Goal: Task Accomplishment & Management: Manage account settings

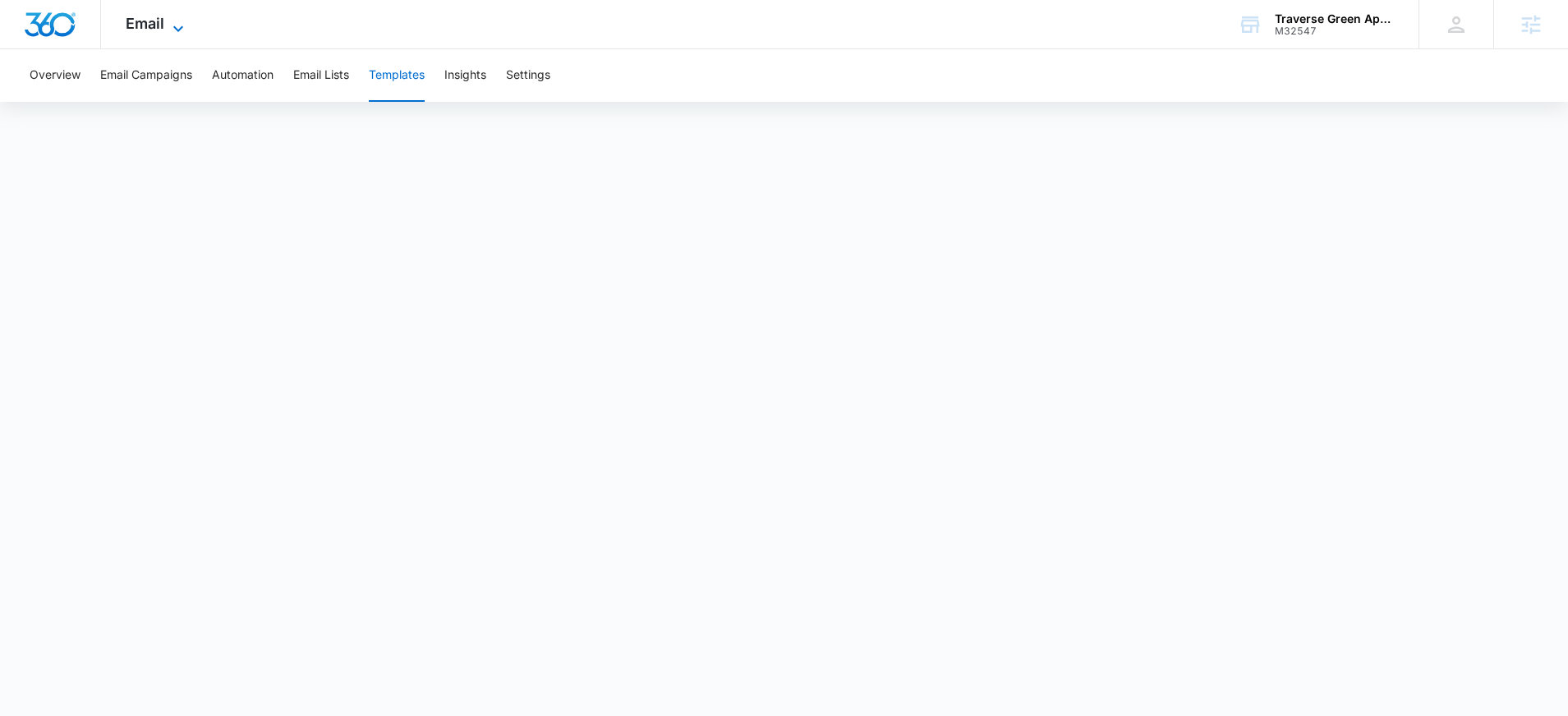
click at [175, 34] on icon at bounding box center [179, 29] width 20 height 20
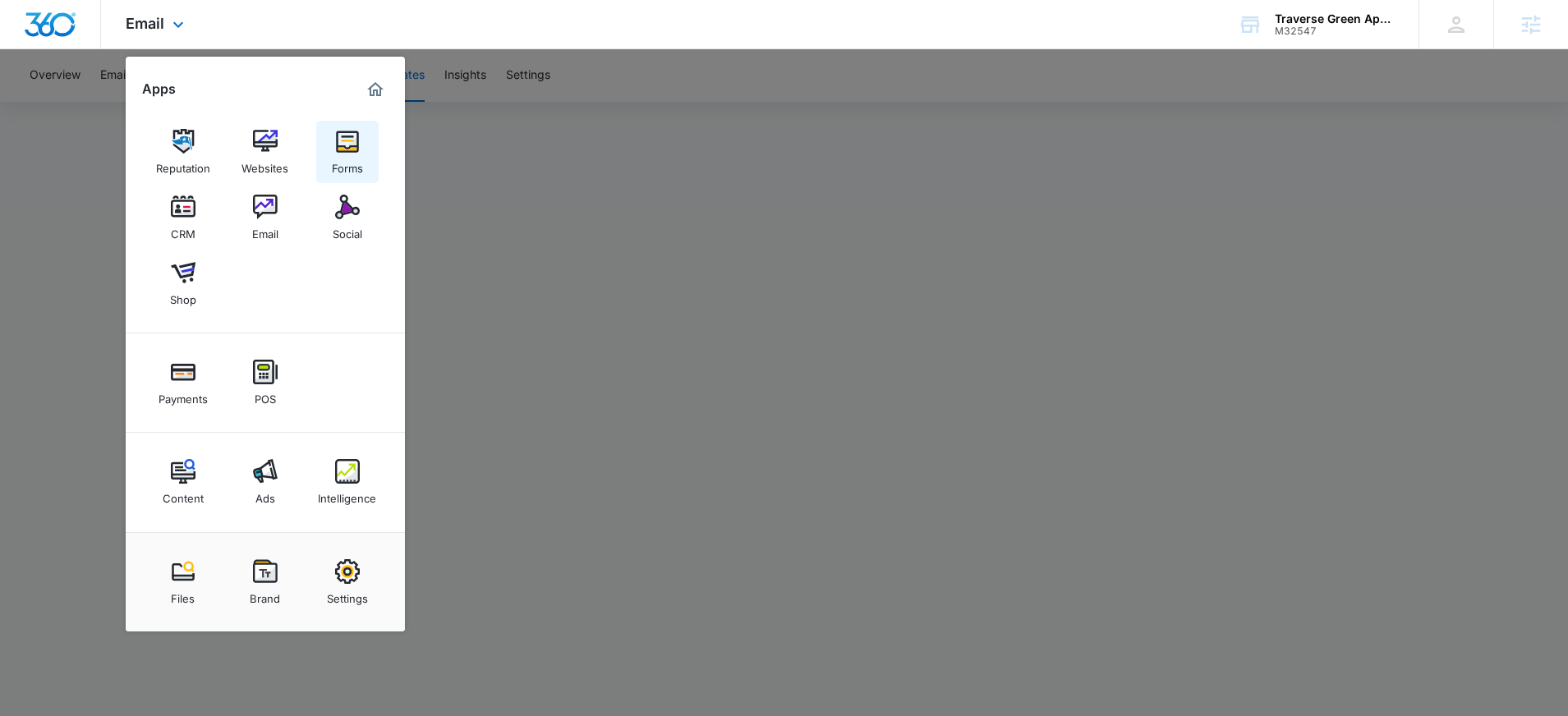
click at [347, 158] on div "Forms" at bounding box center [347, 164] width 32 height 22
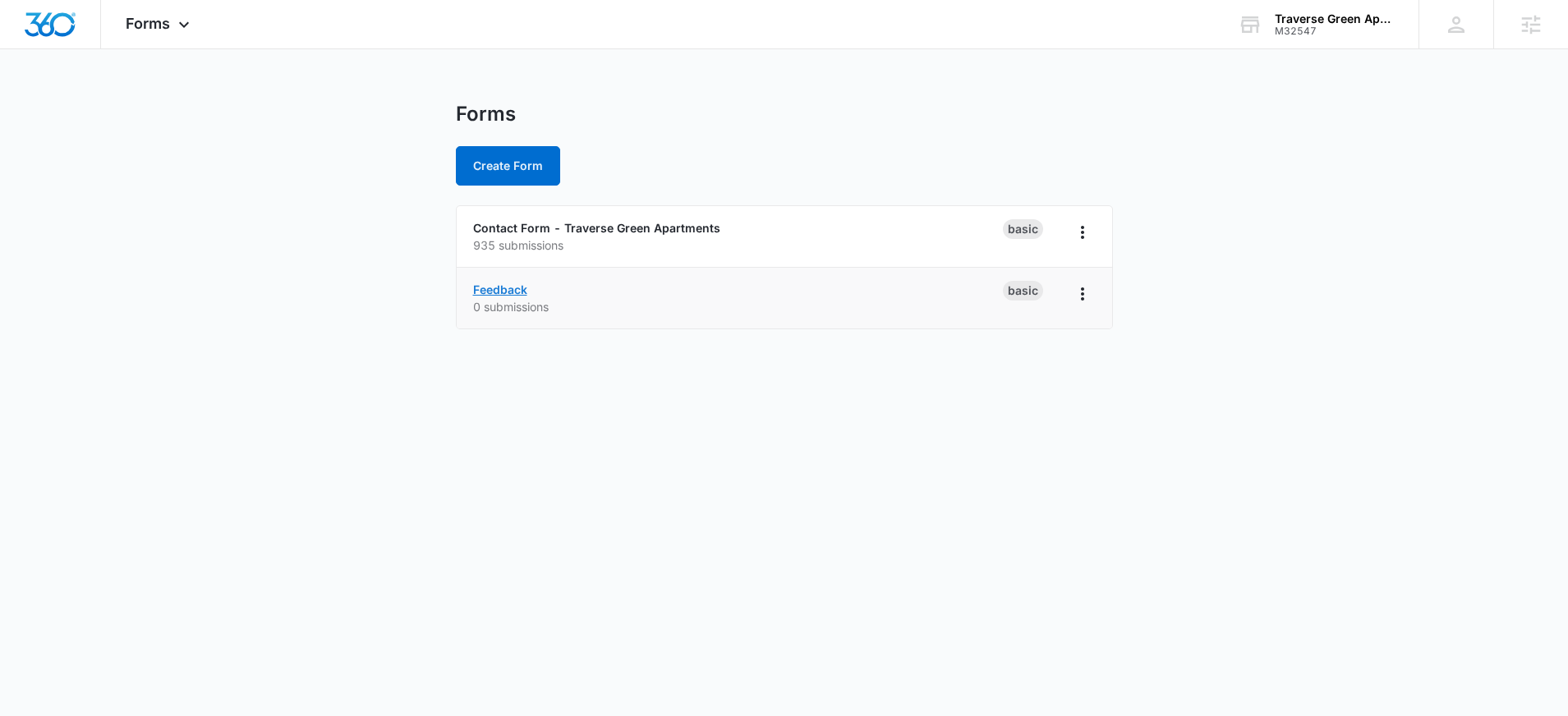
click at [516, 295] on link "Feedback" at bounding box center [499, 289] width 54 height 14
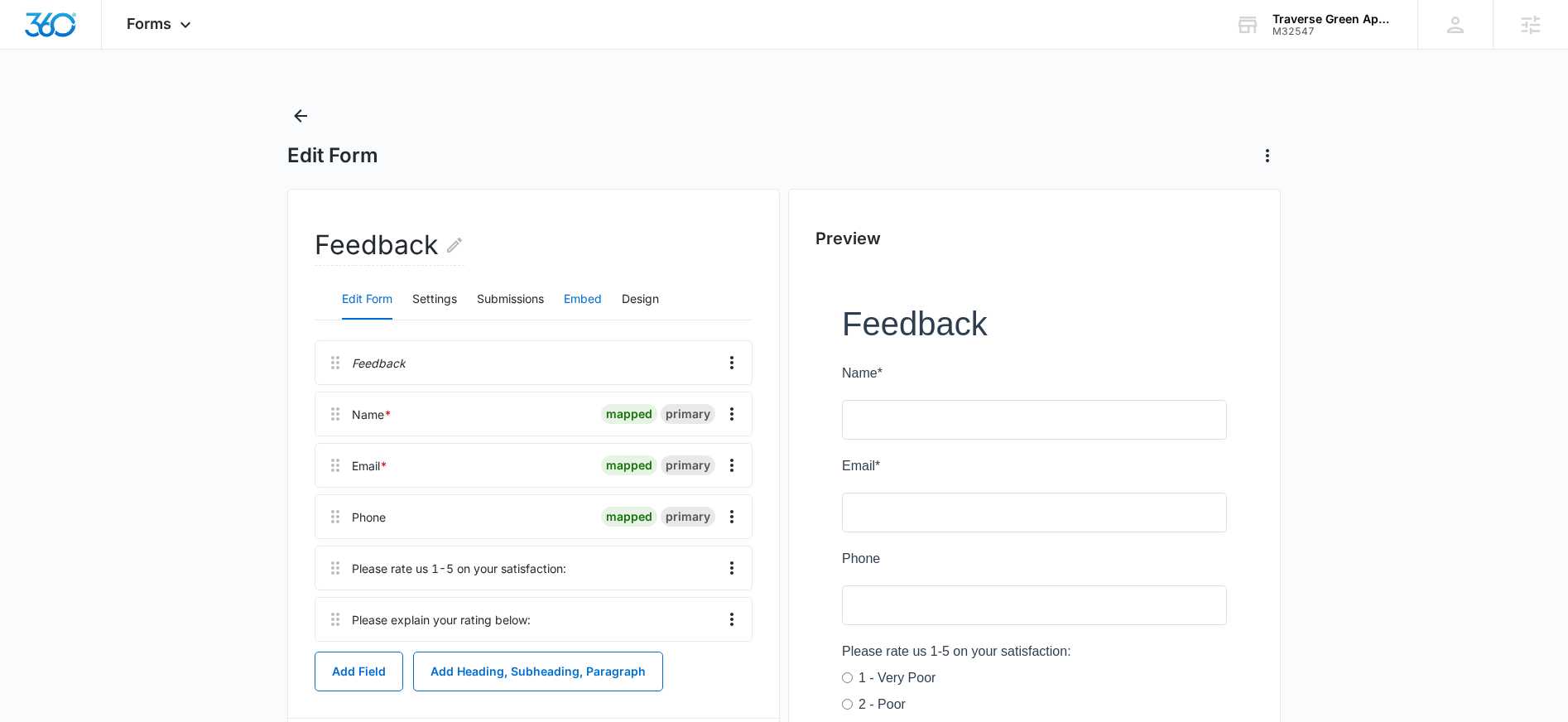
click at [585, 299] on button "Embed" at bounding box center [582, 299] width 38 height 39
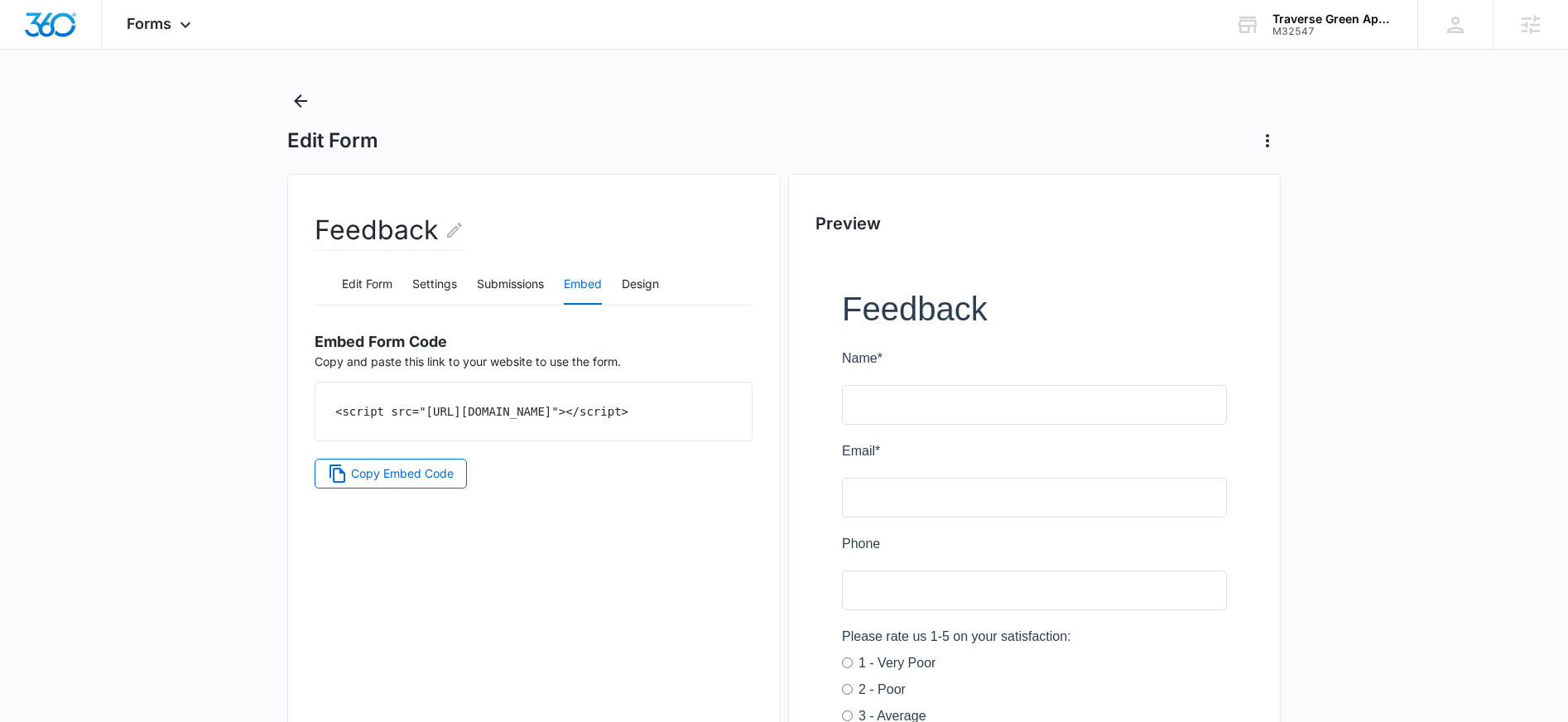
scroll to position [36, 0]
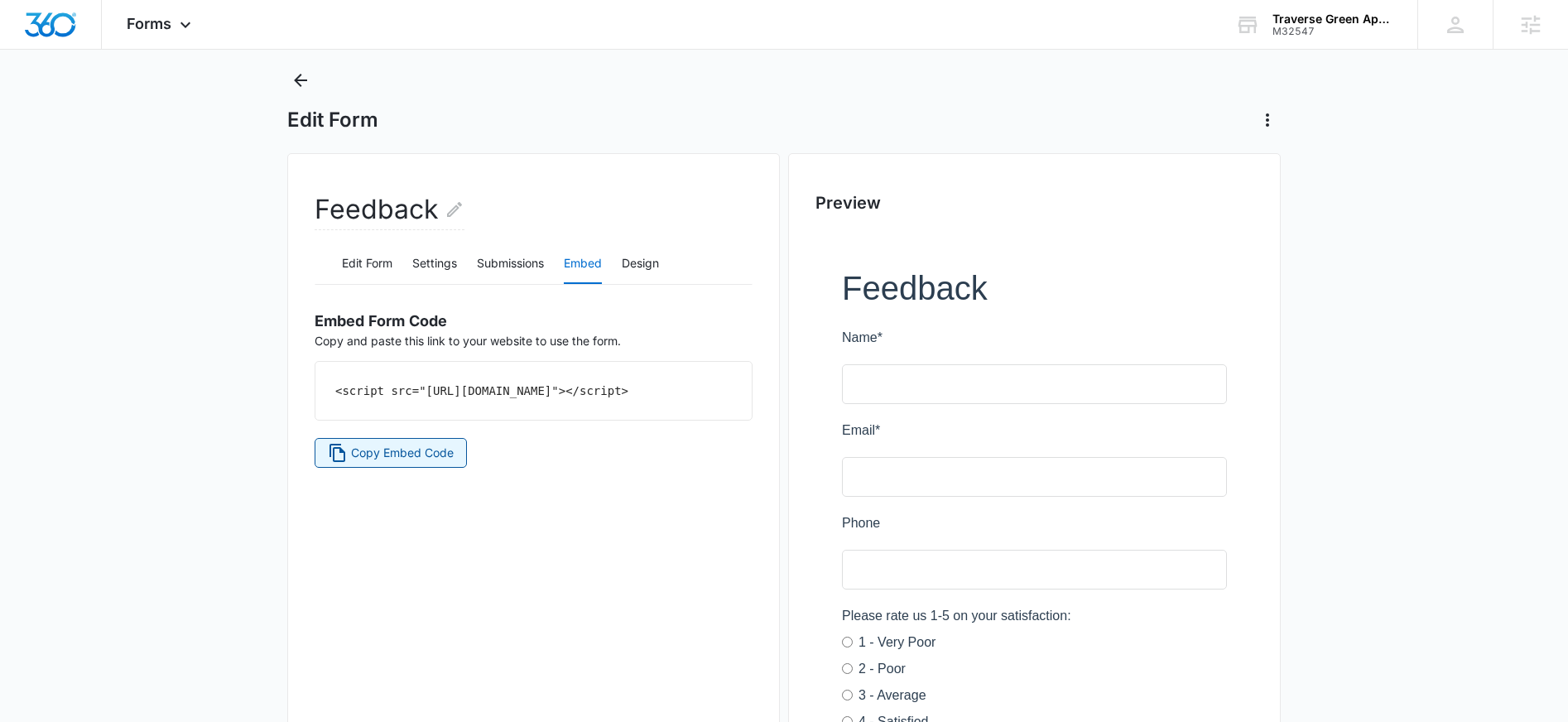
click at [428, 462] on span "Copy Embed Code" at bounding box center [402, 453] width 103 height 18
click at [165, 29] on span "Forms" at bounding box center [148, 23] width 44 height 18
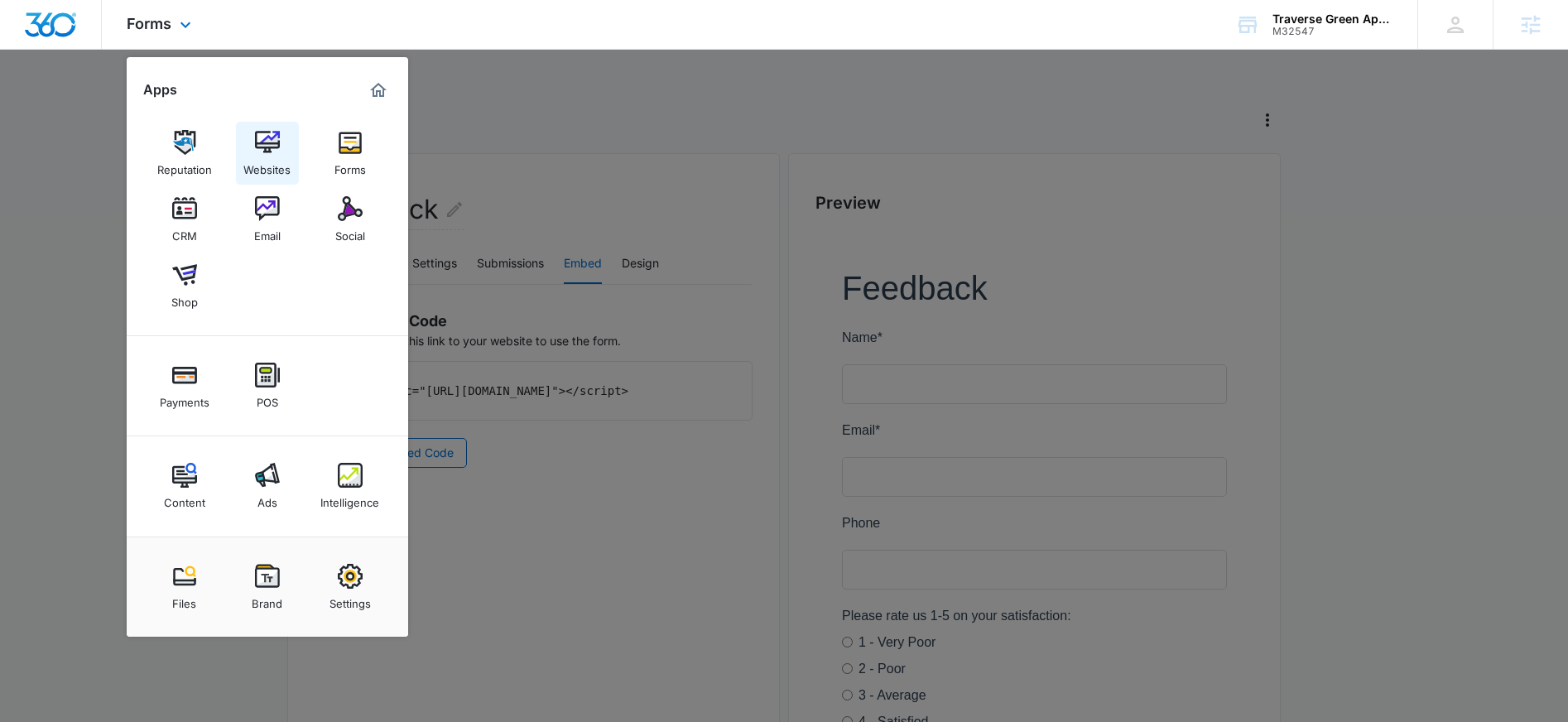
click at [266, 178] on link "Websites" at bounding box center [267, 152] width 63 height 63
click at [263, 214] on img at bounding box center [267, 209] width 25 height 25
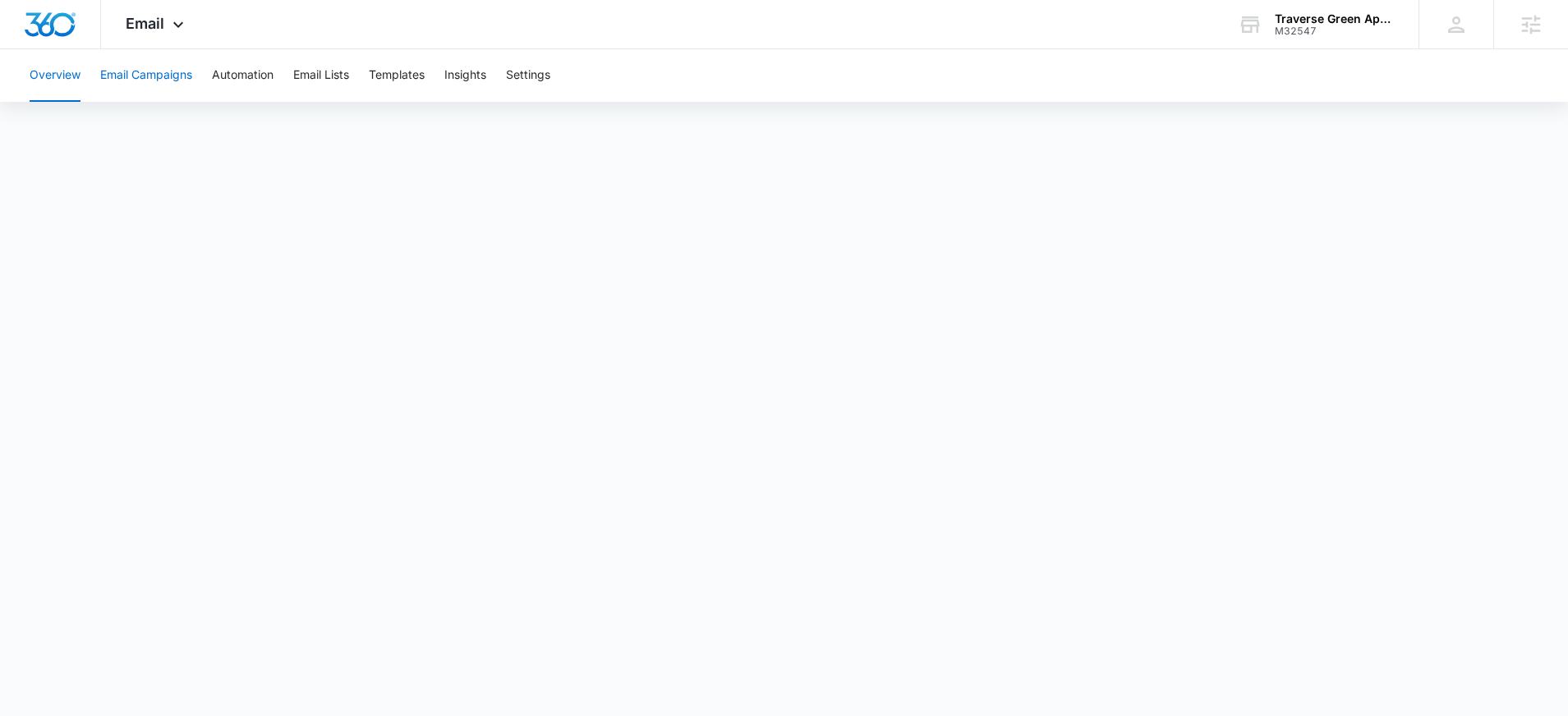
click at [174, 76] on button "Email Campaigns" at bounding box center [146, 75] width 92 height 52
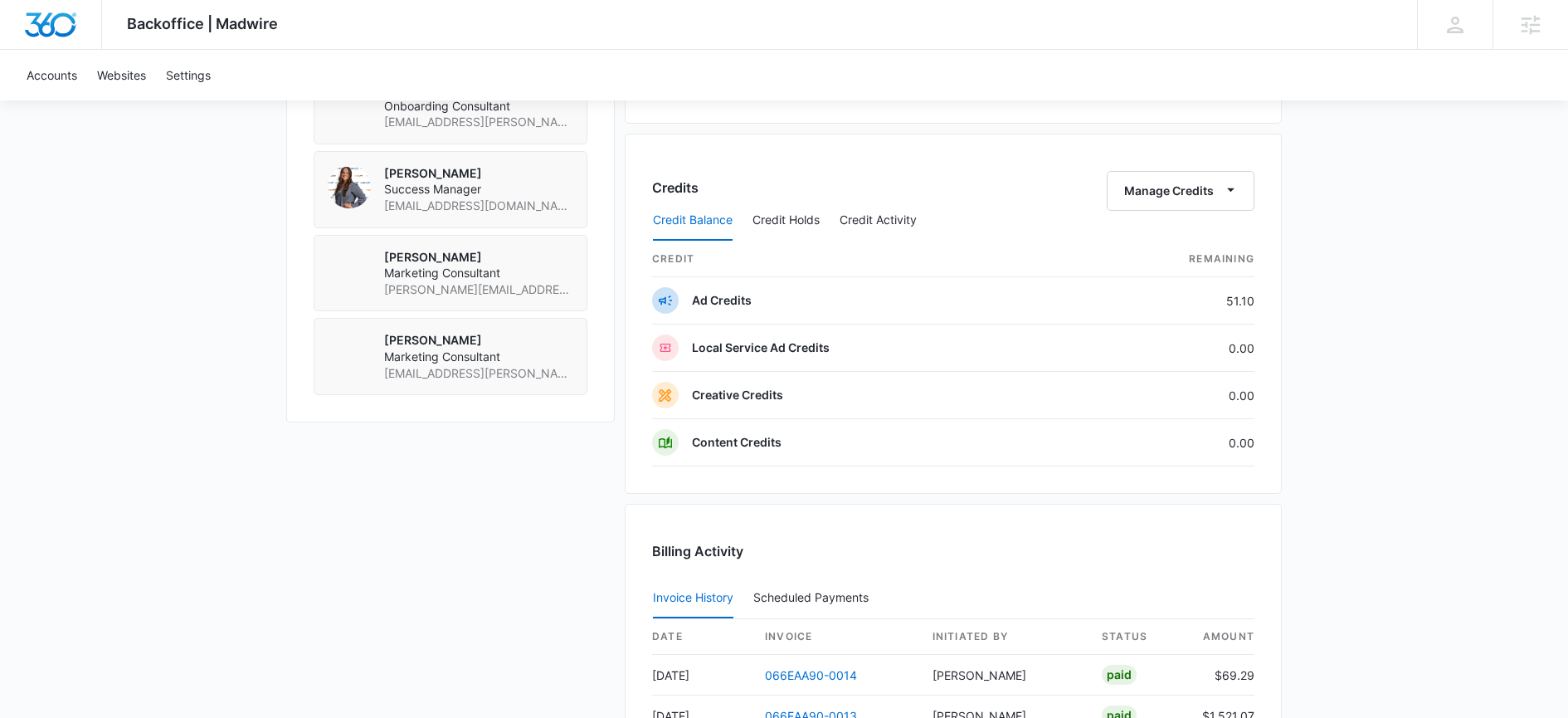
scroll to position [1083, 0]
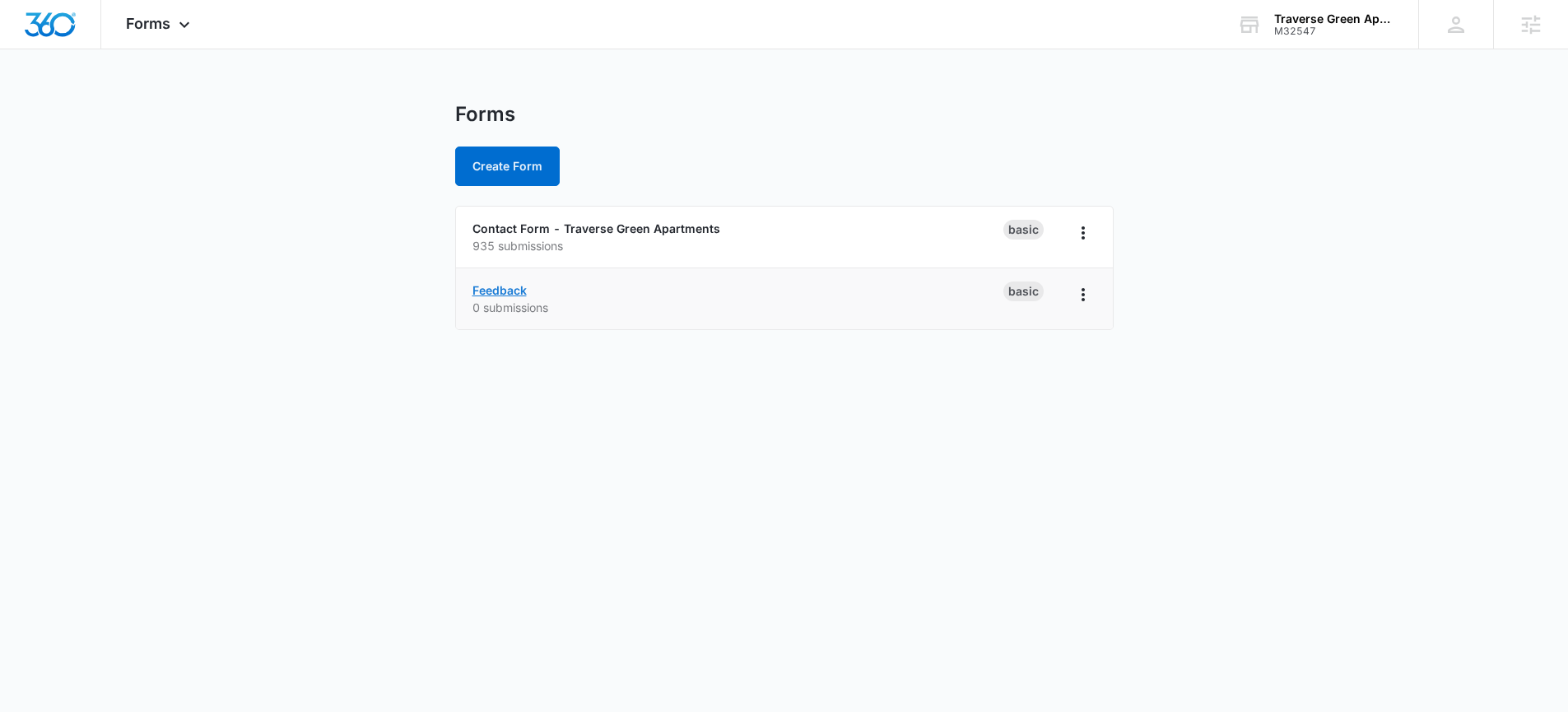
click at [495, 287] on link "Feedback" at bounding box center [499, 290] width 54 height 14
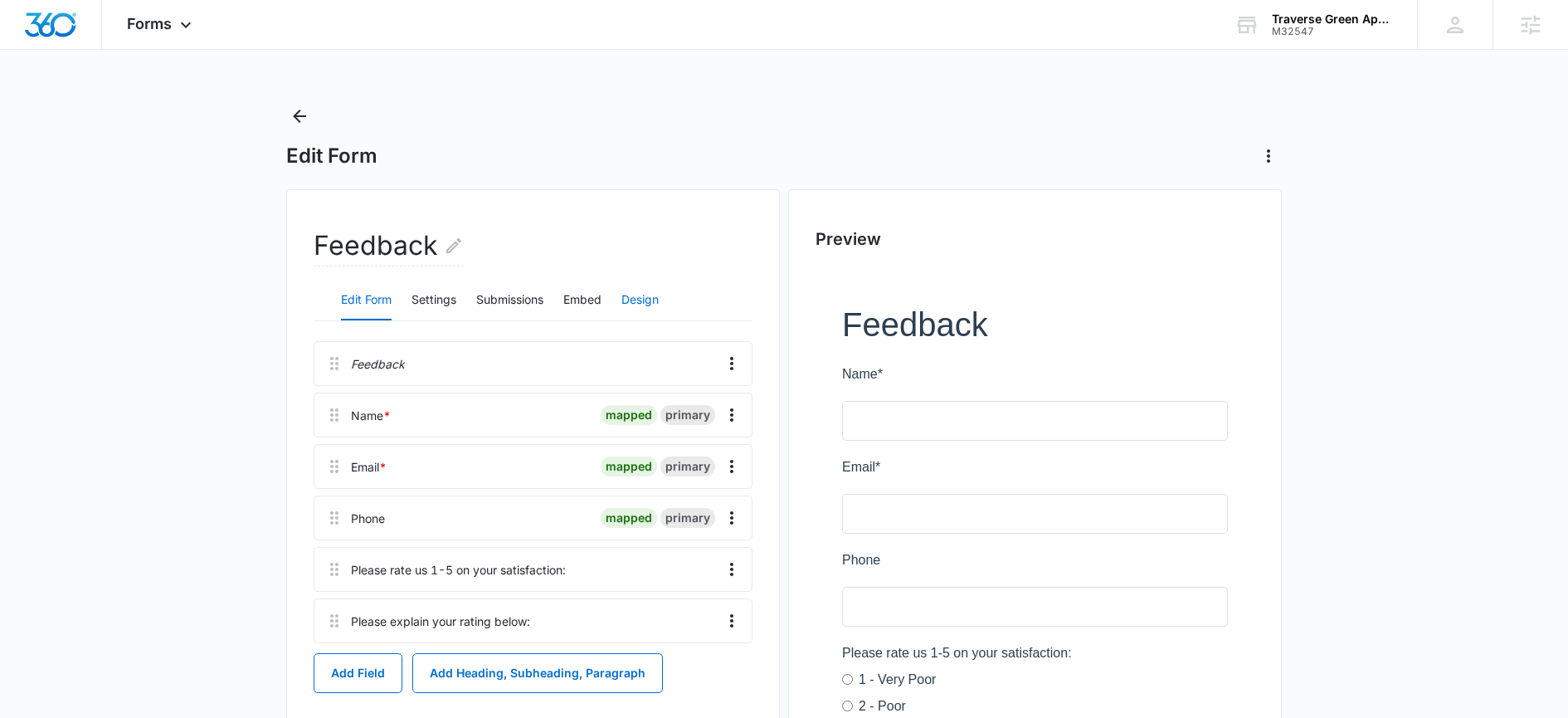
click at [640, 306] on button "Design" at bounding box center [640, 300] width 37 height 39
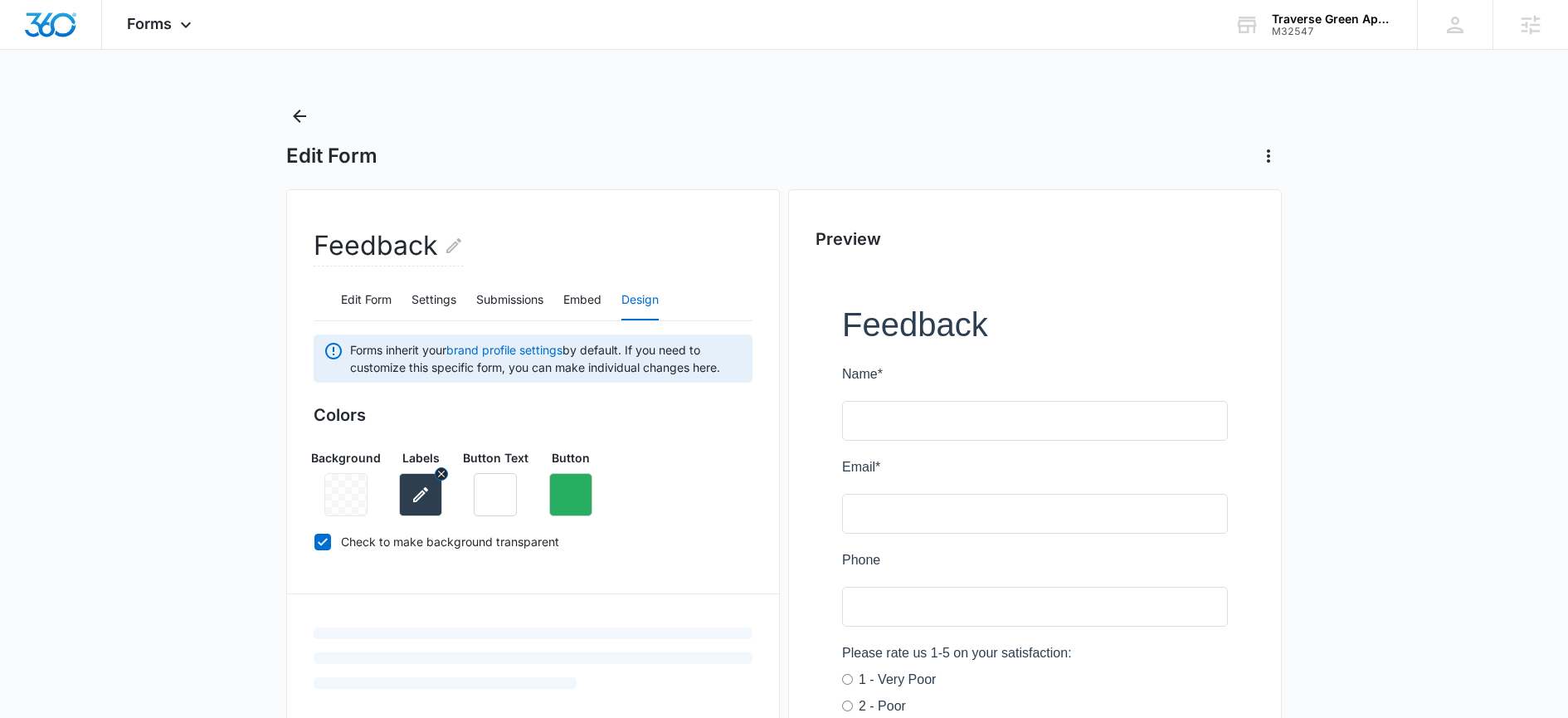
click at [417, 497] on icon "button" at bounding box center [421, 495] width 20 height 20
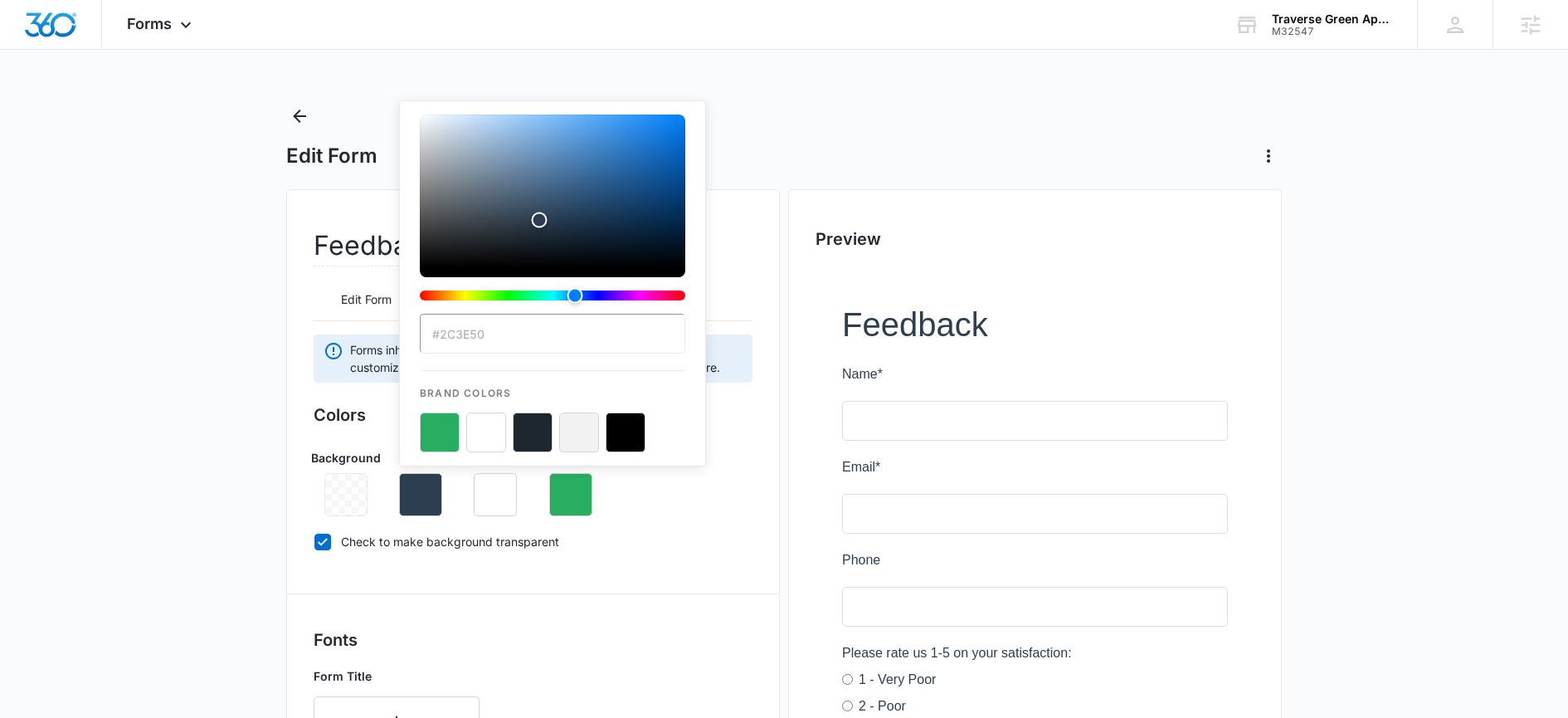
click at [566, 429] on button "color-picker-container" at bounding box center [578, 432] width 39 height 39
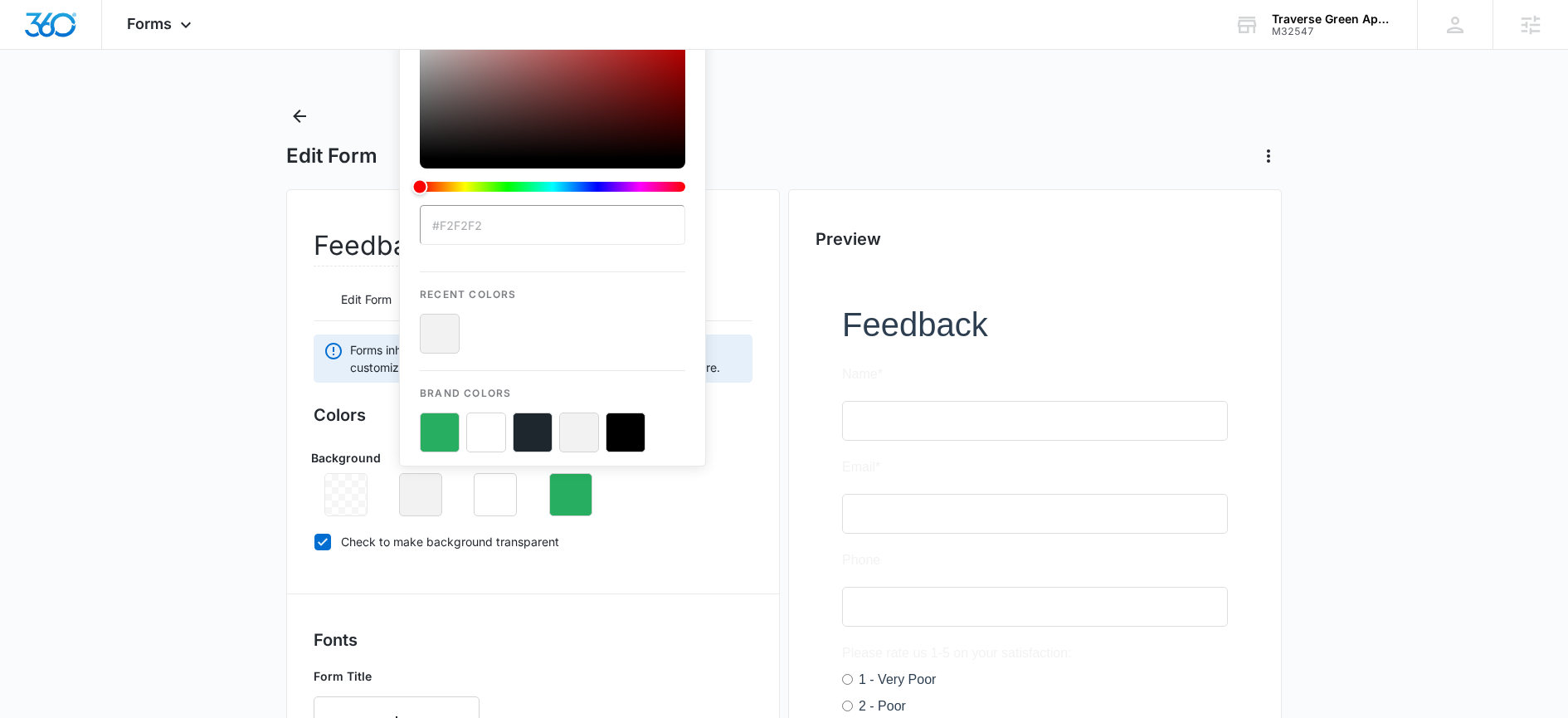
click at [500, 438] on button "color-picker-container" at bounding box center [486, 432] width 39 height 39
type input "#FFFFFF"
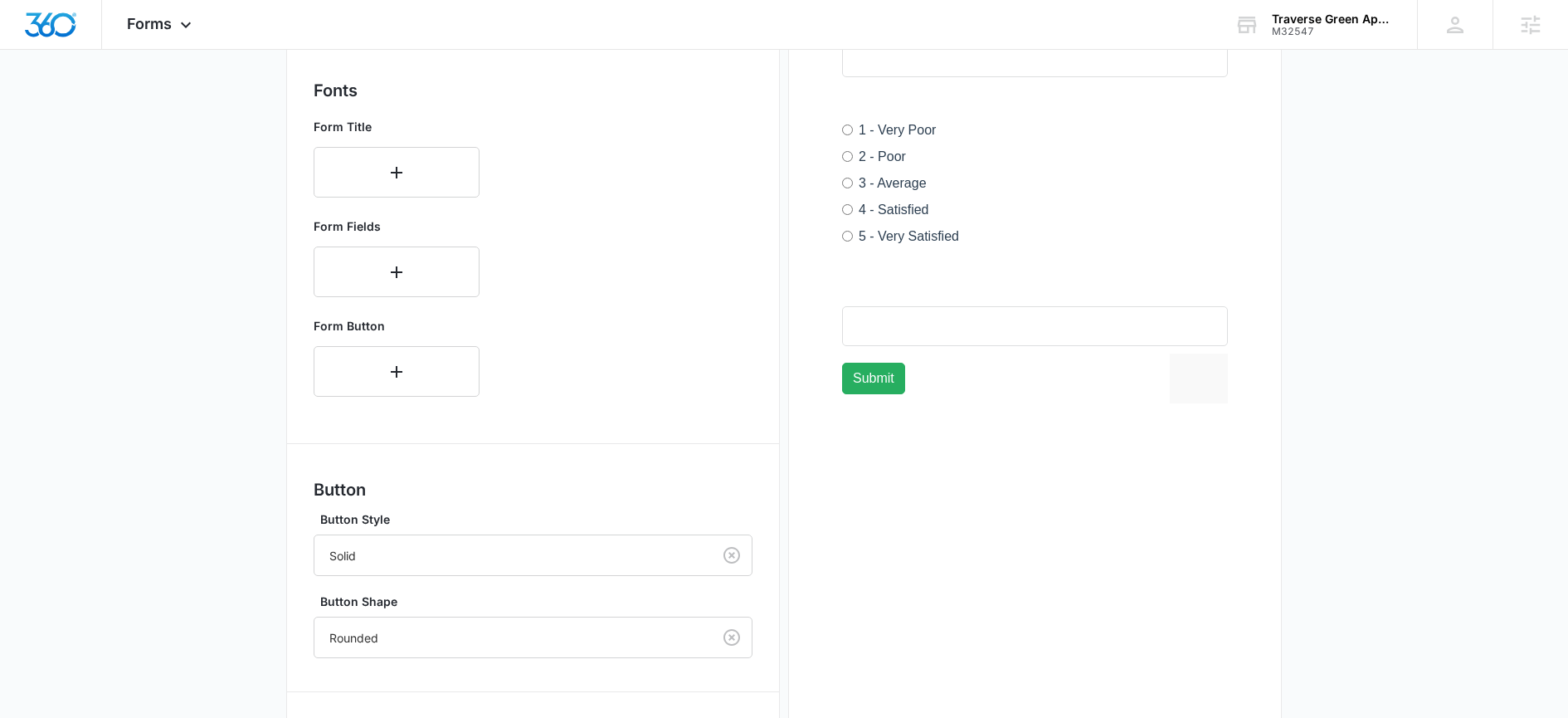
scroll to position [728, 0]
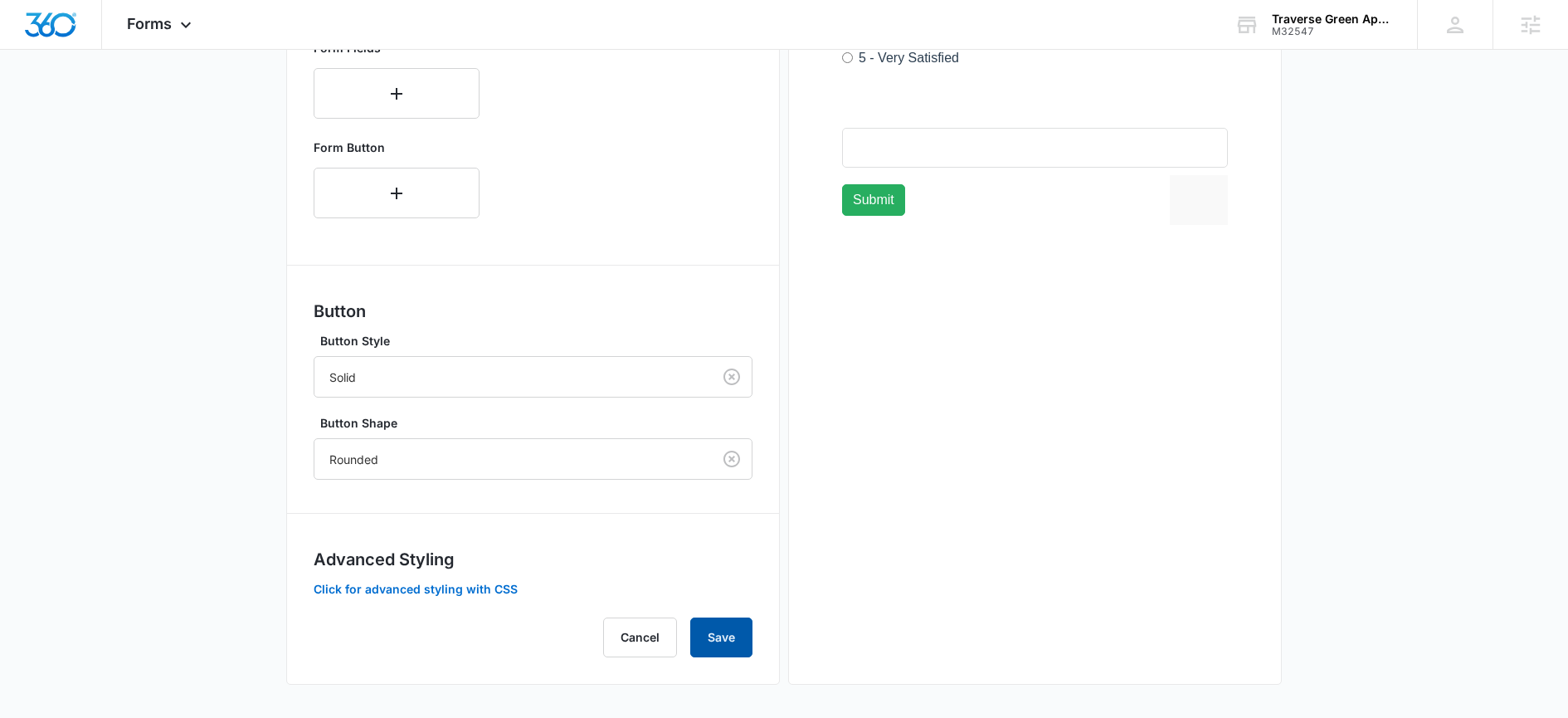
click at [726, 633] on button "Save" at bounding box center [721, 637] width 62 height 39
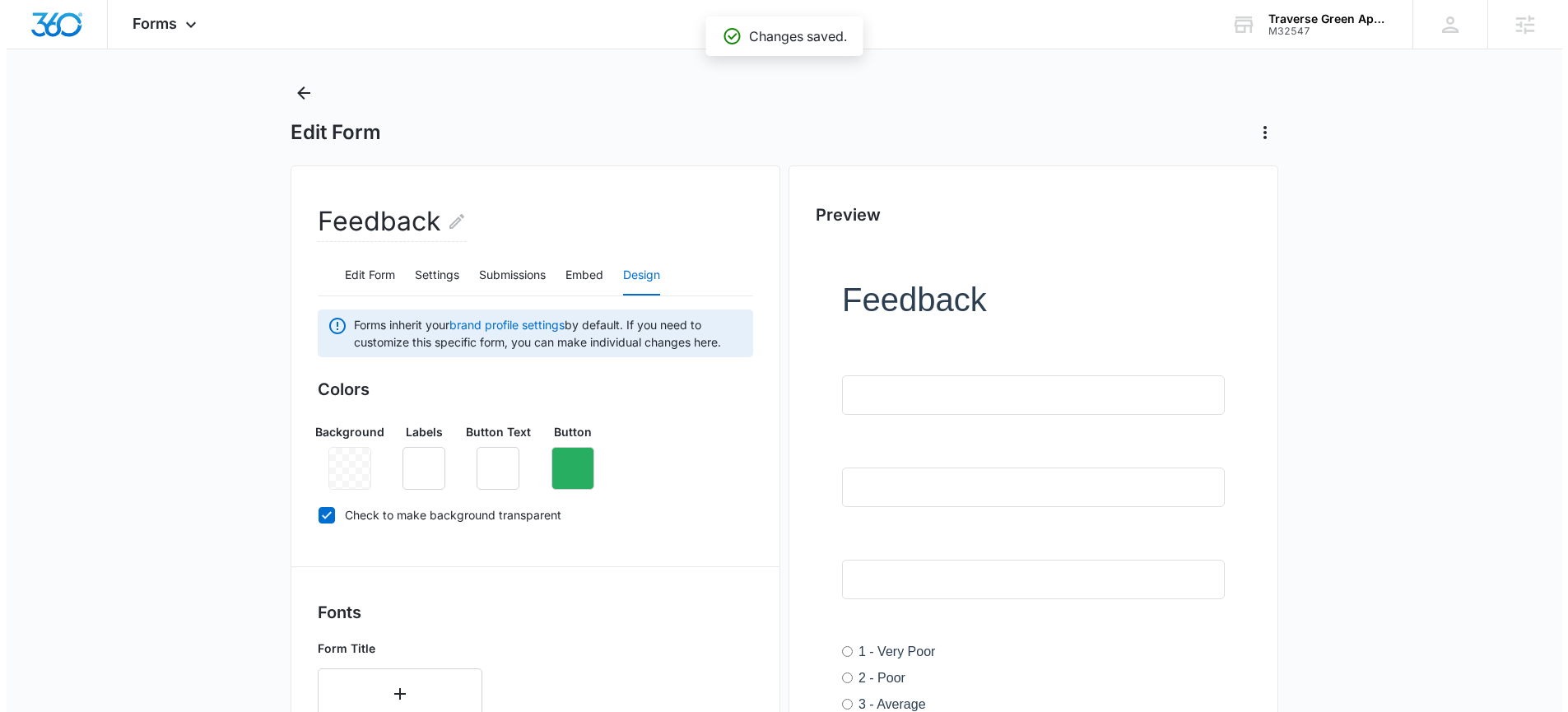
scroll to position [0, 0]
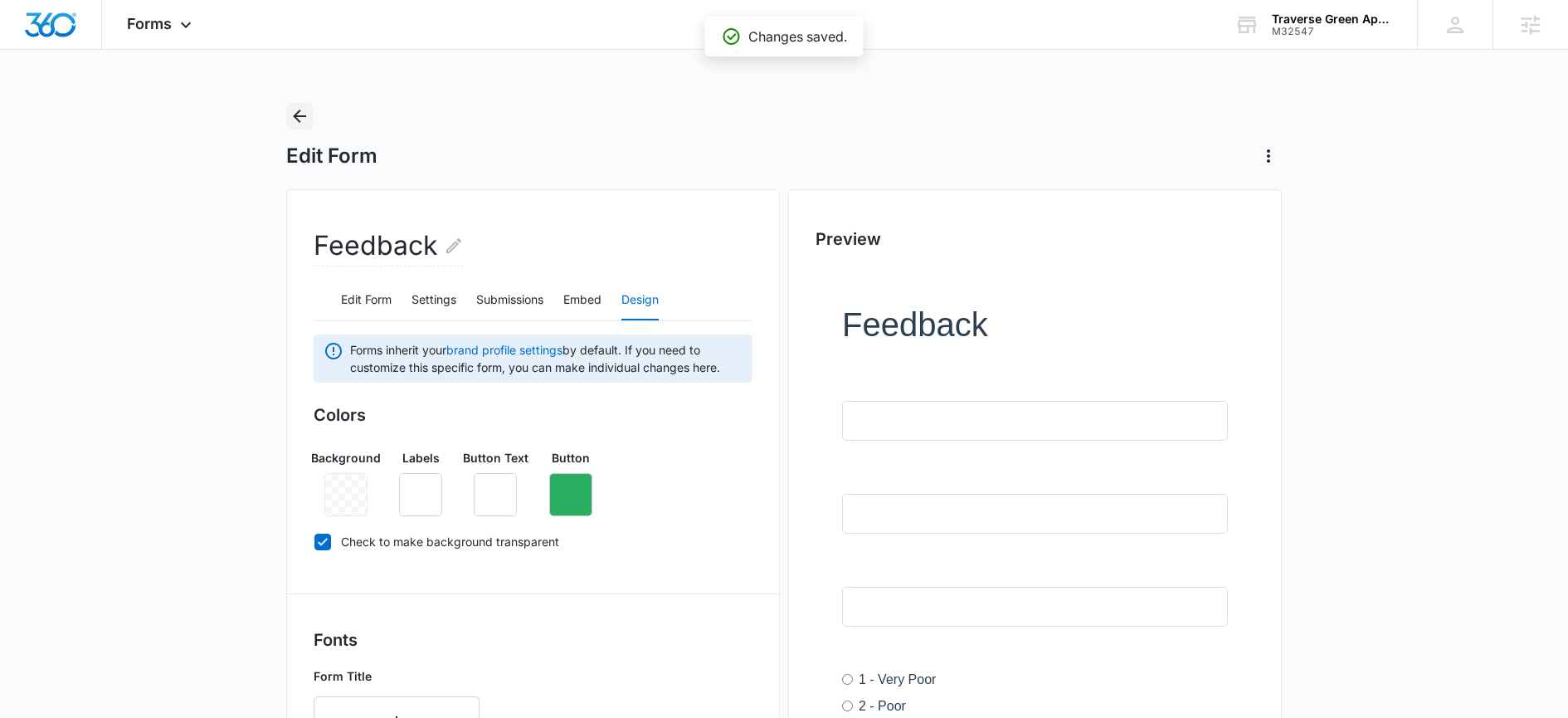
click at [297, 118] on icon "Back" at bounding box center [300, 116] width 13 height 13
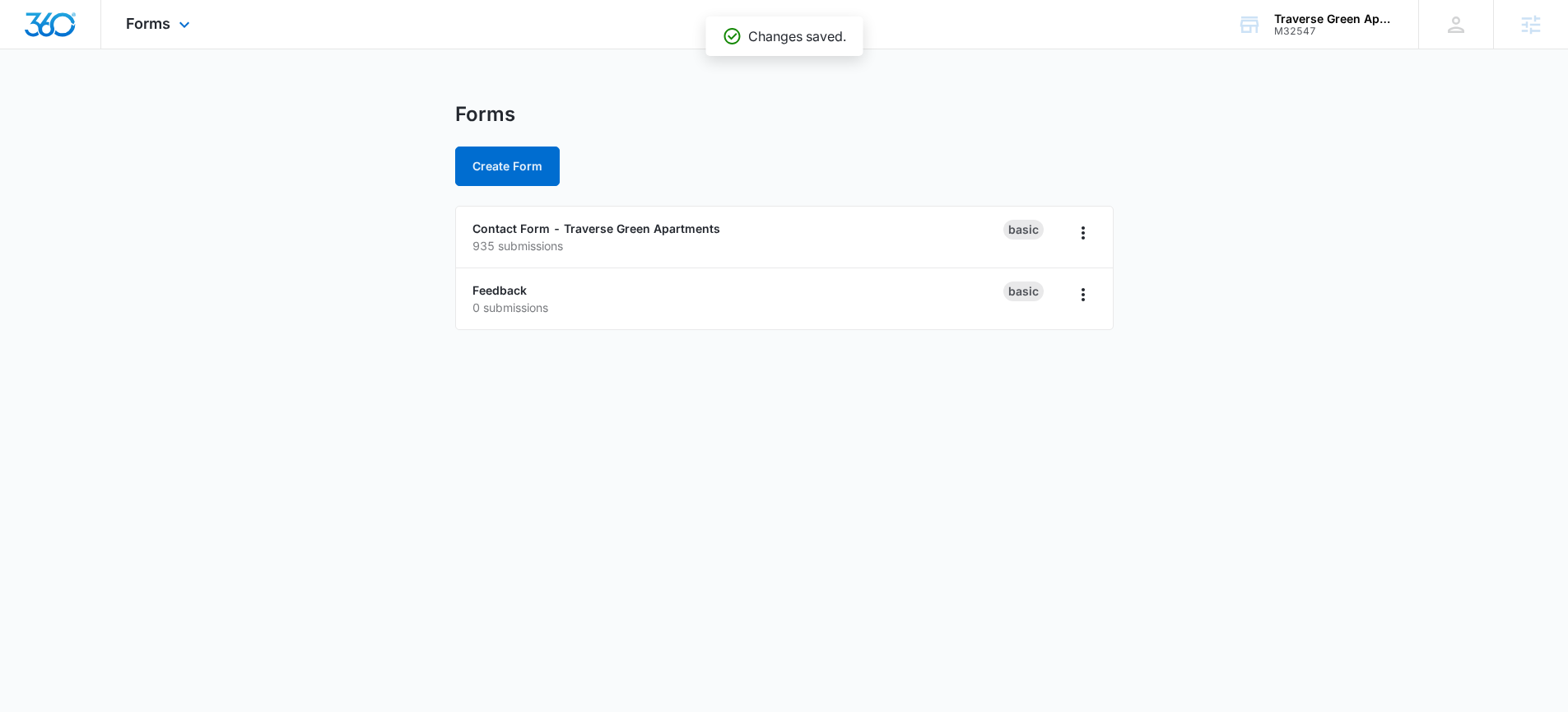
click at [179, 42] on div "Forms Apps Reputation Websites Forms CRM Email Social Shop Payments POS Content…" at bounding box center [160, 24] width 117 height 48
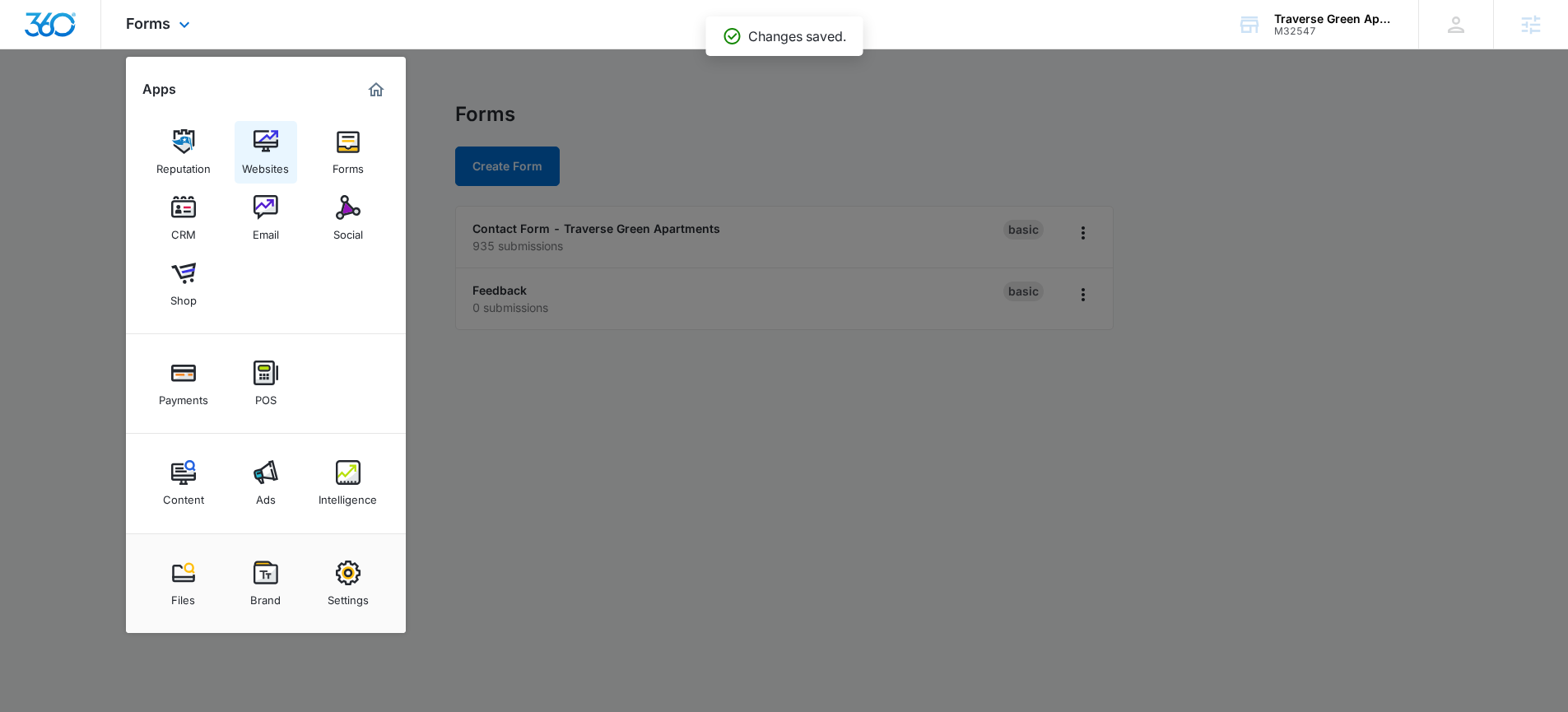
click at [274, 153] on img at bounding box center [266, 142] width 25 height 25
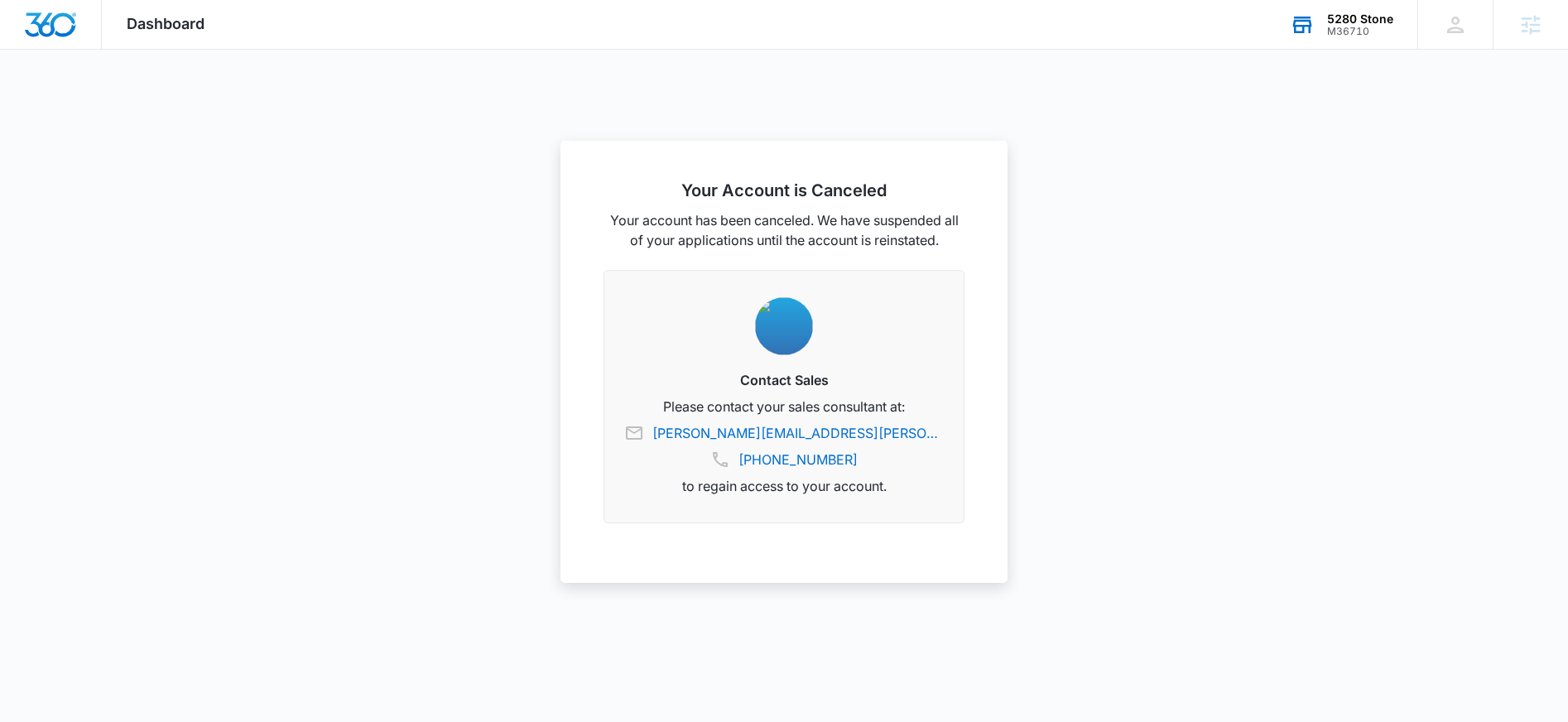
click at [1380, 20] on div "5280 Stone" at bounding box center [1360, 19] width 66 height 13
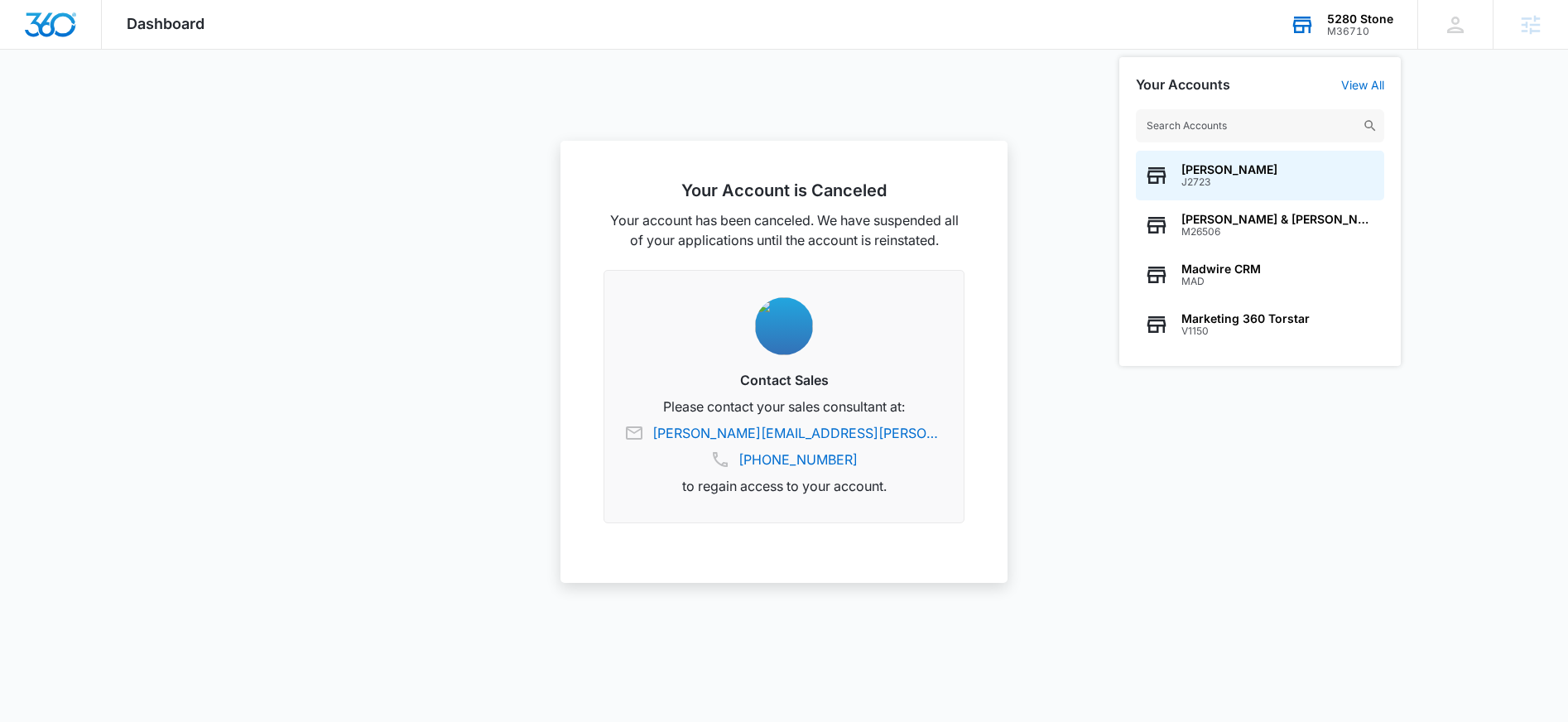
click at [1304, 135] on input "text" at bounding box center [1260, 126] width 249 height 34
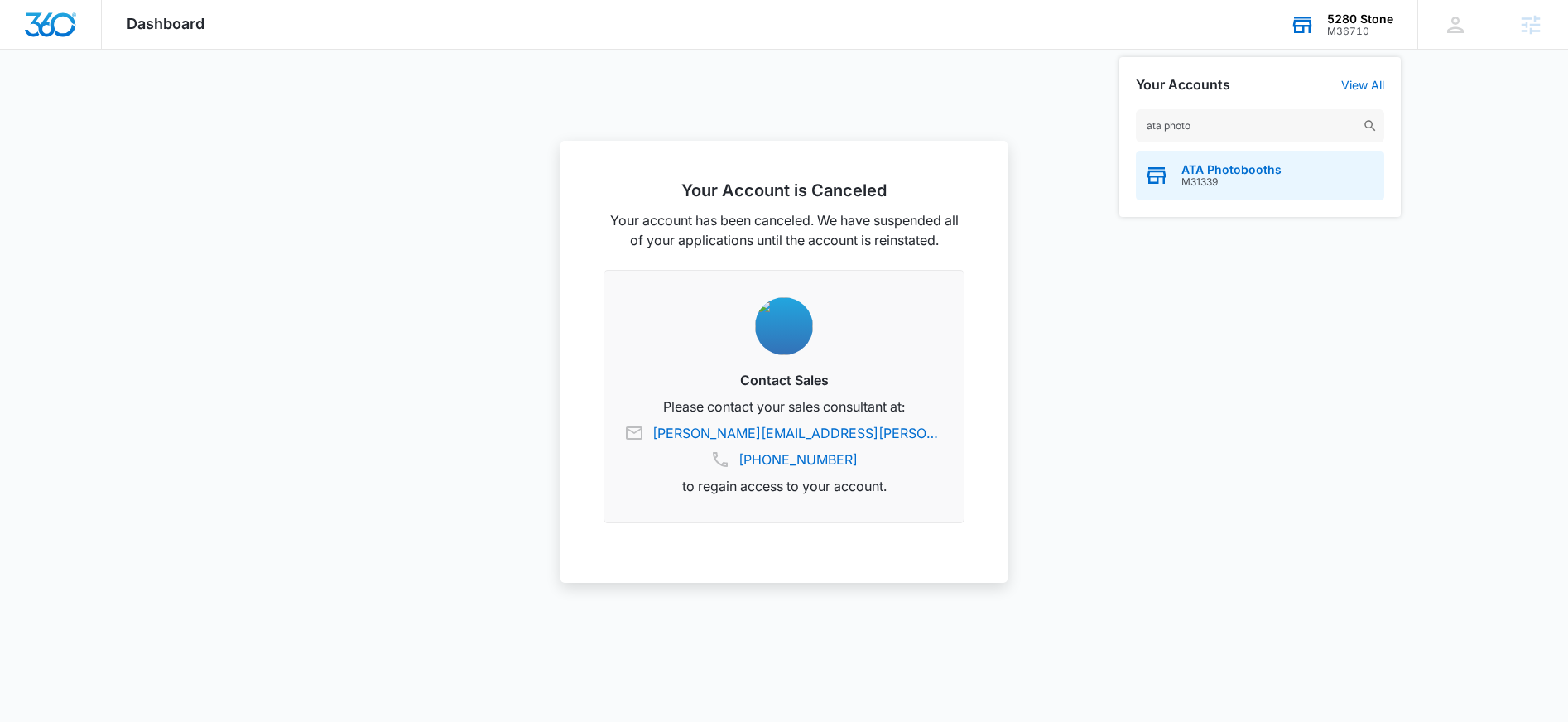
type input "ata photo"
click at [1318, 168] on div "ATA Photobooths M31339" at bounding box center [1260, 175] width 249 height 49
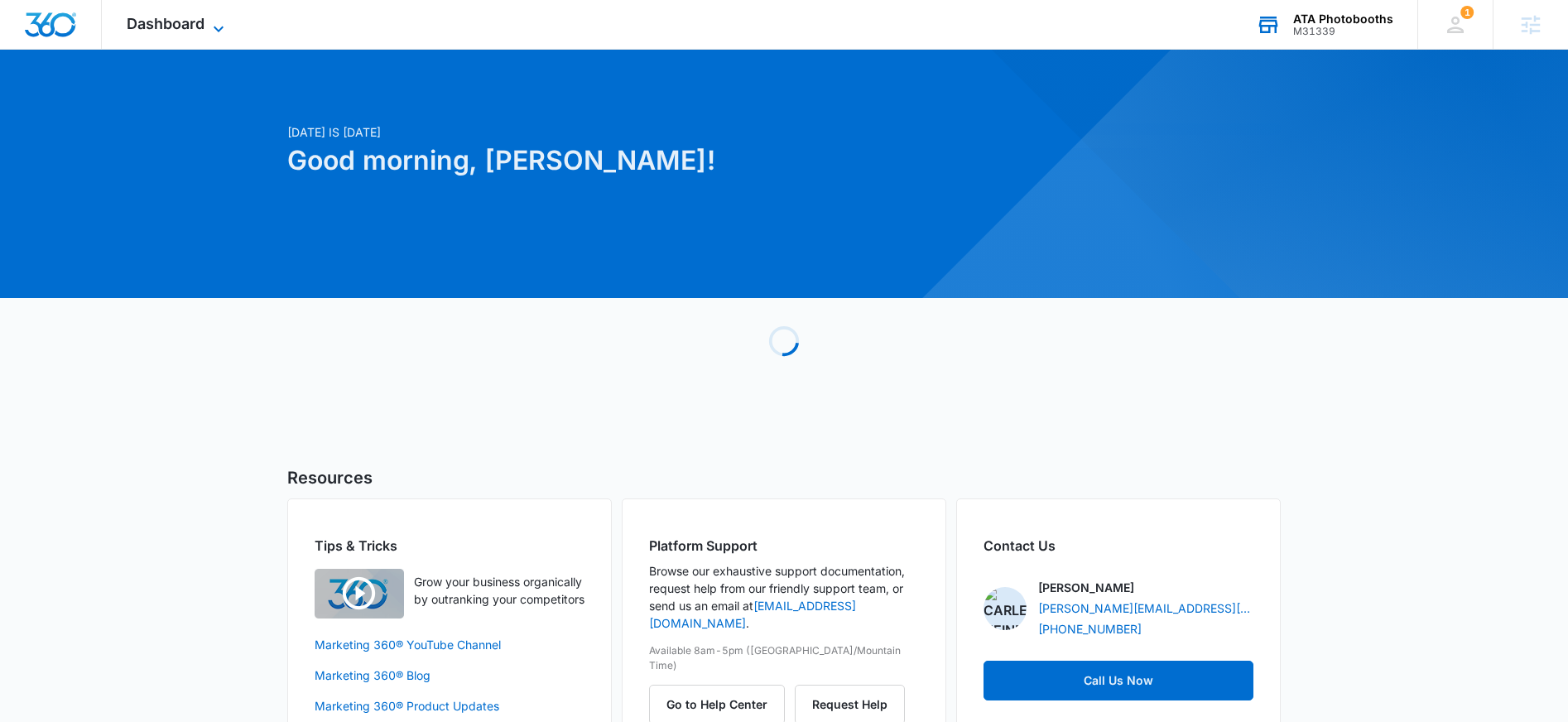
click at [177, 15] on span "Dashboard" at bounding box center [165, 23] width 78 height 18
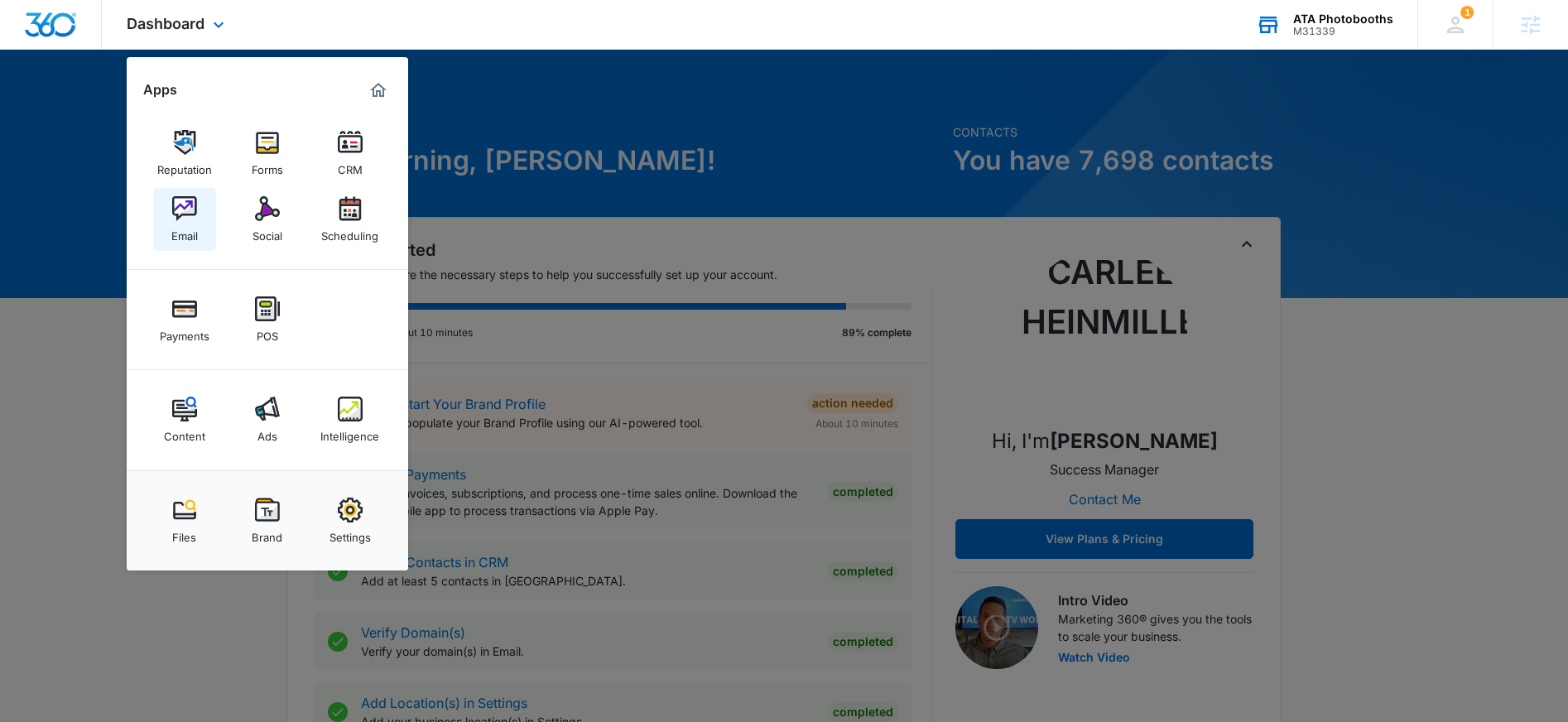
click at [186, 223] on div "Email" at bounding box center [185, 232] width 27 height 22
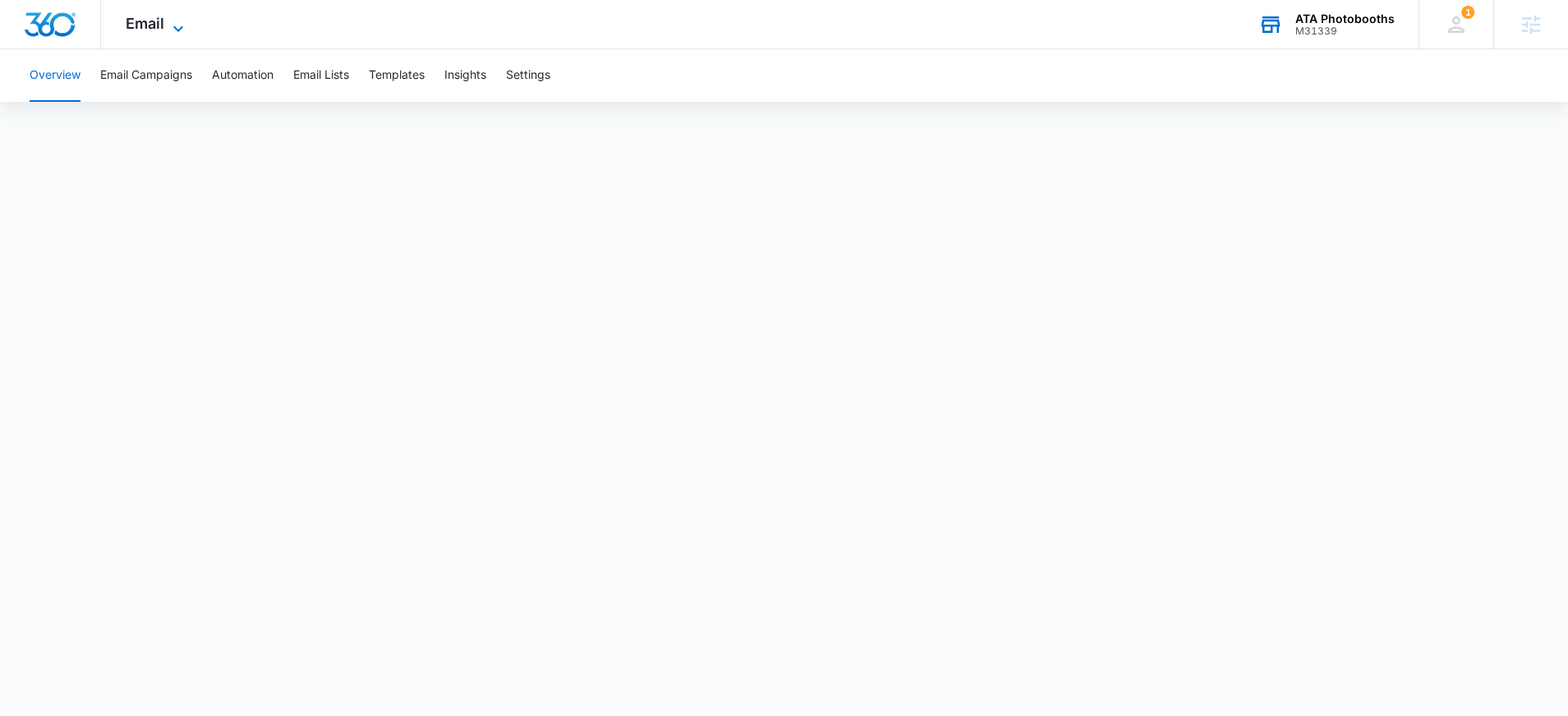
click at [155, 15] on span "Email" at bounding box center [145, 23] width 38 height 17
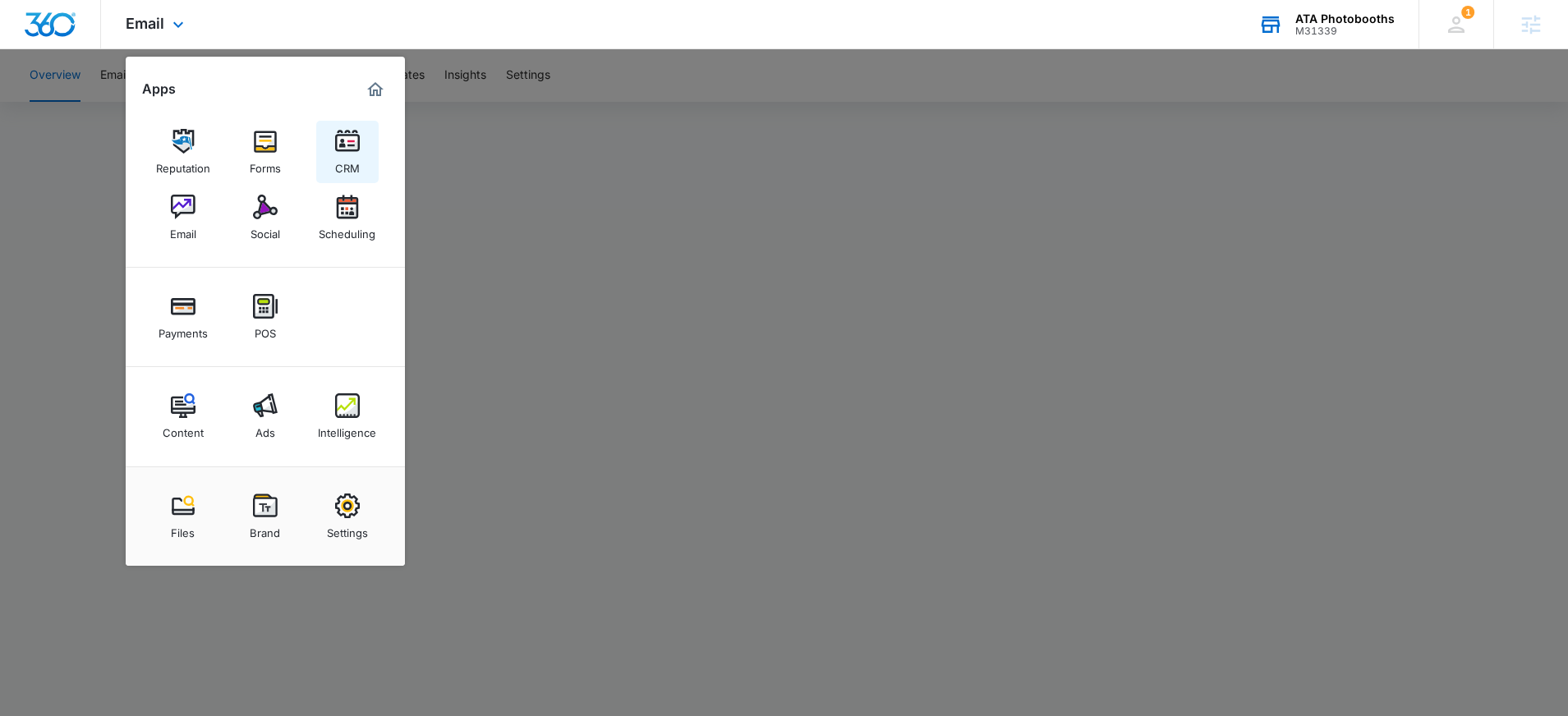
click at [338, 149] on img at bounding box center [347, 141] width 25 height 25
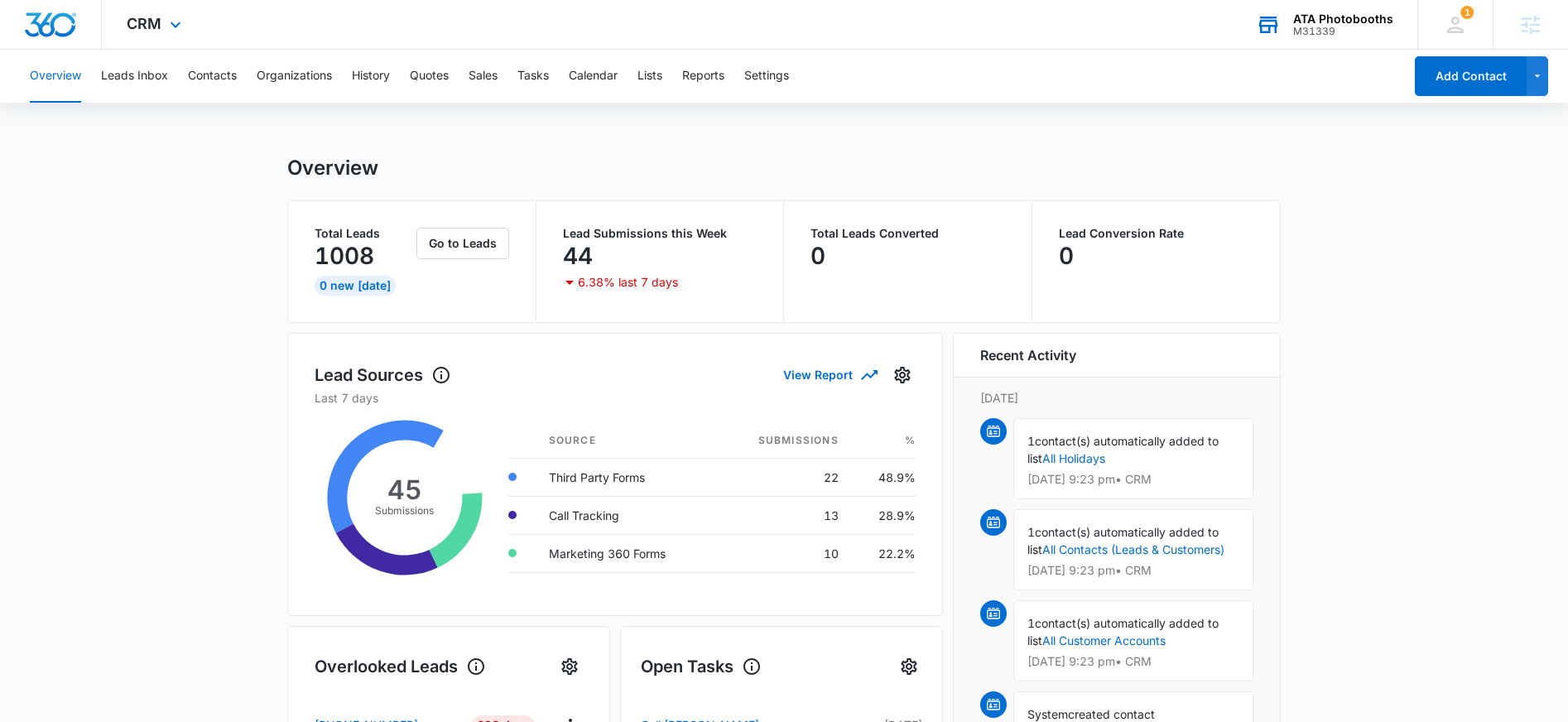
click at [162, 31] on div "CRM Apps Reputation Forms CRM Email Social Scheduling Payments POS Content Ads …" at bounding box center [156, 24] width 108 height 49
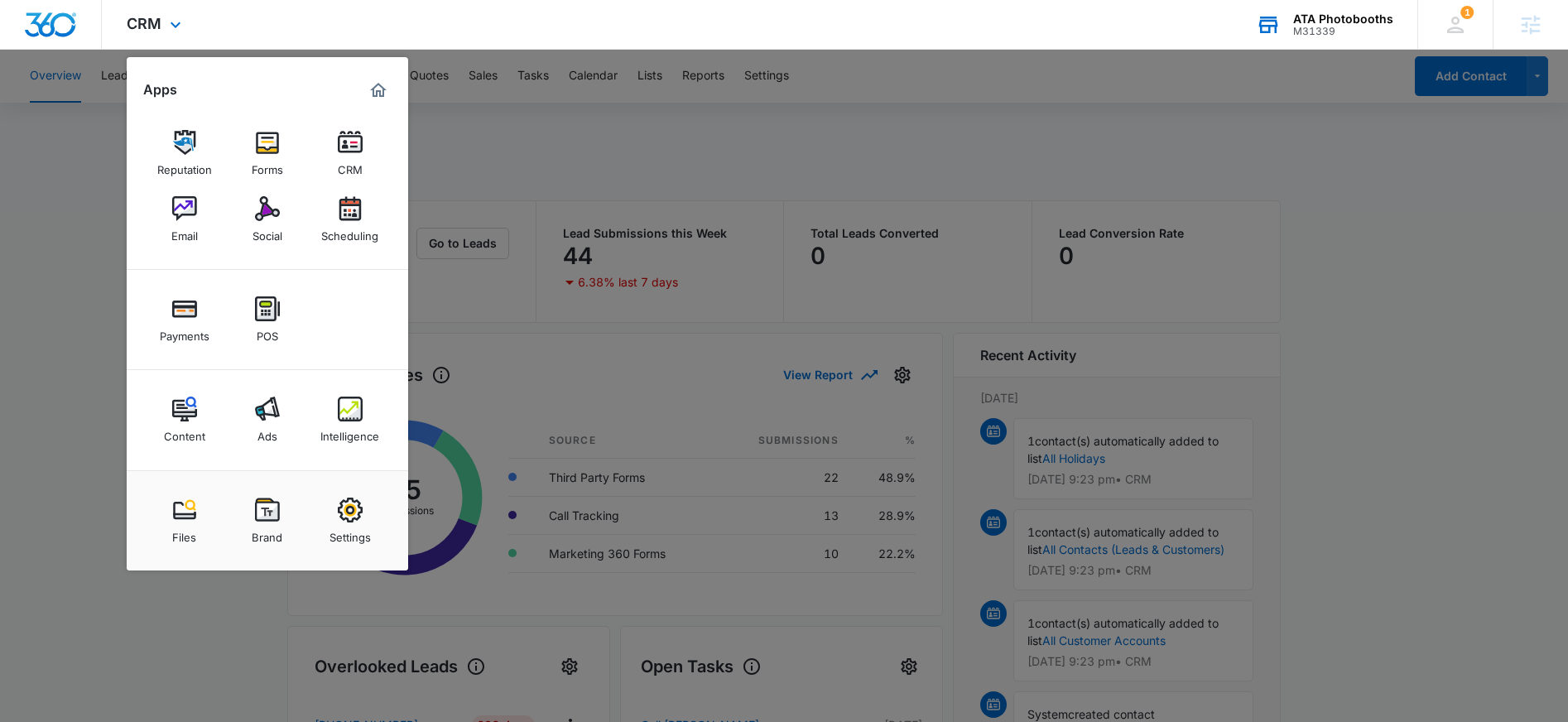
click at [162, 31] on div "CRM Apps Reputation Forms CRM Email Social Scheduling Payments POS Content Ads …" at bounding box center [156, 24] width 108 height 49
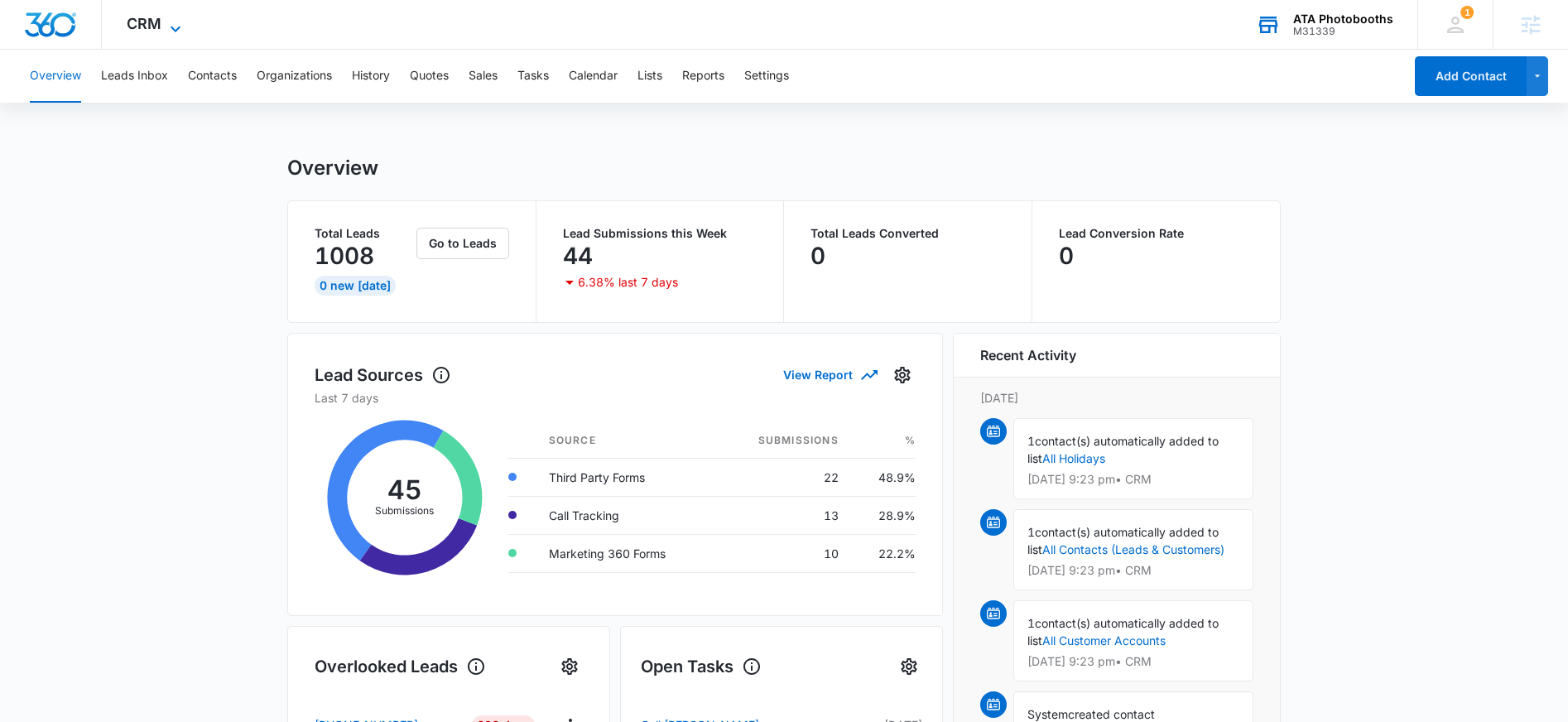
click at [166, 34] on icon at bounding box center [176, 29] width 20 height 20
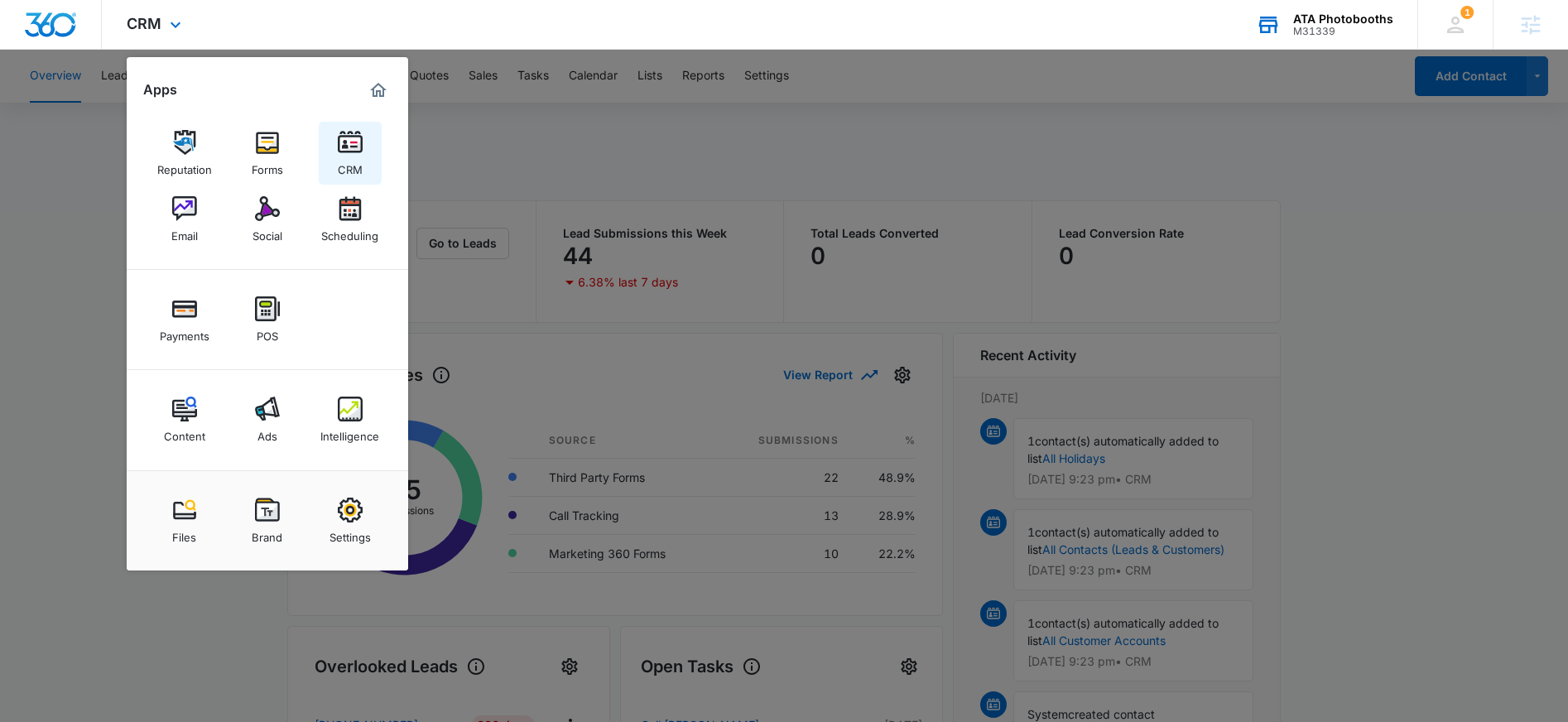
click at [351, 144] on img at bounding box center [350, 142] width 25 height 25
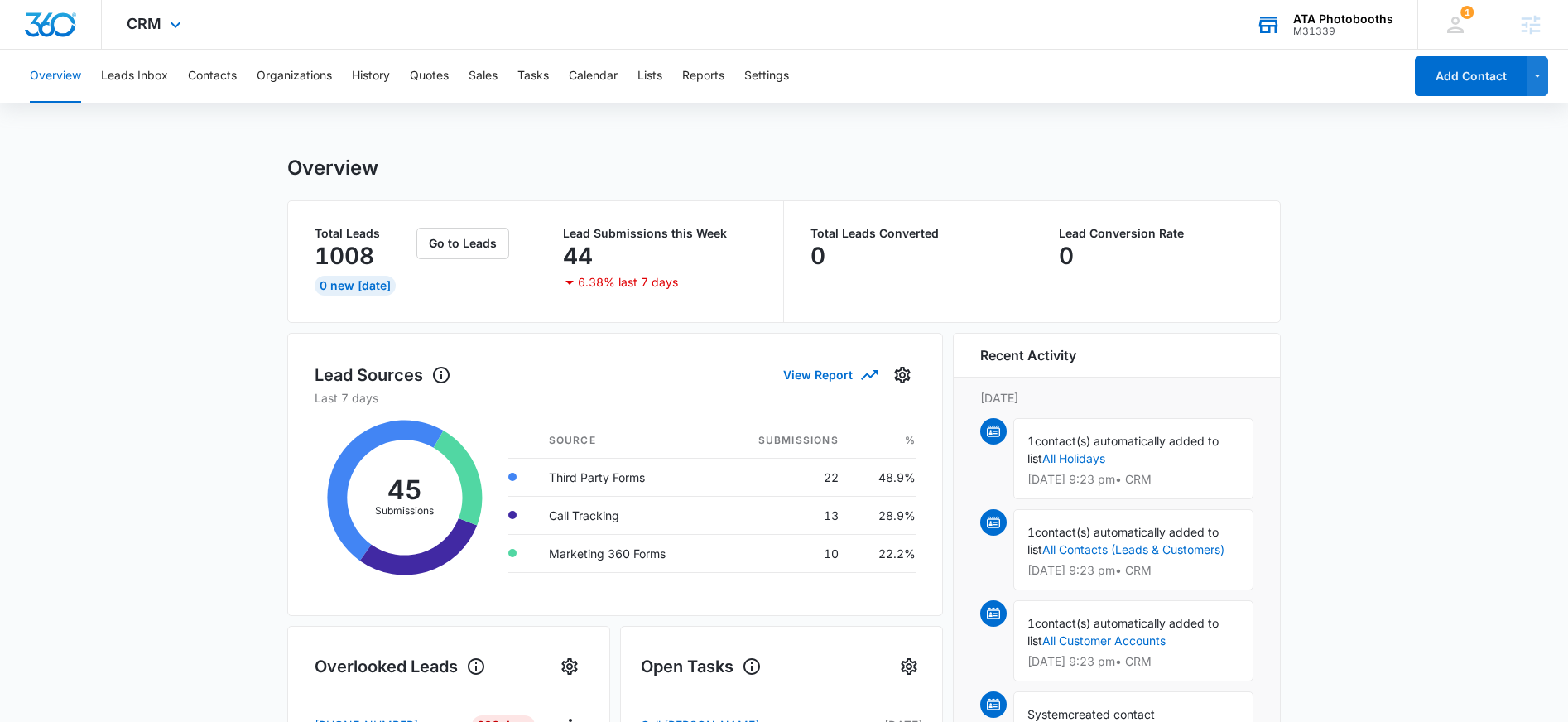
click at [172, 38] on div "CRM Apps Reputation Forms CRM Email Social Scheduling Payments POS Content Ads …" at bounding box center [156, 24] width 108 height 49
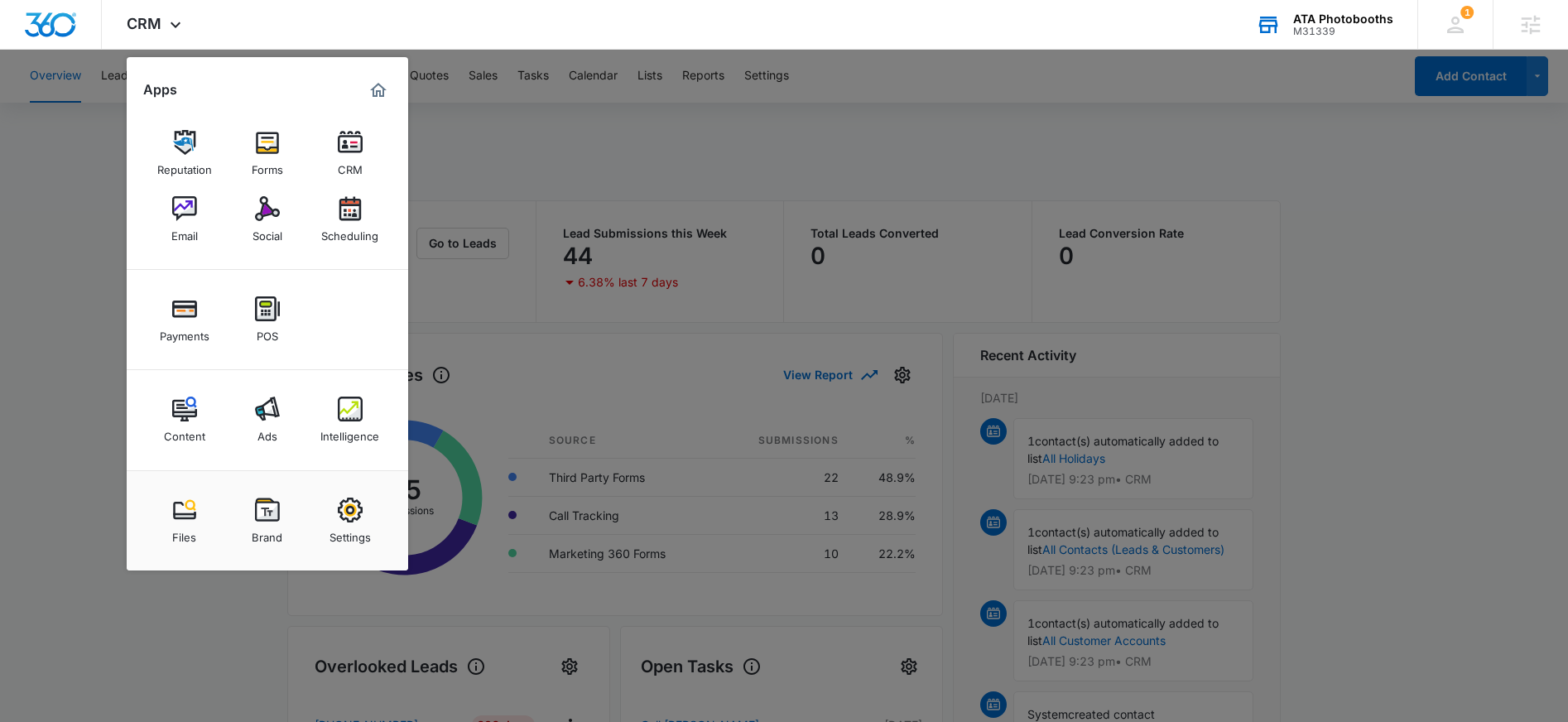
drag, startPoint x: 358, startPoint y: 518, endPoint x: 365, endPoint y: 511, distance: 9.9
click at [357, 518] on img at bounding box center [350, 510] width 25 height 25
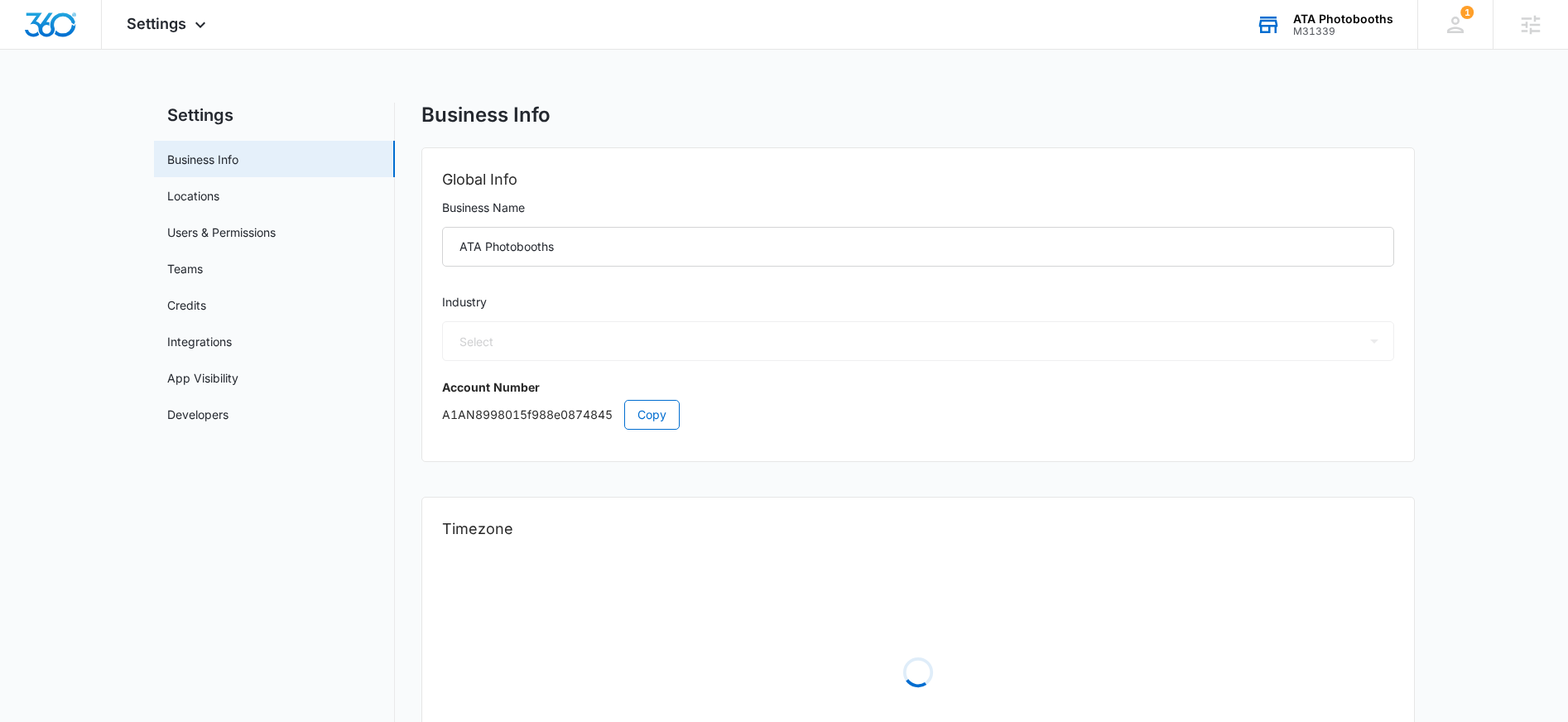
select select "45"
select select "US"
select select "America/Los_Angeles"
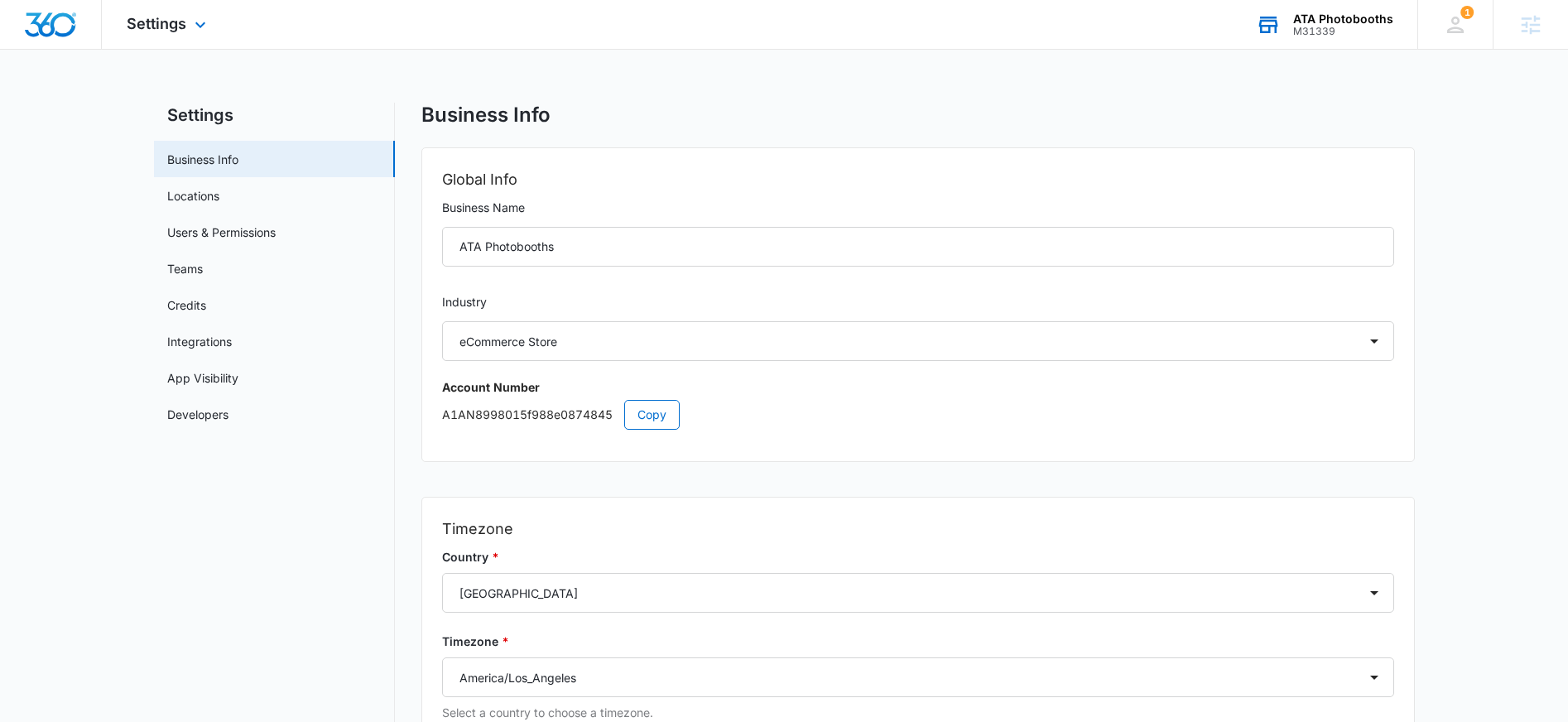
click at [162, 35] on div "Settings Apps Reputation Forms CRM Email Social Scheduling Payments POS Content…" at bounding box center [168, 24] width 133 height 49
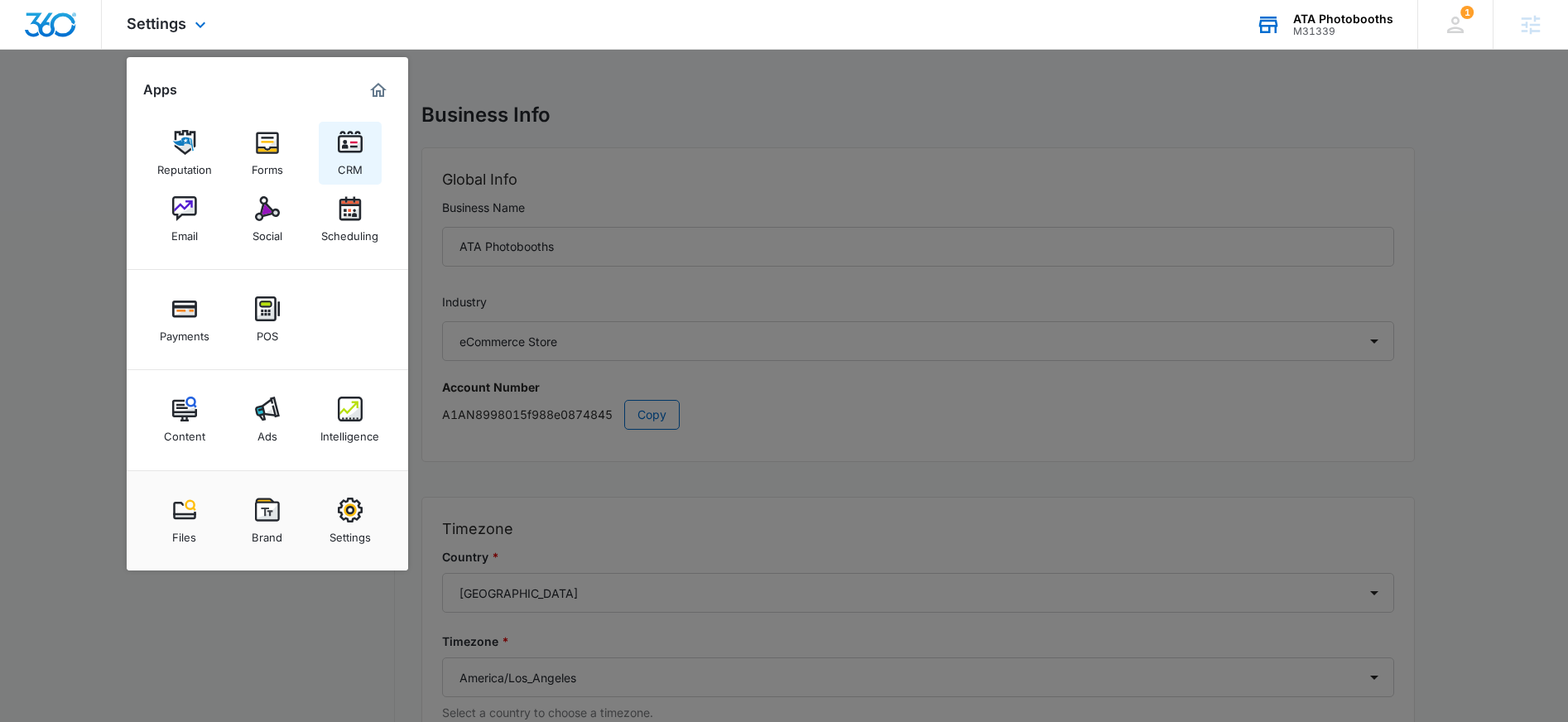
click at [365, 154] on link "CRM" at bounding box center [350, 152] width 63 height 63
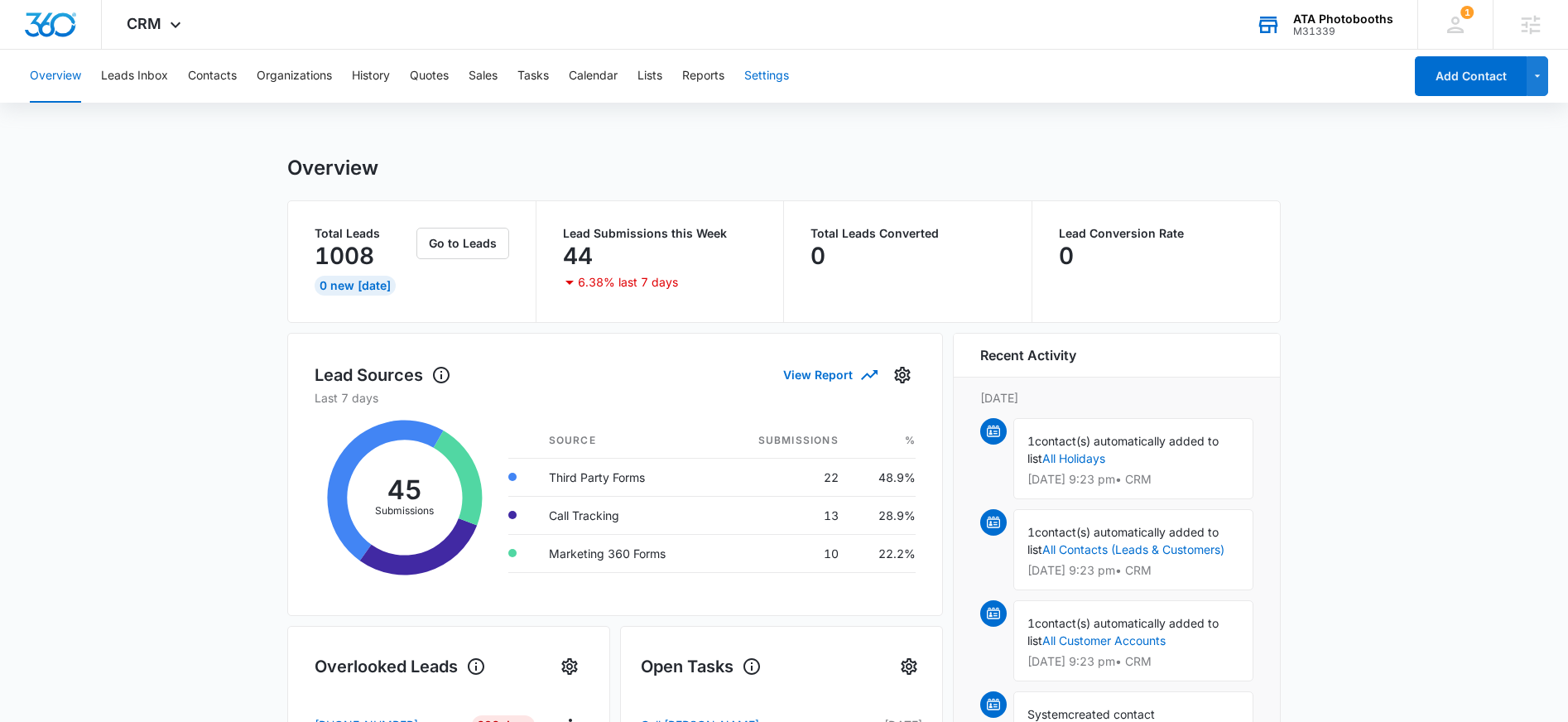
click at [767, 80] on button "Settings" at bounding box center [766, 75] width 44 height 53
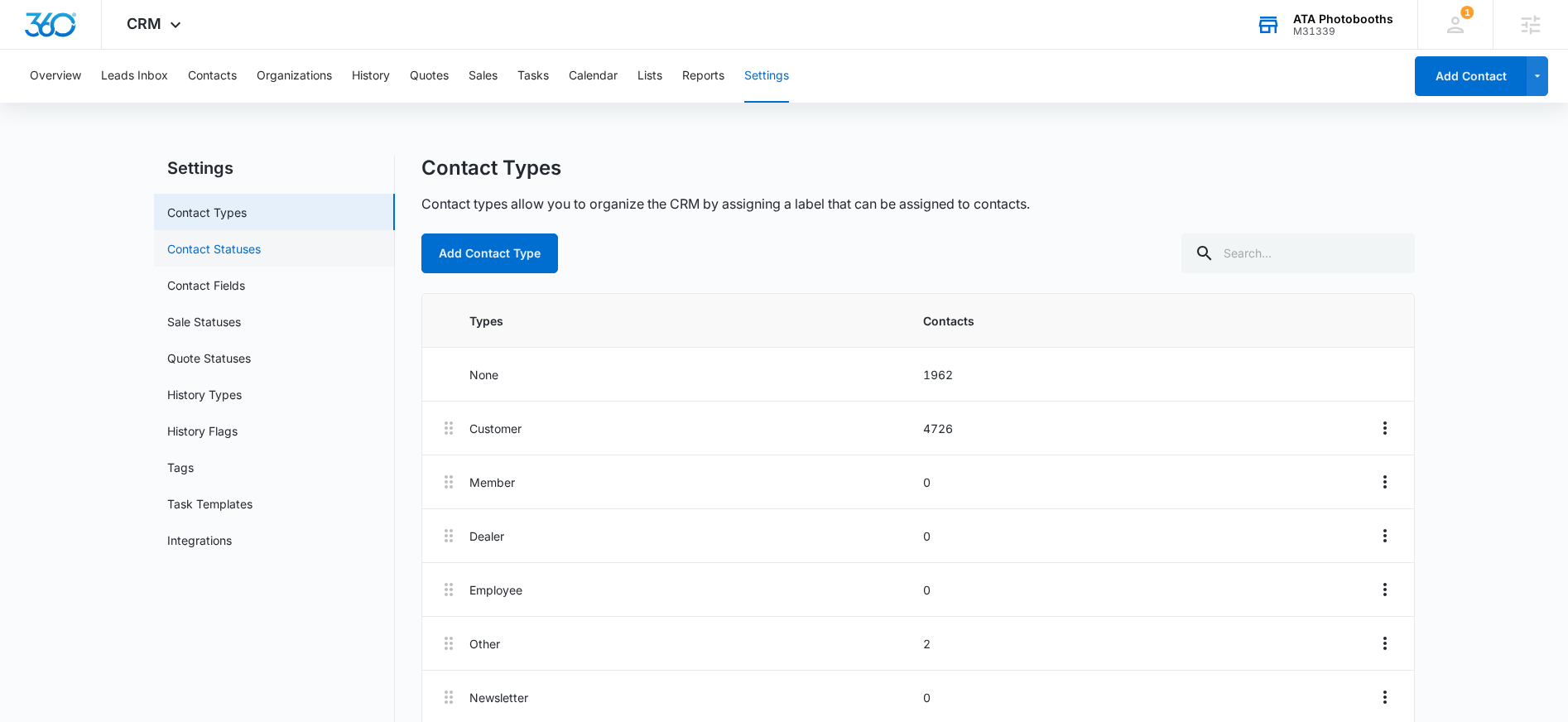
click at [260, 250] on link "Contact Statuses" at bounding box center [214, 249] width 94 height 18
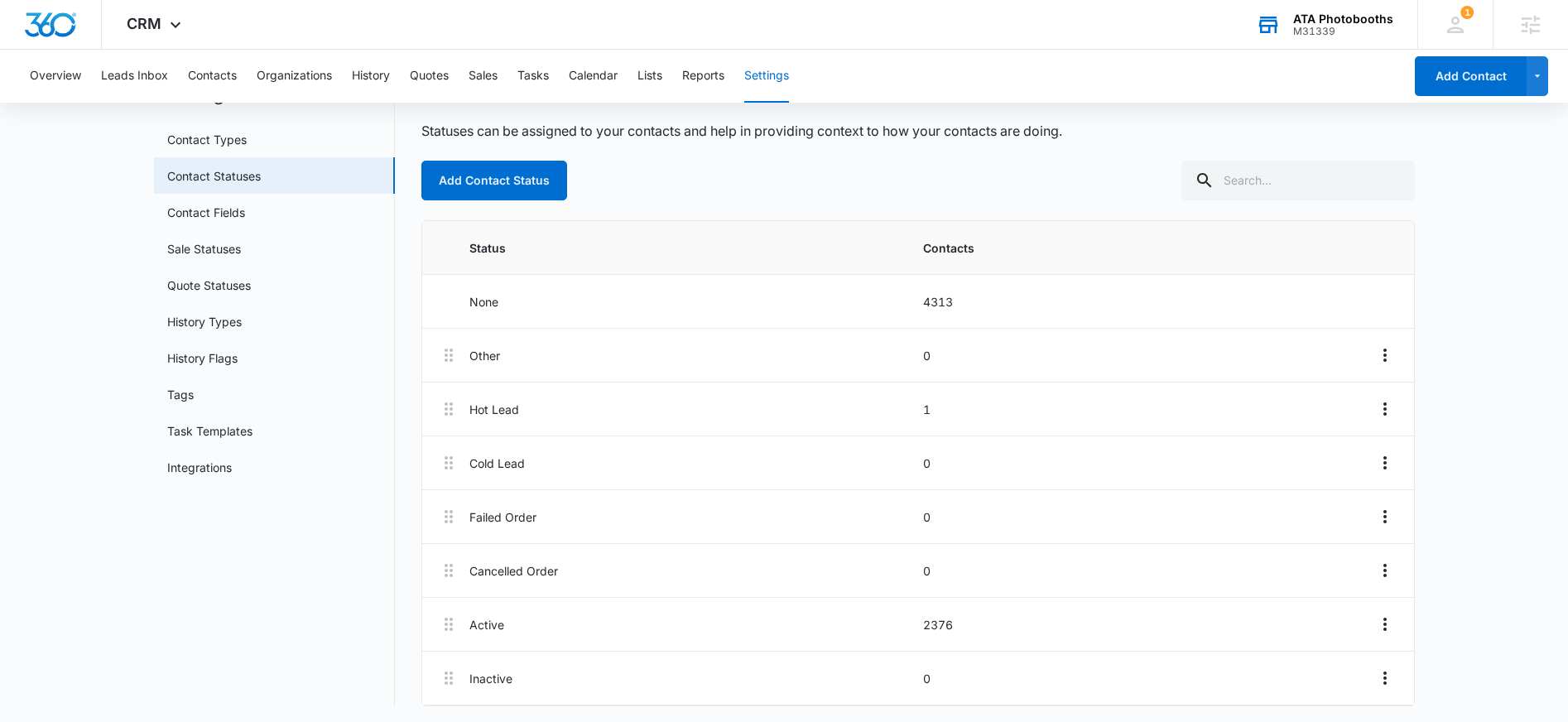
scroll to position [77, 0]
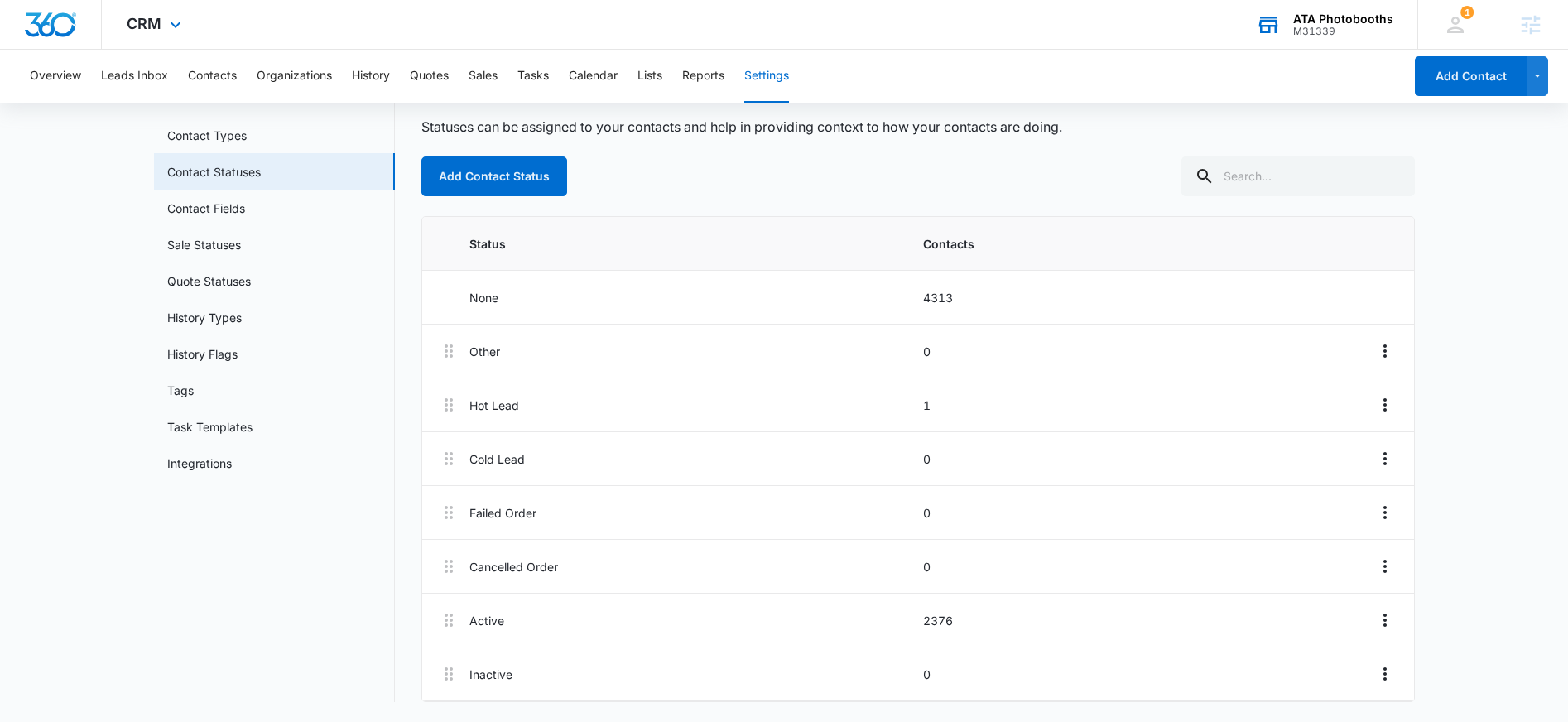
click at [162, 44] on div "CRM Apps Reputation Forms CRM Email Social Scheduling Payments POS Content Ads …" at bounding box center [156, 24] width 108 height 49
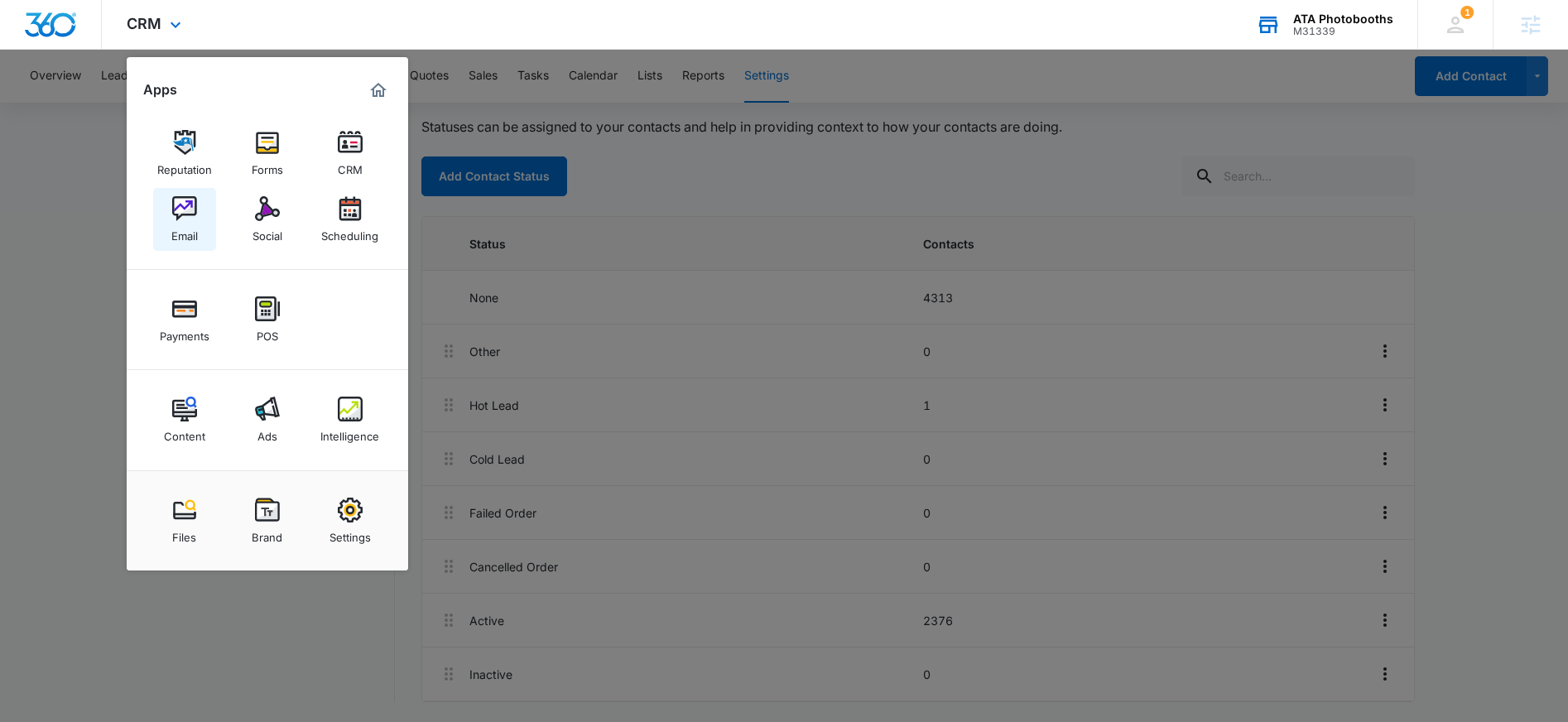
click at [186, 203] on img at bounding box center [185, 209] width 25 height 25
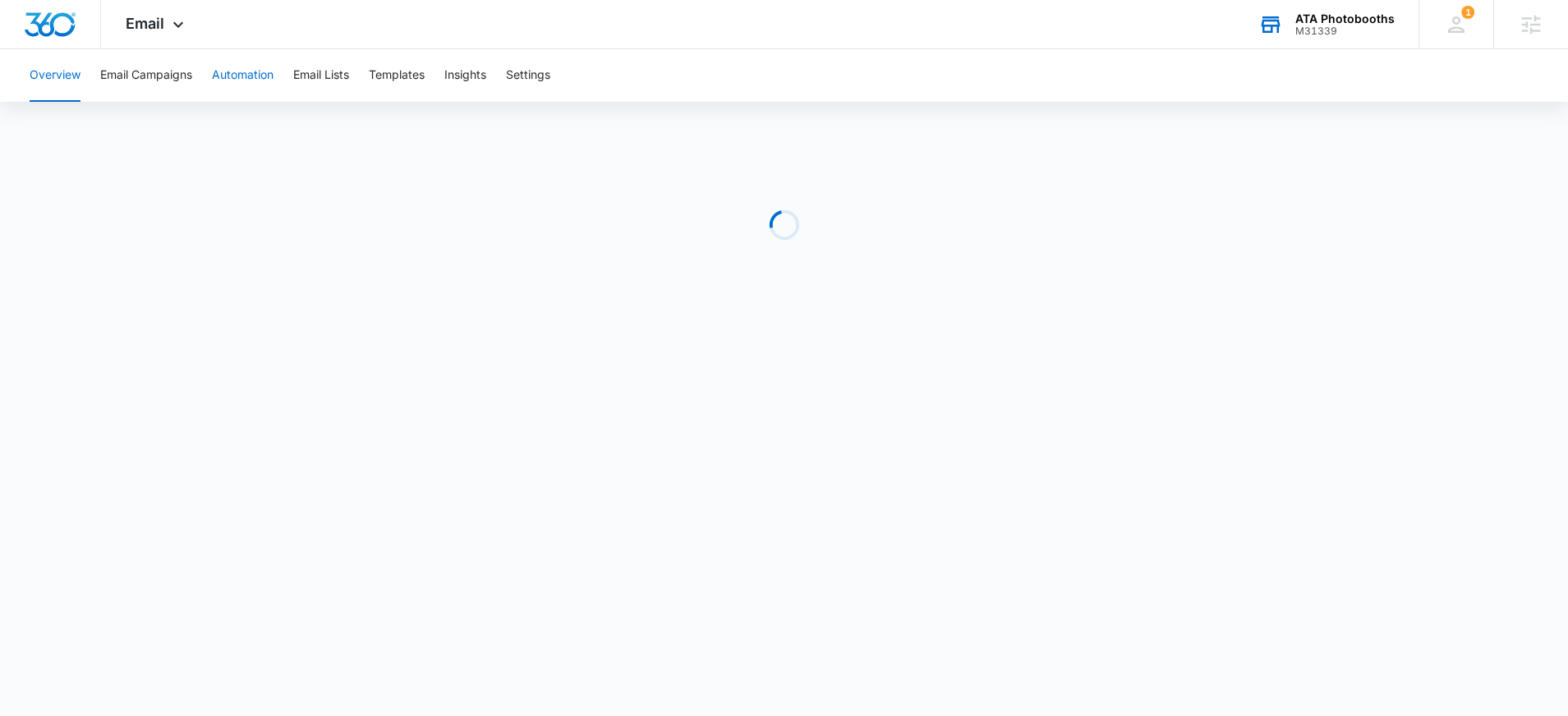
click at [240, 81] on button "Automation" at bounding box center [243, 75] width 61 height 52
click at [116, 74] on button "Email Campaigns" at bounding box center [146, 75] width 92 height 52
click at [66, 75] on button "Overview" at bounding box center [55, 75] width 51 height 52
click at [166, 28] on div "Email Apps Reputation Forms CRM Email Social Scheduling Payments POS Content Ad…" at bounding box center [157, 24] width 111 height 48
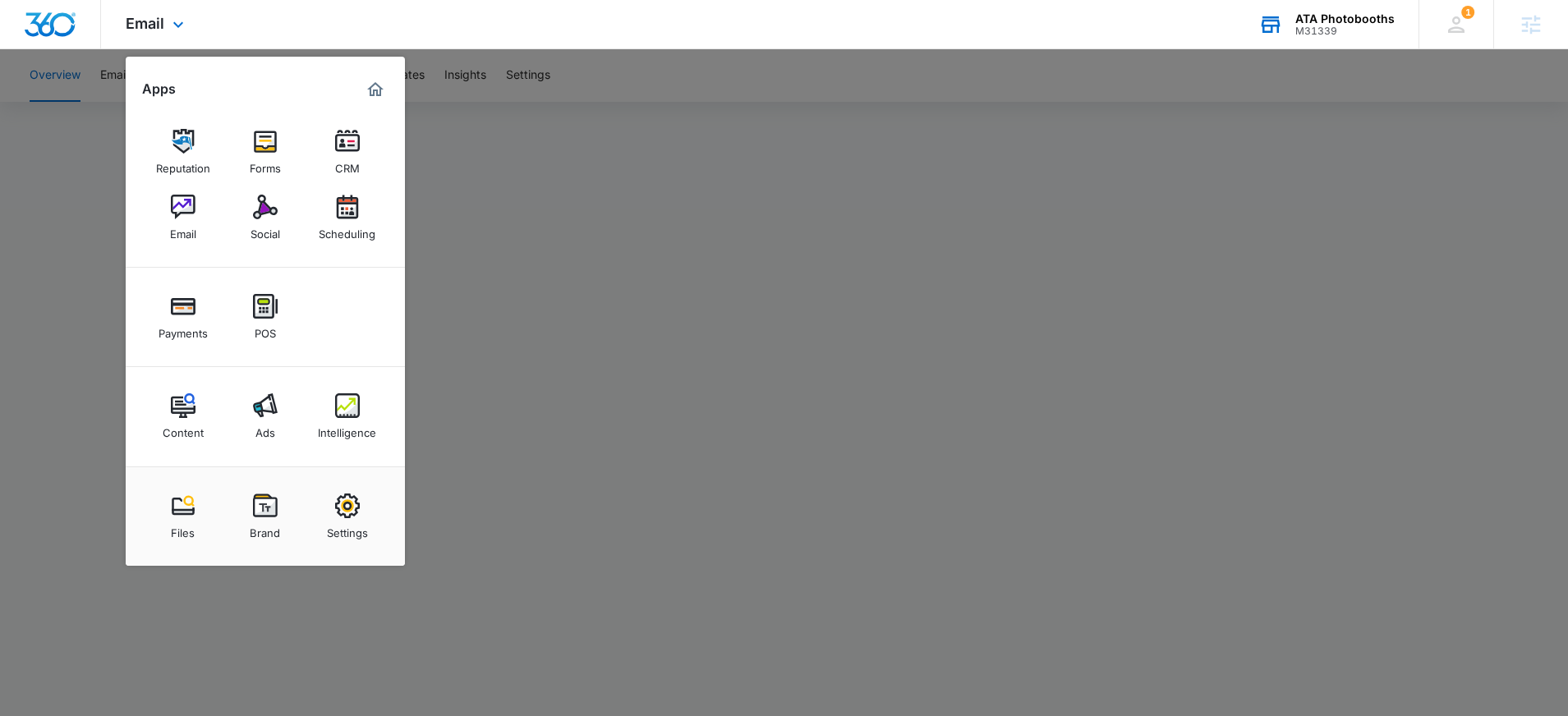
click at [373, 92] on img "Marketing 360® Dashboard" at bounding box center [376, 90] width 20 height 20
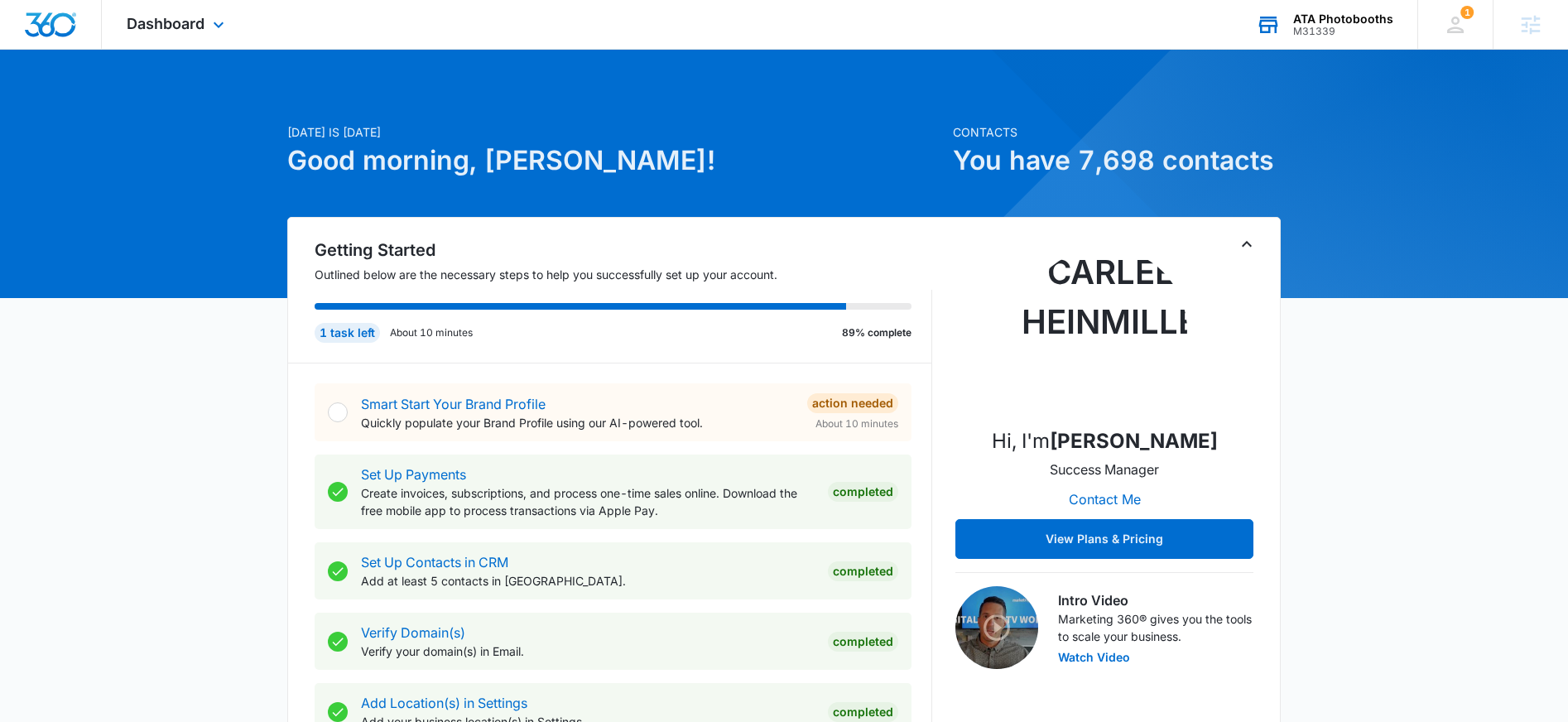
click at [177, 48] on div "Dashboard Apps Reputation Forms CRM Email Social Scheduling Payments POS Conten…" at bounding box center [178, 24] width 152 height 49
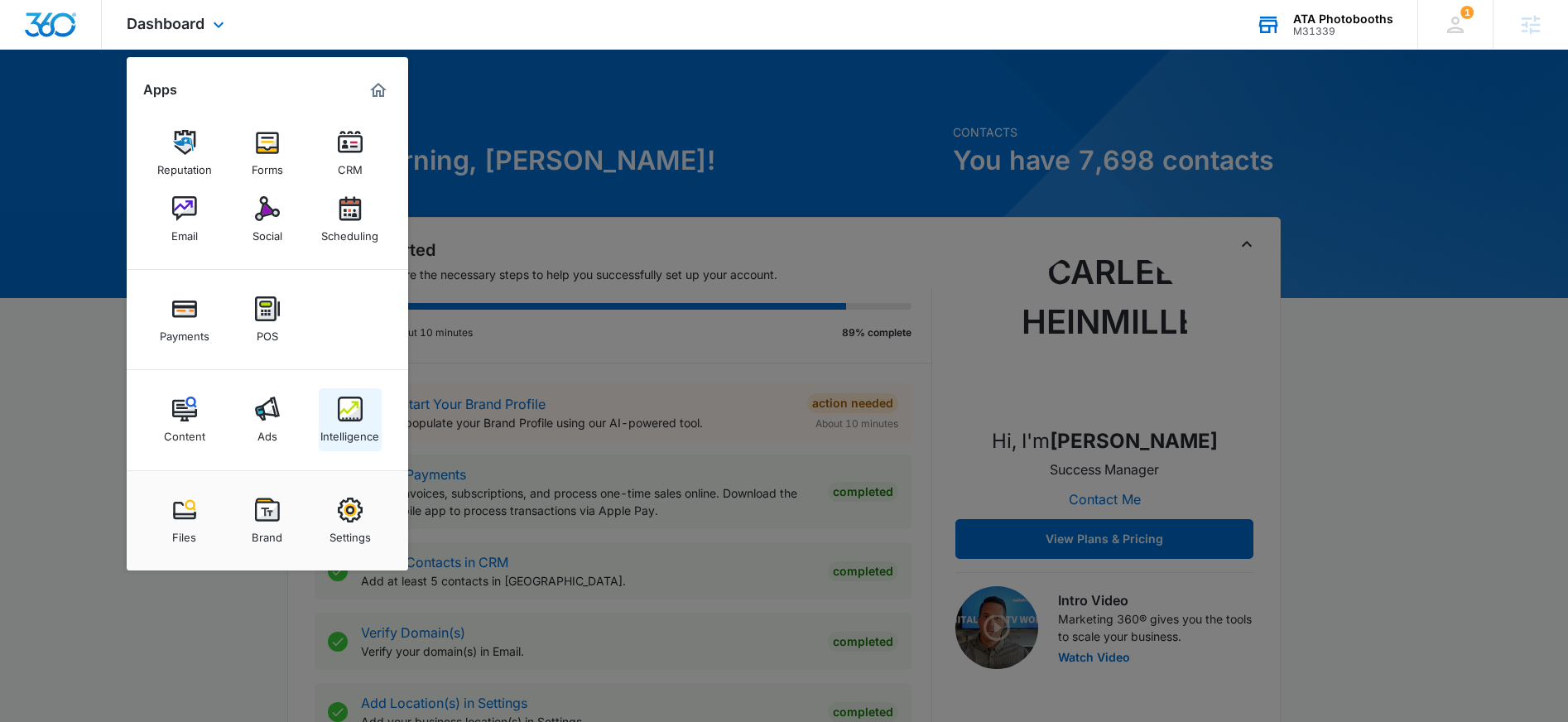
click at [353, 412] on img at bounding box center [350, 409] width 25 height 25
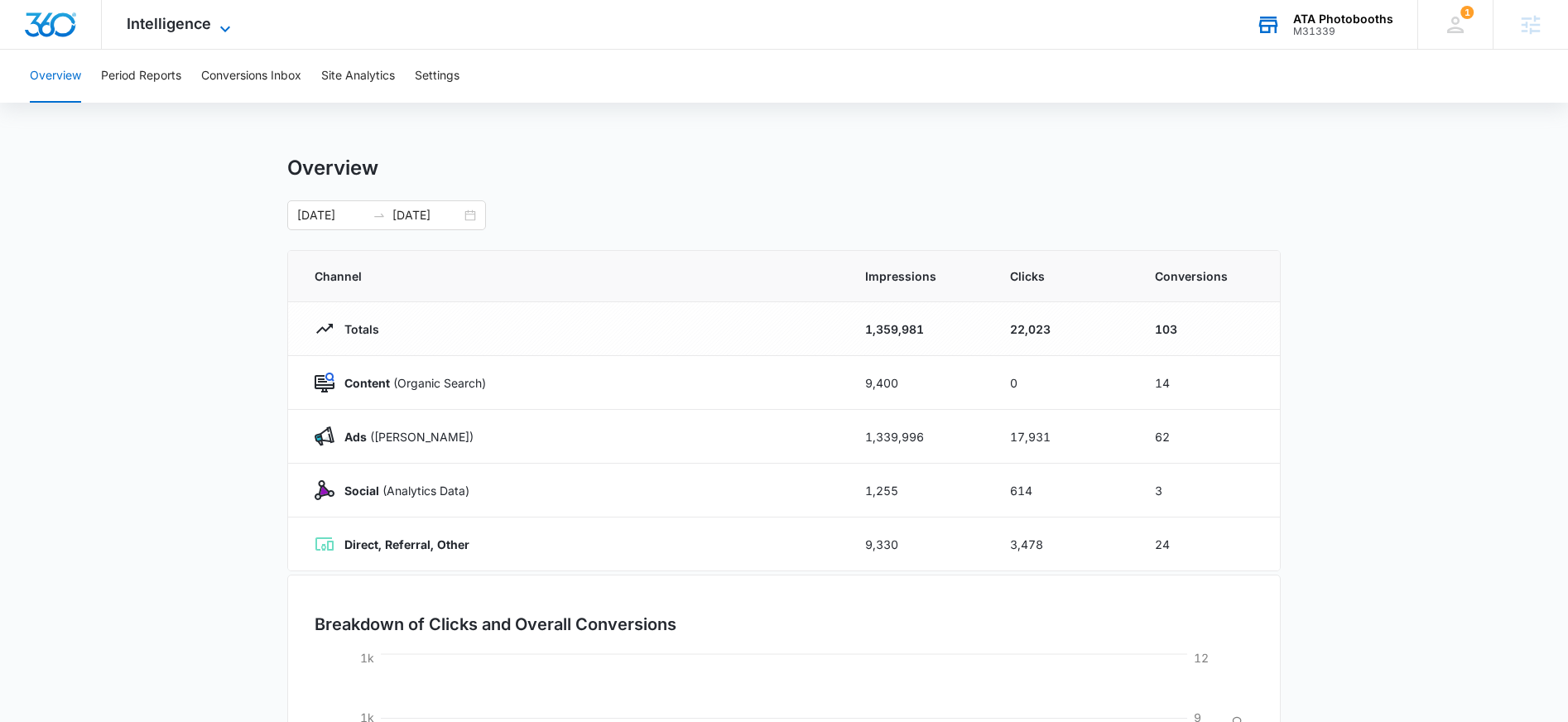
click at [195, 29] on span "Intelligence" at bounding box center [168, 23] width 85 height 18
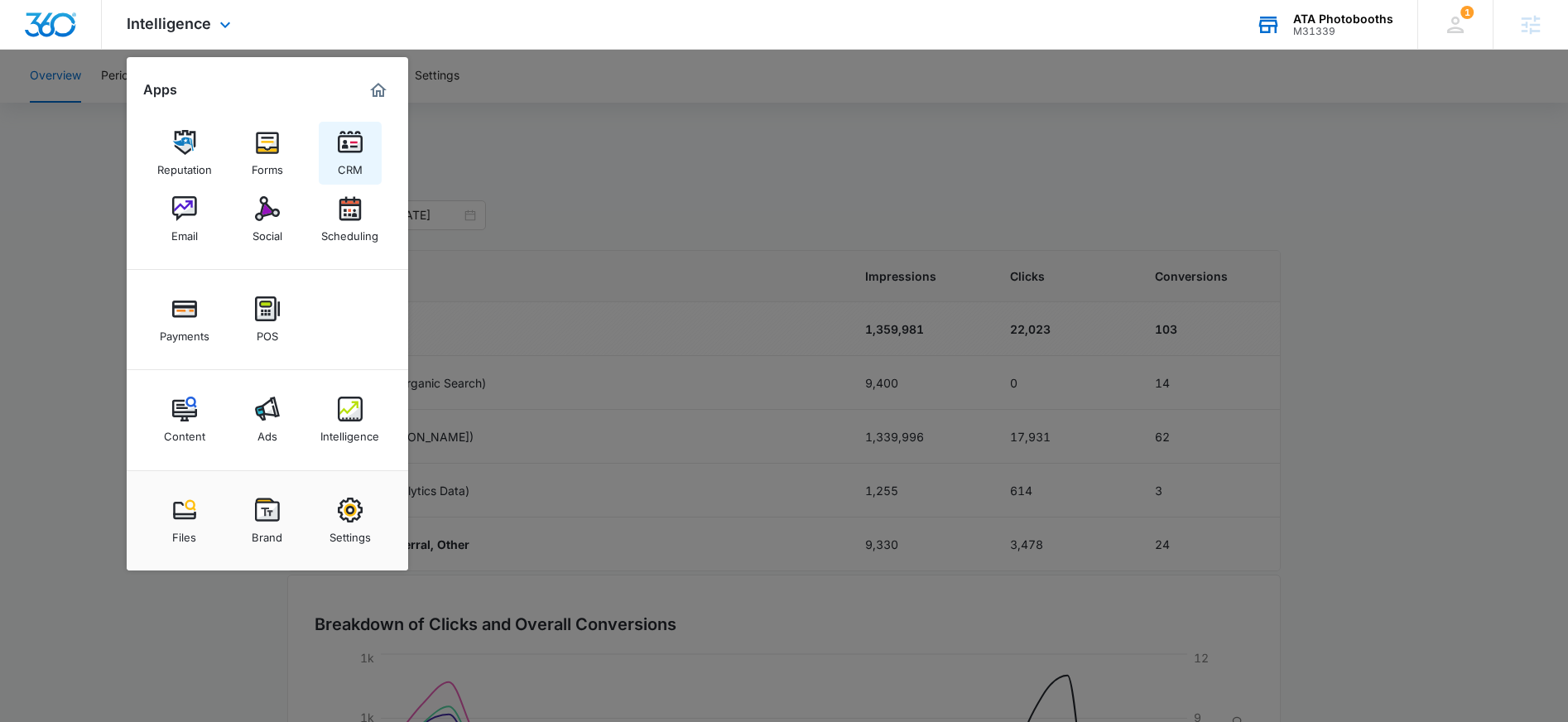
click at [338, 152] on img at bounding box center [350, 142] width 25 height 25
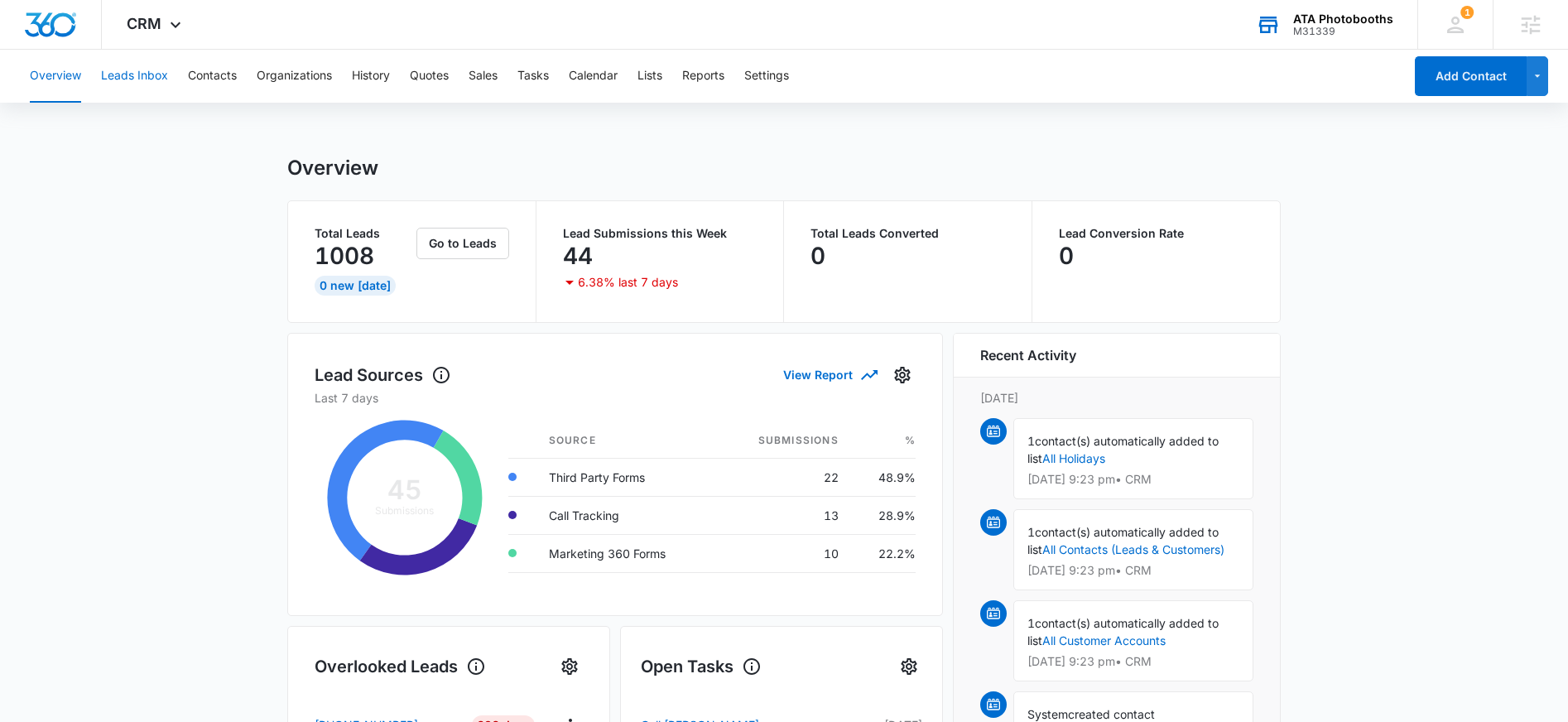
click at [150, 86] on button "Leads Inbox" at bounding box center [135, 75] width 67 height 53
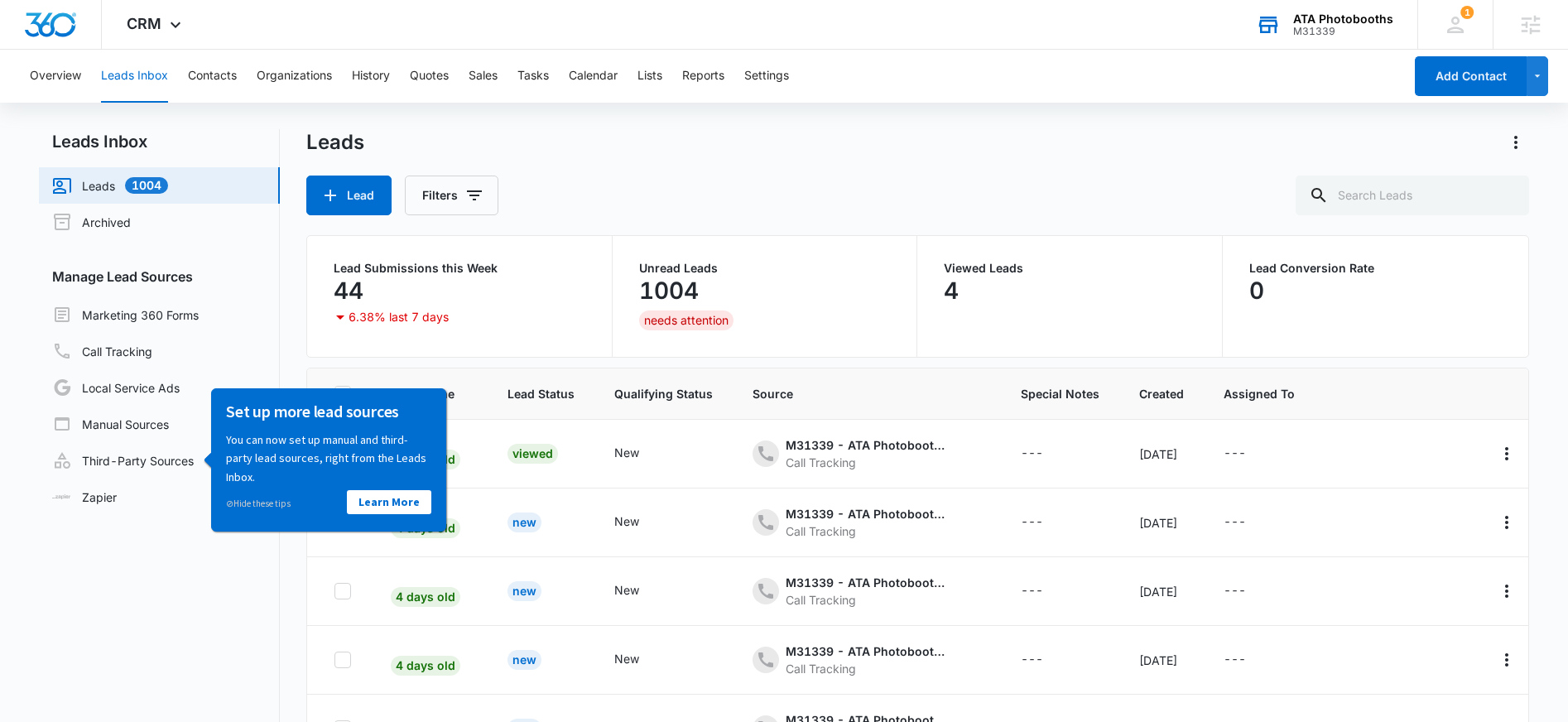
click at [699, 287] on div "1004" at bounding box center [765, 291] width 252 height 34
click at [689, 282] on p "1004" at bounding box center [668, 291] width 59 height 27
click at [295, 385] on div "Leads Inbox Leads 1004 Archived Manage Lead Sources Marketing 360 Forms Call Tr…" at bounding box center [783, 481] width 1489 height 704
click at [301, 372] on div "Leads Inbox Leads 1004 Archived Manage Lead Sources Marketing 360 Forms Call Tr…" at bounding box center [783, 481] width 1489 height 704
click at [277, 503] on link "⊘ Hide these tips" at bounding box center [258, 503] width 64 height 12
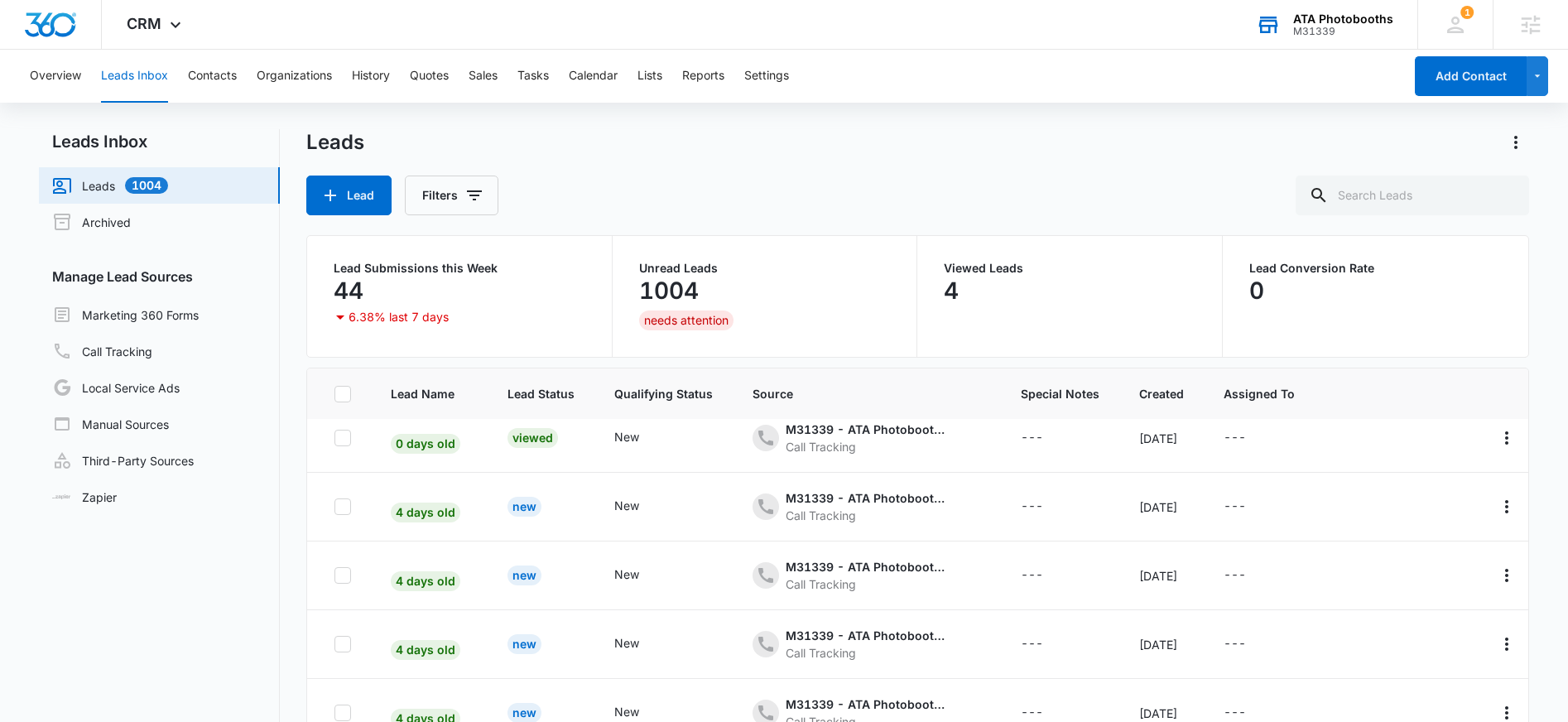
scroll to position [33, 0]
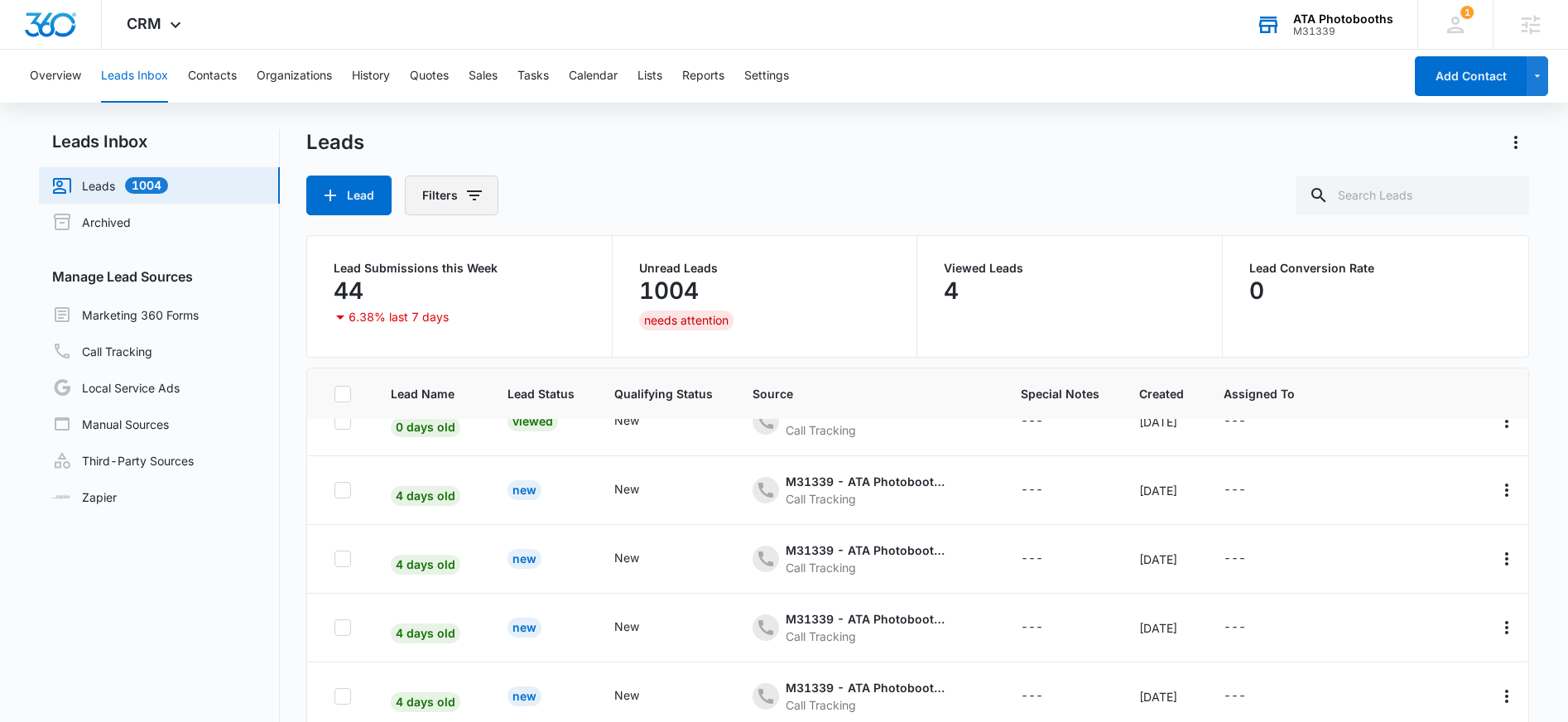
click at [467, 189] on icon "Filters" at bounding box center [475, 195] width 20 height 20
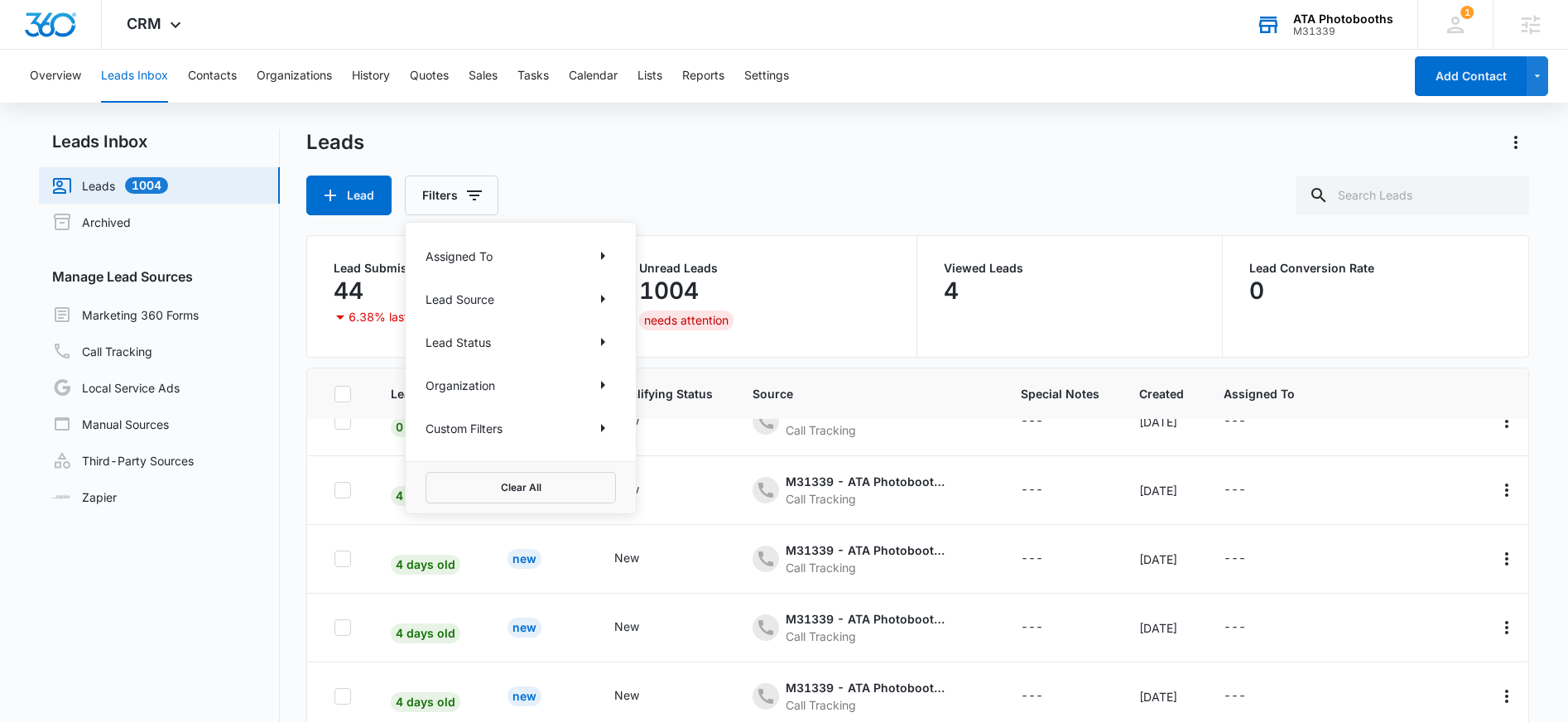
click at [503, 300] on div "Lead Source" at bounding box center [520, 299] width 190 height 27
click at [683, 209] on div "Lead Filters Assigned To Lead Source Lead Status Organization Custom Filters Cl…" at bounding box center [917, 195] width 1222 height 39
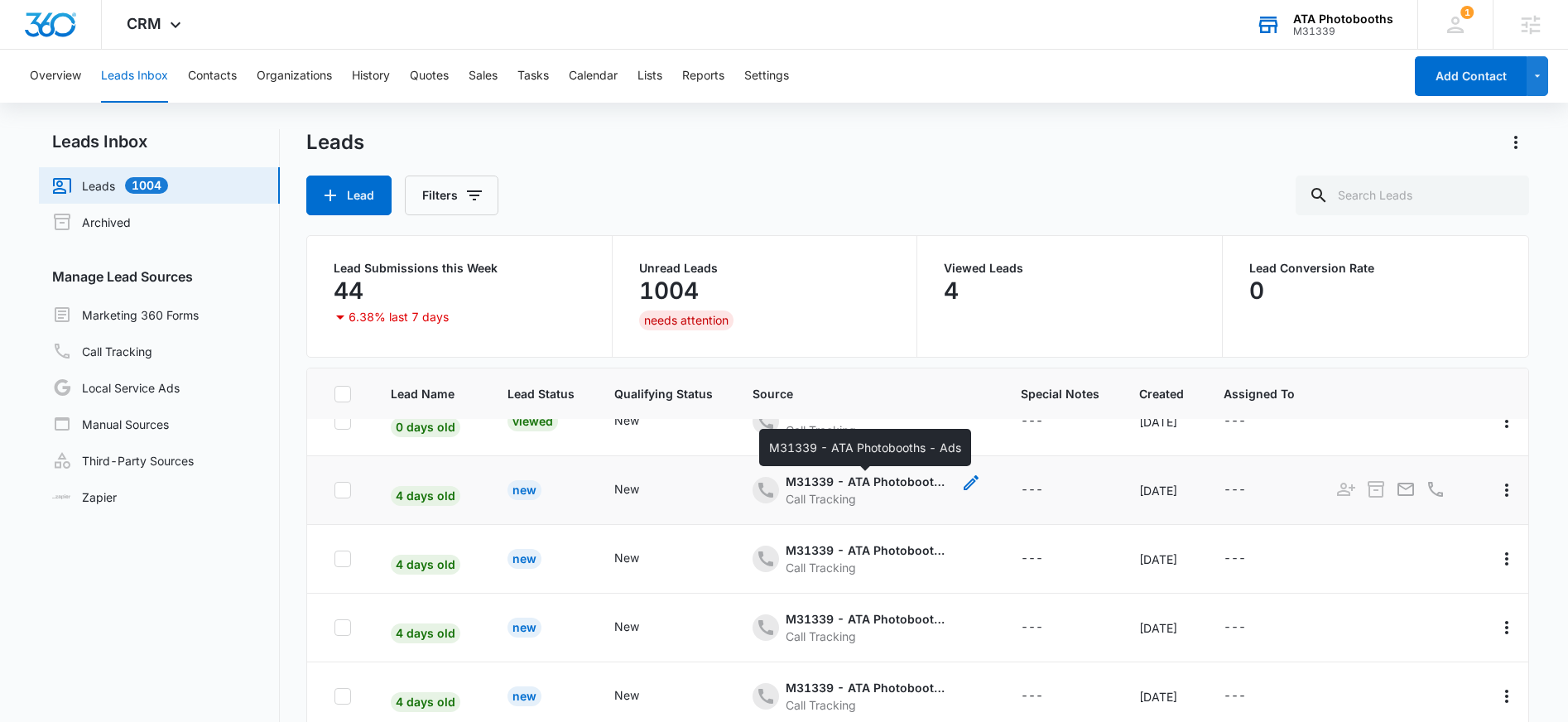
click at [844, 487] on div "M31339 - ATA Photobooths - Ads" at bounding box center [869, 481] width 166 height 18
click at [828, 449] on button "Cancel" at bounding box center [832, 443] width 58 height 32
click at [758, 494] on icon "- - Select to Edit Field" at bounding box center [766, 490] width 20 height 20
click at [828, 456] on button "Cancel" at bounding box center [832, 443] width 58 height 32
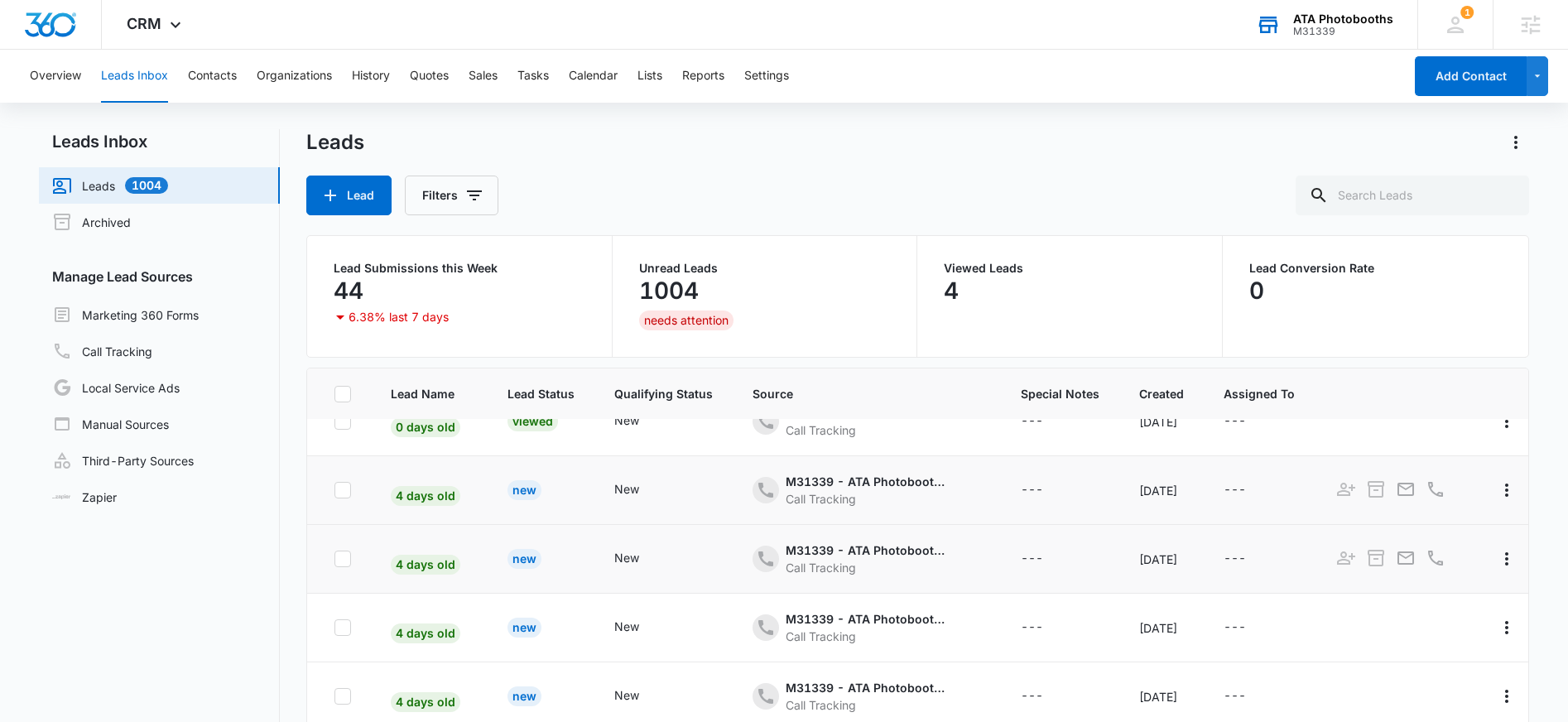
click at [1065, 525] on td "---" at bounding box center [1060, 560] width 118 height 69
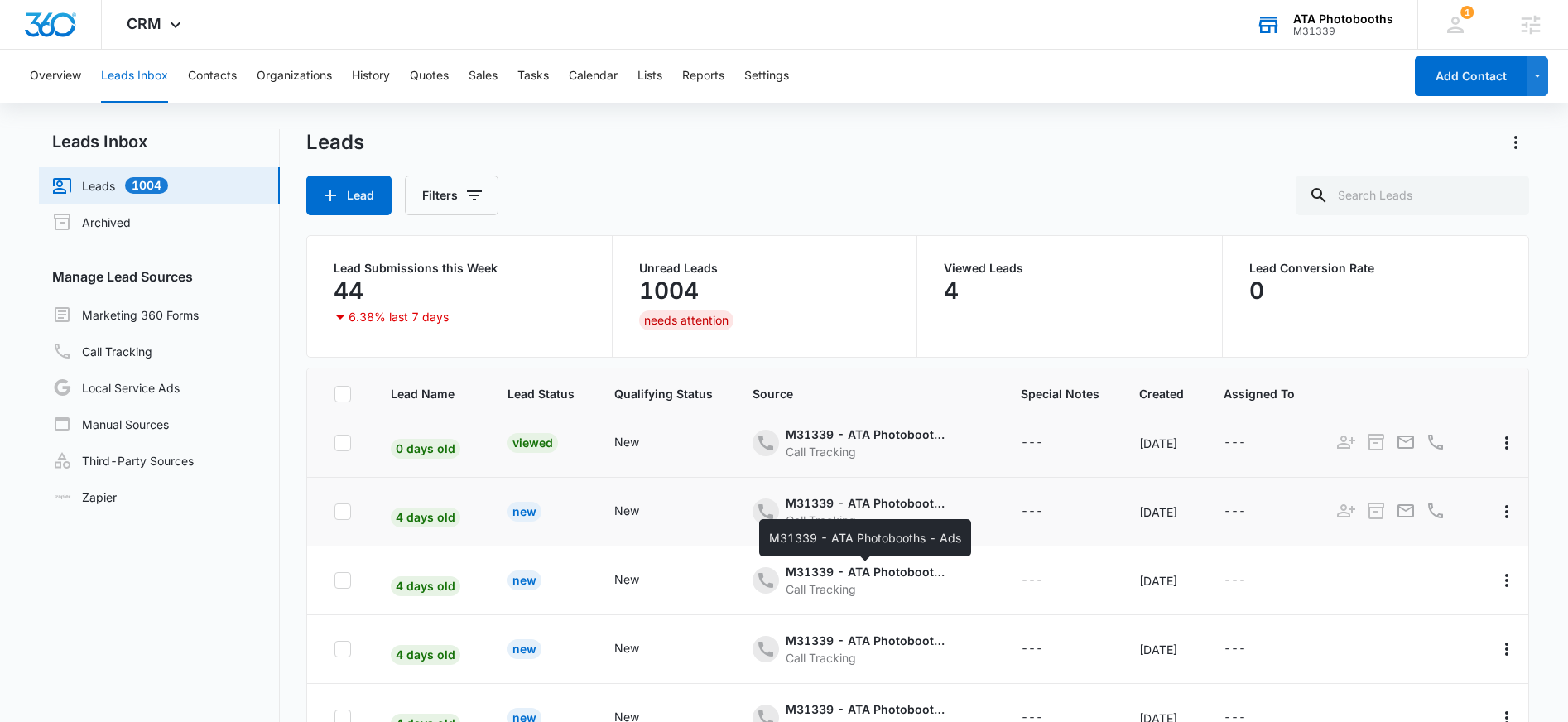
scroll to position [0, 0]
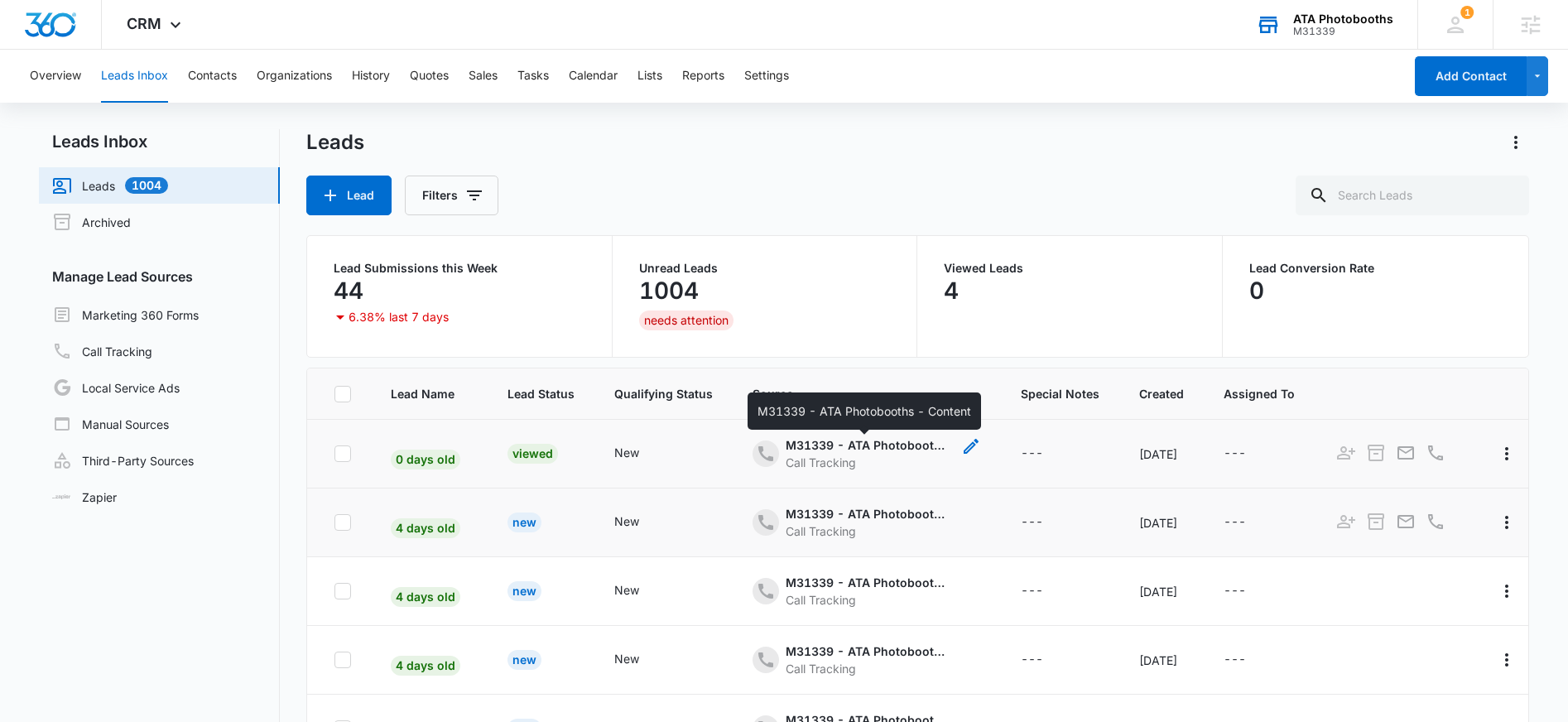
click at [868, 441] on div "M31339 - ATA Photobooths - Content" at bounding box center [869, 445] width 166 height 18
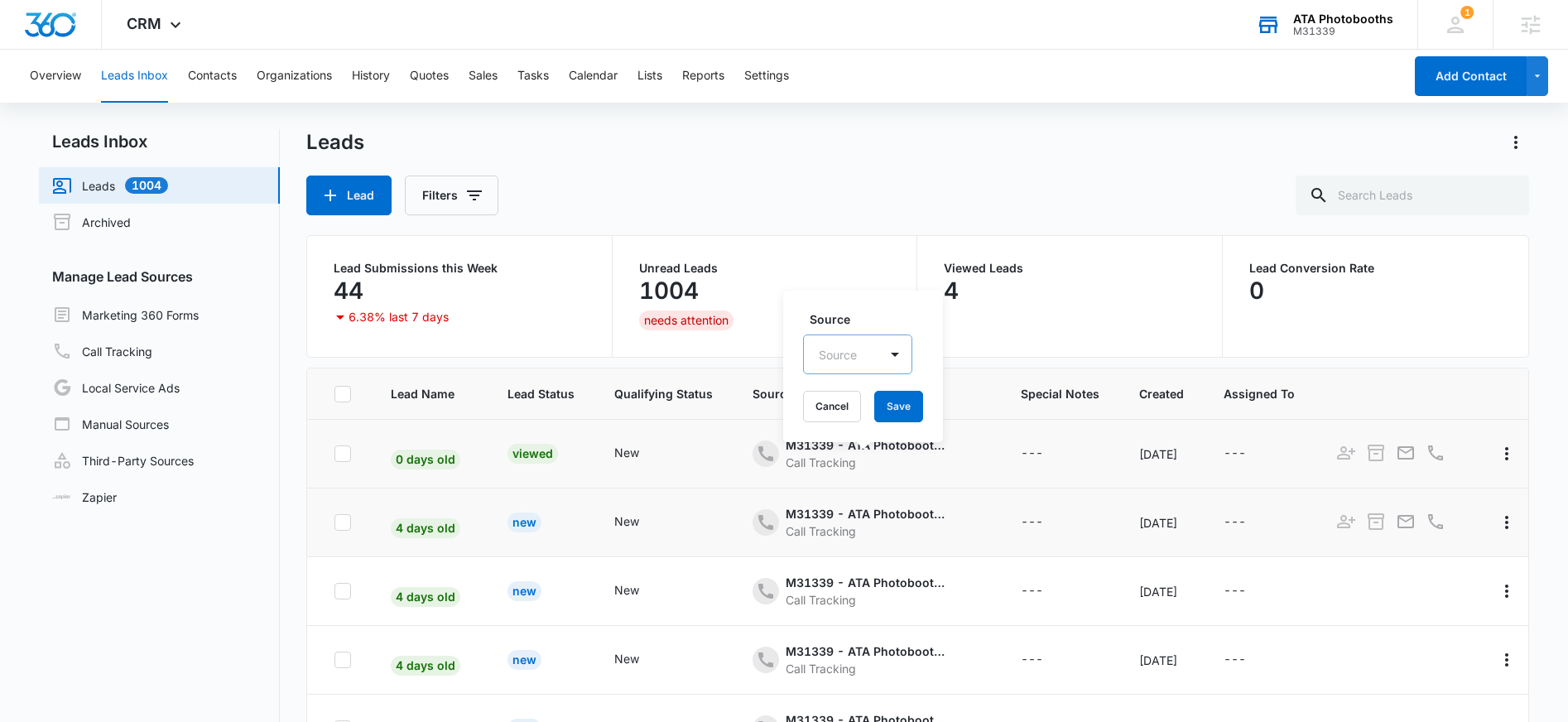
click at [863, 354] on div "Source" at bounding box center [841, 354] width 75 height 37
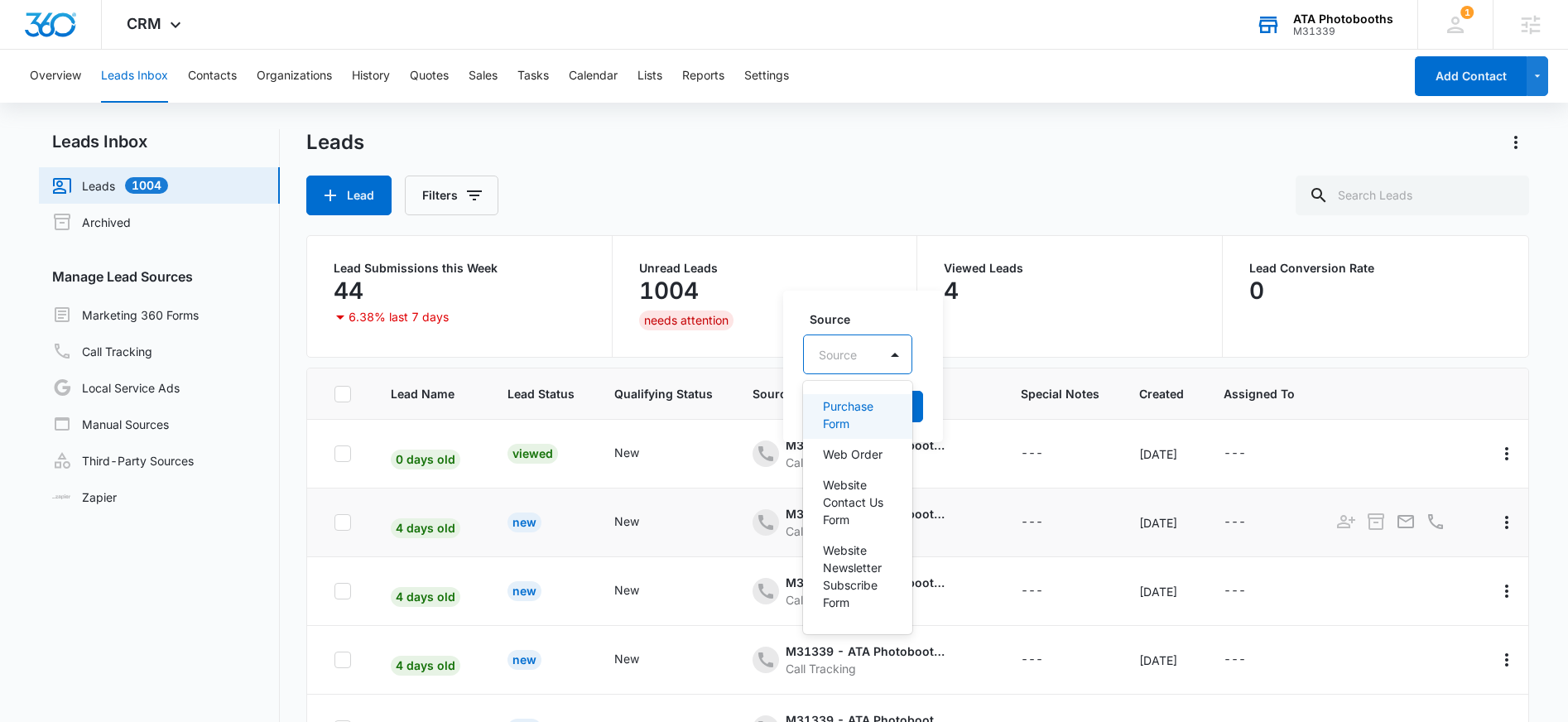
click at [886, 285] on div "1004" at bounding box center [765, 291] width 252 height 34
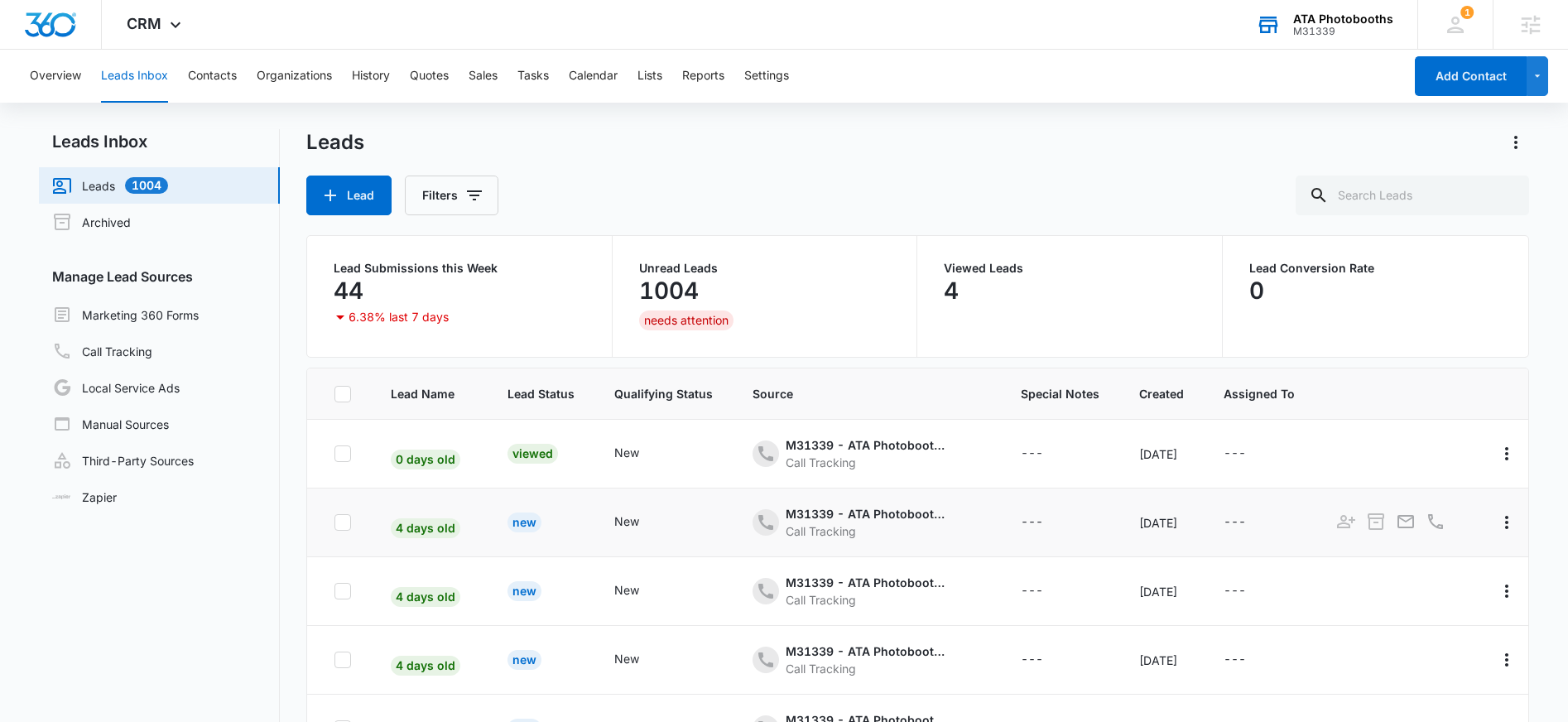
click at [431, 529] on span "4 days old" at bounding box center [426, 529] width 70 height 20
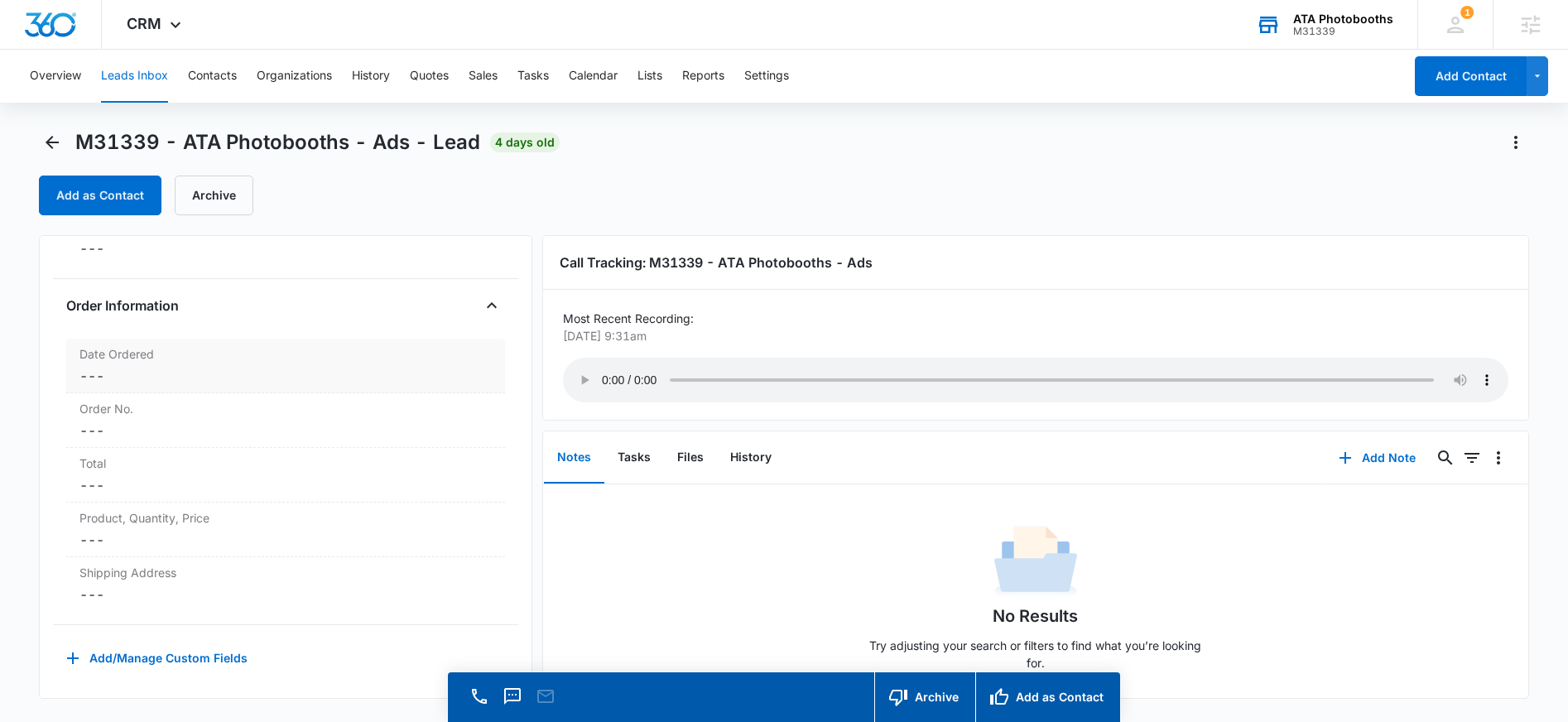
scroll to position [2918, 0]
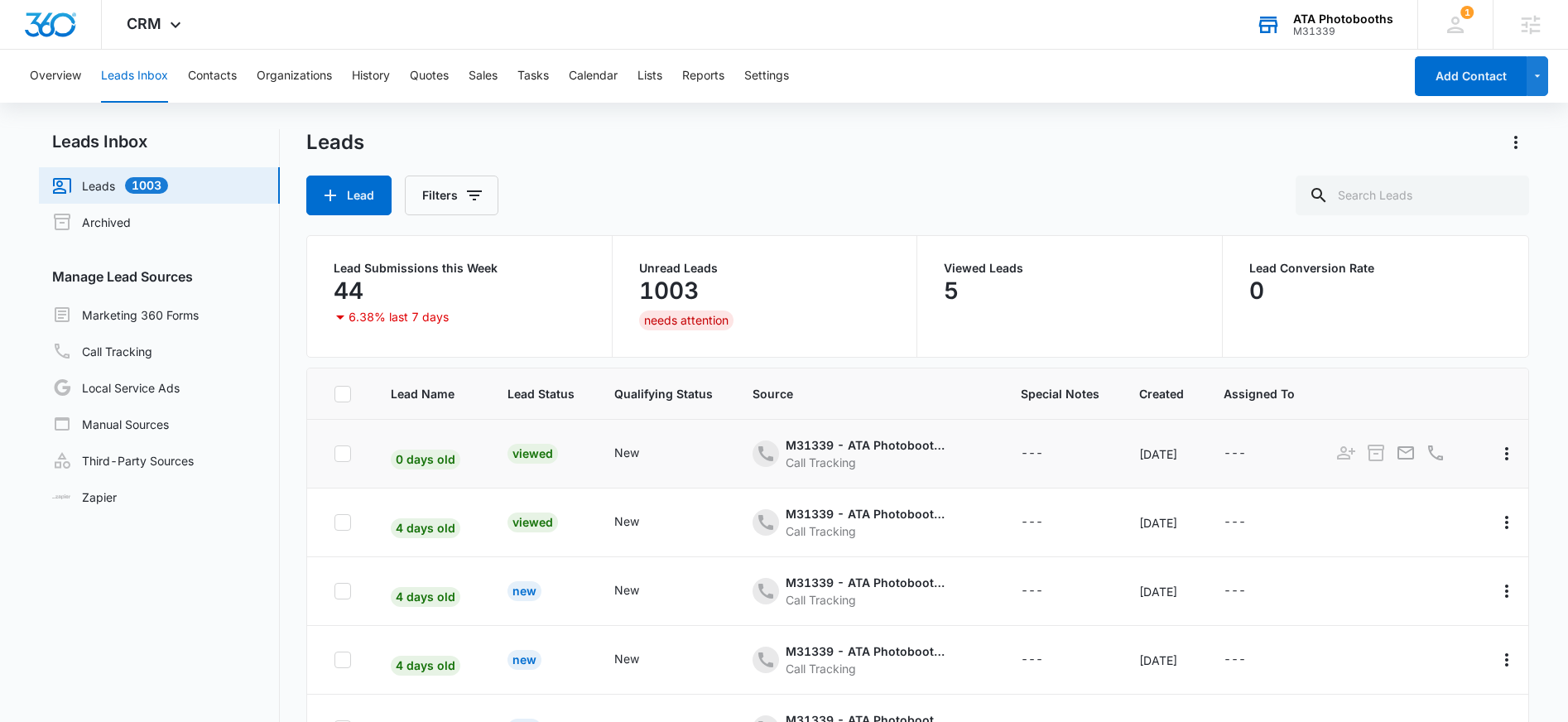
click at [424, 459] on span "0 days old" at bounding box center [426, 460] width 70 height 20
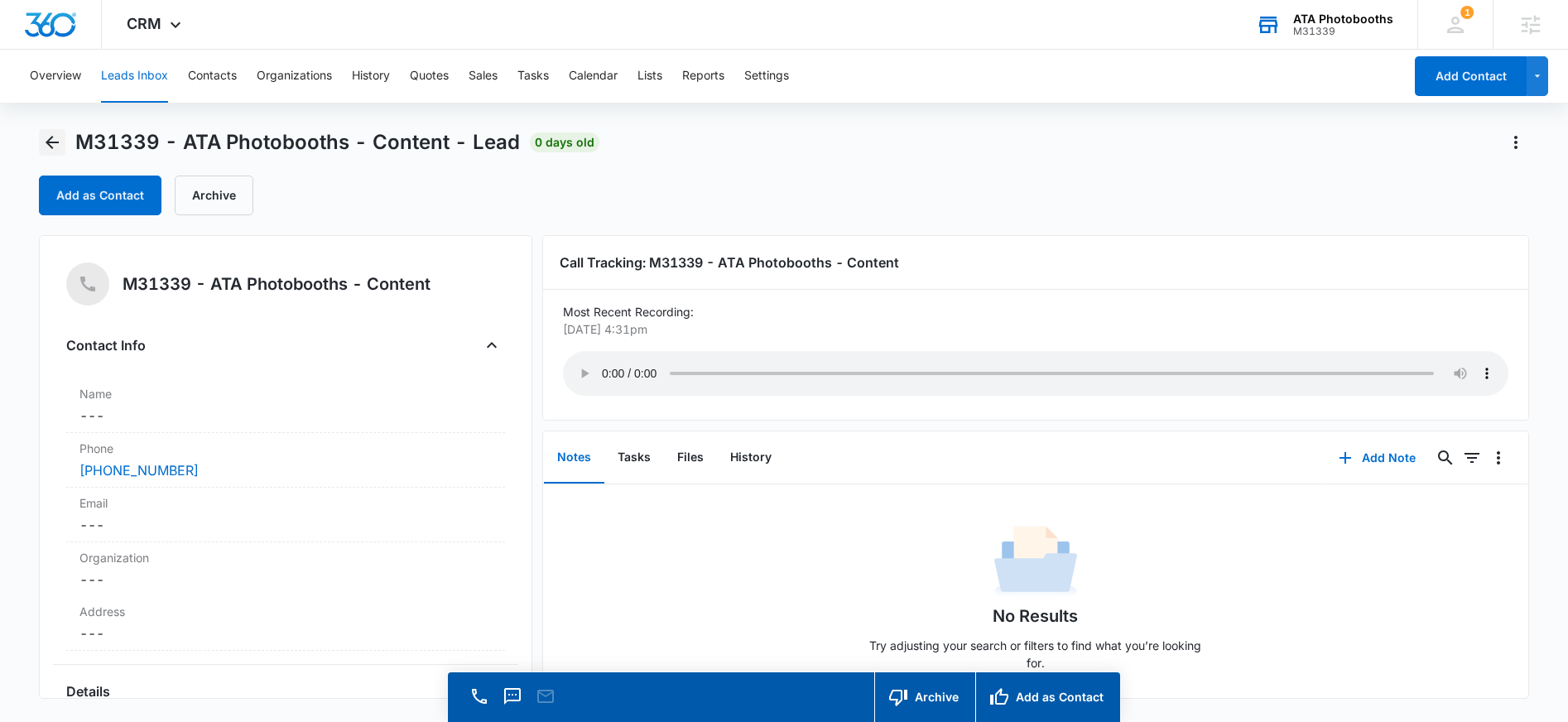
click at [59, 143] on icon "Back" at bounding box center [52, 142] width 20 height 20
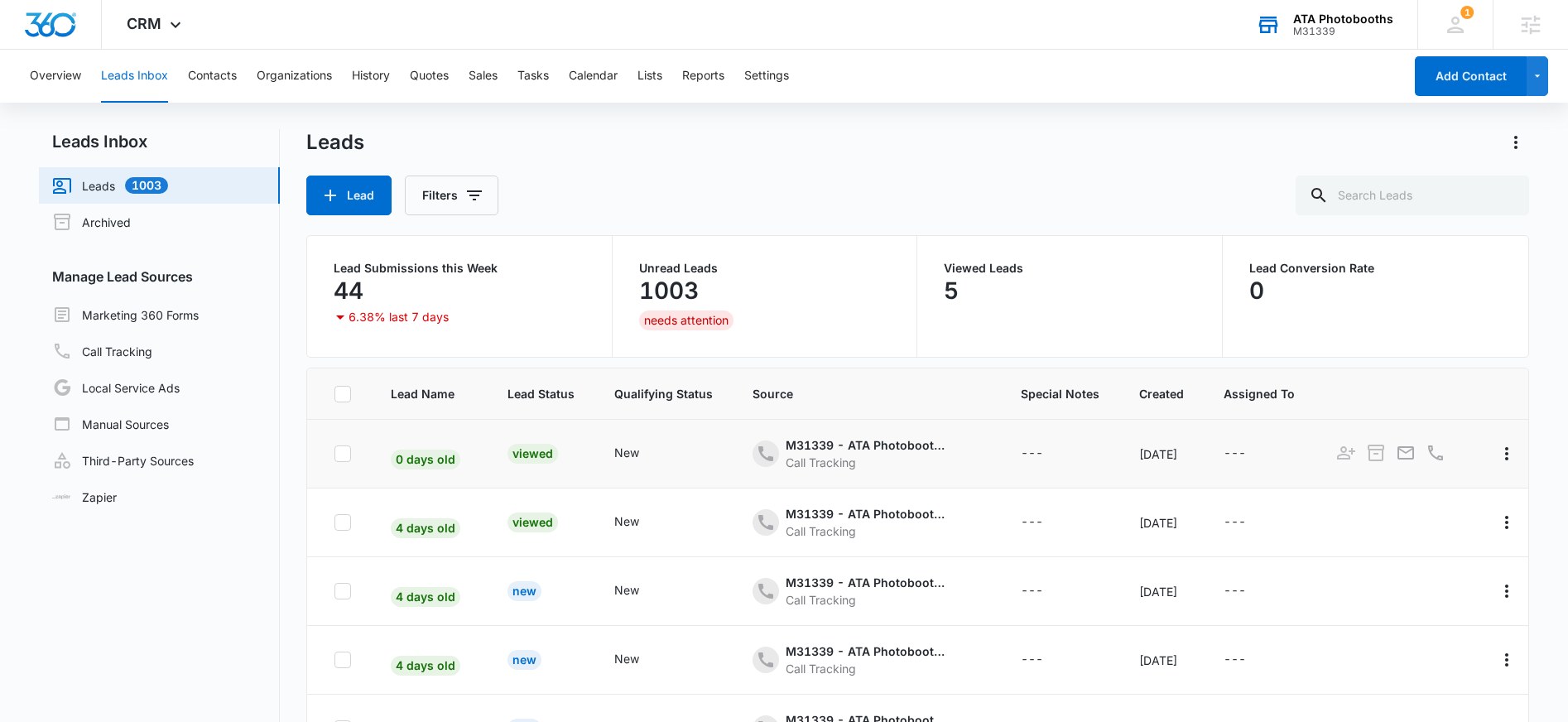
click at [420, 460] on span "0 days old" at bounding box center [426, 460] width 70 height 20
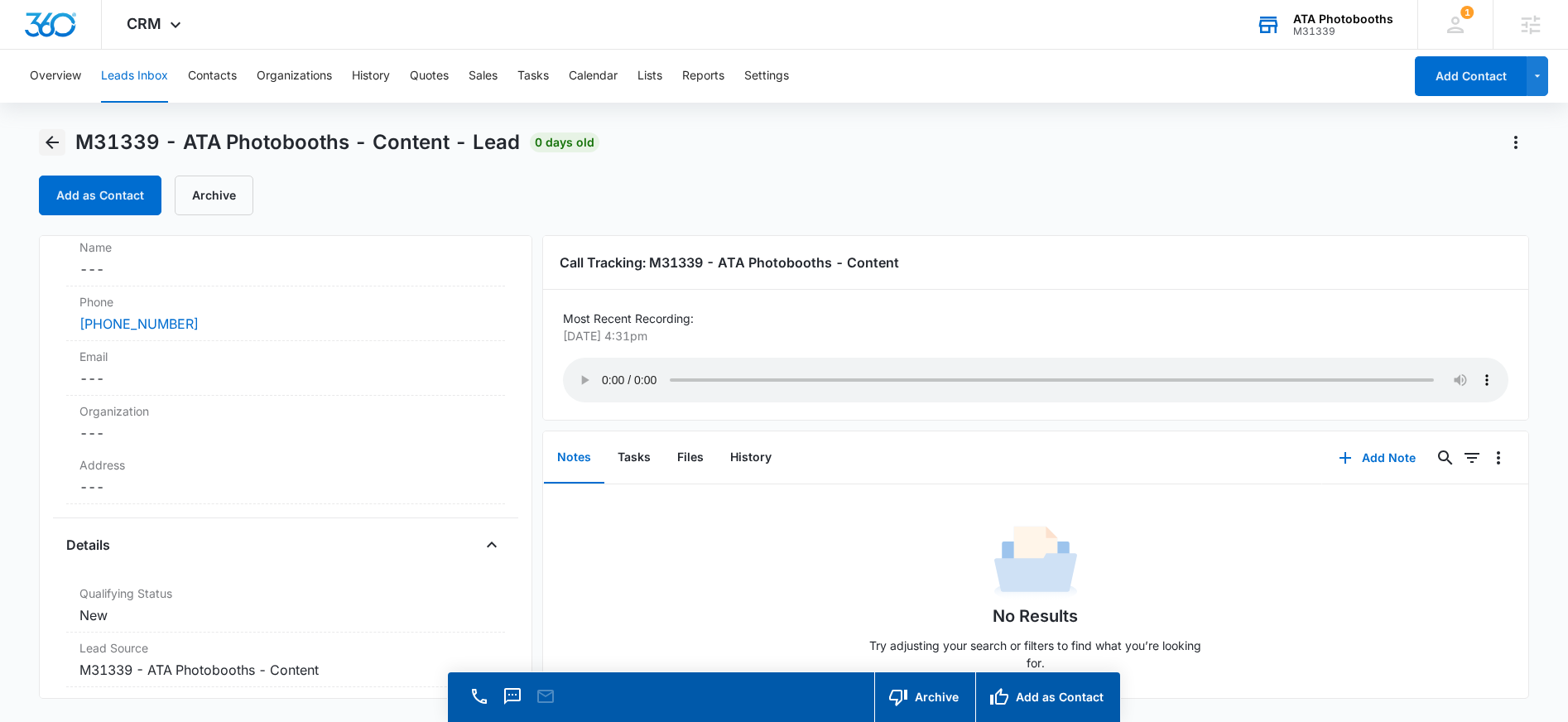
click at [54, 137] on icon "Back" at bounding box center [52, 142] width 20 height 20
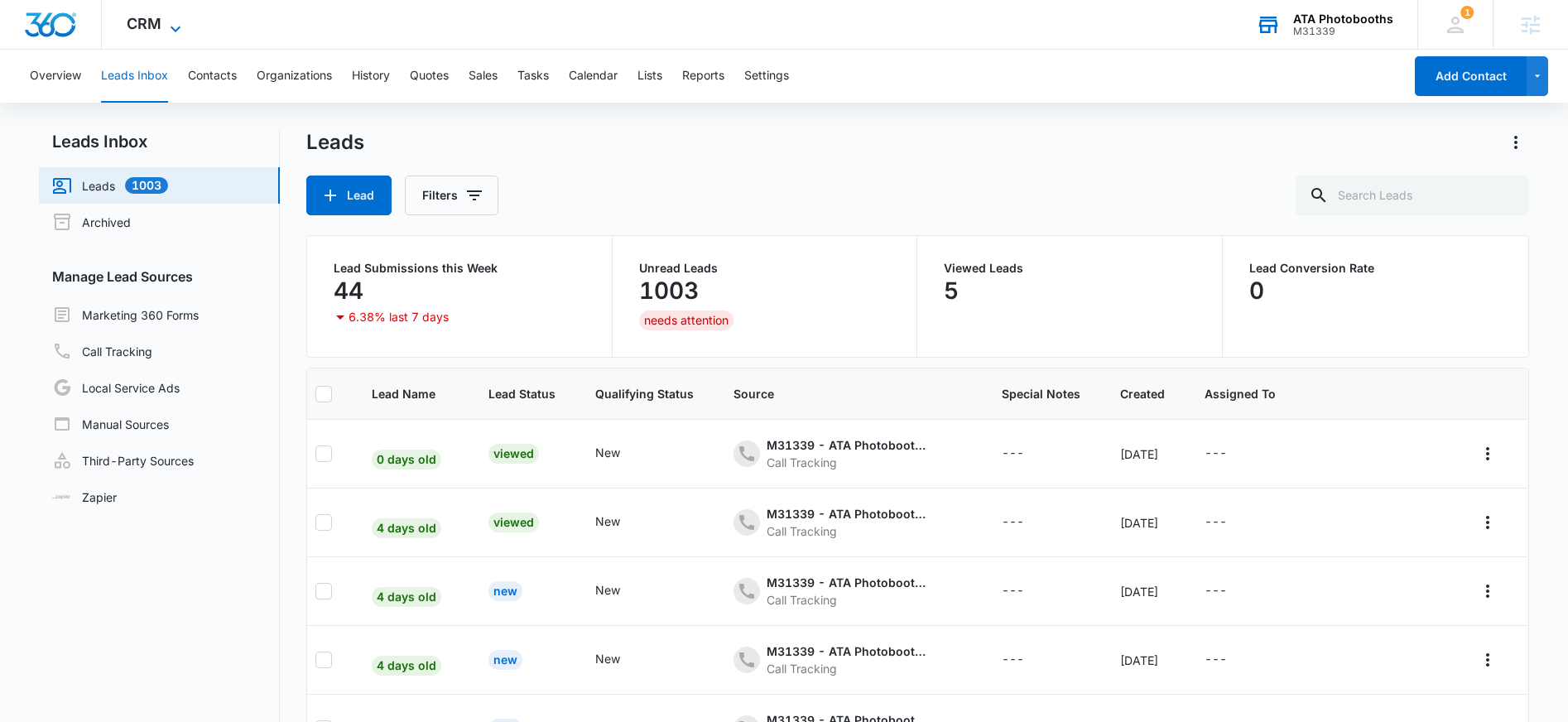
click at [151, 18] on span "CRM" at bounding box center [144, 23] width 35 height 18
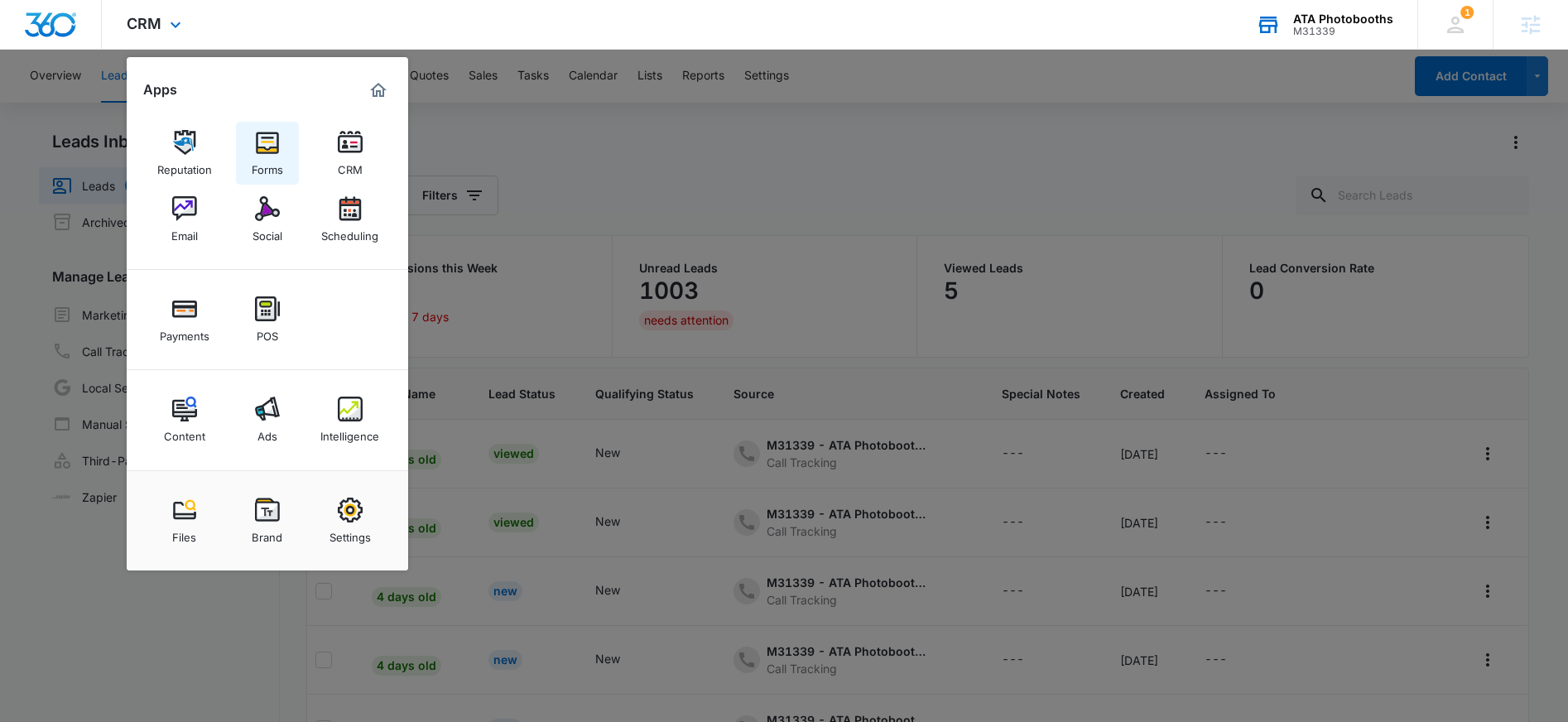
click at [271, 143] on img at bounding box center [267, 142] width 25 height 25
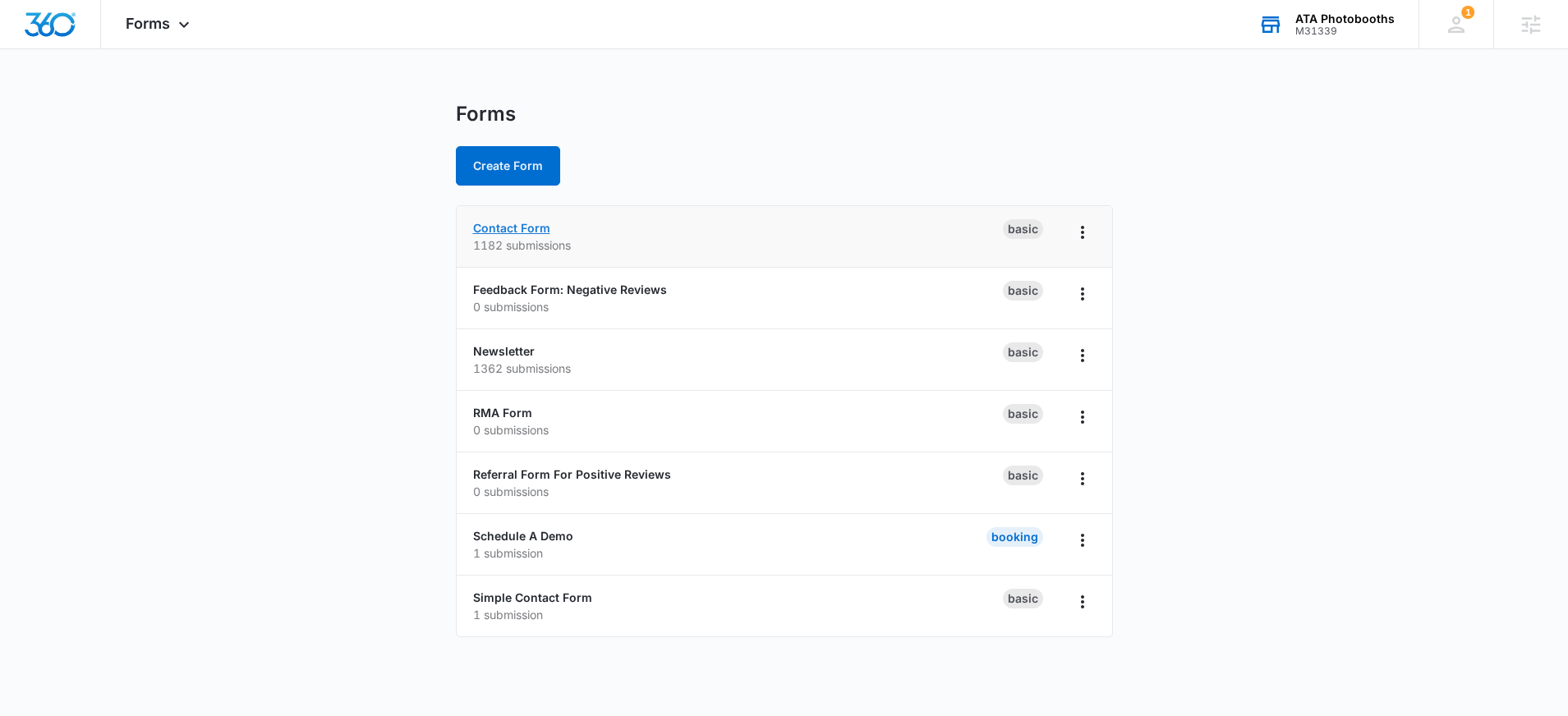
click at [496, 229] on link "Contact Form" at bounding box center [511, 228] width 77 height 14
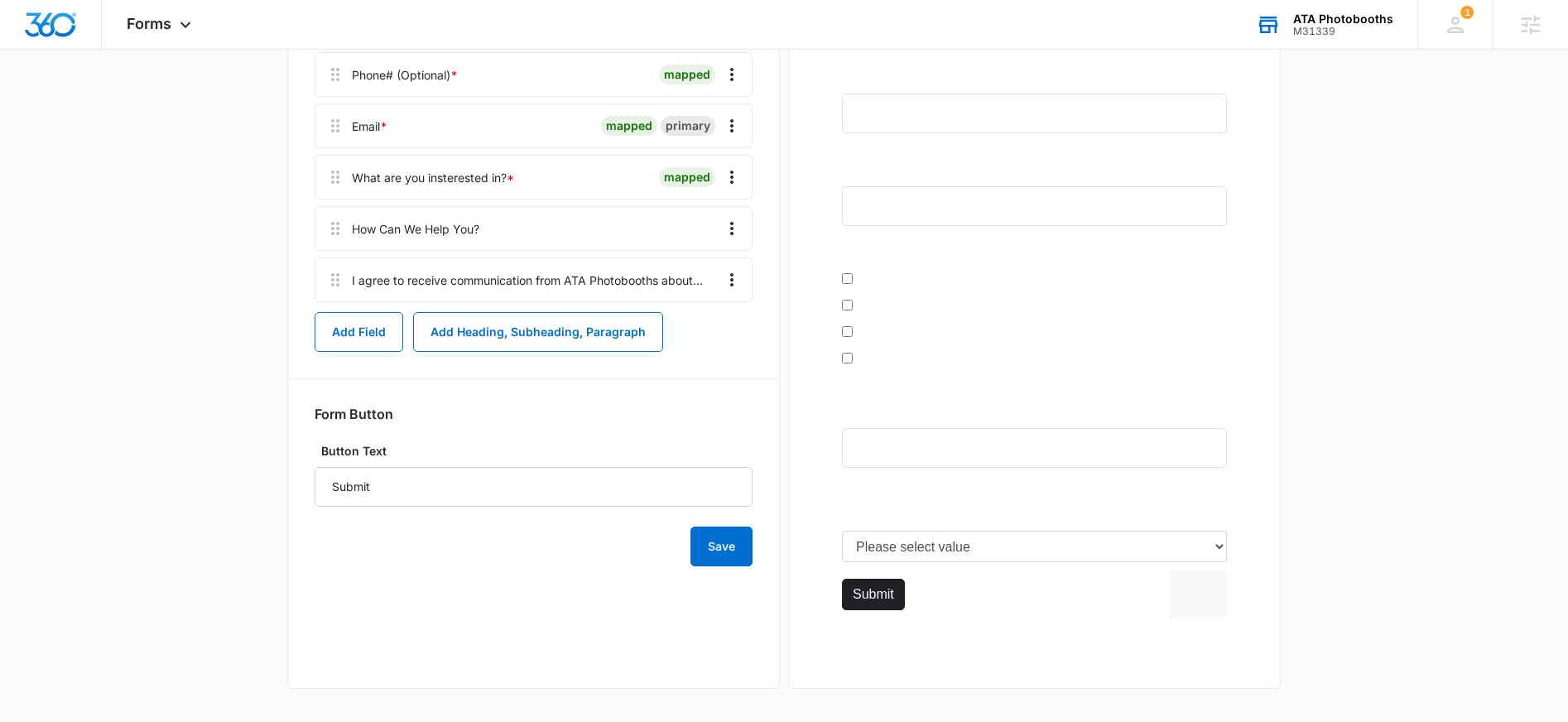
scroll to position [122, 0]
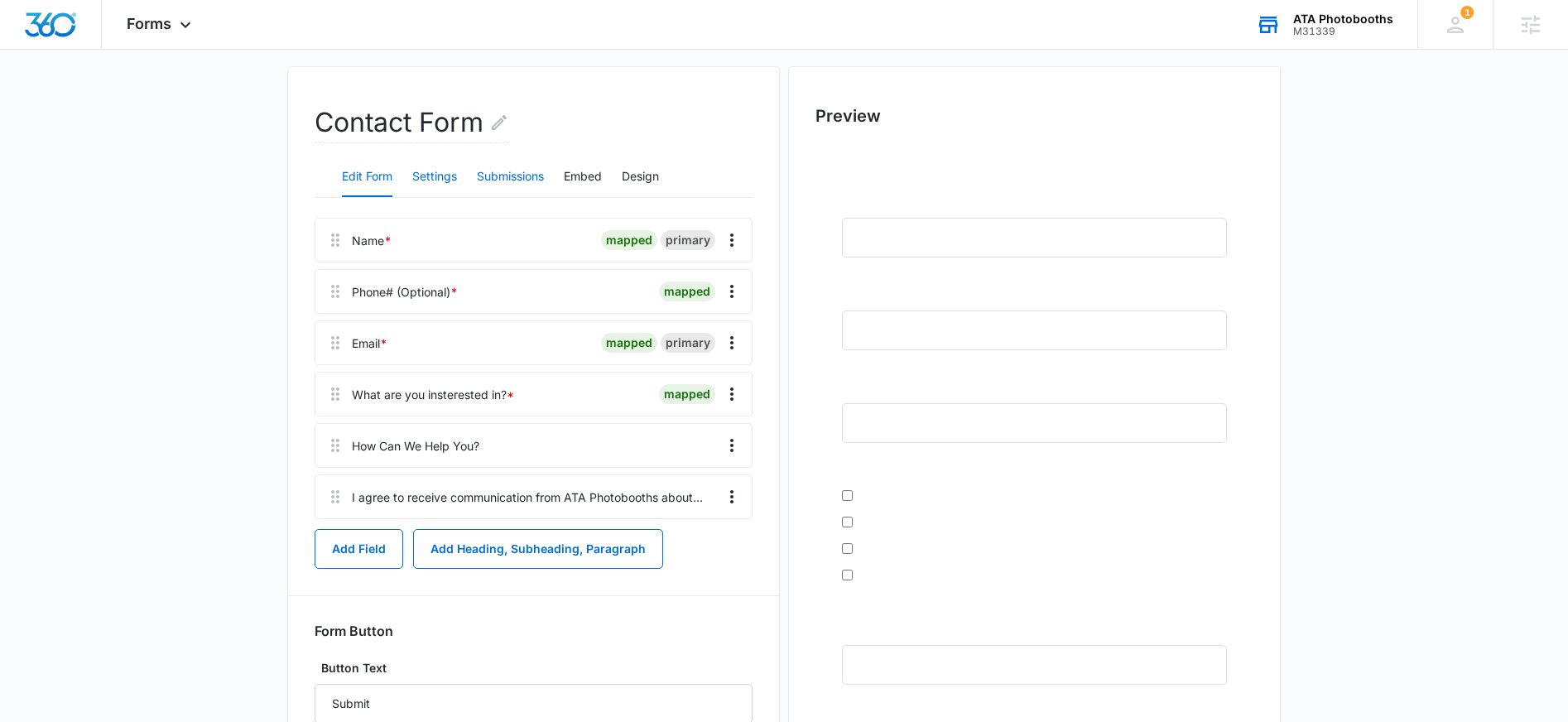
drag, startPoint x: 494, startPoint y: 180, endPoint x: 416, endPoint y: 171, distance: 78.5
click at [493, 180] on button "Submissions" at bounding box center [510, 177] width 67 height 39
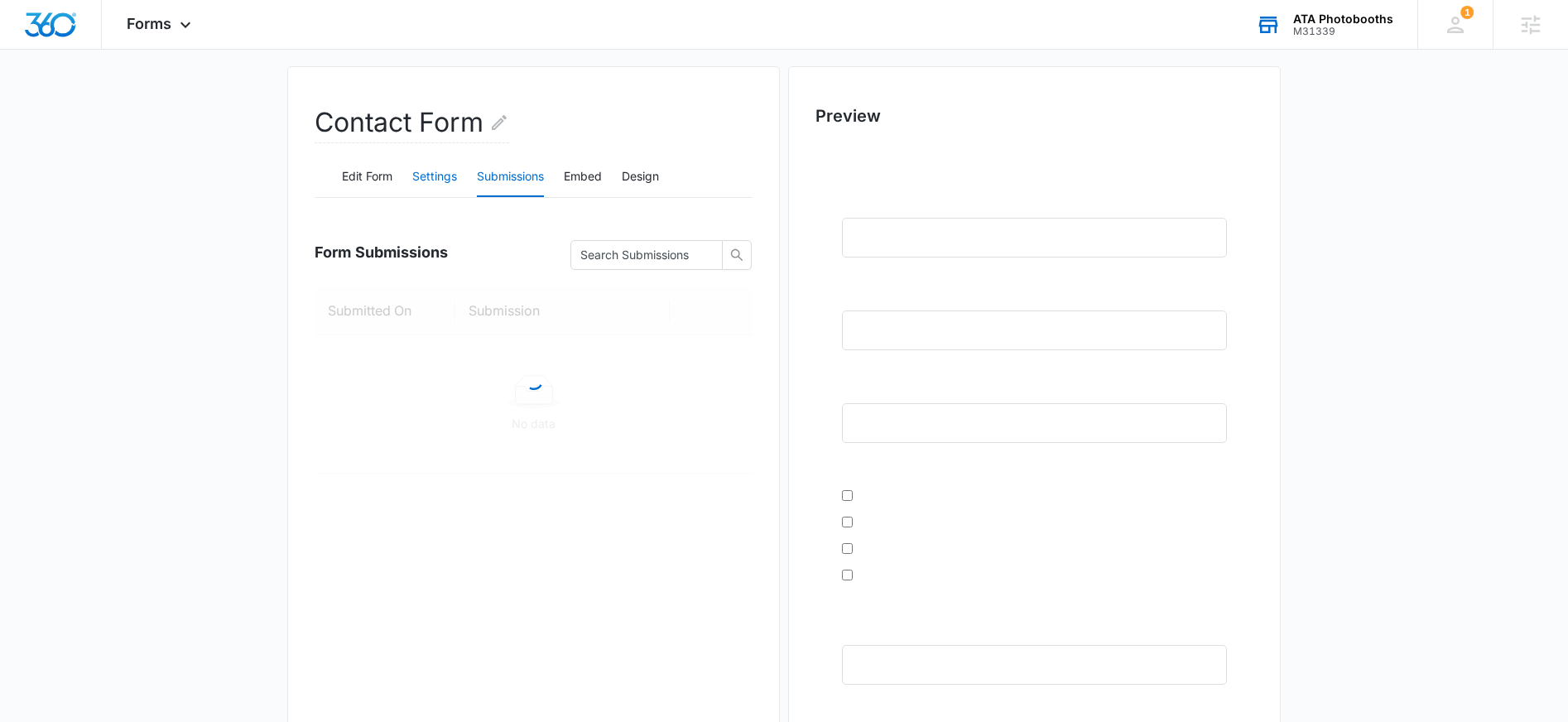
click at [415, 170] on button "Settings" at bounding box center [434, 177] width 44 height 39
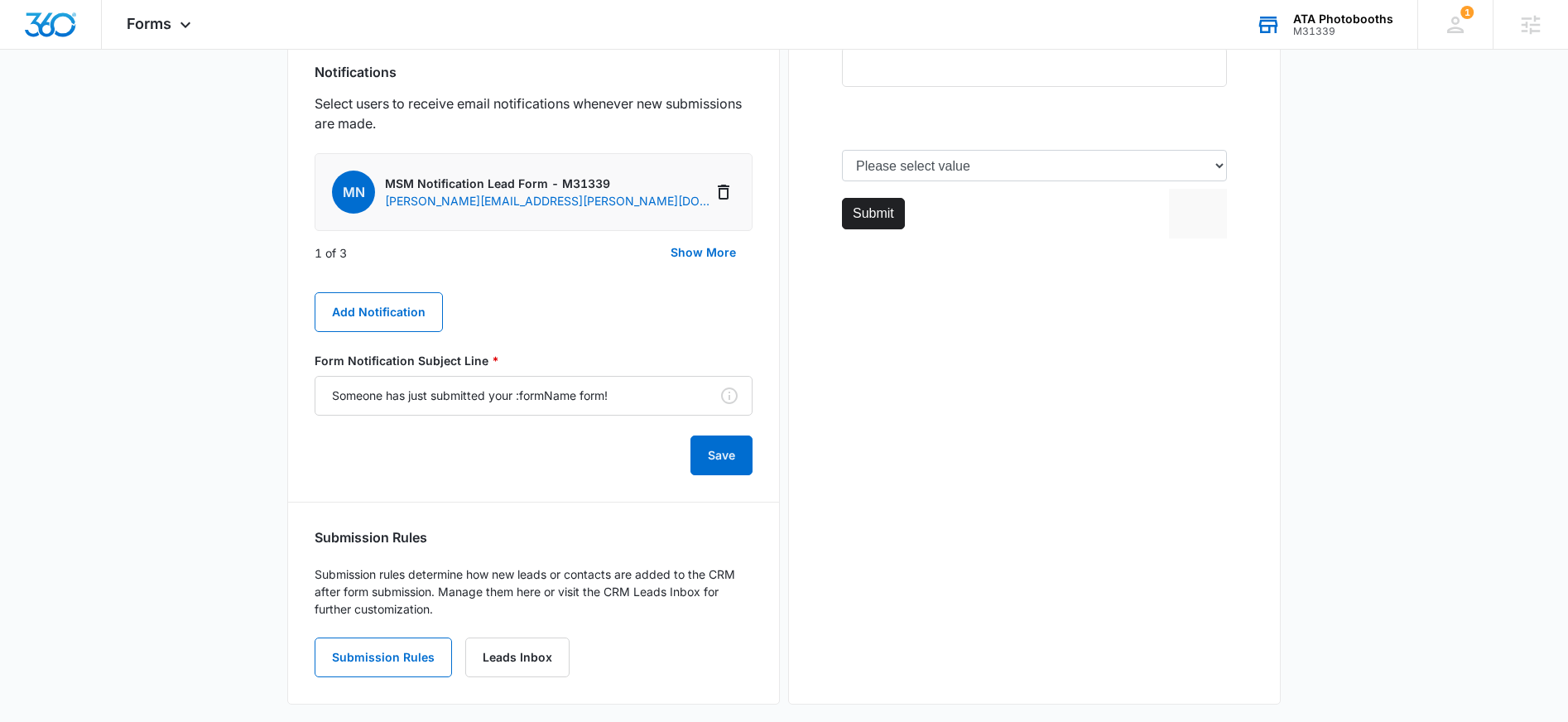
scroll to position [700, 0]
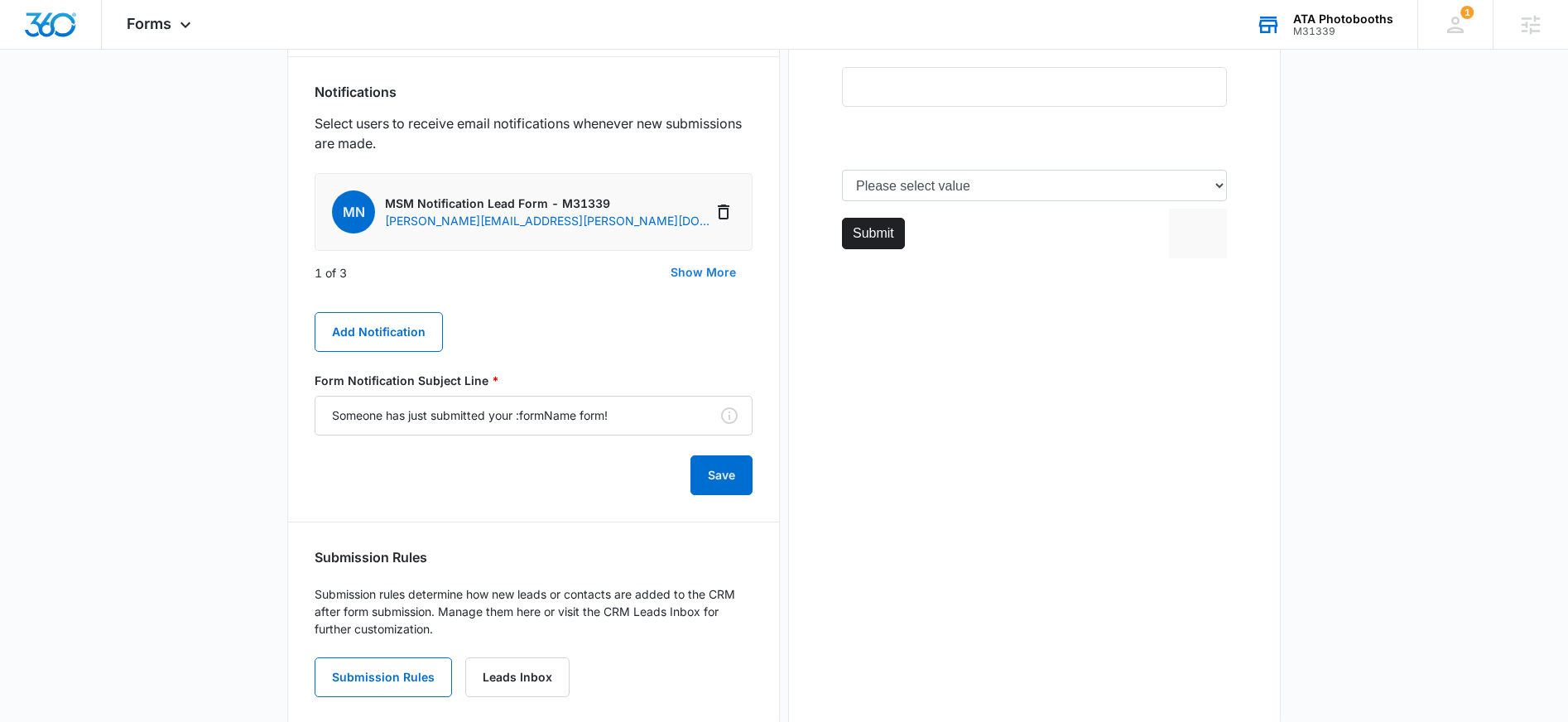
click at [684, 276] on button "Show More" at bounding box center [704, 271] width 99 height 39
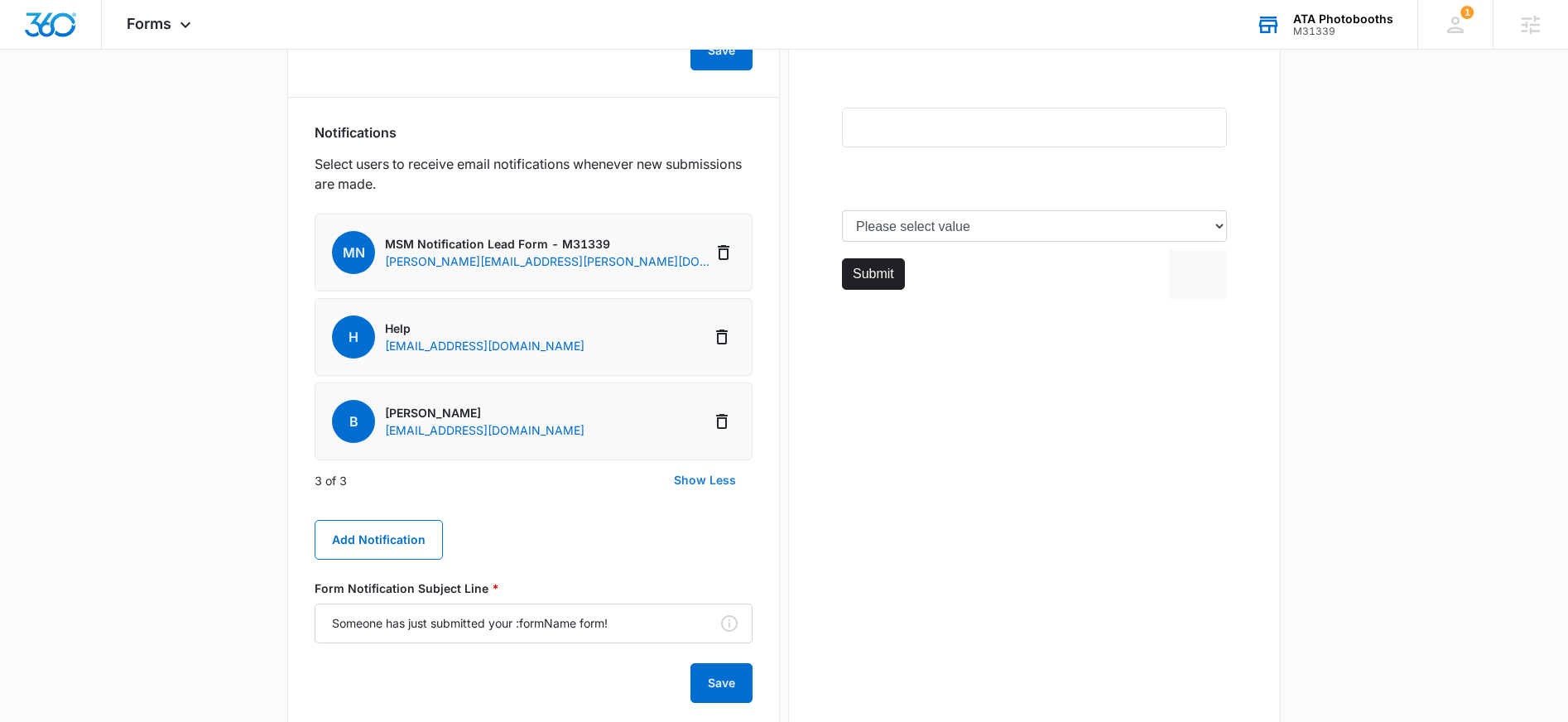
scroll to position [662, 0]
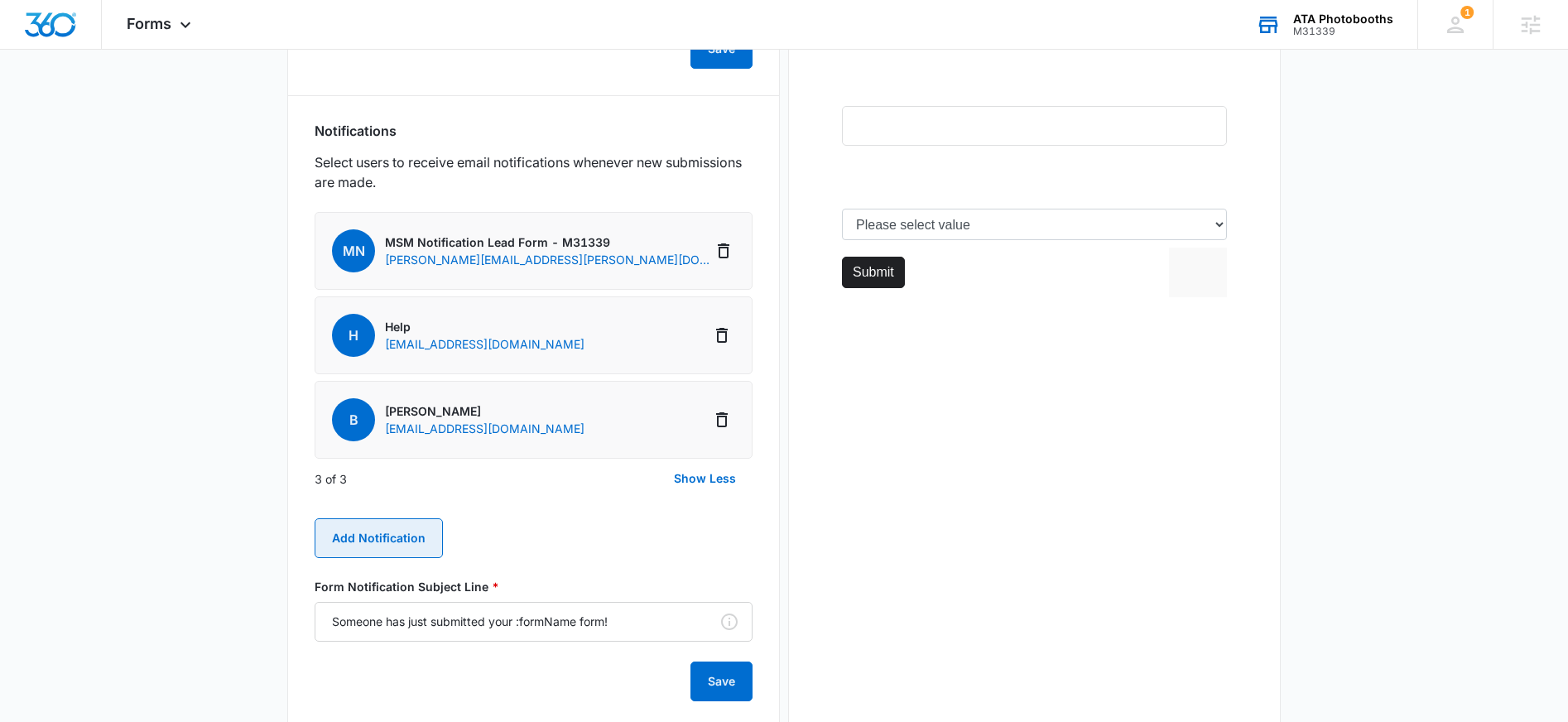
click at [377, 539] on button "Add Notification" at bounding box center [379, 538] width 128 height 39
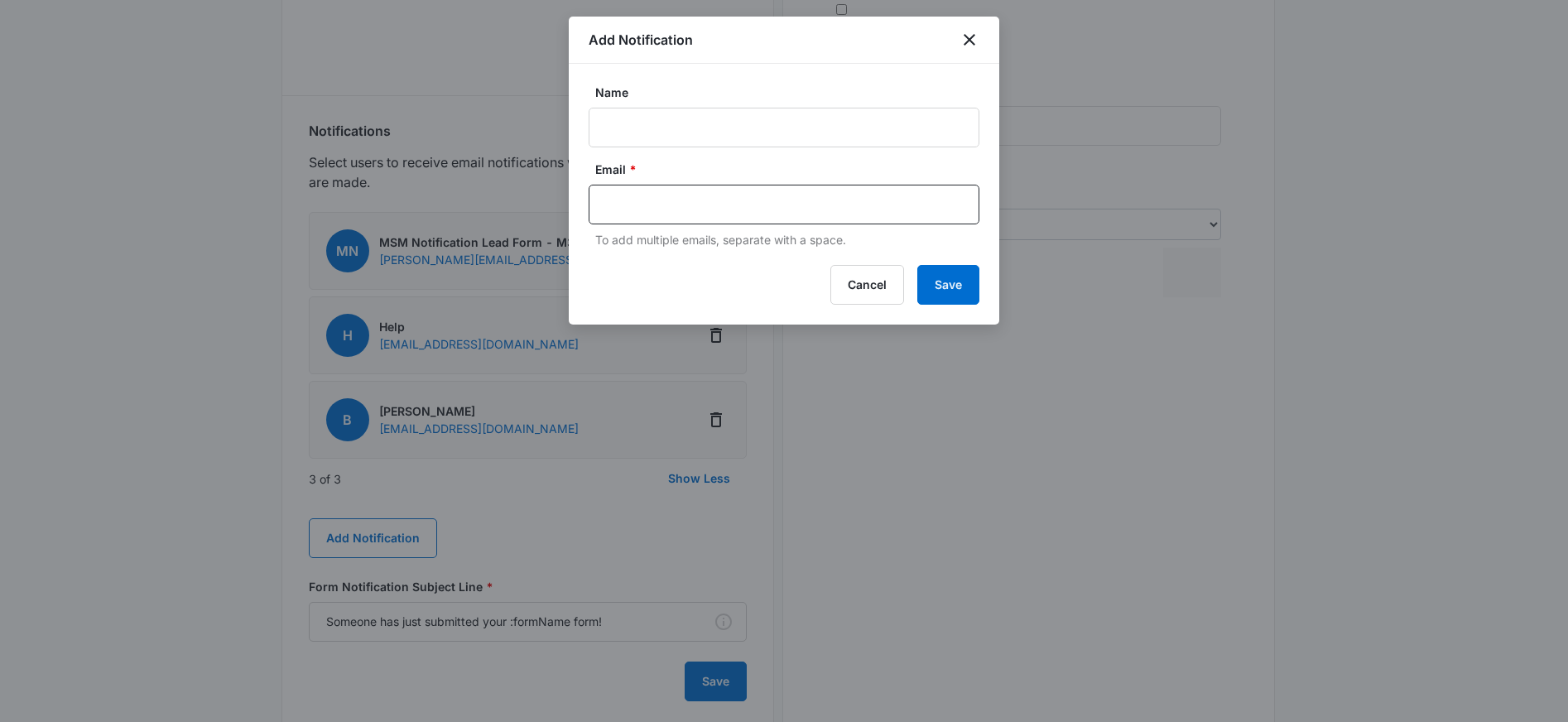
click at [659, 147] on form "Name Email * To add multiple emails, separate with a space." at bounding box center [784, 166] width 391 height 165
click at [660, 137] on input "Name" at bounding box center [784, 127] width 391 height 39
type input "A"
click at [874, 285] on button "Cancel" at bounding box center [867, 284] width 74 height 39
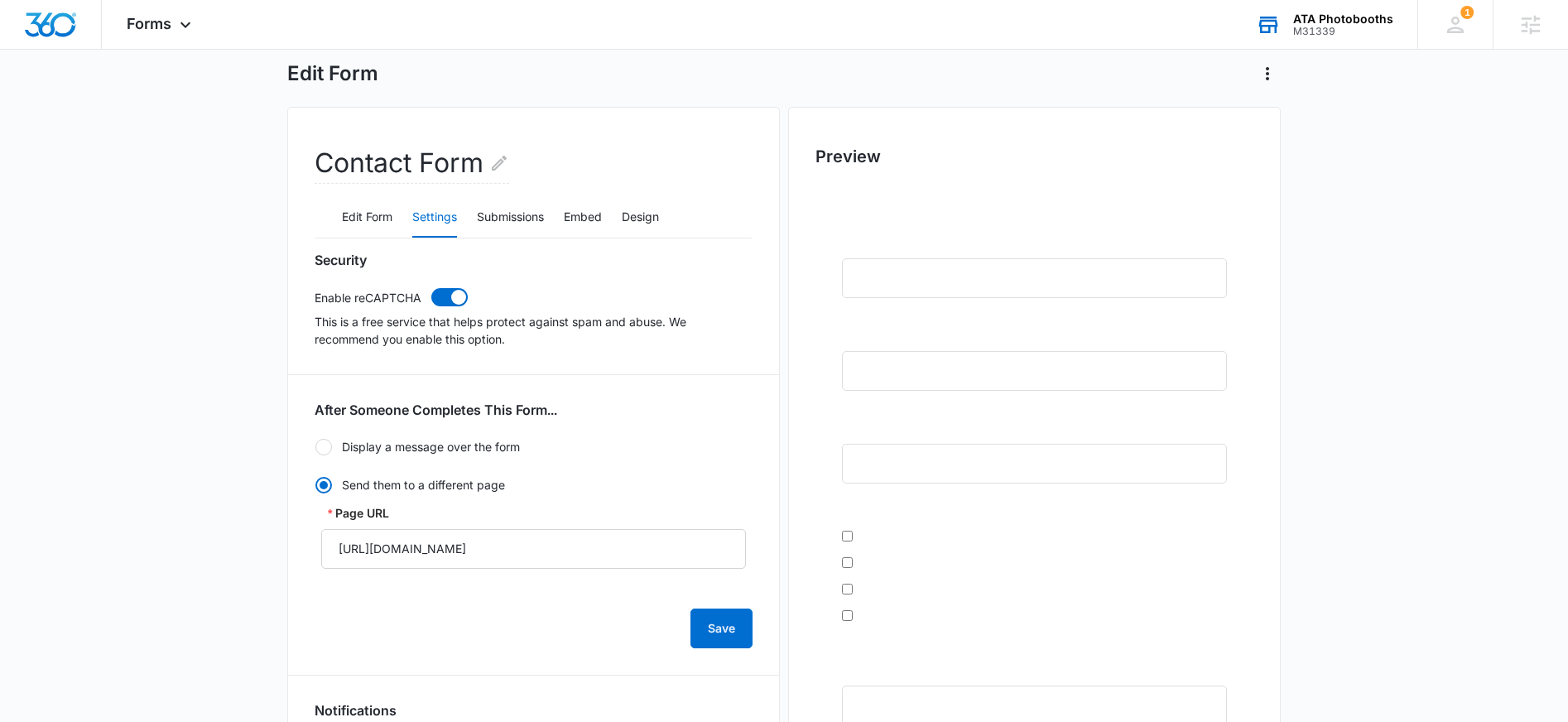
scroll to position [0, 0]
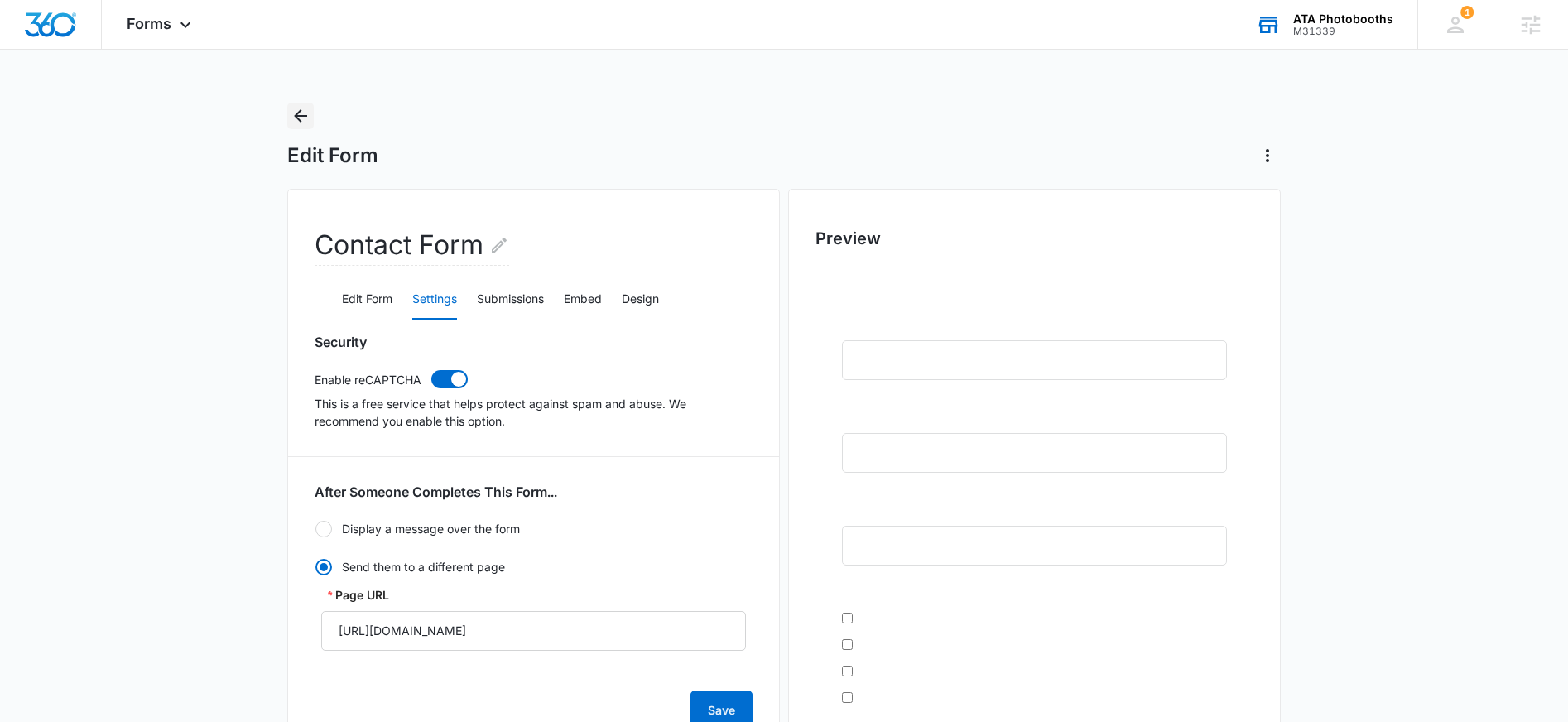
click at [301, 124] on icon "Back" at bounding box center [301, 116] width 20 height 20
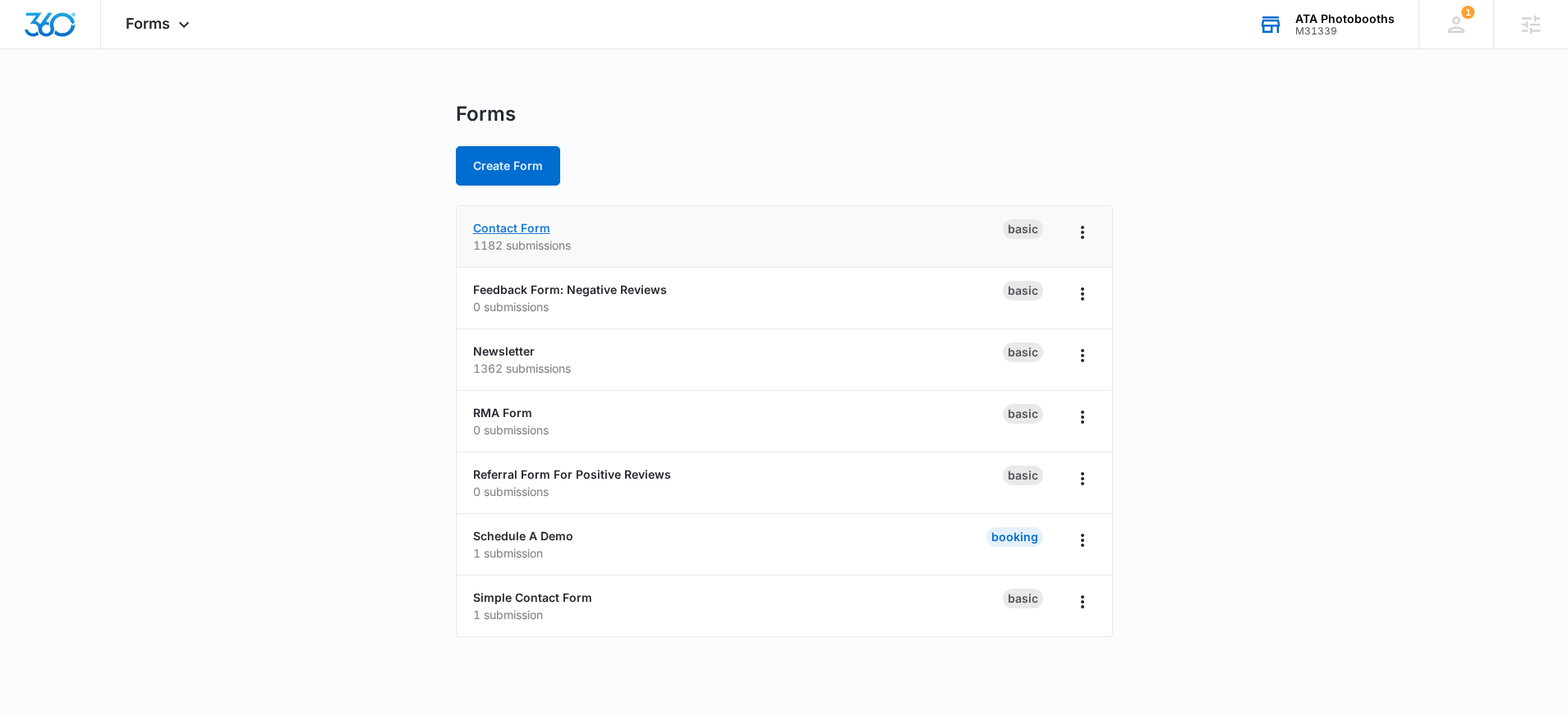
click at [514, 230] on link "Contact Form" at bounding box center [511, 228] width 77 height 14
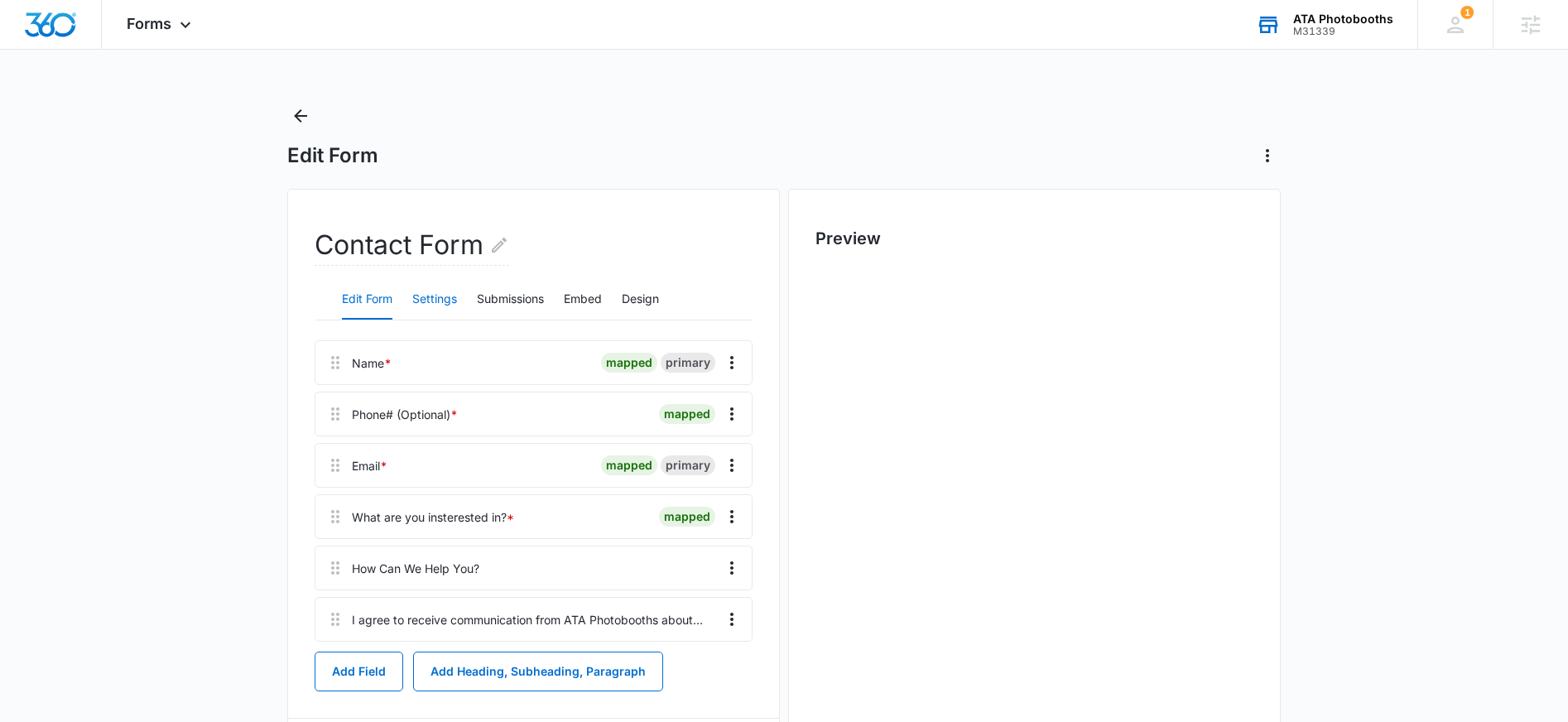
click at [442, 291] on button "Settings" at bounding box center [434, 299] width 44 height 39
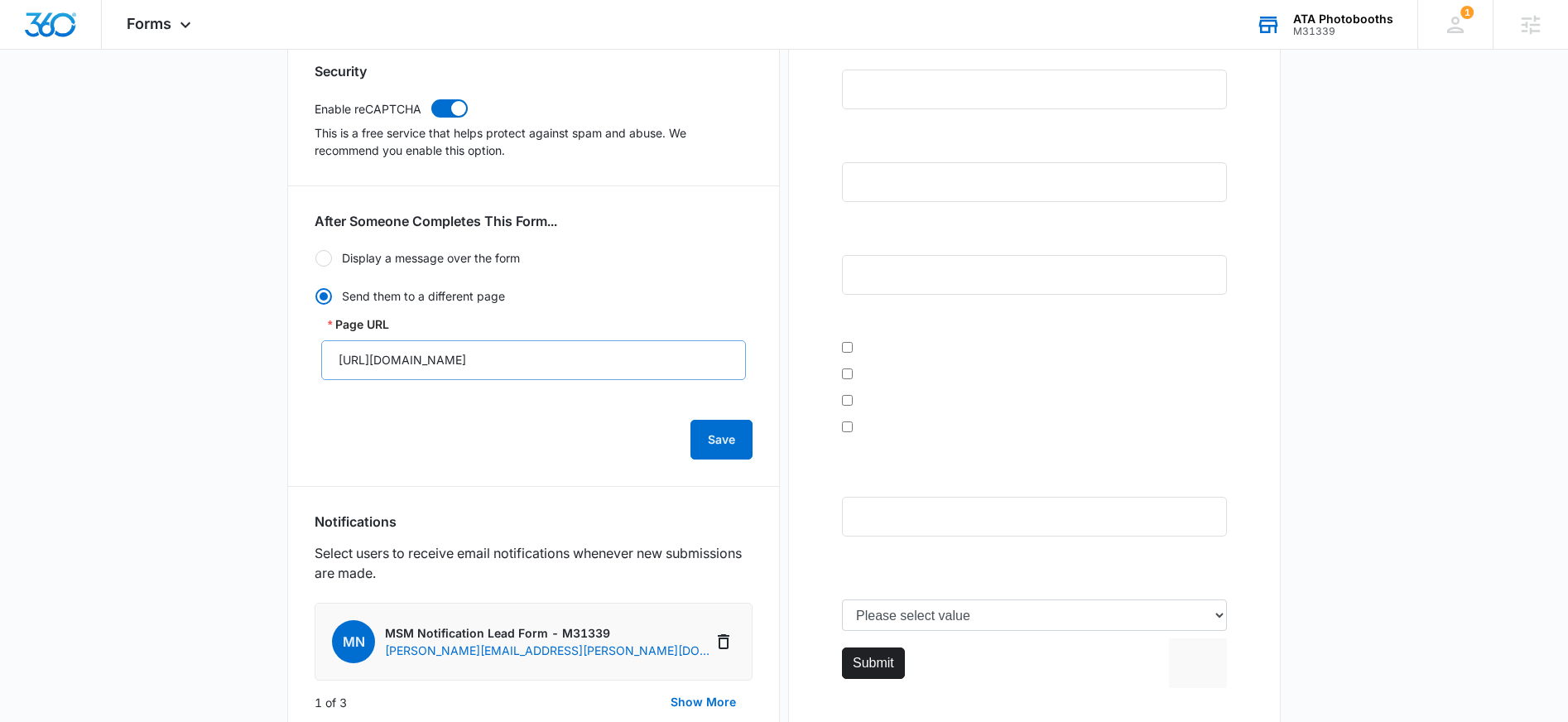
scroll to position [688, 0]
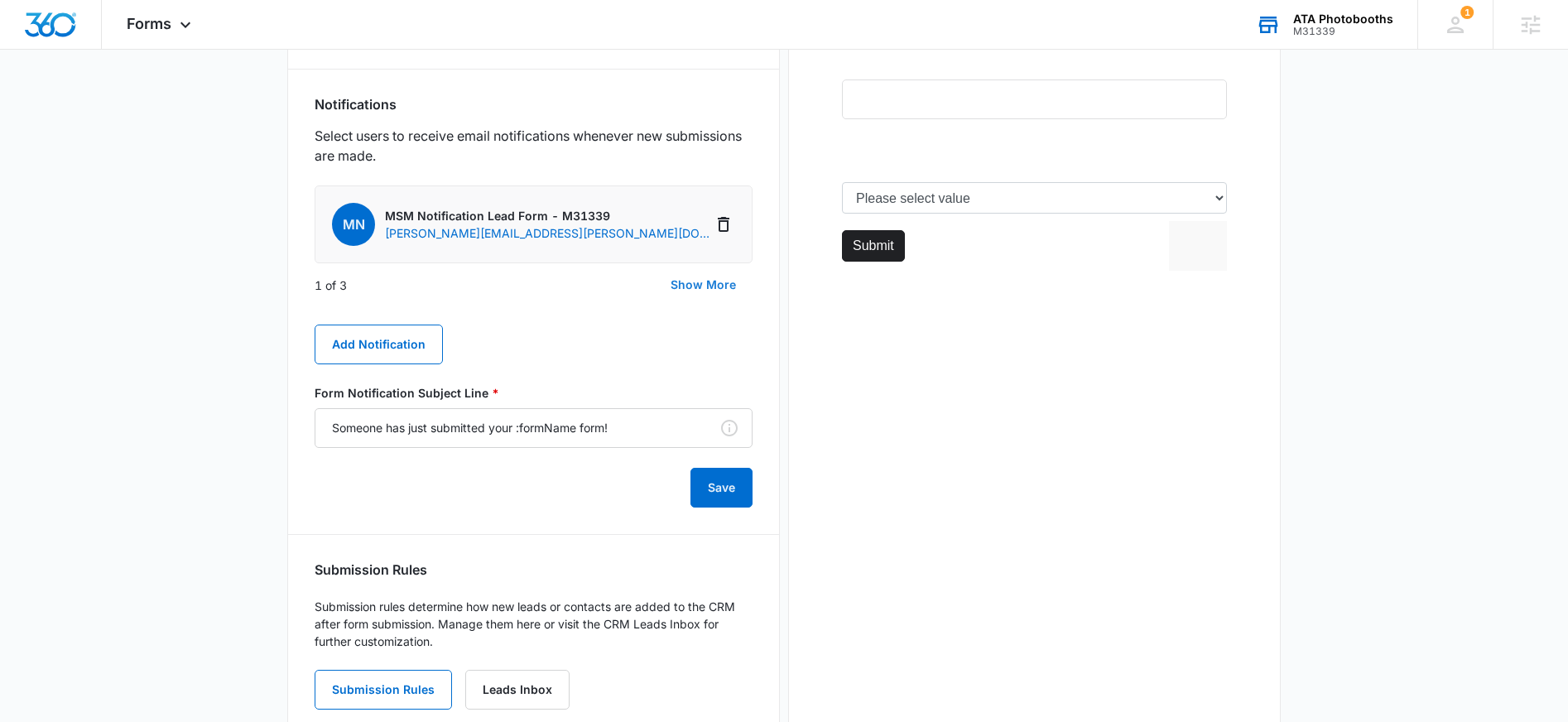
click at [713, 291] on button "Show More" at bounding box center [704, 284] width 99 height 39
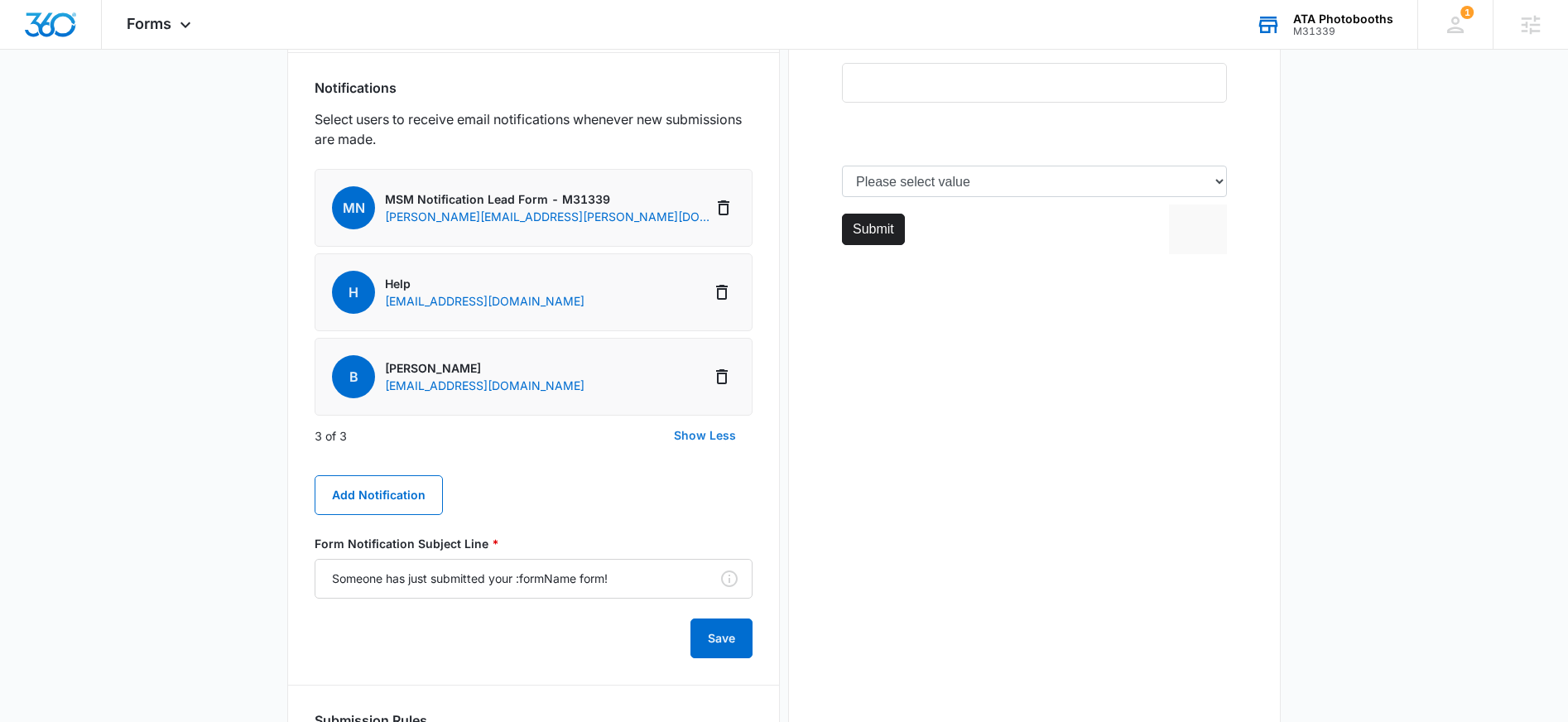
scroll to position [0, 0]
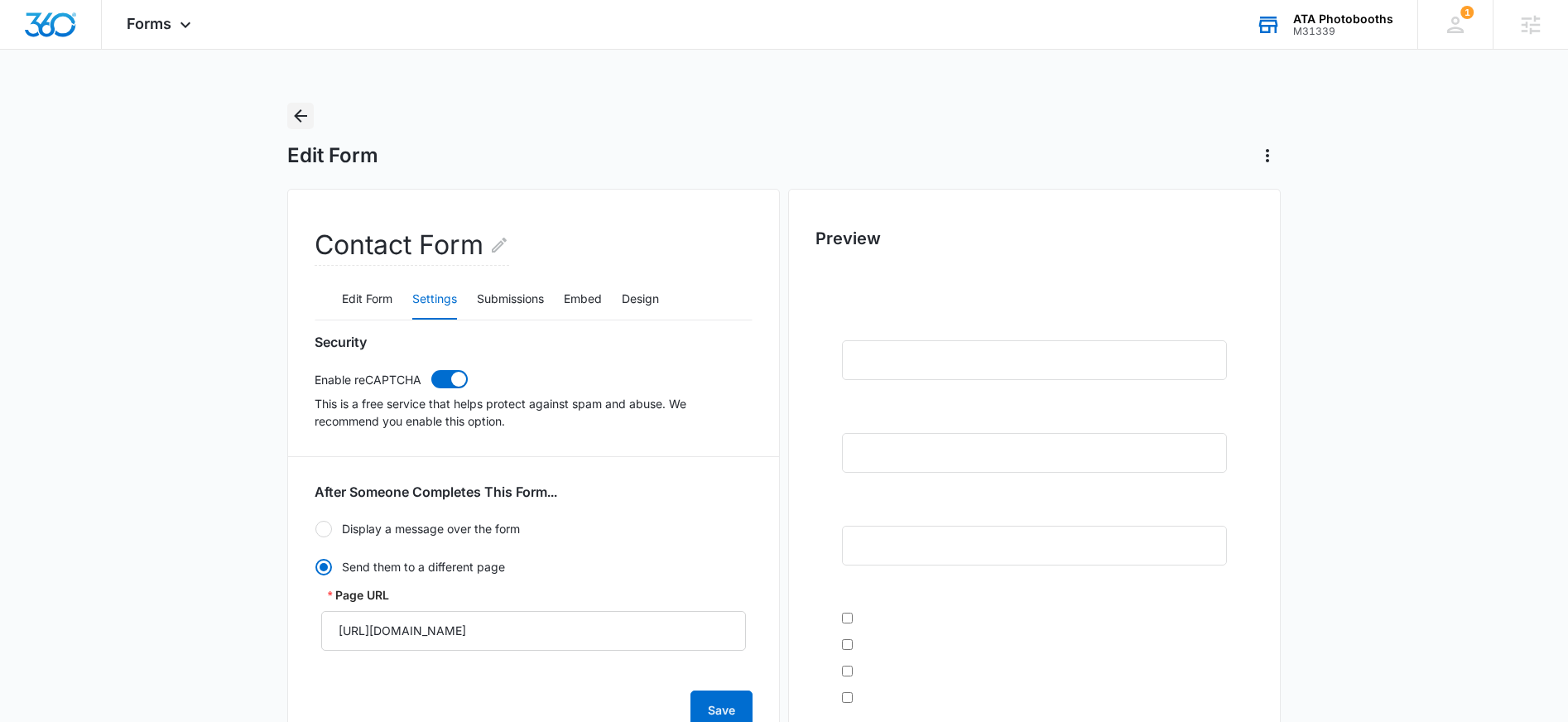
click at [310, 120] on icon "Back" at bounding box center [301, 116] width 20 height 20
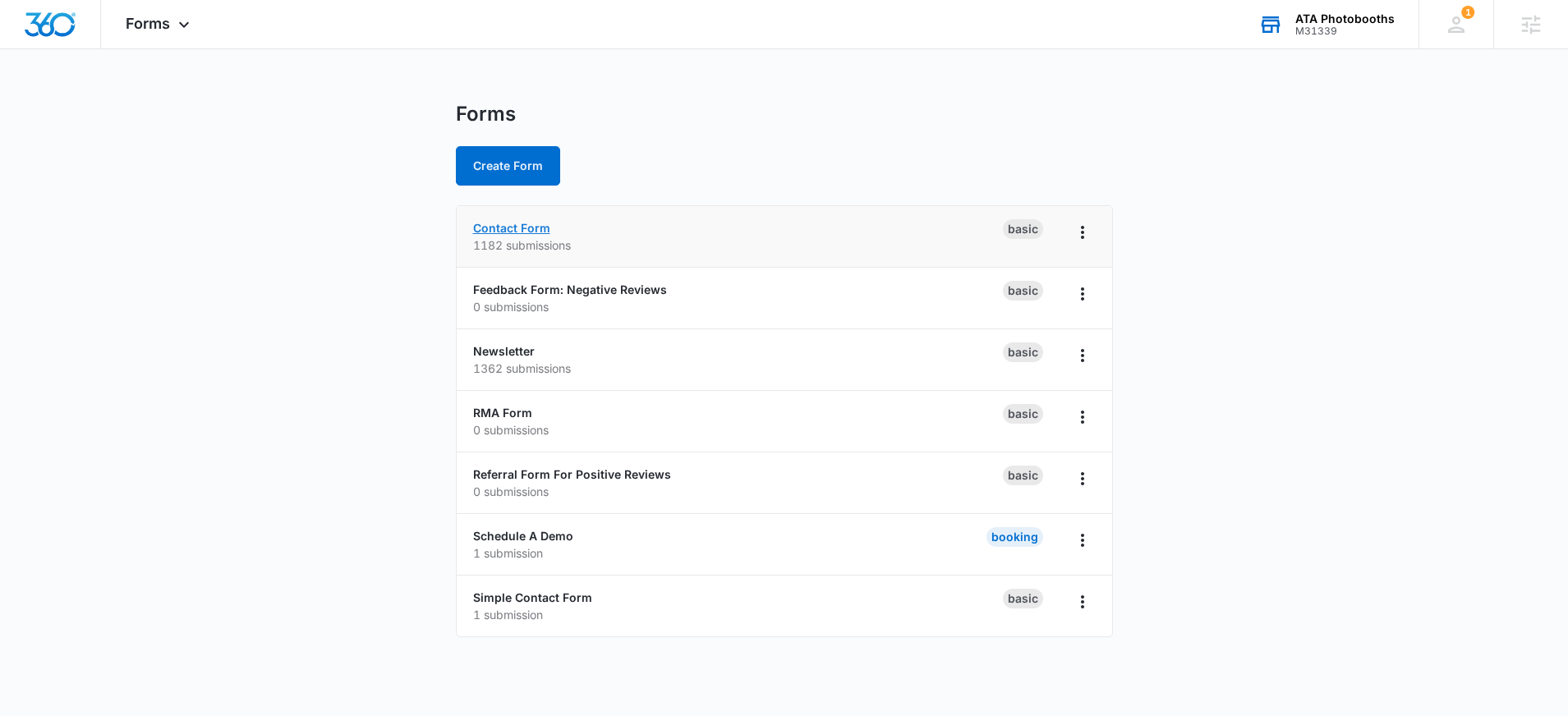
click at [522, 232] on link "Contact Form" at bounding box center [511, 228] width 77 height 14
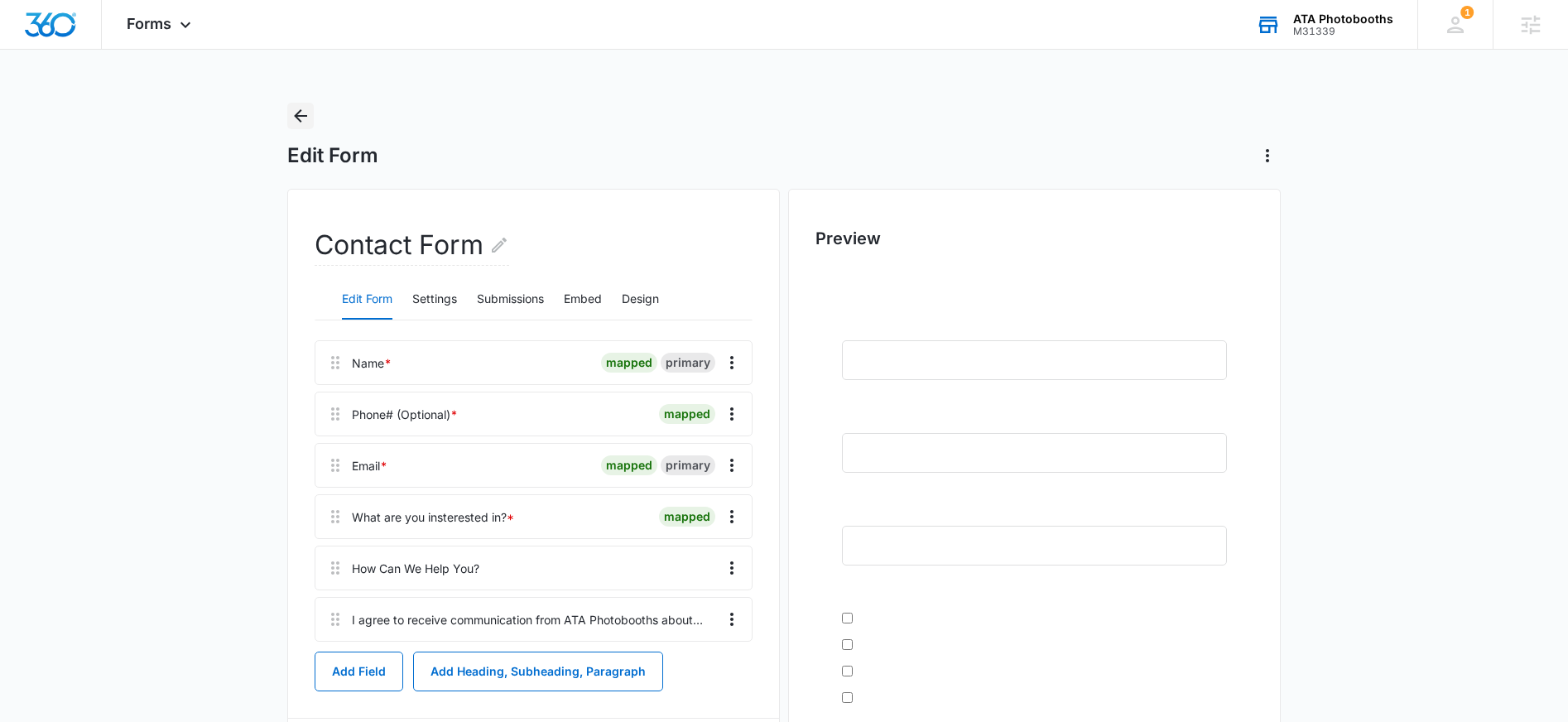
click at [302, 113] on icon "Back" at bounding box center [301, 116] width 20 height 20
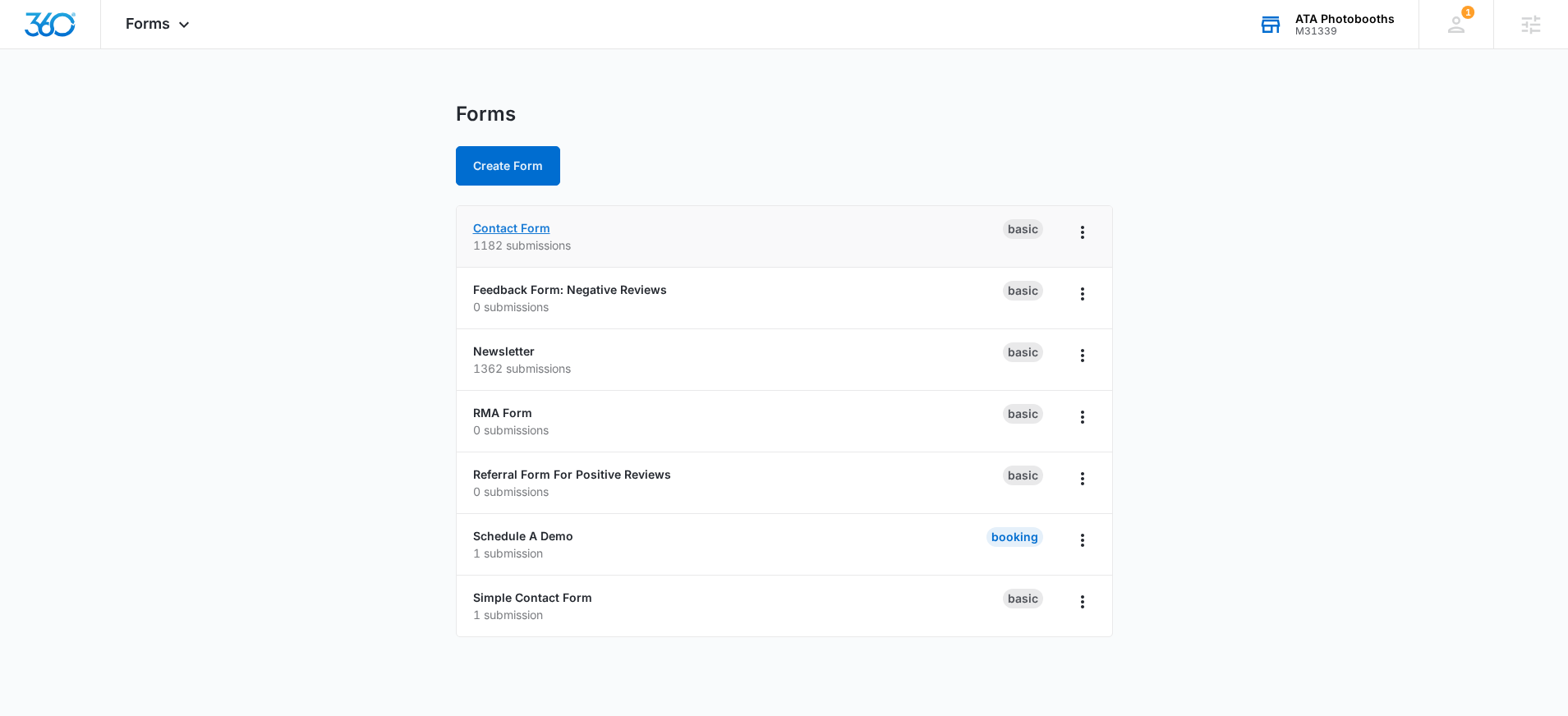
click at [499, 232] on link "Contact Form" at bounding box center [511, 228] width 77 height 14
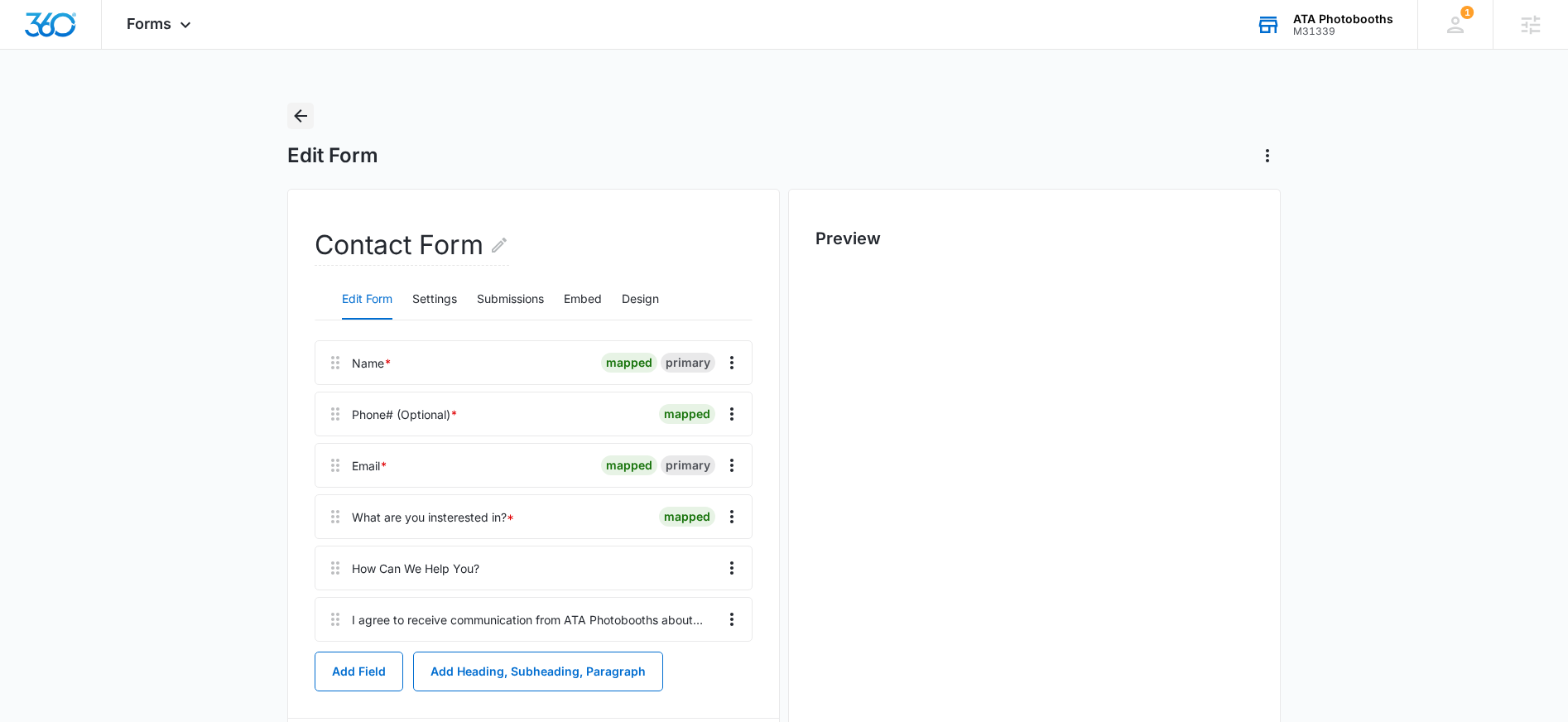
click at [302, 120] on icon "Back" at bounding box center [301, 116] width 20 height 20
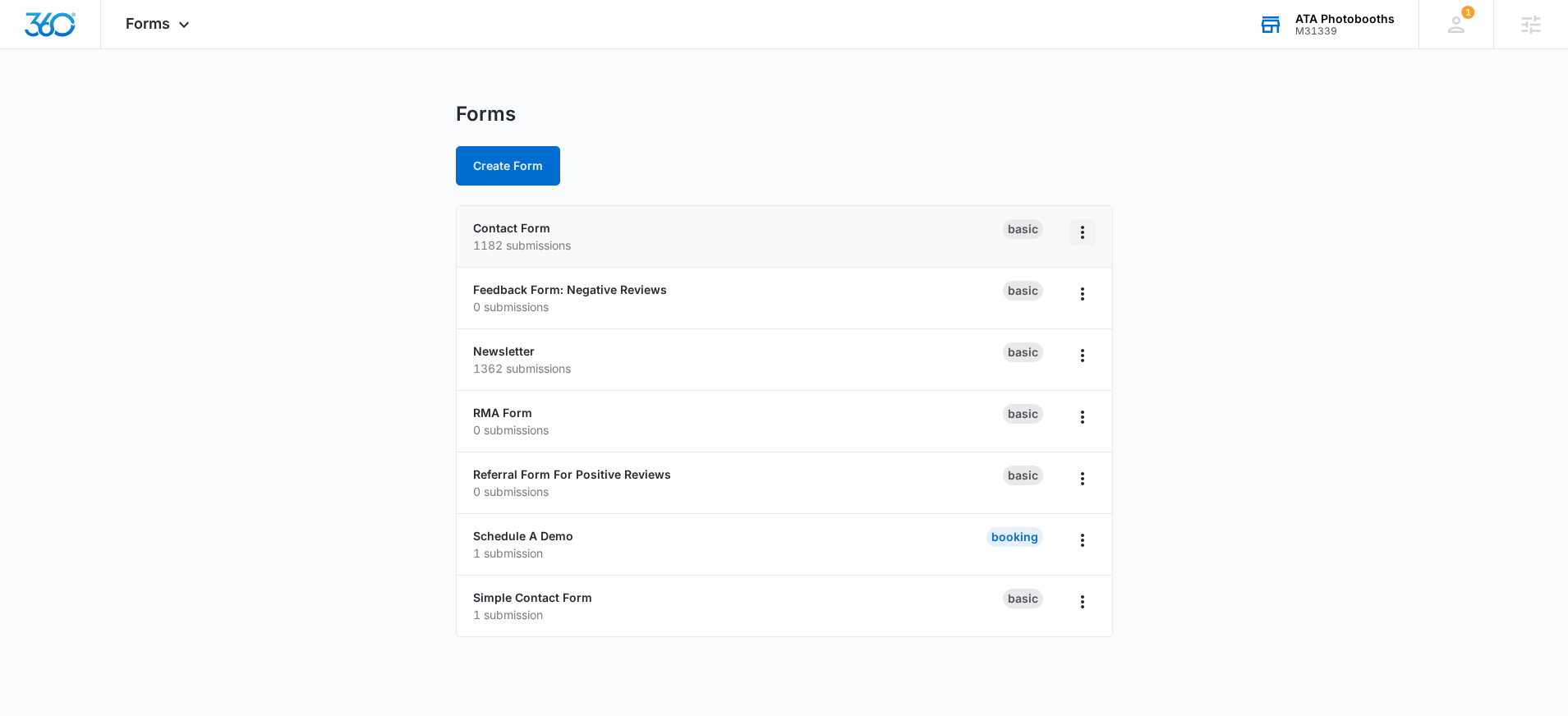
click at [1077, 237] on icon "Overflow Menu" at bounding box center [1083, 233] width 20 height 20
click at [715, 206] on li "Contact Form 1182 submissions Basic Rename Duplicate Delete" at bounding box center [784, 237] width 656 height 61
click at [124, 24] on div "Forms Apps Reputation Forms CRM Email Social Scheduling Payments POS Content Ad…" at bounding box center [160, 24] width 117 height 48
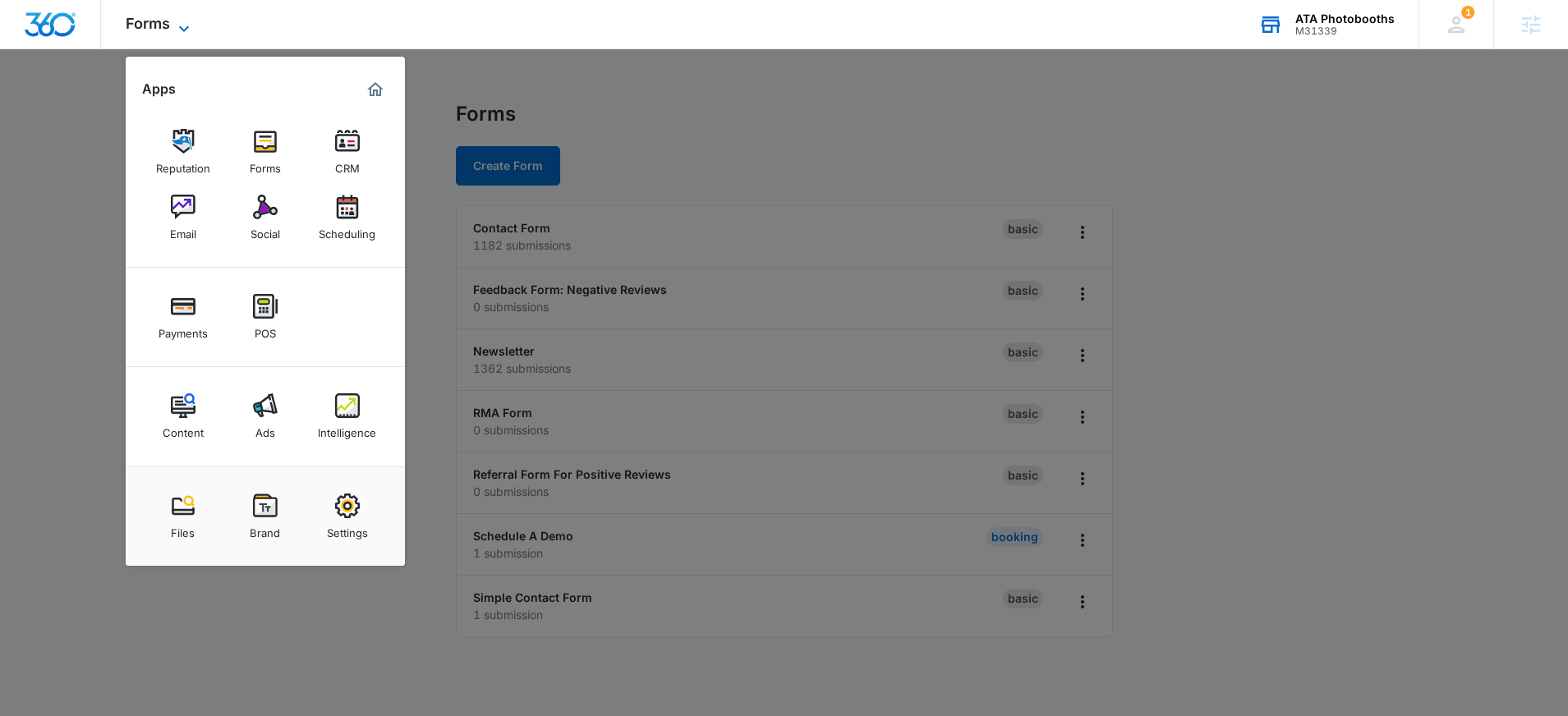
click at [151, 28] on span "Forms" at bounding box center [147, 23] width 44 height 17
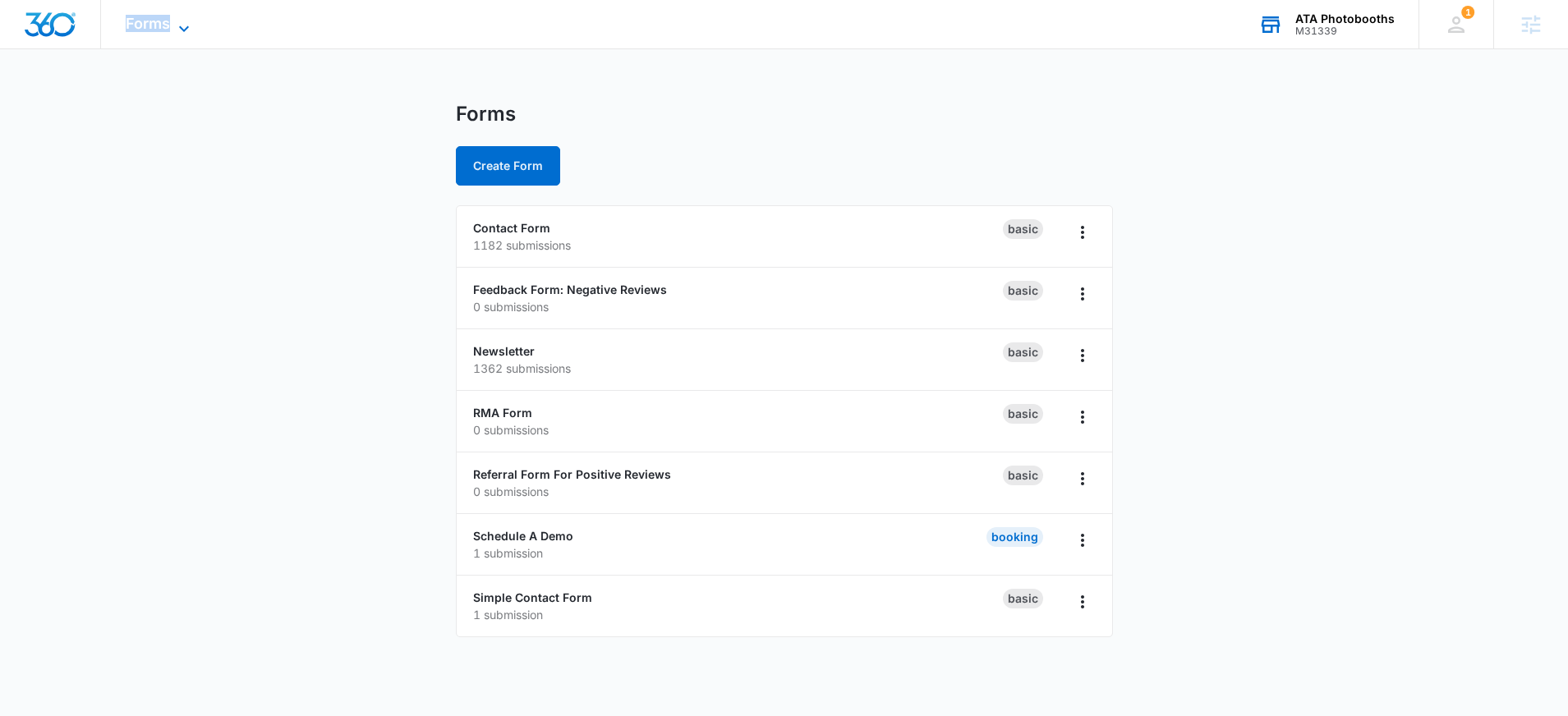
click at [151, 28] on span "Forms" at bounding box center [147, 23] width 44 height 17
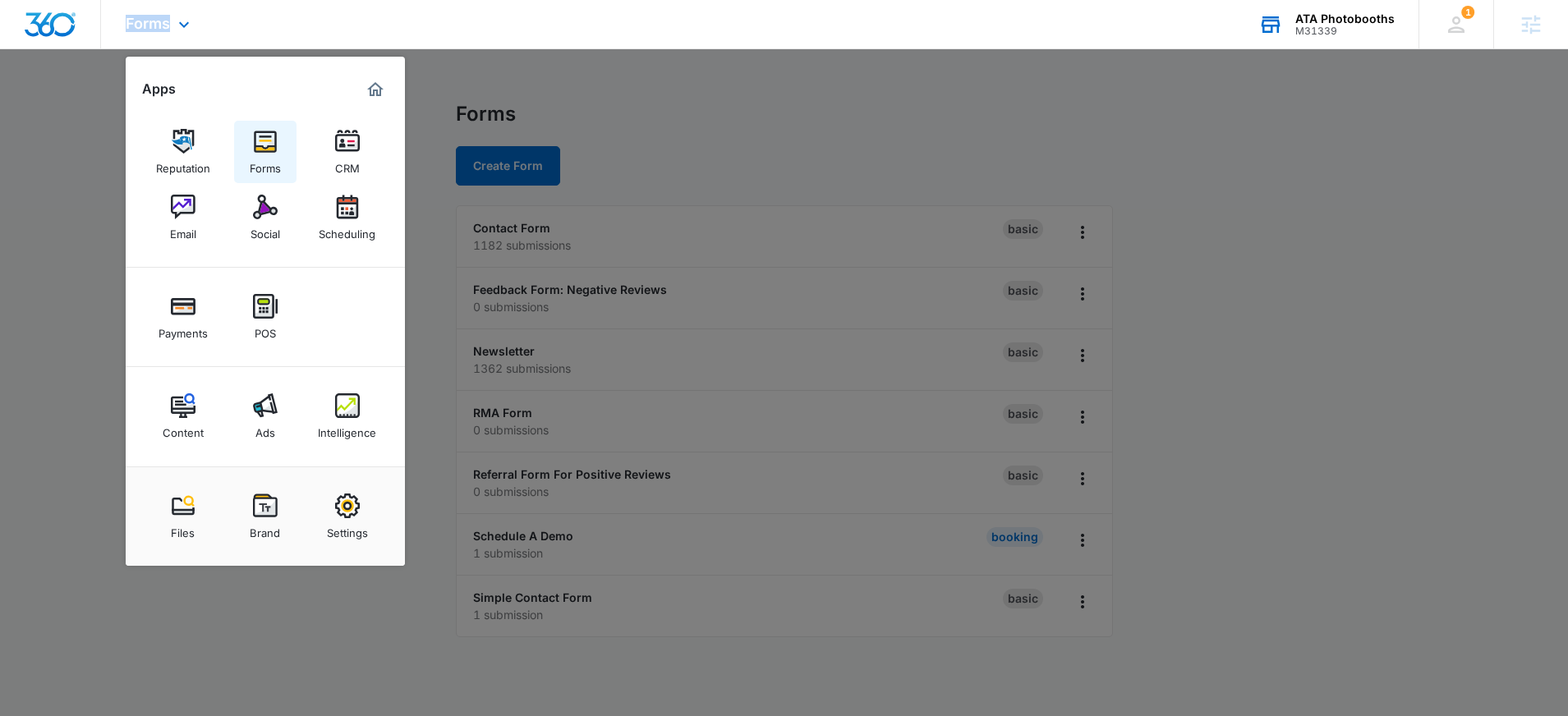
click at [279, 154] on div "Forms" at bounding box center [266, 164] width 32 height 22
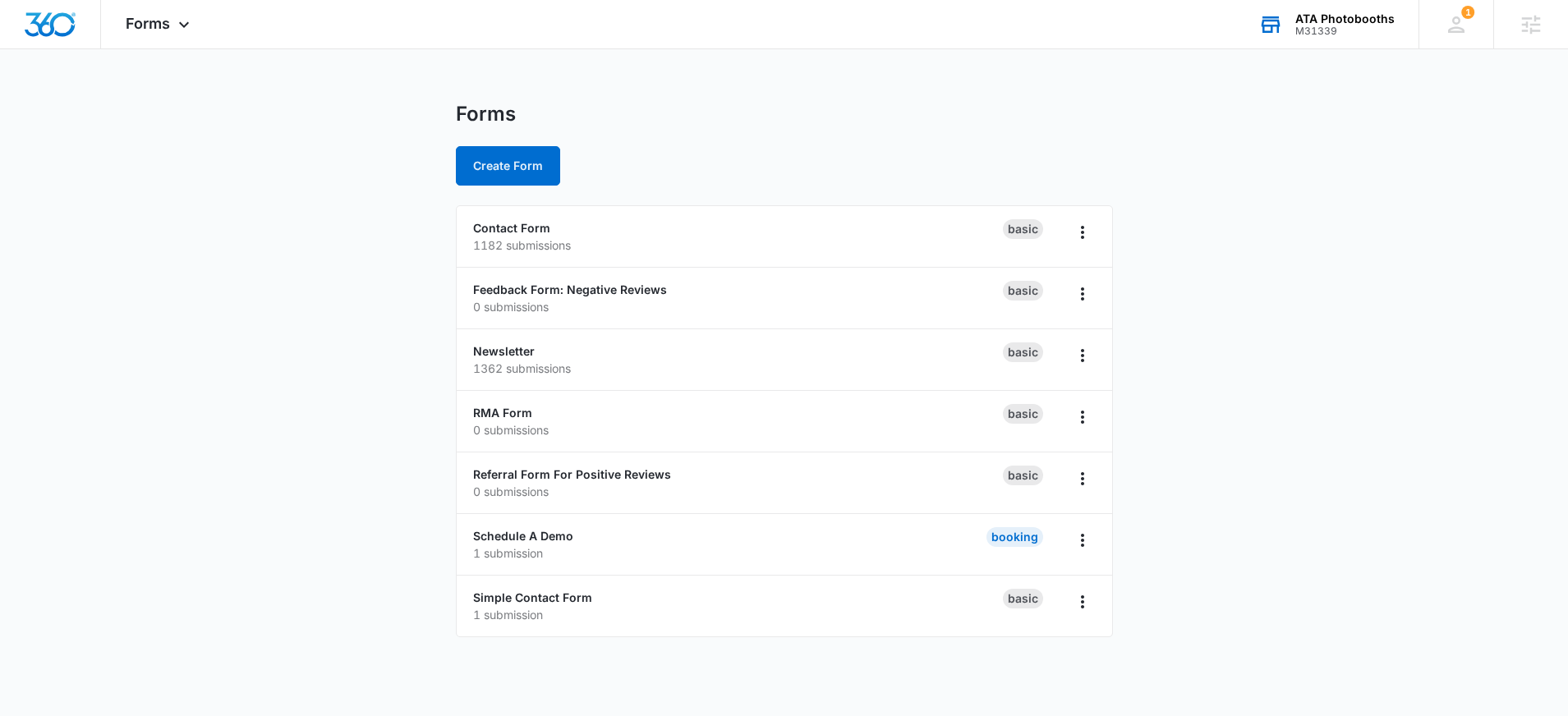
click at [705, 148] on div "Create Form" at bounding box center [784, 165] width 657 height 39
click at [505, 229] on link "Contact Form" at bounding box center [511, 228] width 77 height 14
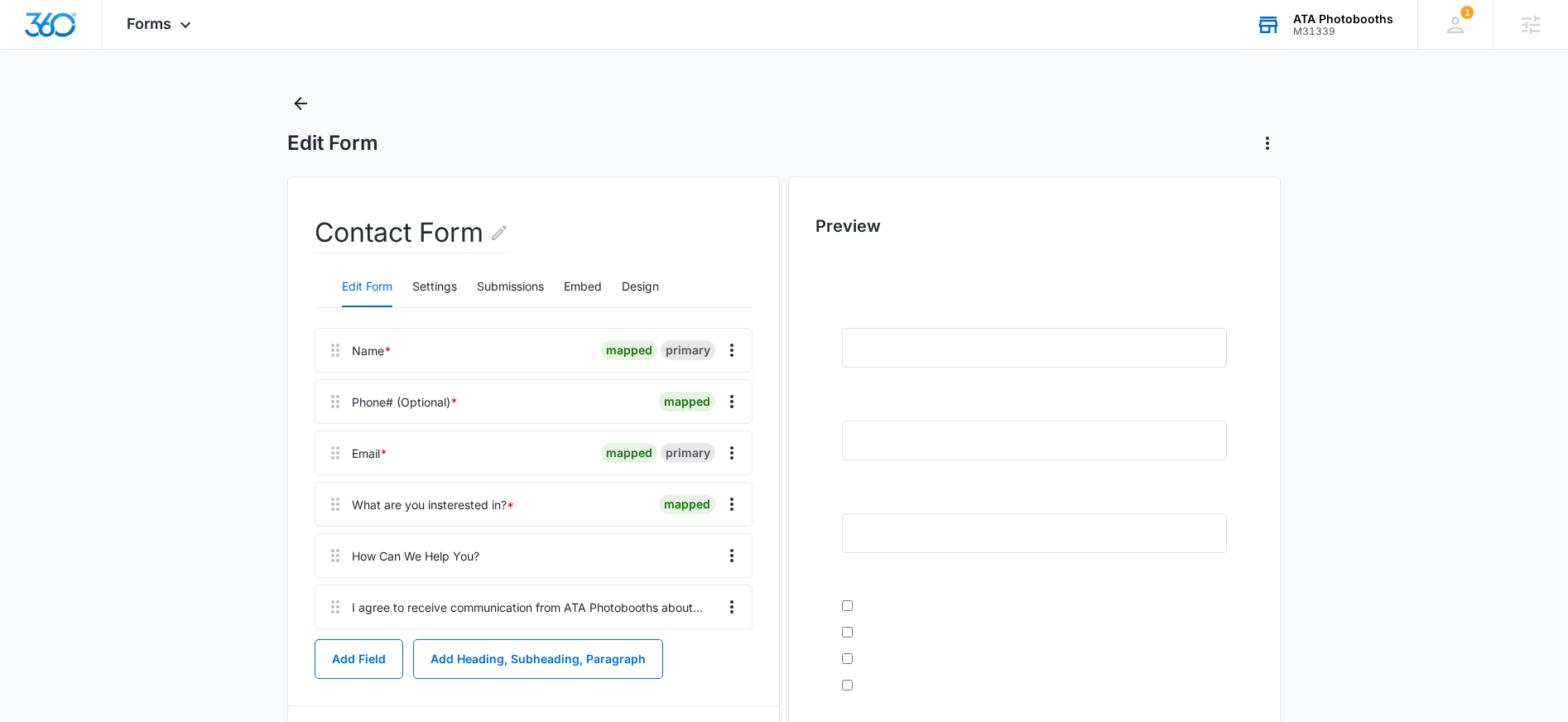
scroll to position [30, 0]
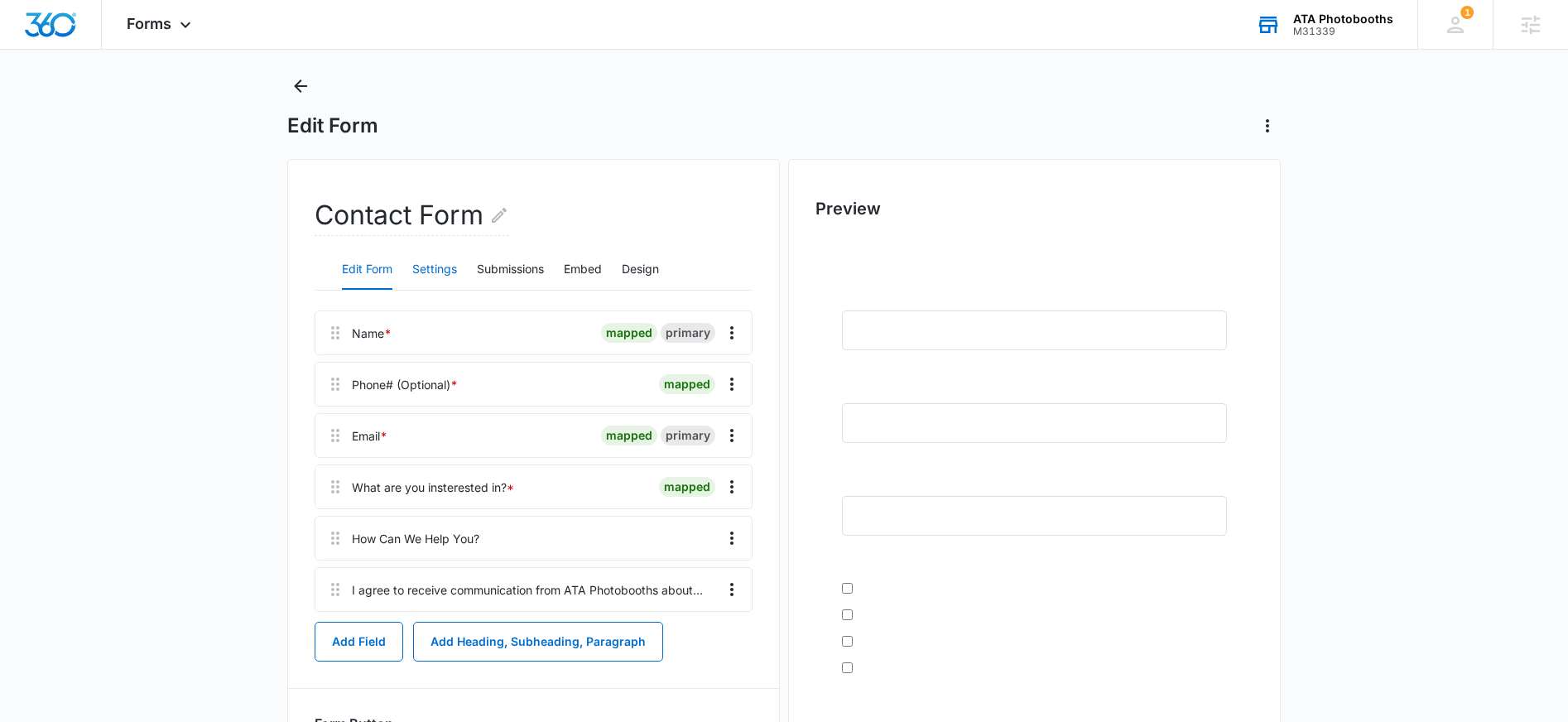
click at [430, 275] on button "Settings" at bounding box center [434, 270] width 44 height 39
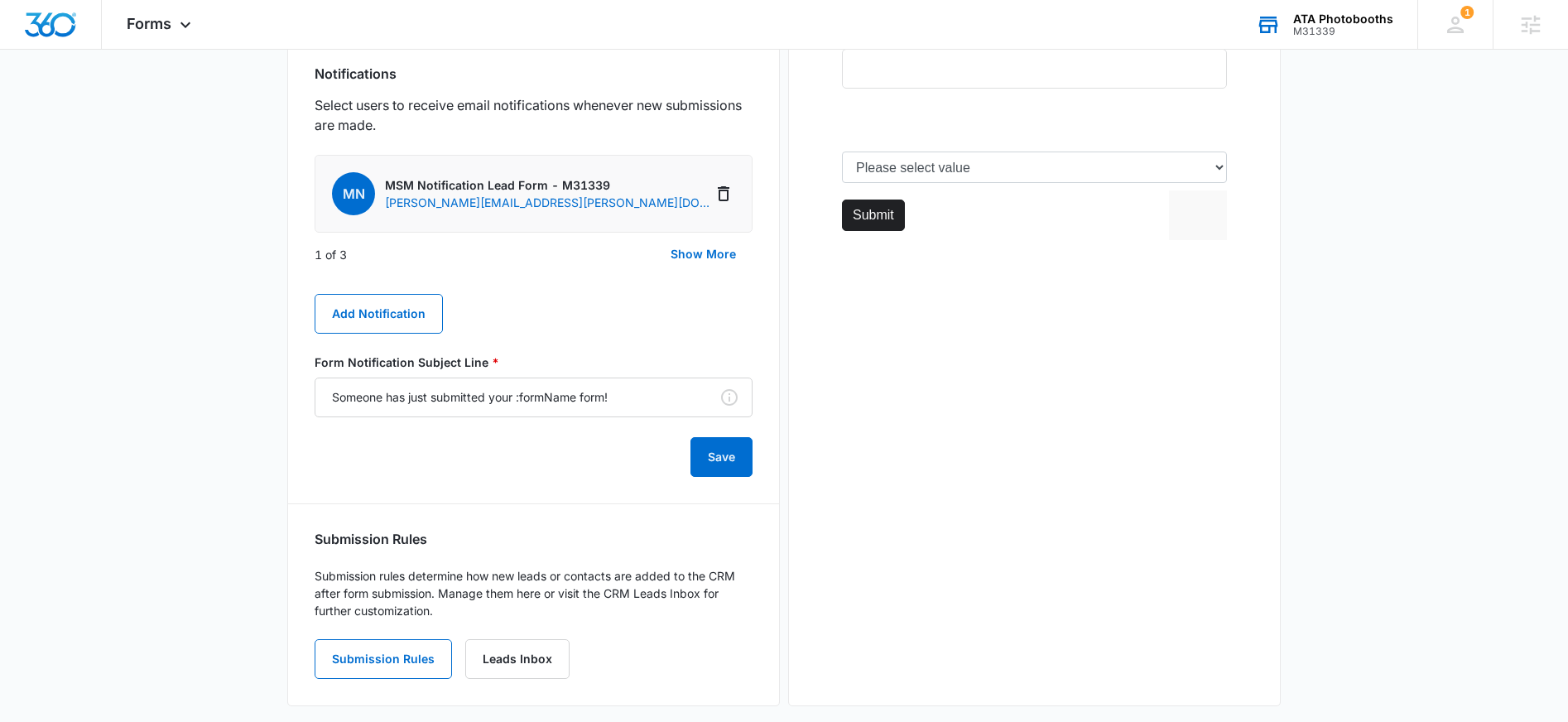
scroll to position [697, 0]
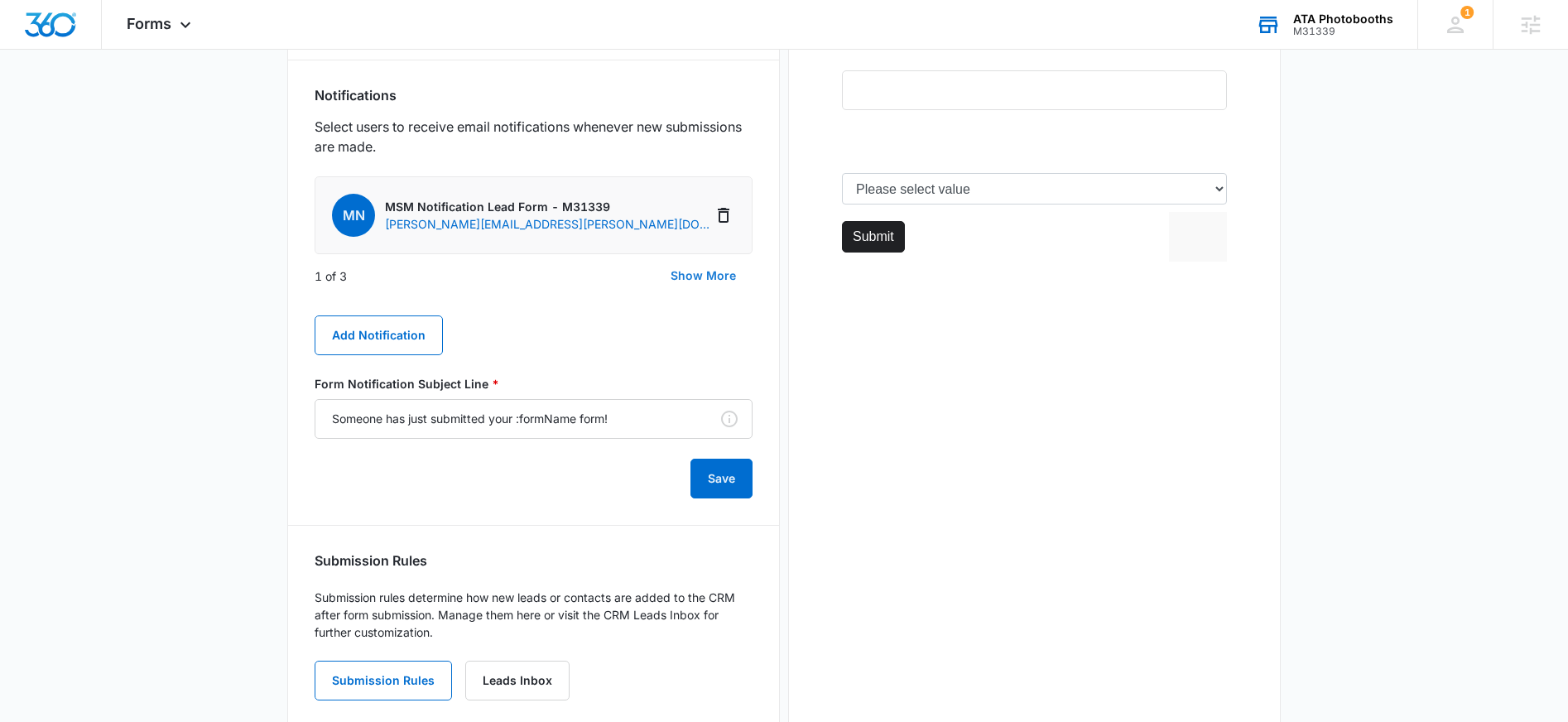
click at [702, 279] on button "Show More" at bounding box center [704, 275] width 99 height 39
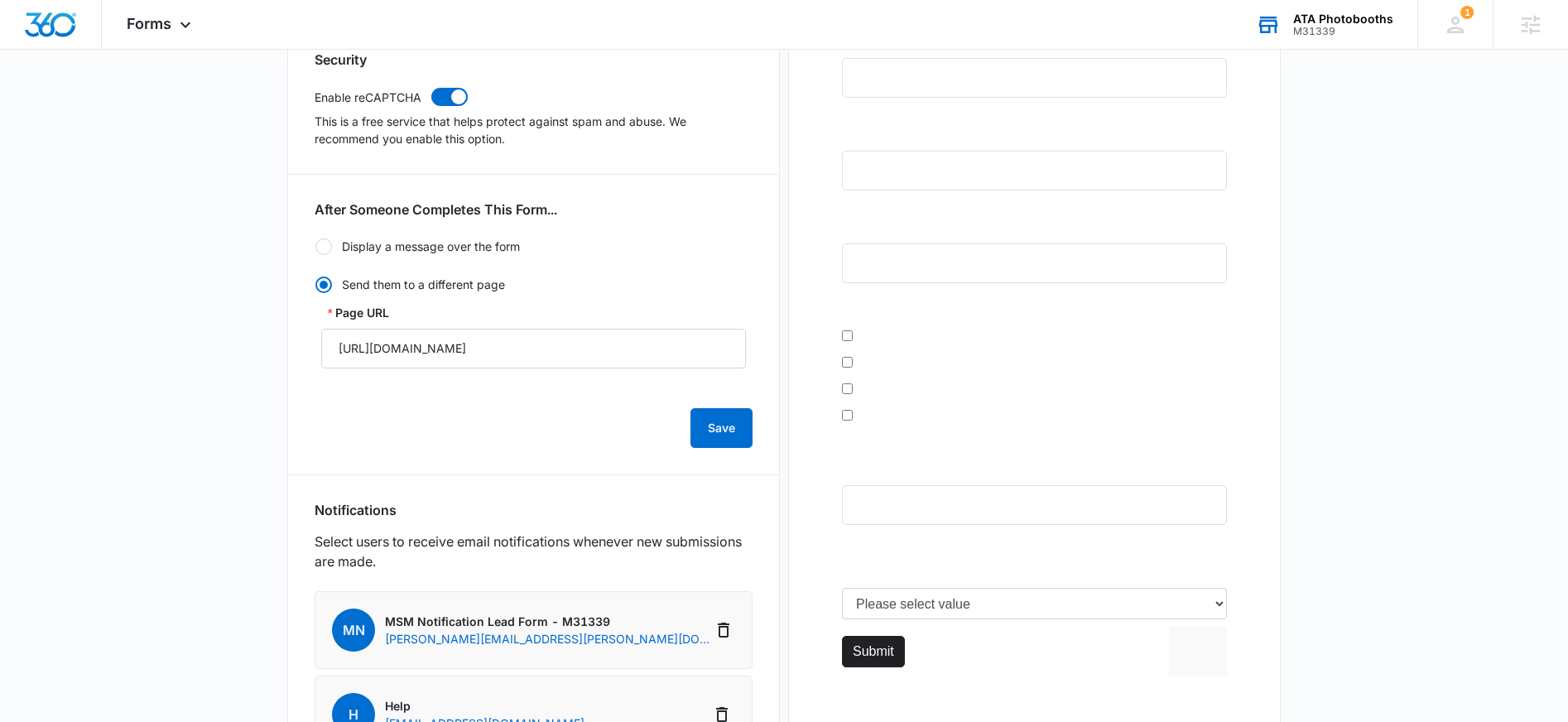
scroll to position [0, 0]
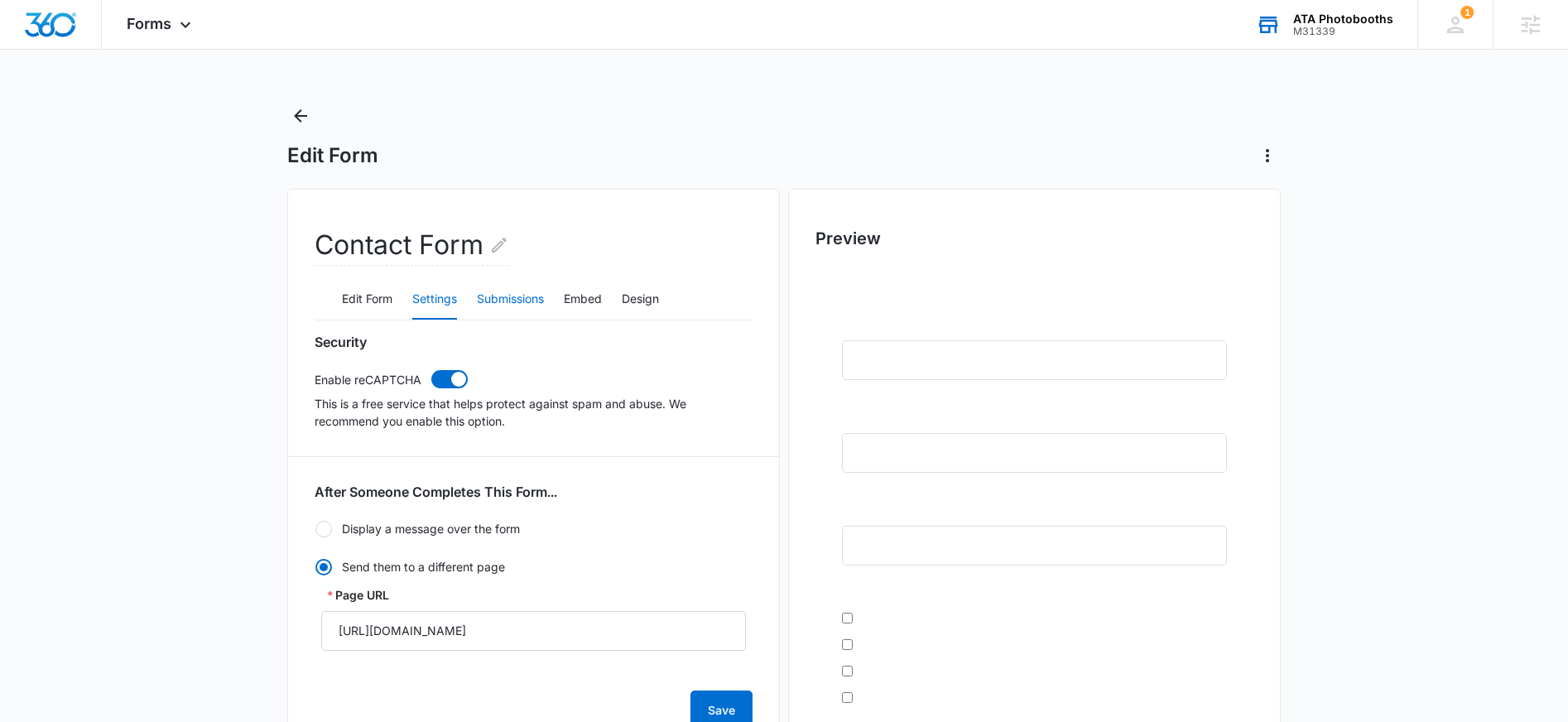
click at [534, 307] on button "Submissions" at bounding box center [510, 299] width 67 height 39
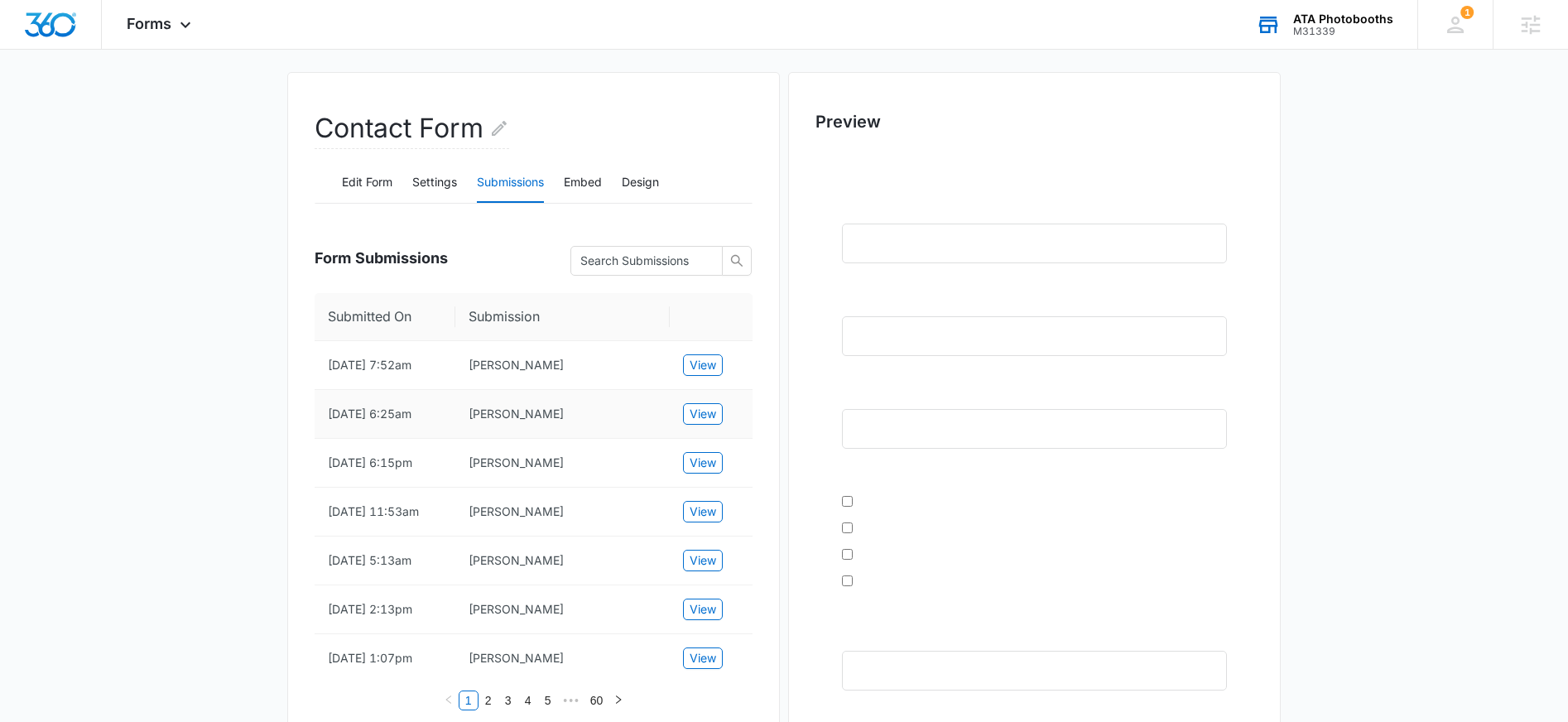
scroll to position [120, 0]
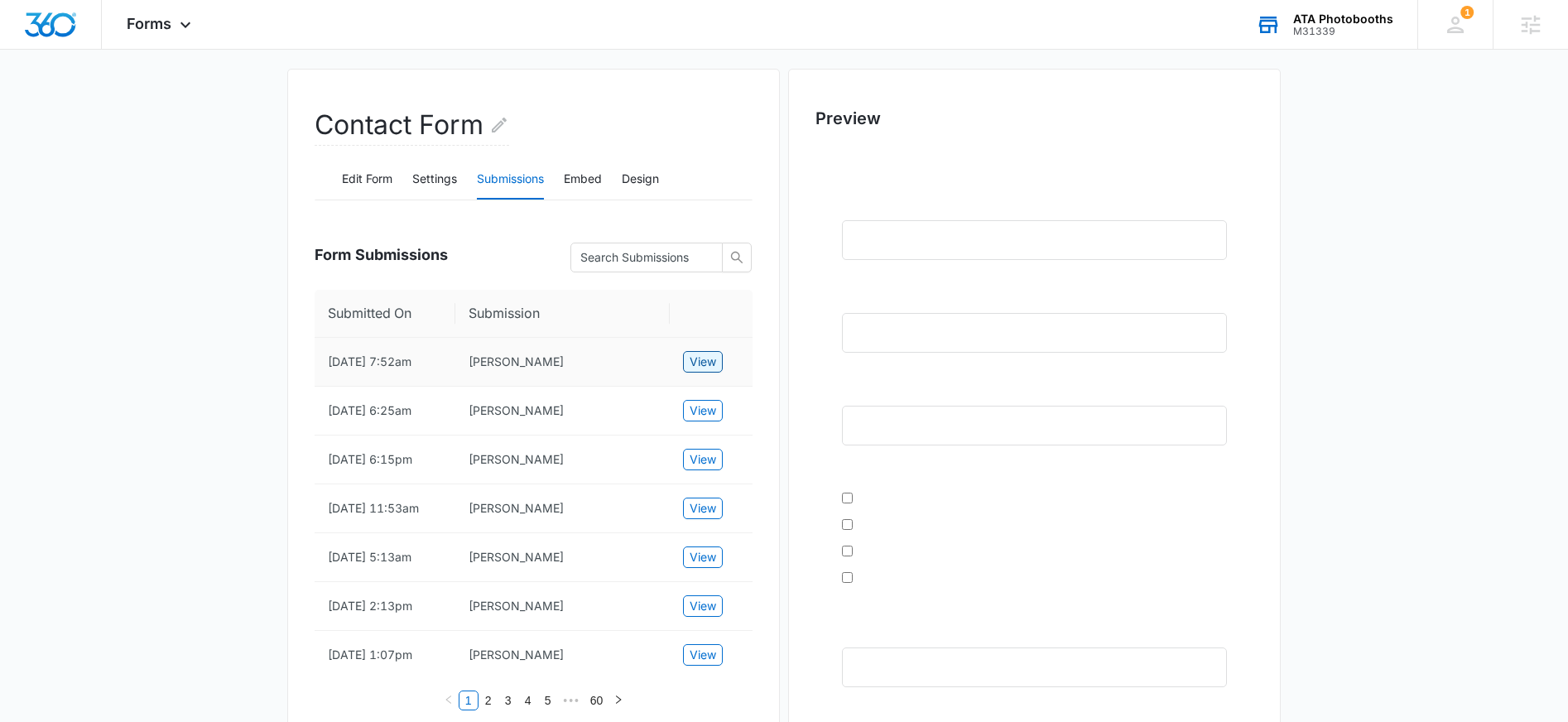
click at [713, 357] on span "View" at bounding box center [703, 362] width 27 height 18
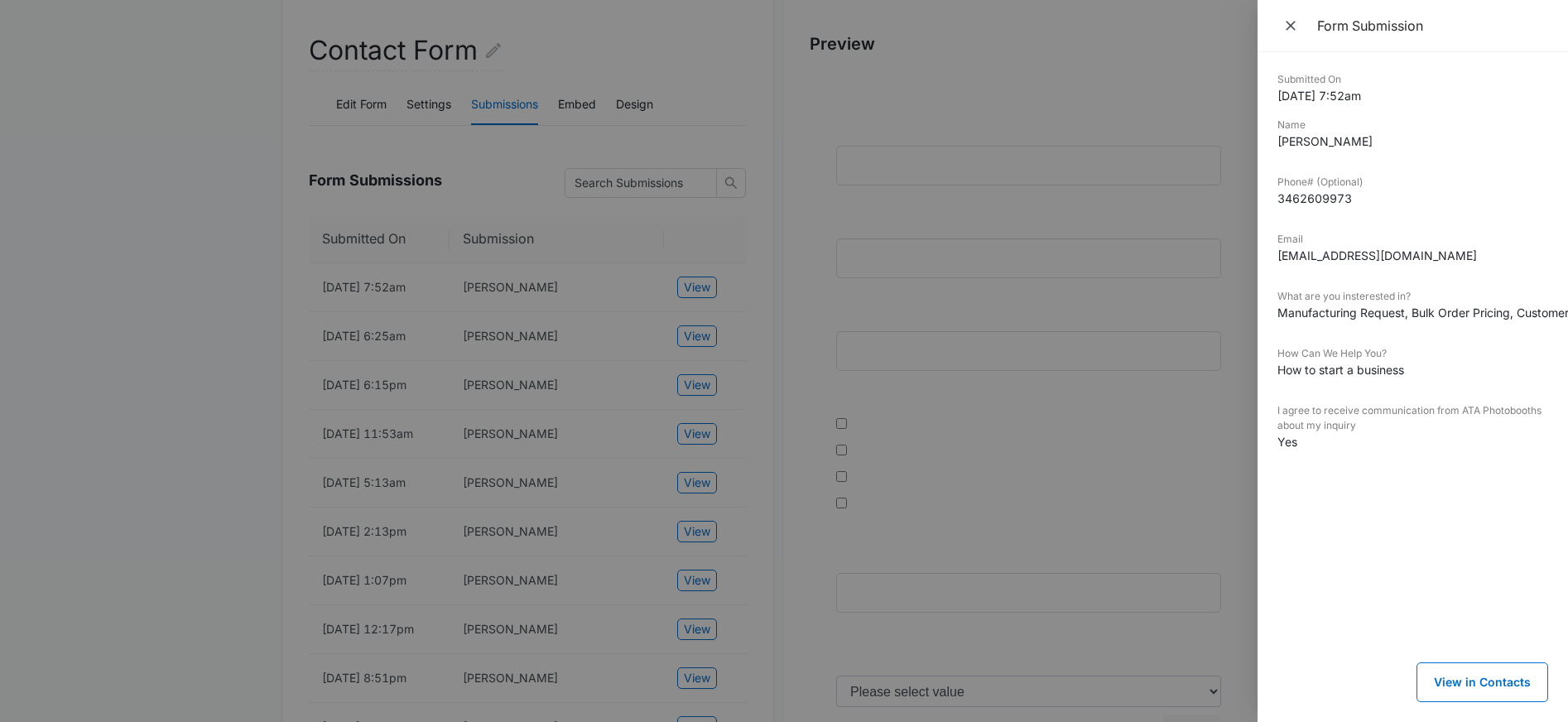
scroll to position [196, 0]
click at [1282, 32] on icon "Close" at bounding box center [1291, 26] width 17 height 17
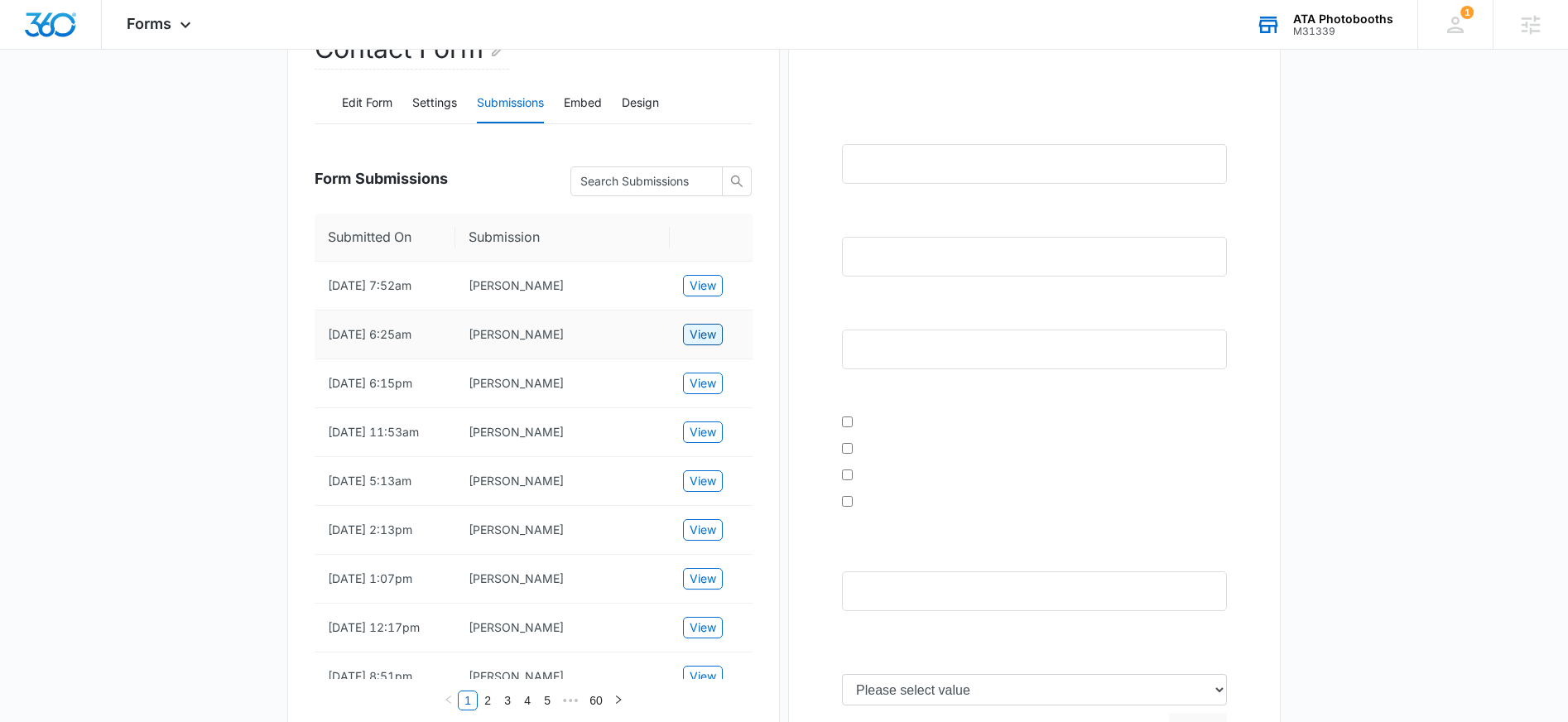
click at [698, 340] on span "View" at bounding box center [703, 334] width 27 height 18
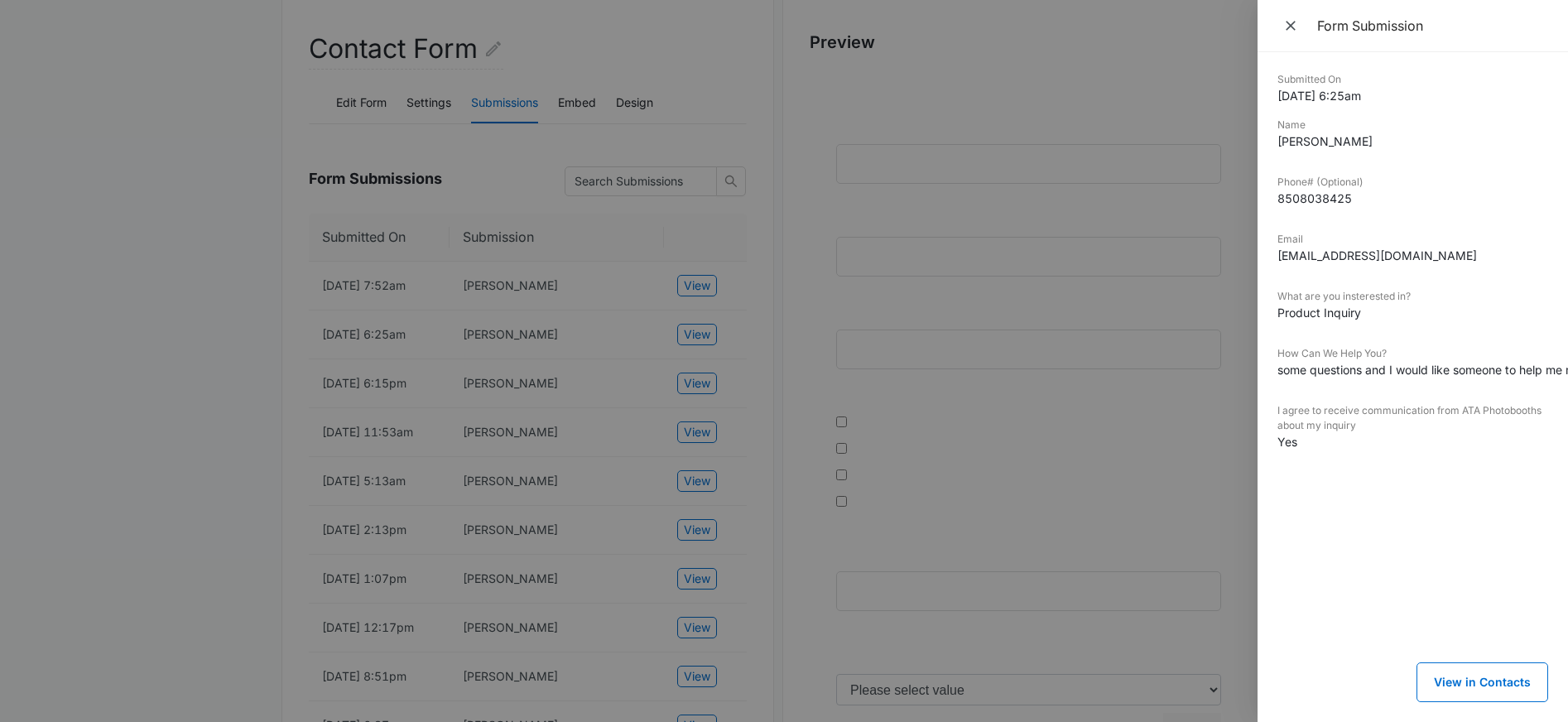
scroll to position [199, 0]
click at [1289, 30] on icon "Close" at bounding box center [1291, 26] width 17 height 17
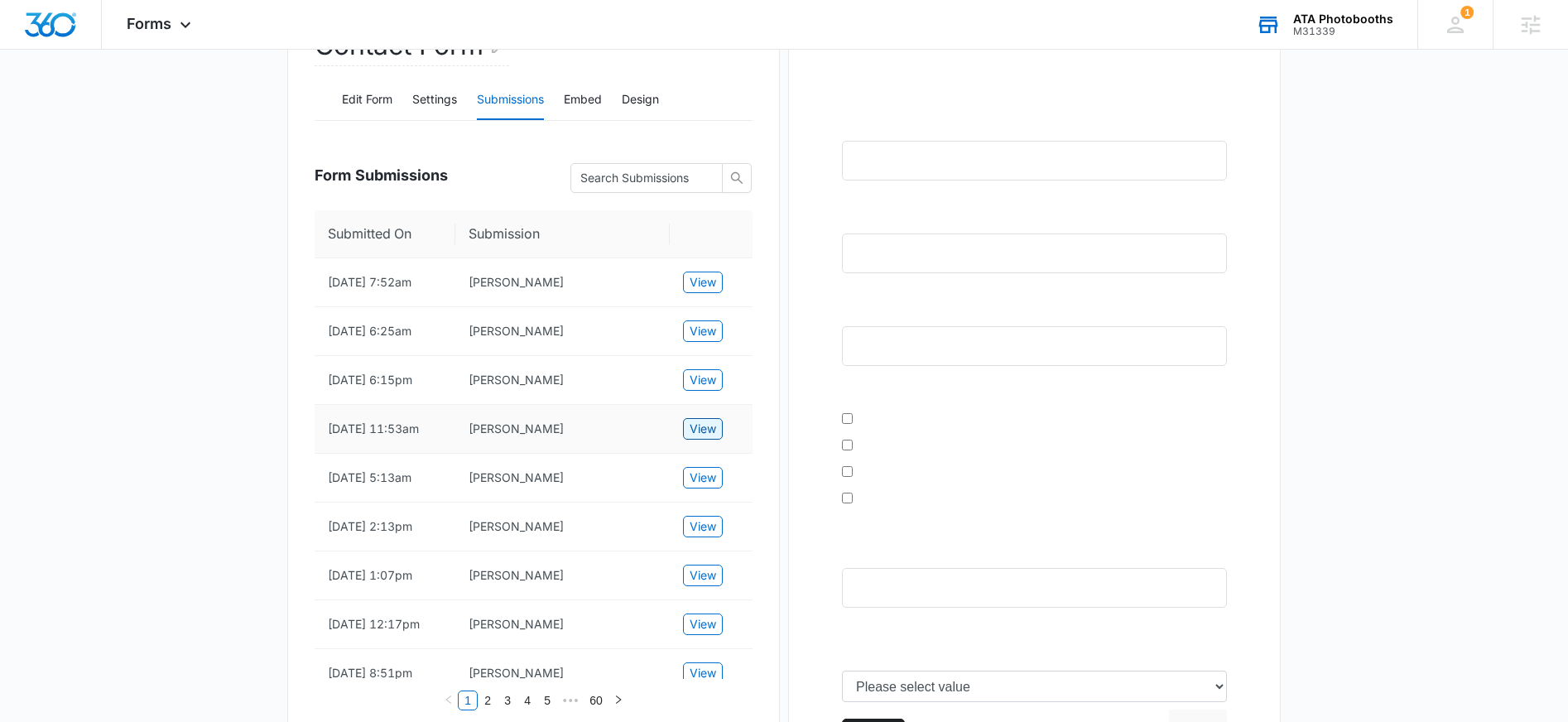
click at [705, 426] on span "View" at bounding box center [703, 429] width 27 height 18
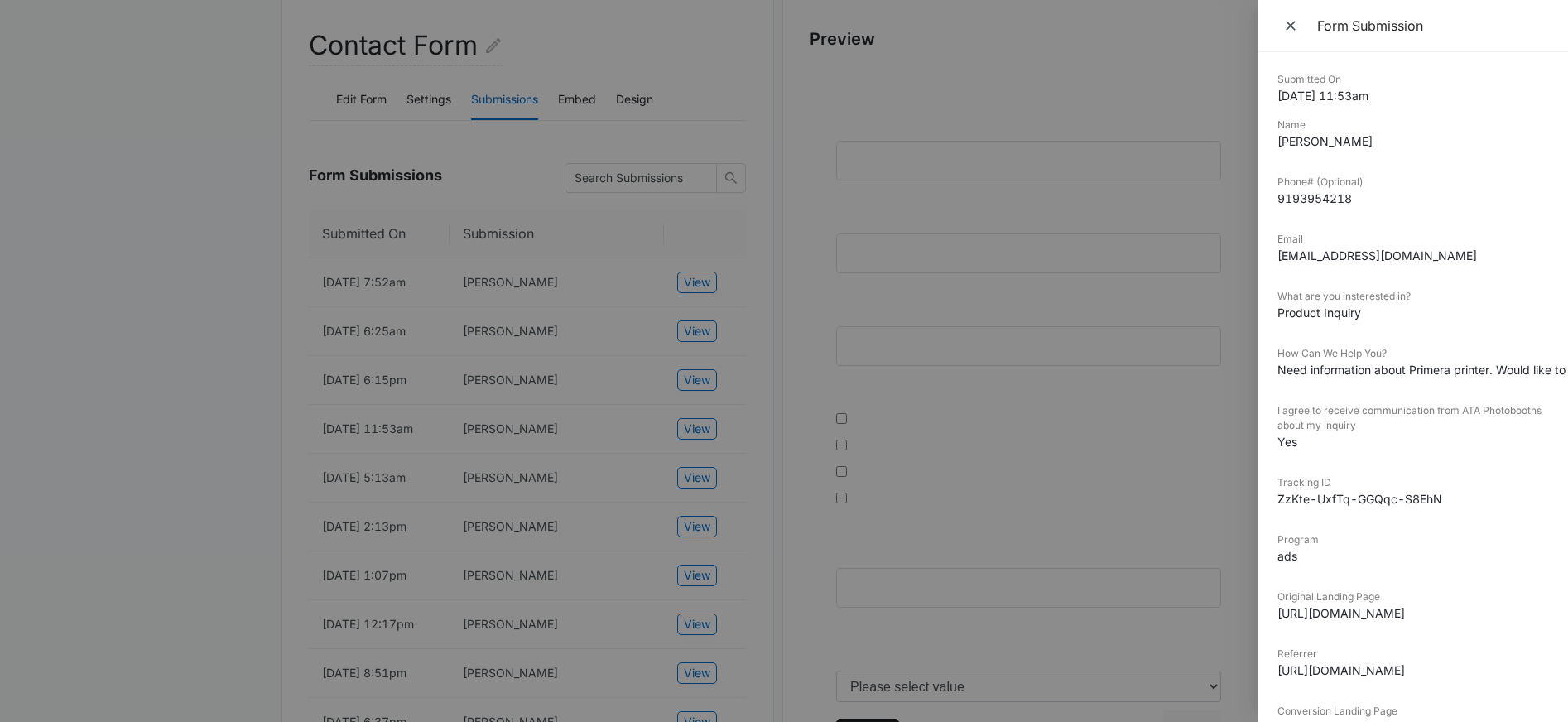
scroll to position [196, 0]
drag, startPoint x: 1411, startPoint y: 370, endPoint x: 1523, endPoint y: 374, distance: 112.1
click at [1523, 374] on dd "Need information about Primera printer. Would like to purchase ASAP." at bounding box center [1412, 369] width 271 height 18
drag, startPoint x: 1439, startPoint y: 587, endPoint x: 1331, endPoint y: 688, distance: 147.9
click at [1433, 592] on dl "Submitted On 9/05/2025 11:53am Name ShaRhonda Smith Phone# (Optional) 919395421…" at bounding box center [1412, 416] width 271 height 688
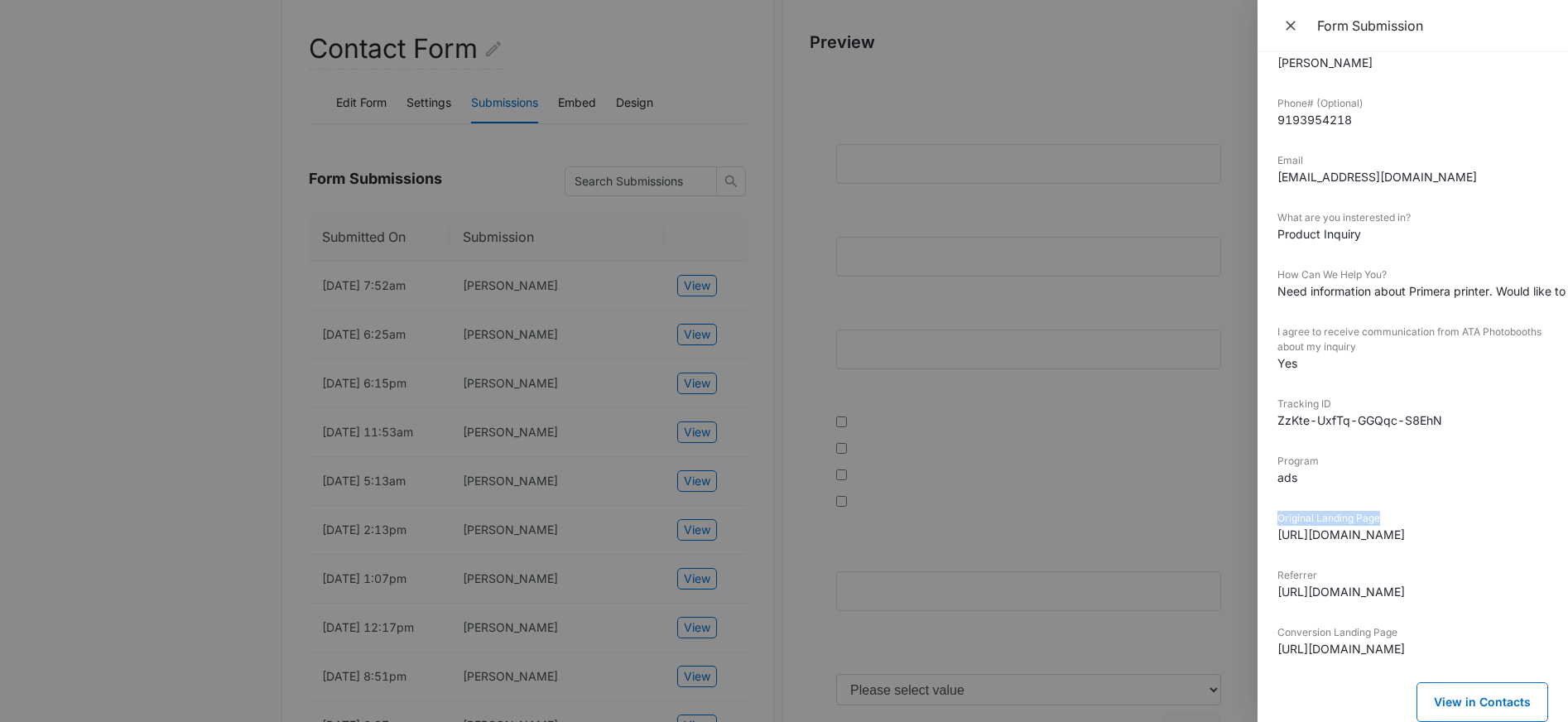
scroll to position [91, 0]
click at [1292, 33] on icon "Close" at bounding box center [1291, 26] width 17 height 17
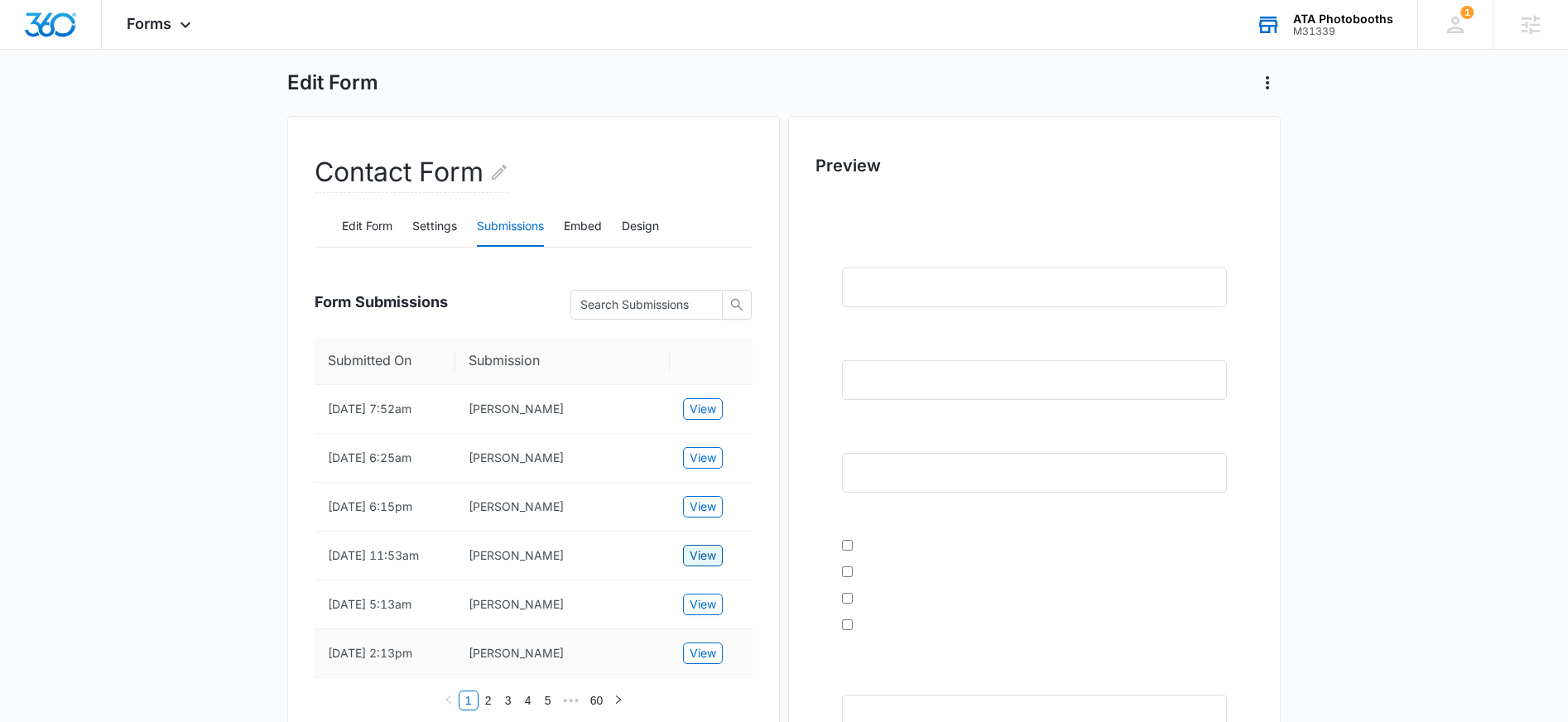
scroll to position [0, 0]
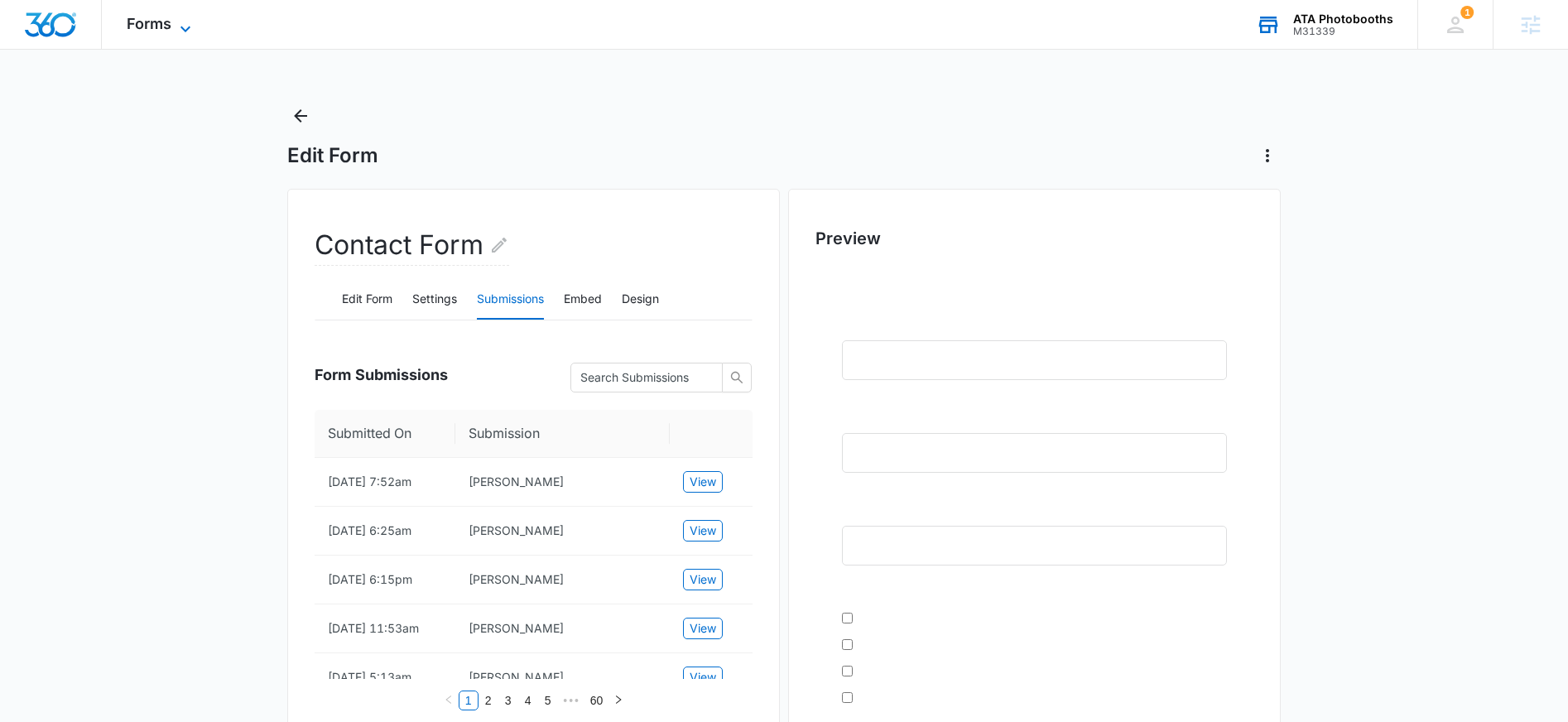
click at [145, 17] on span "Forms" at bounding box center [148, 23] width 44 height 18
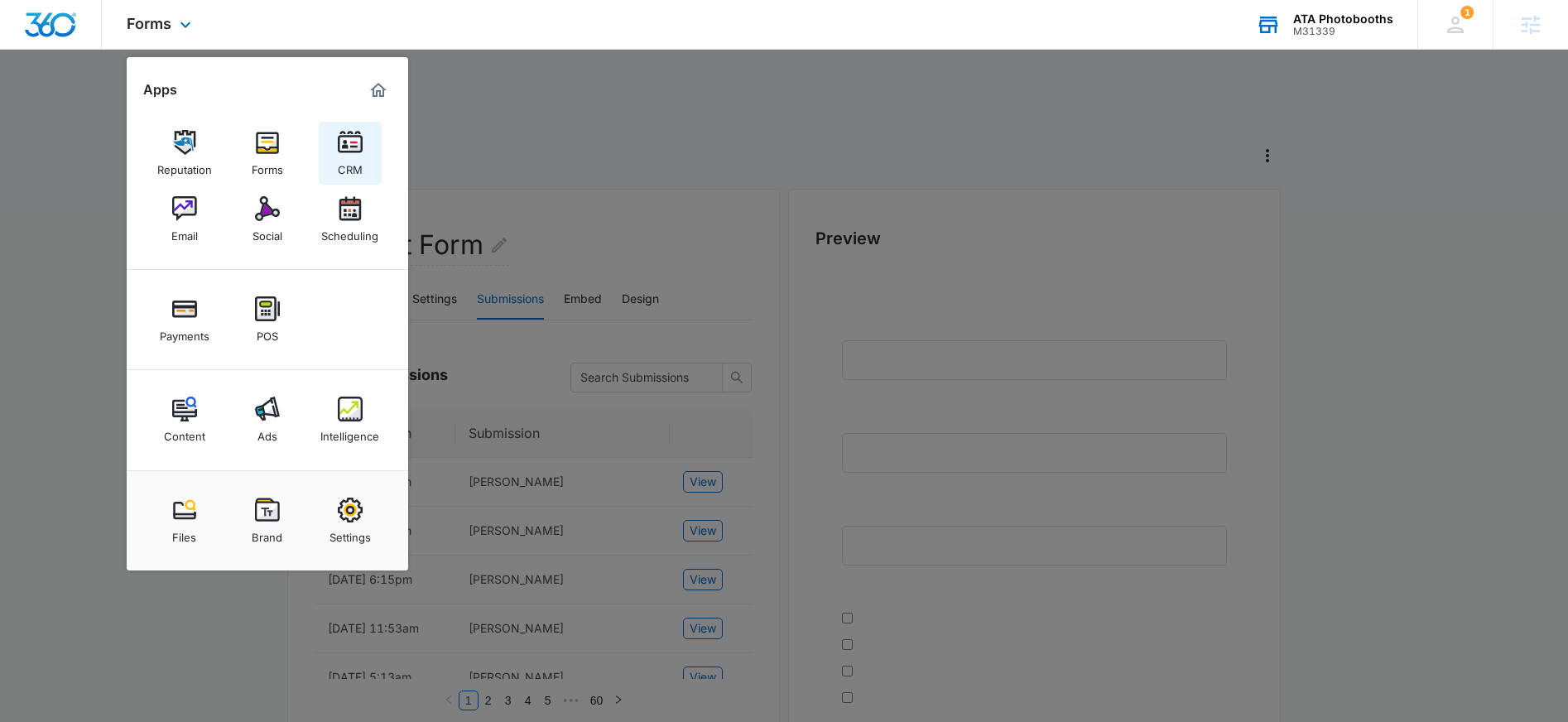
click at [353, 155] on div "CRM" at bounding box center [350, 166] width 25 height 22
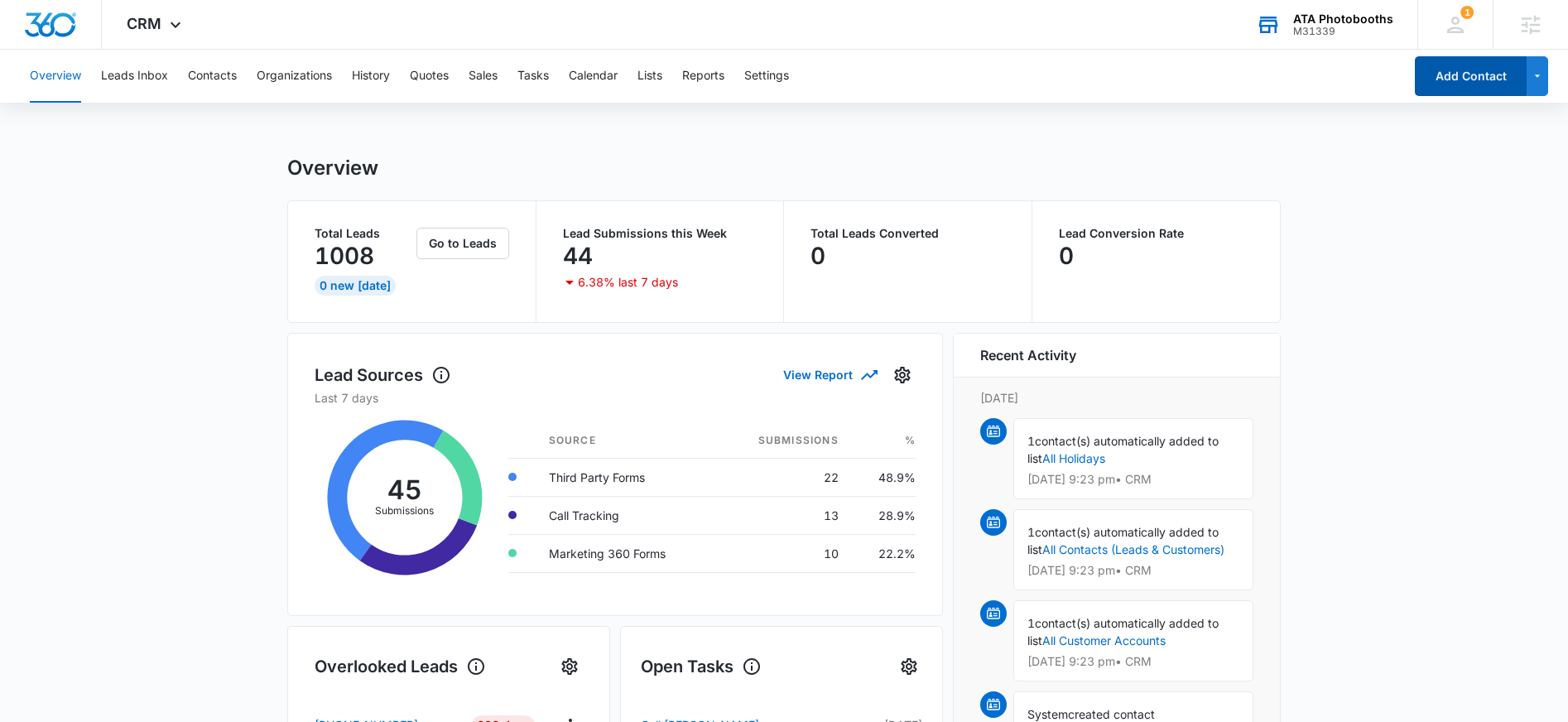
click at [1456, 83] on button "Add Contact" at bounding box center [1470, 75] width 111 height 39
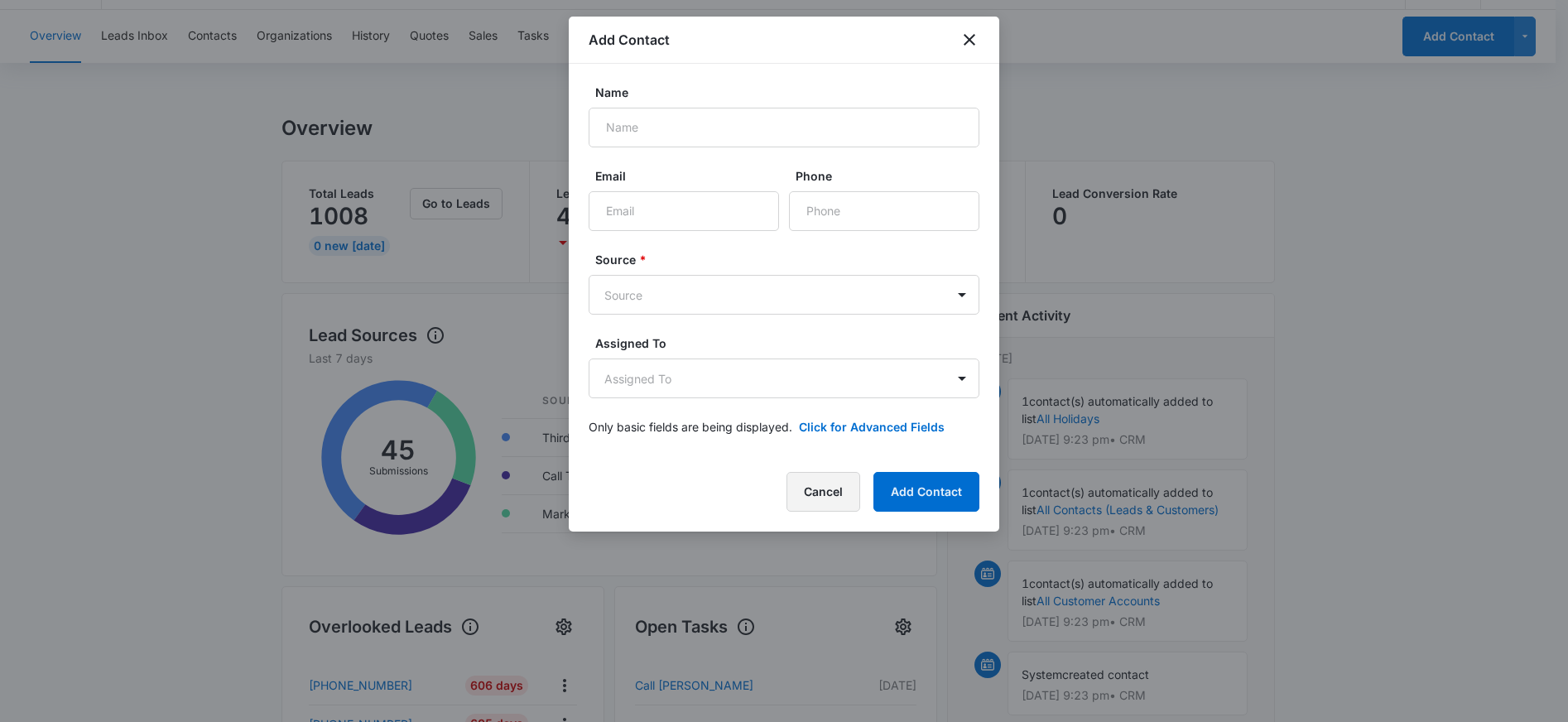
scroll to position [167, 0]
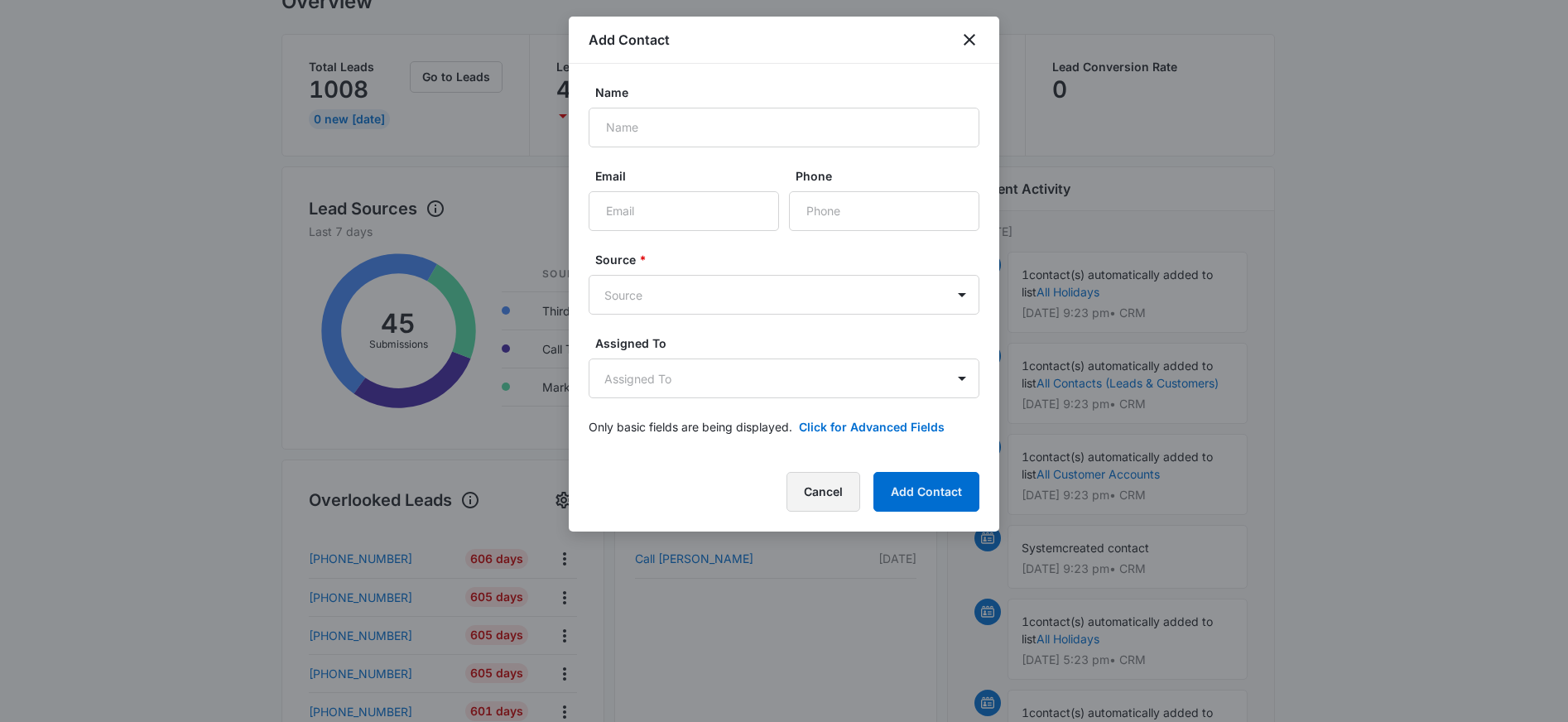
click at [823, 502] on button "Cancel" at bounding box center [823, 491] width 74 height 39
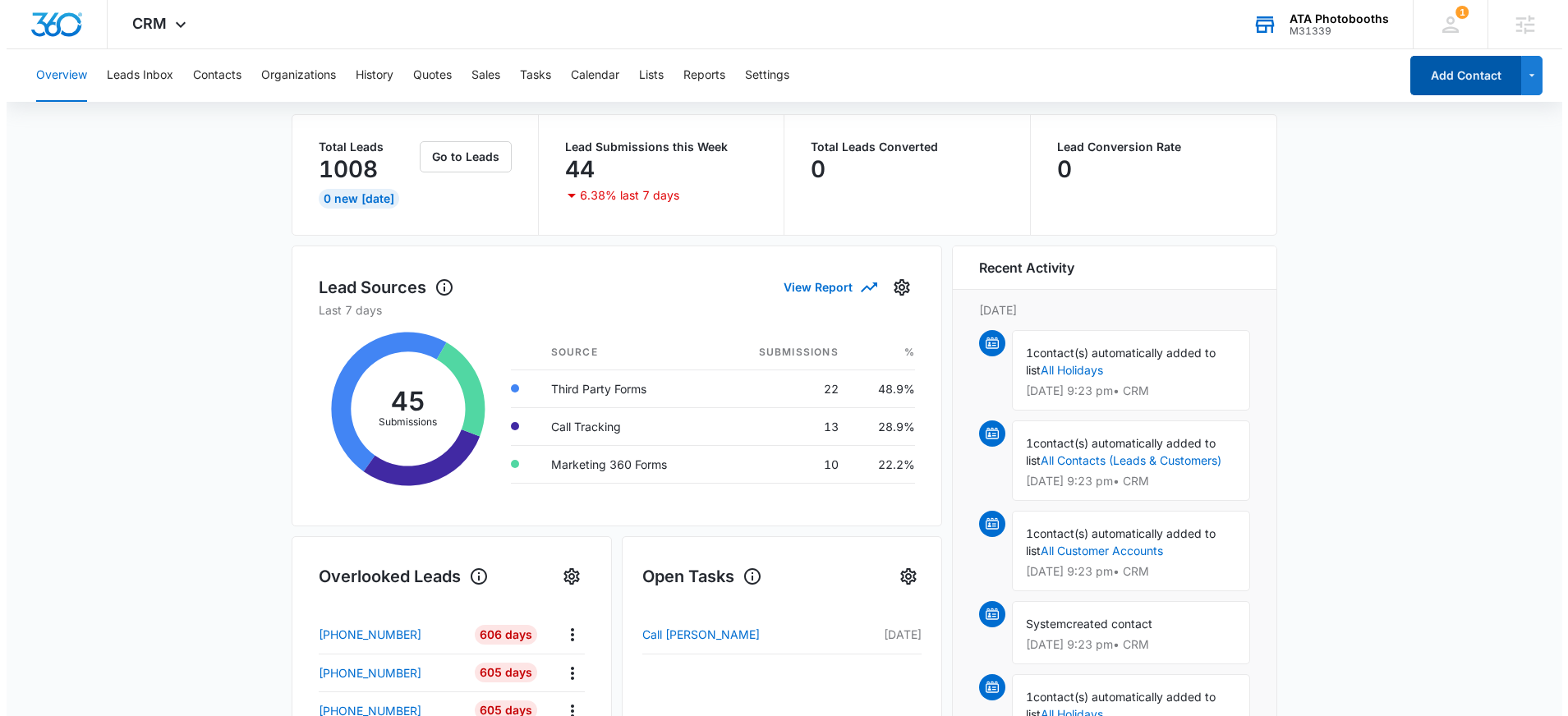
scroll to position [0, 0]
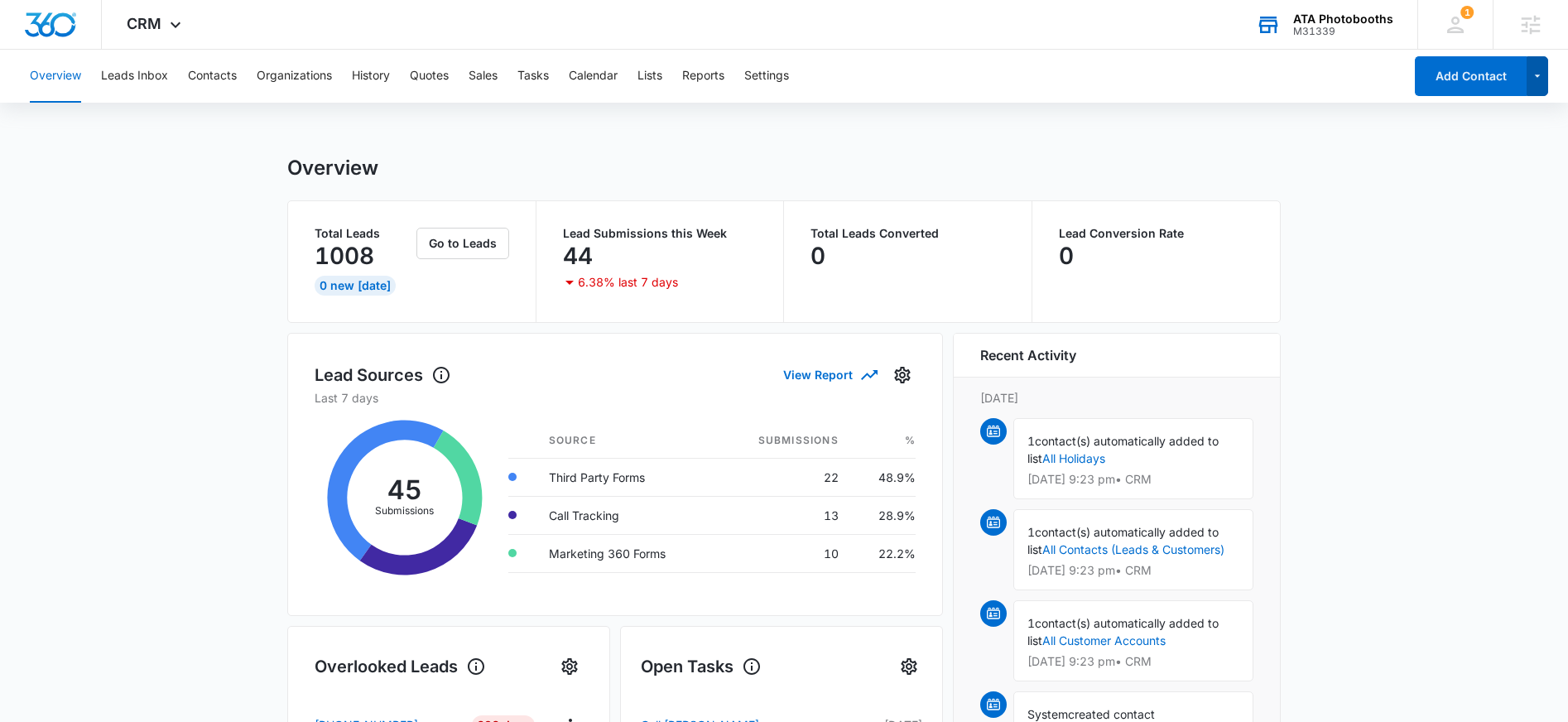
click at [1539, 90] on button "button" at bounding box center [1538, 75] width 23 height 39
click at [1462, 80] on button "Add Contact" at bounding box center [1470, 75] width 111 height 39
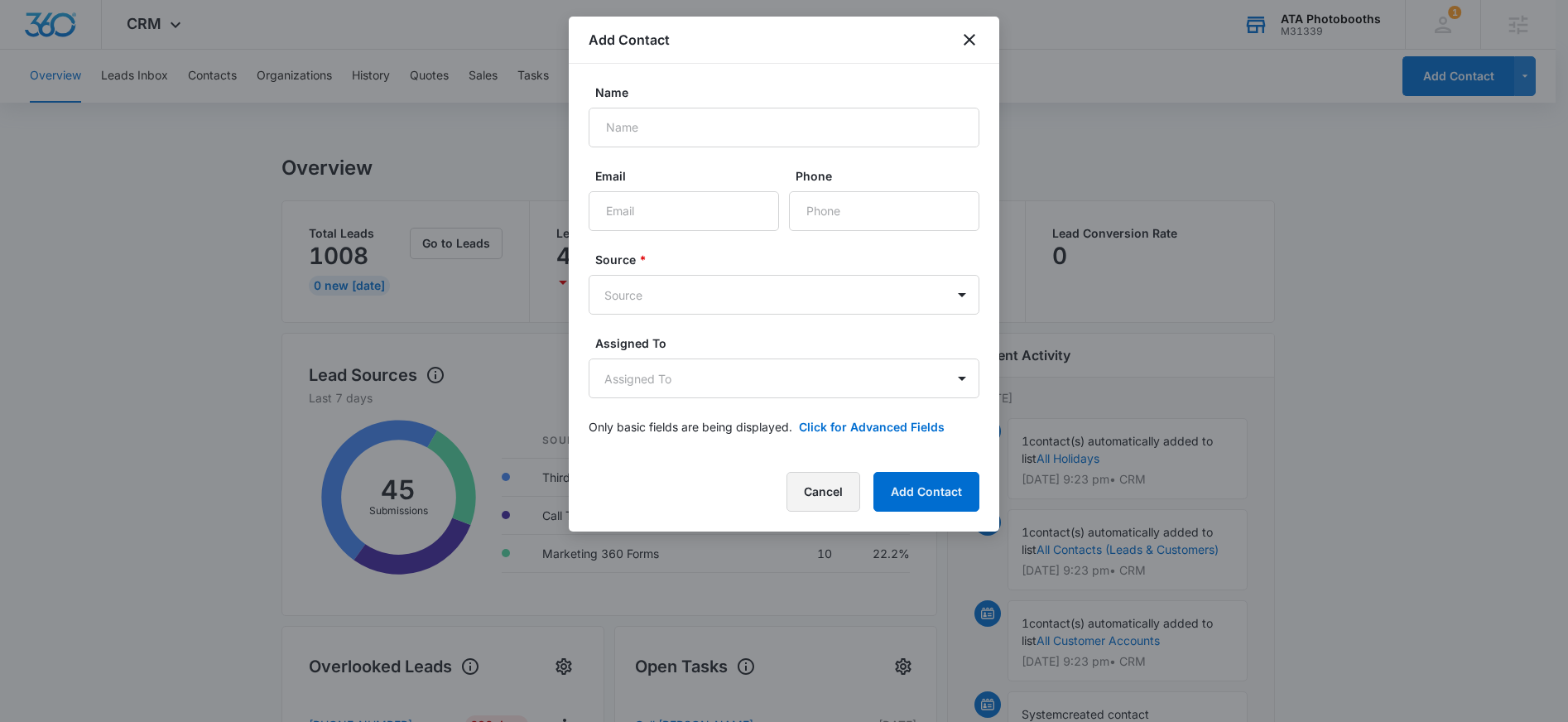
click at [830, 504] on button "Cancel" at bounding box center [823, 491] width 74 height 39
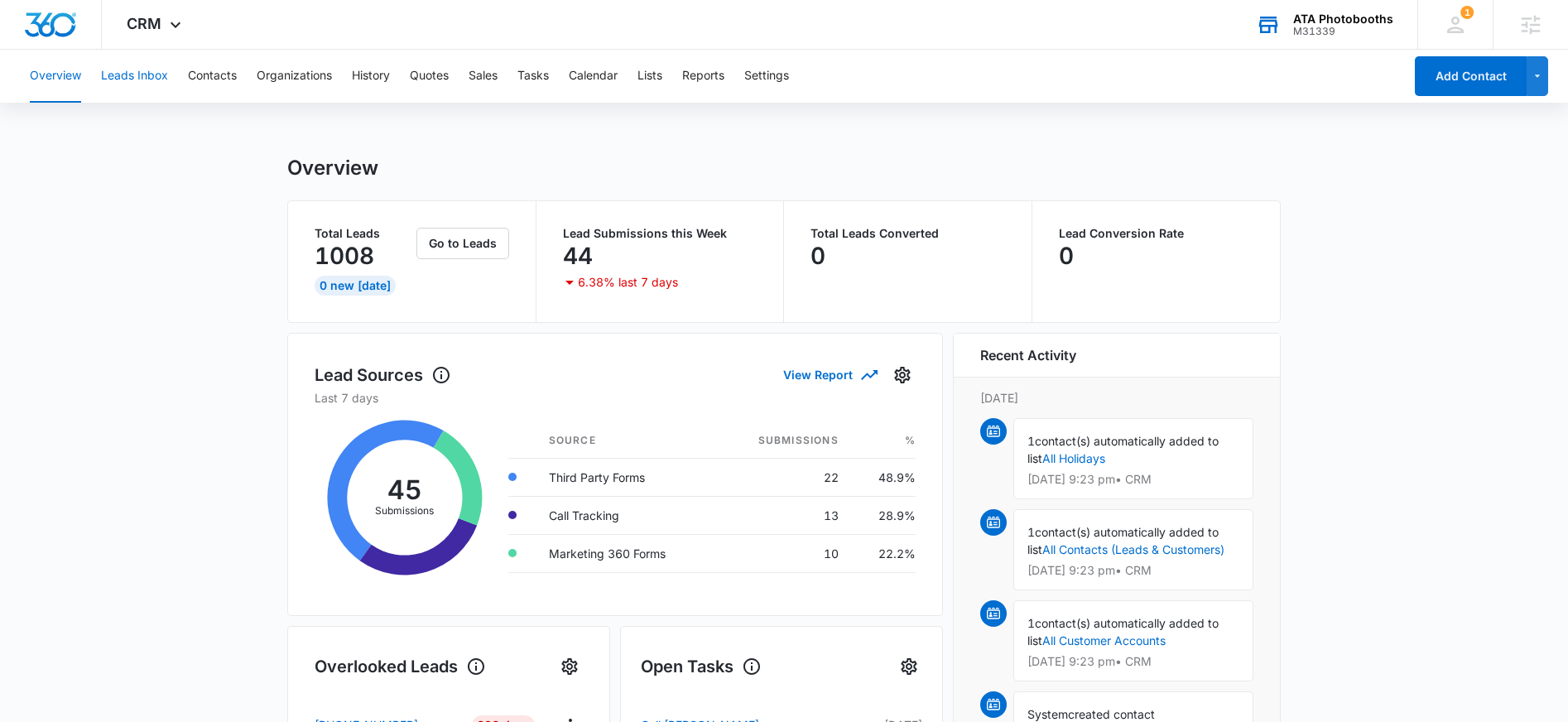
click at [132, 95] on button "Leads Inbox" at bounding box center [135, 75] width 67 height 53
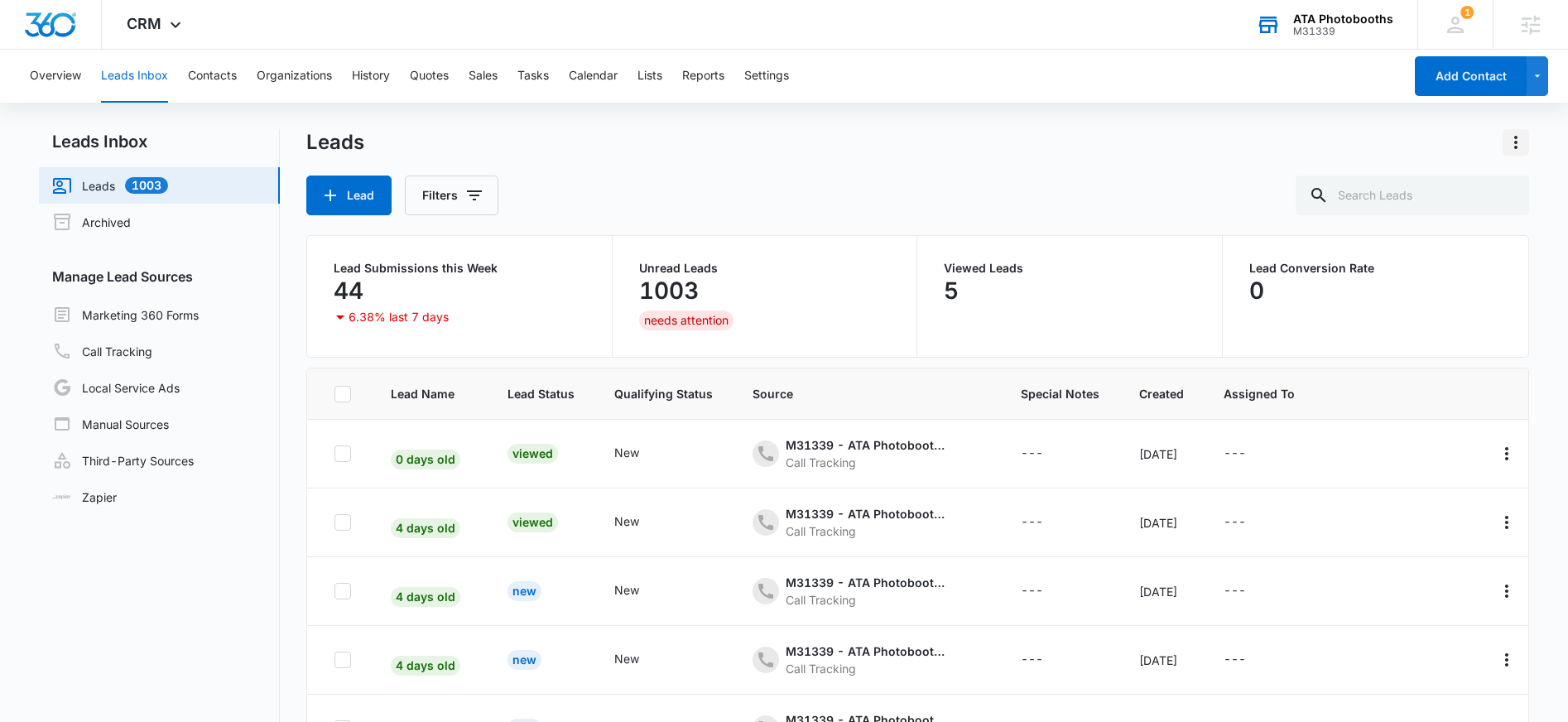
click at [1517, 138] on icon "Actions" at bounding box center [1516, 142] width 3 height 13
click at [1545, 76] on button "button" at bounding box center [1538, 75] width 23 height 39
click at [956, 174] on div "Leads Lead Filters" at bounding box center [917, 172] width 1222 height 86
click at [209, 74] on button "Contacts" at bounding box center [212, 75] width 49 height 53
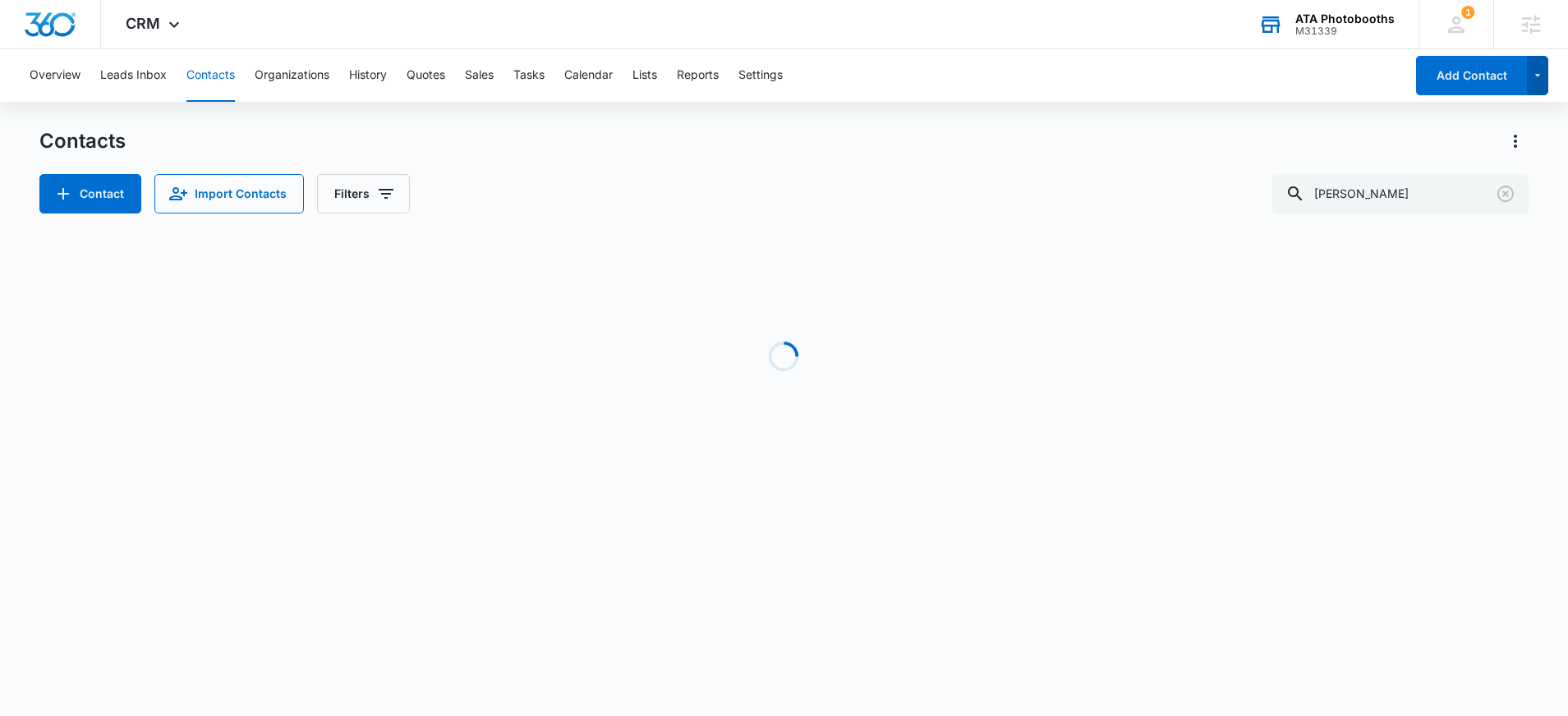
click at [1542, 81] on icon "button" at bounding box center [1538, 76] width 14 height 20
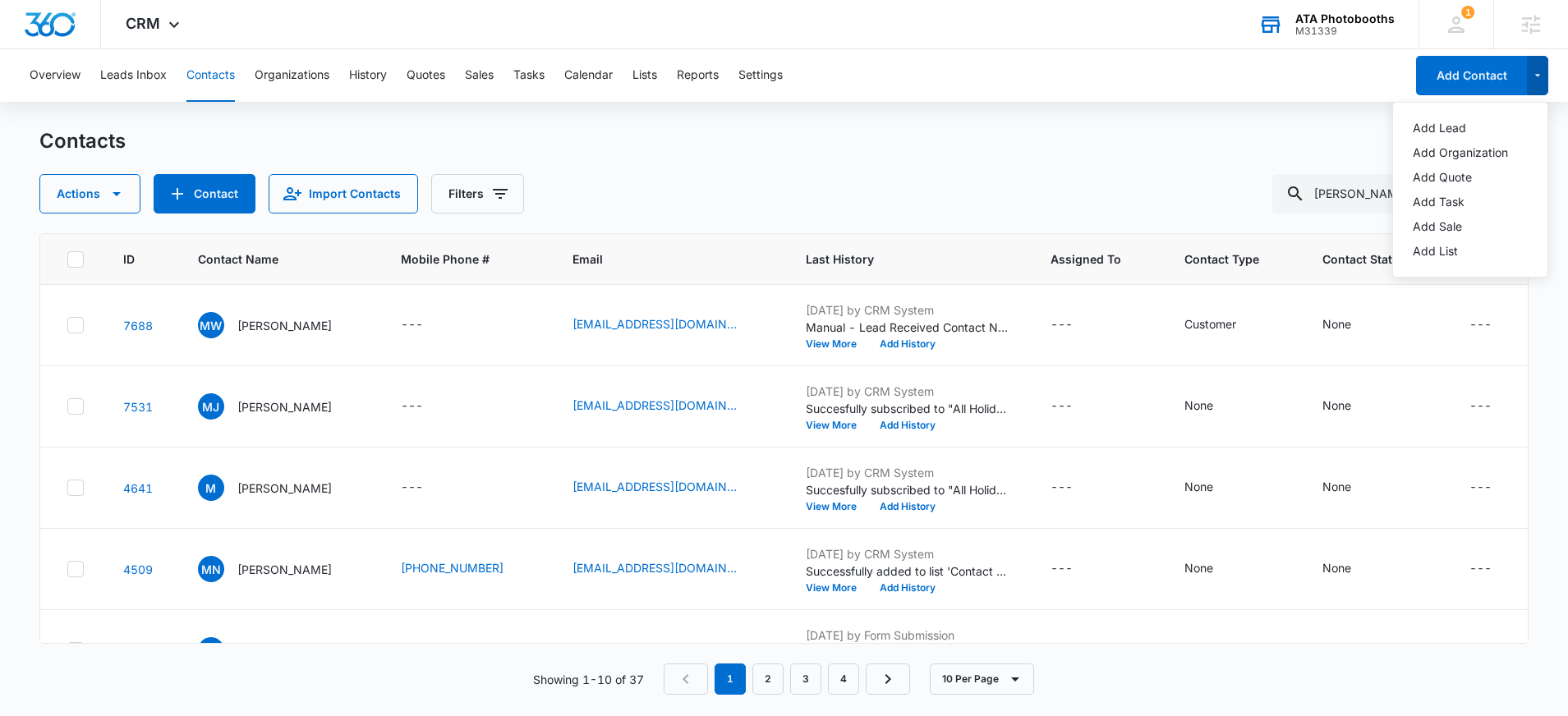
click at [1542, 81] on icon "button" at bounding box center [1538, 76] width 14 height 20
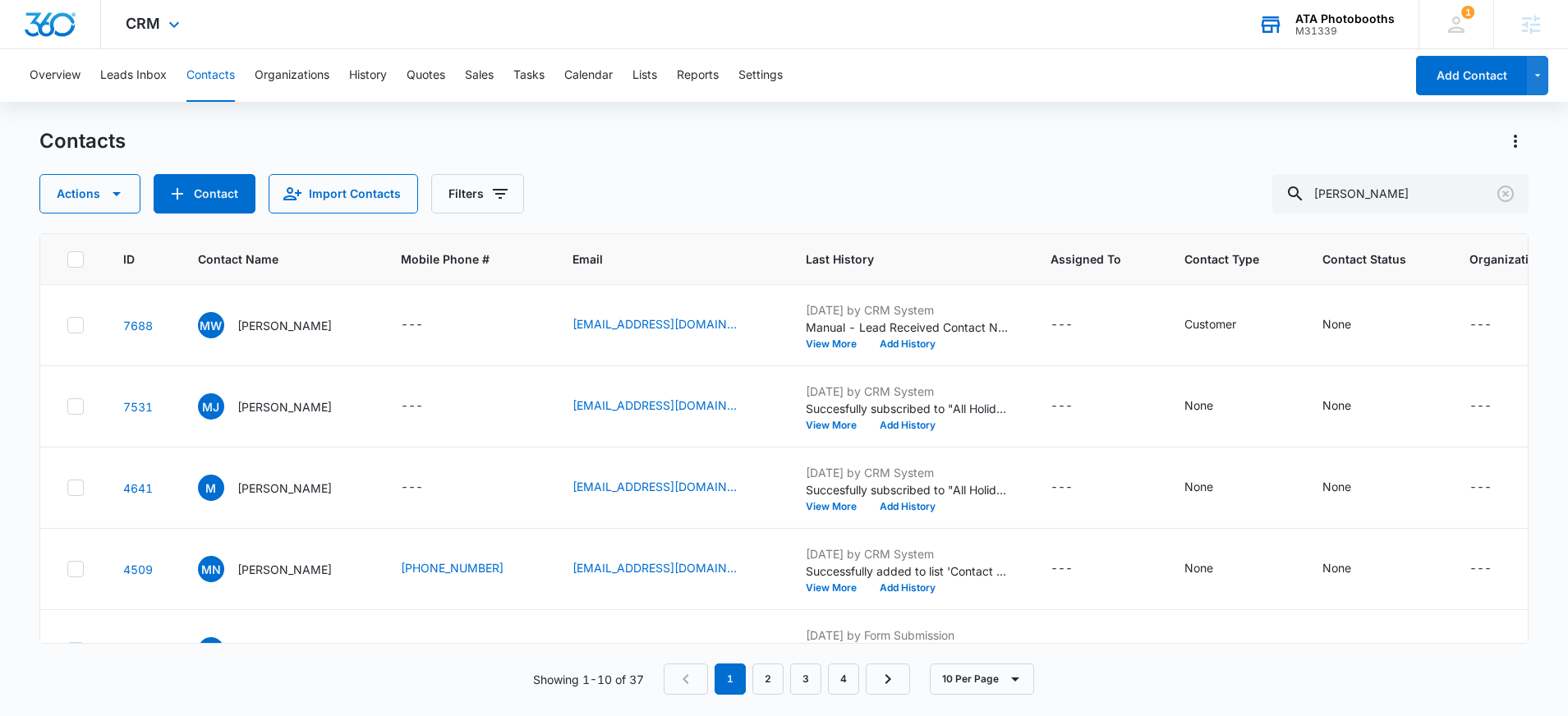
click at [151, 39] on div "CRM Apps Reputation Forms CRM Email Social Scheduling Payments POS Content Ads …" at bounding box center [155, 24] width 107 height 48
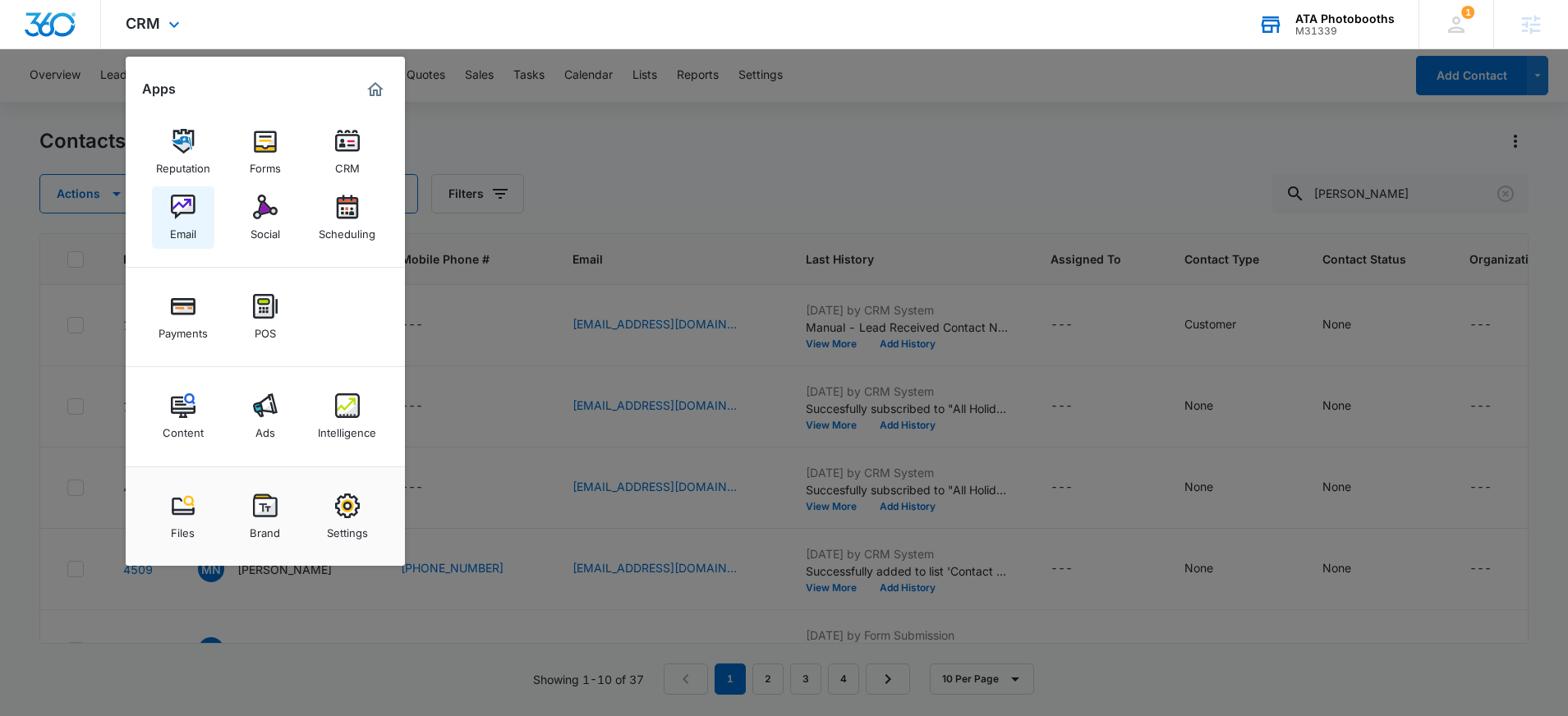
click at [181, 203] on img at bounding box center [184, 207] width 25 height 25
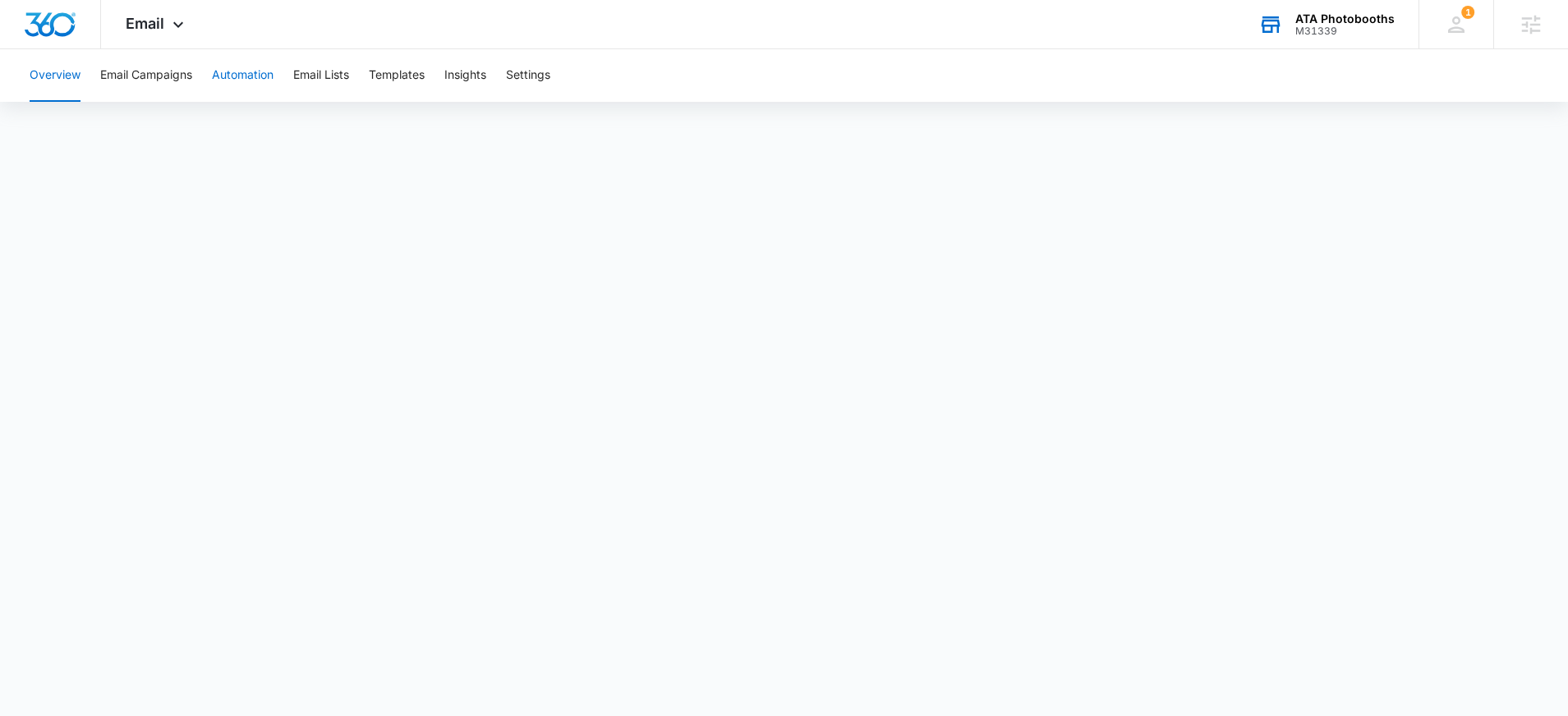
click at [239, 81] on button "Automation" at bounding box center [243, 75] width 61 height 52
click at [135, 32] on span "Email" at bounding box center [145, 23] width 38 height 17
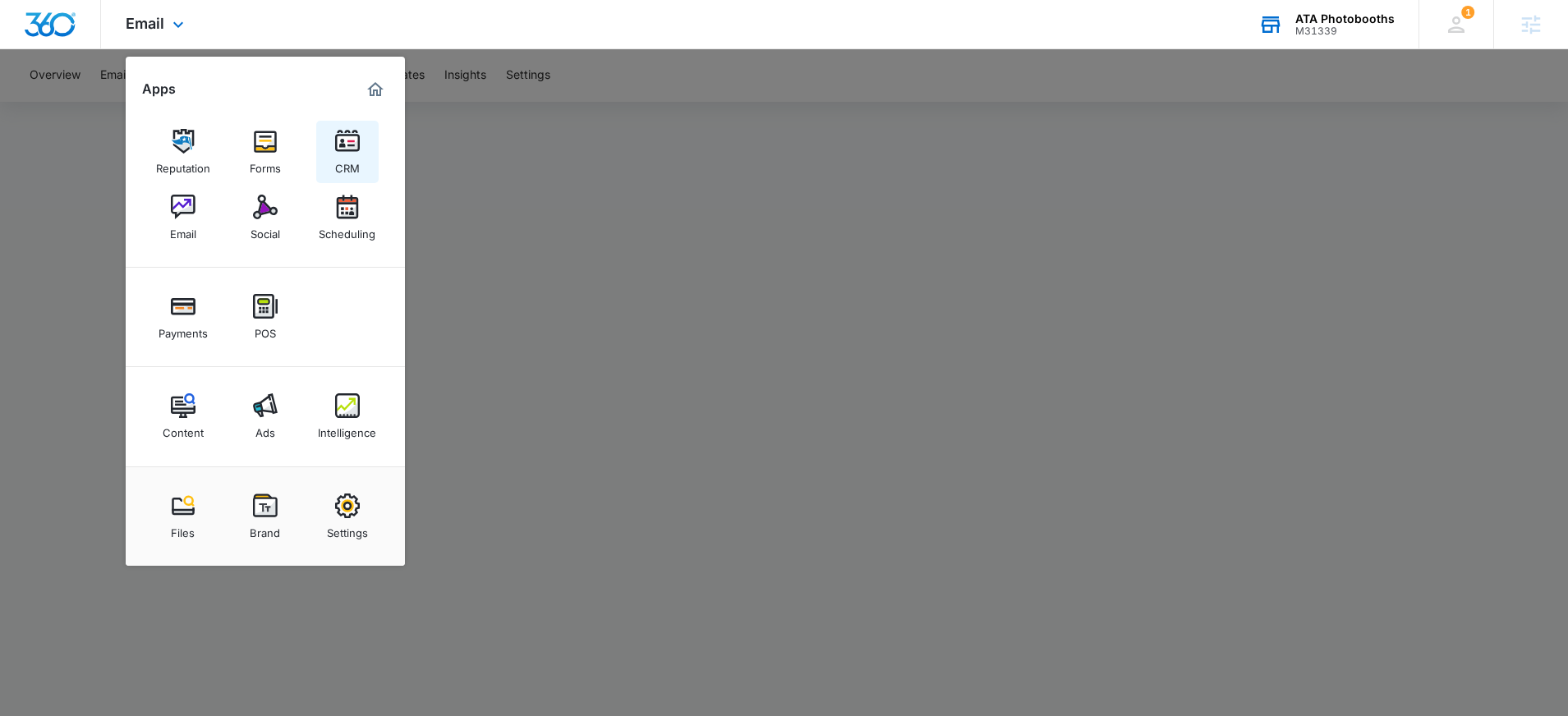
click at [361, 169] on link "CRM" at bounding box center [347, 151] width 62 height 62
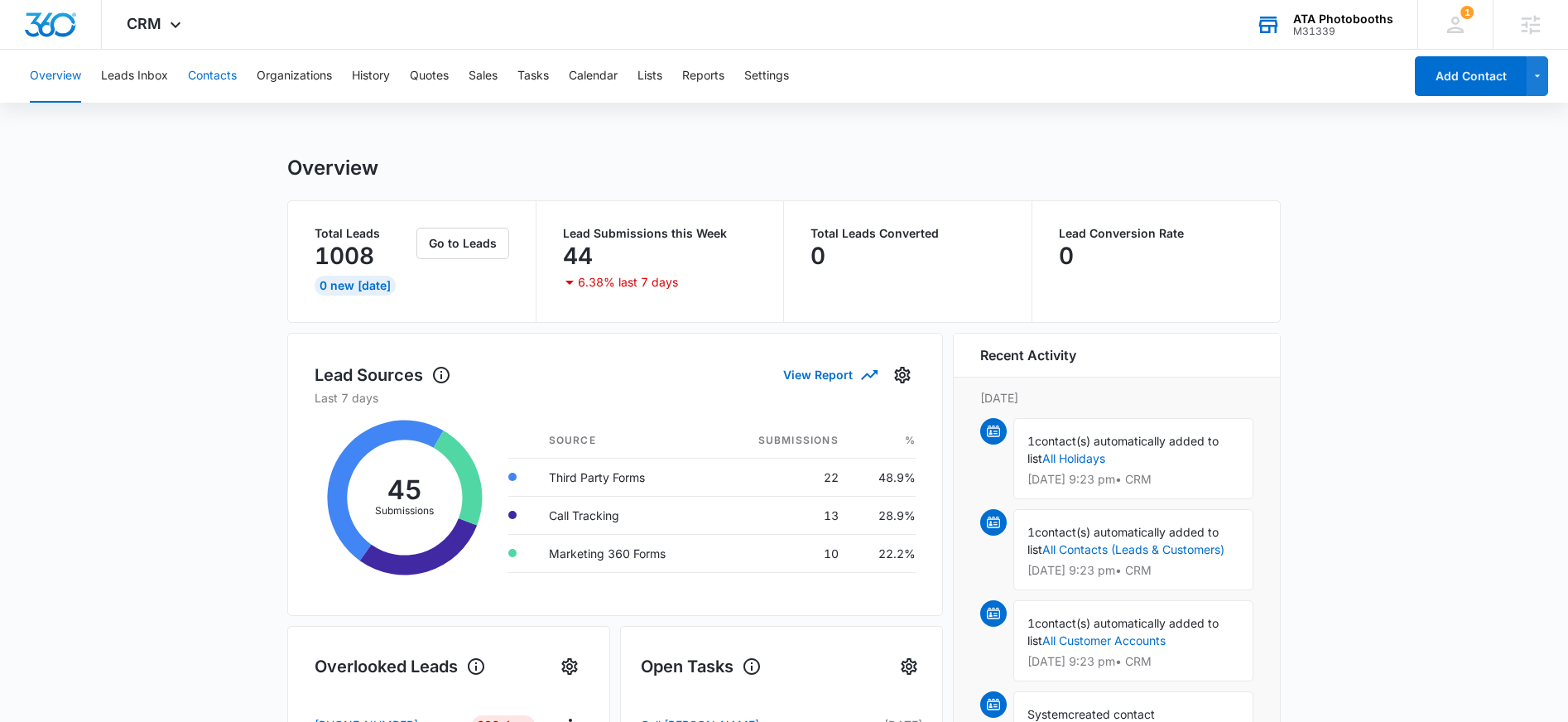
click at [210, 74] on button "Contacts" at bounding box center [212, 75] width 49 height 53
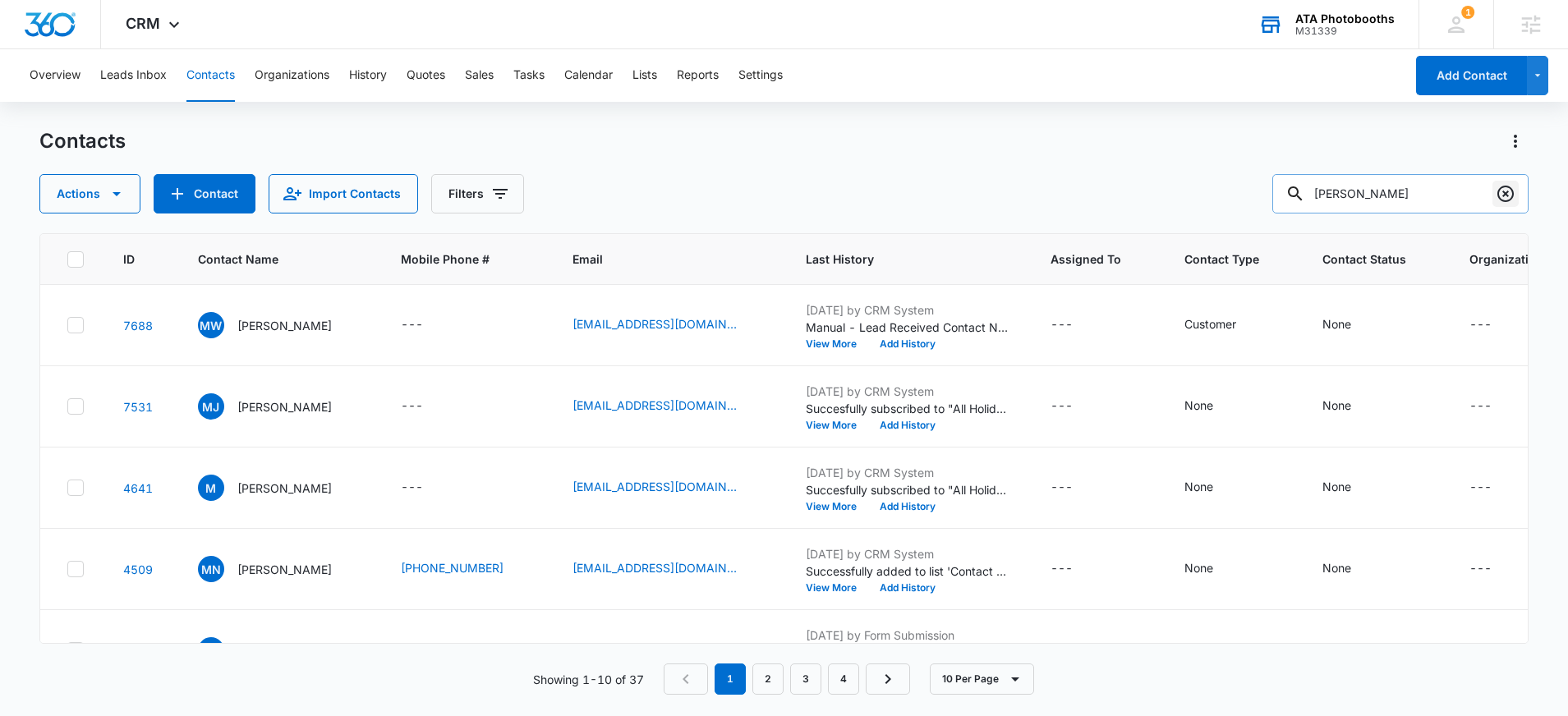
click at [1502, 196] on icon "Clear" at bounding box center [1506, 194] width 20 height 20
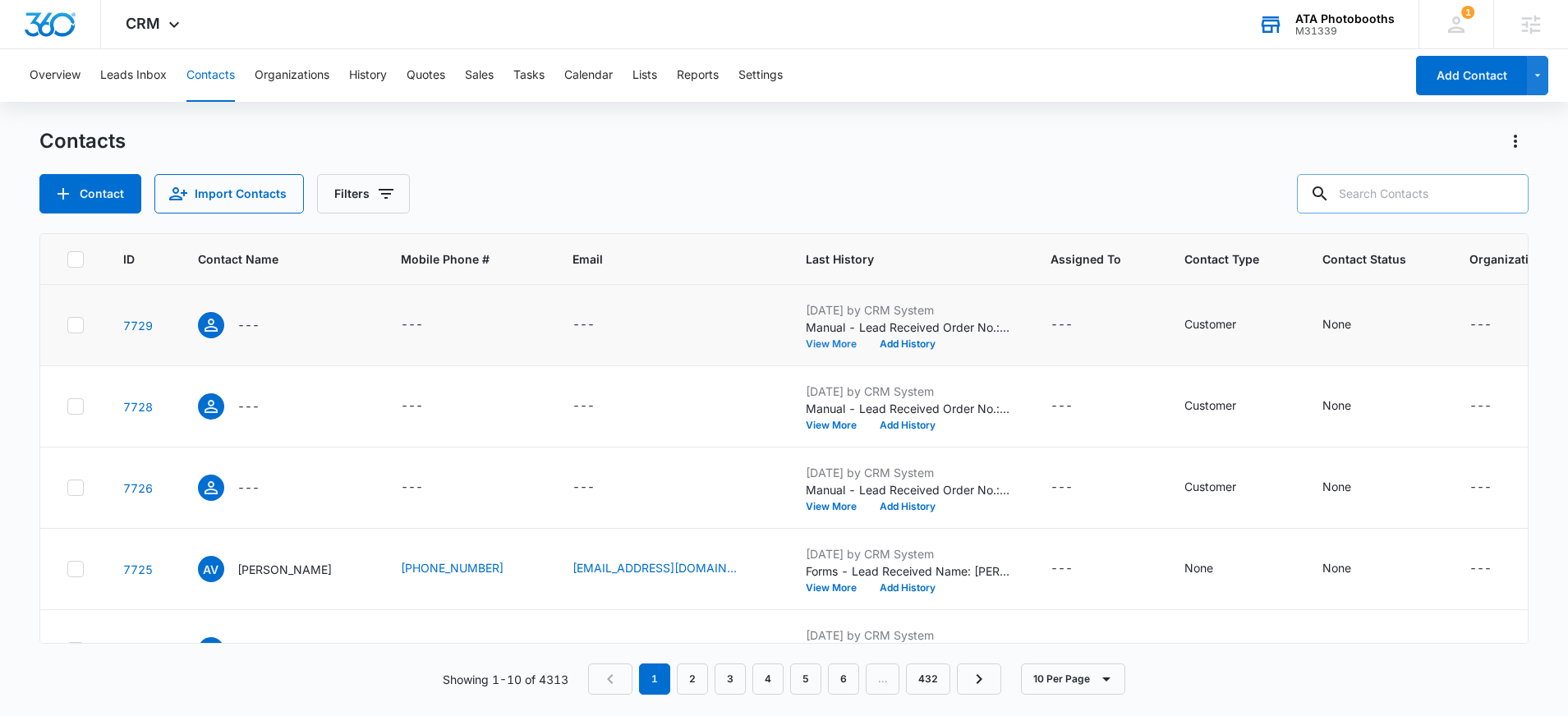
click at [819, 346] on button "View More" at bounding box center [837, 344] width 62 height 10
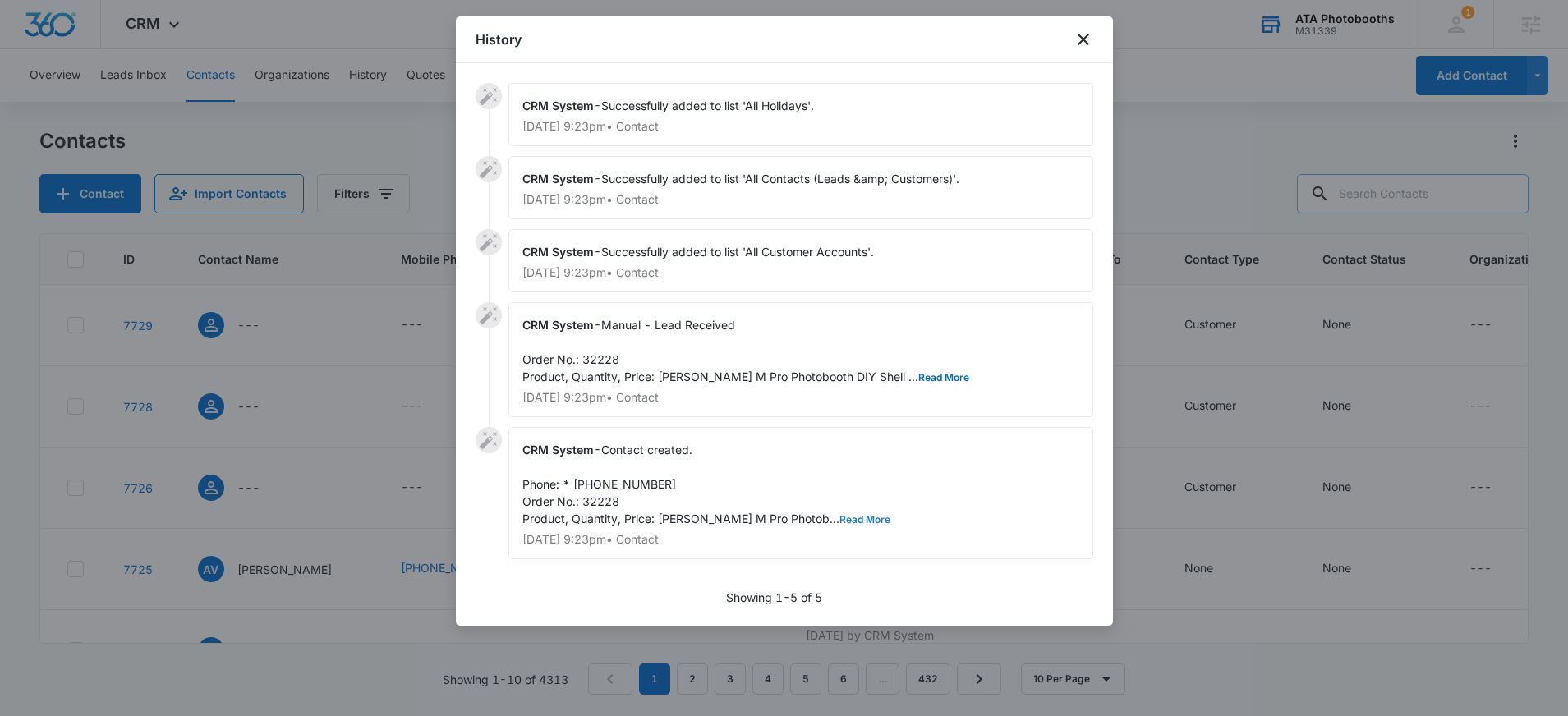
click at [839, 524] on button "Read More" at bounding box center [864, 520] width 51 height 10
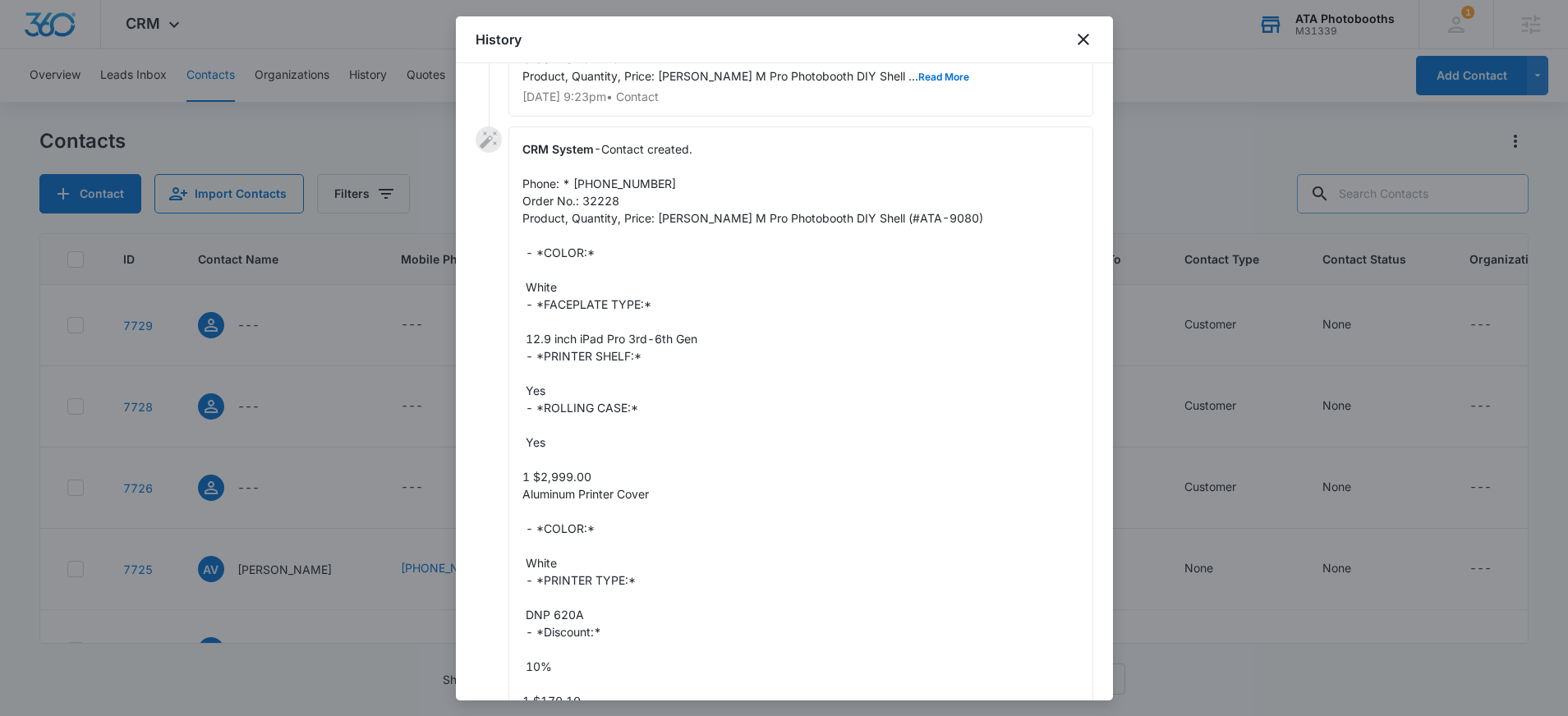
scroll to position [615, 0]
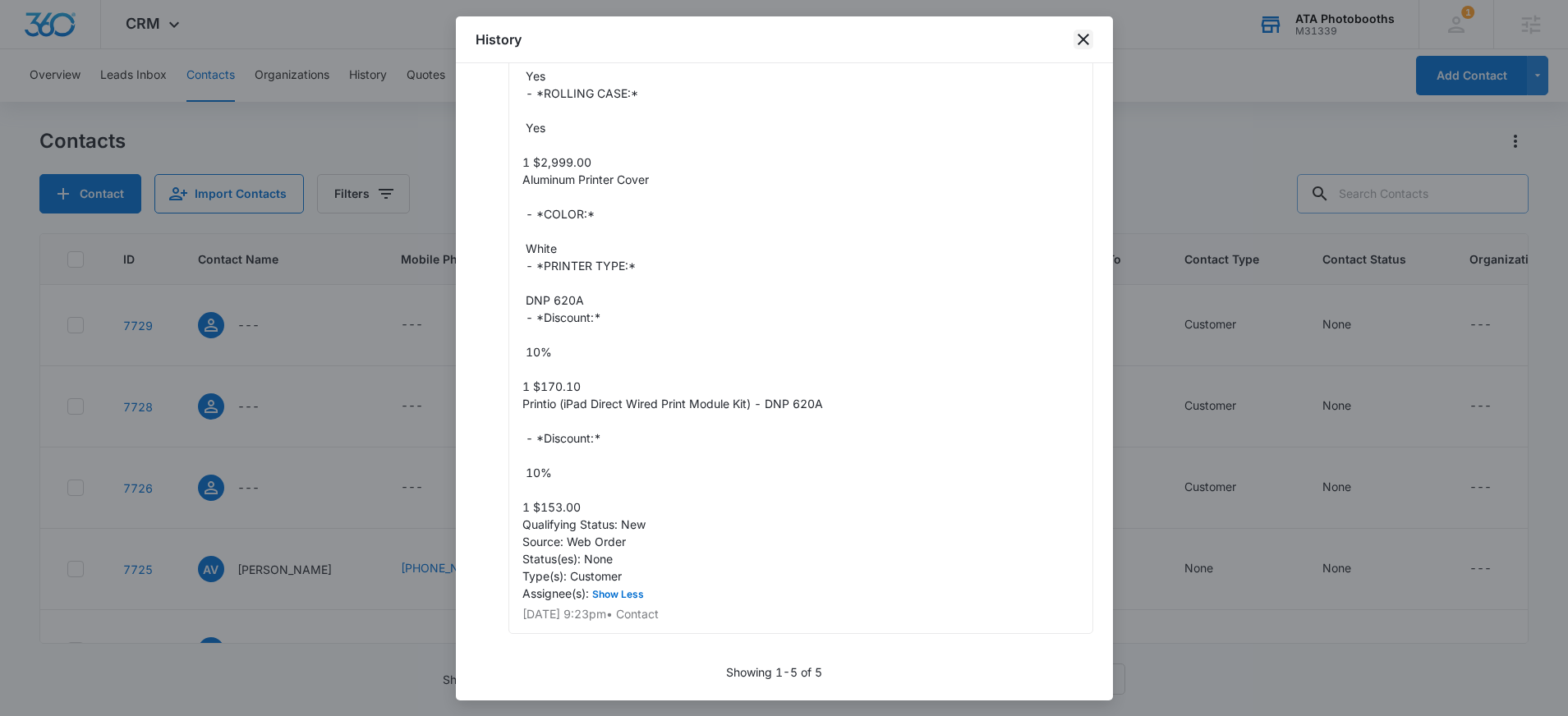
click at [1079, 36] on icon "close" at bounding box center [1084, 40] width 12 height 12
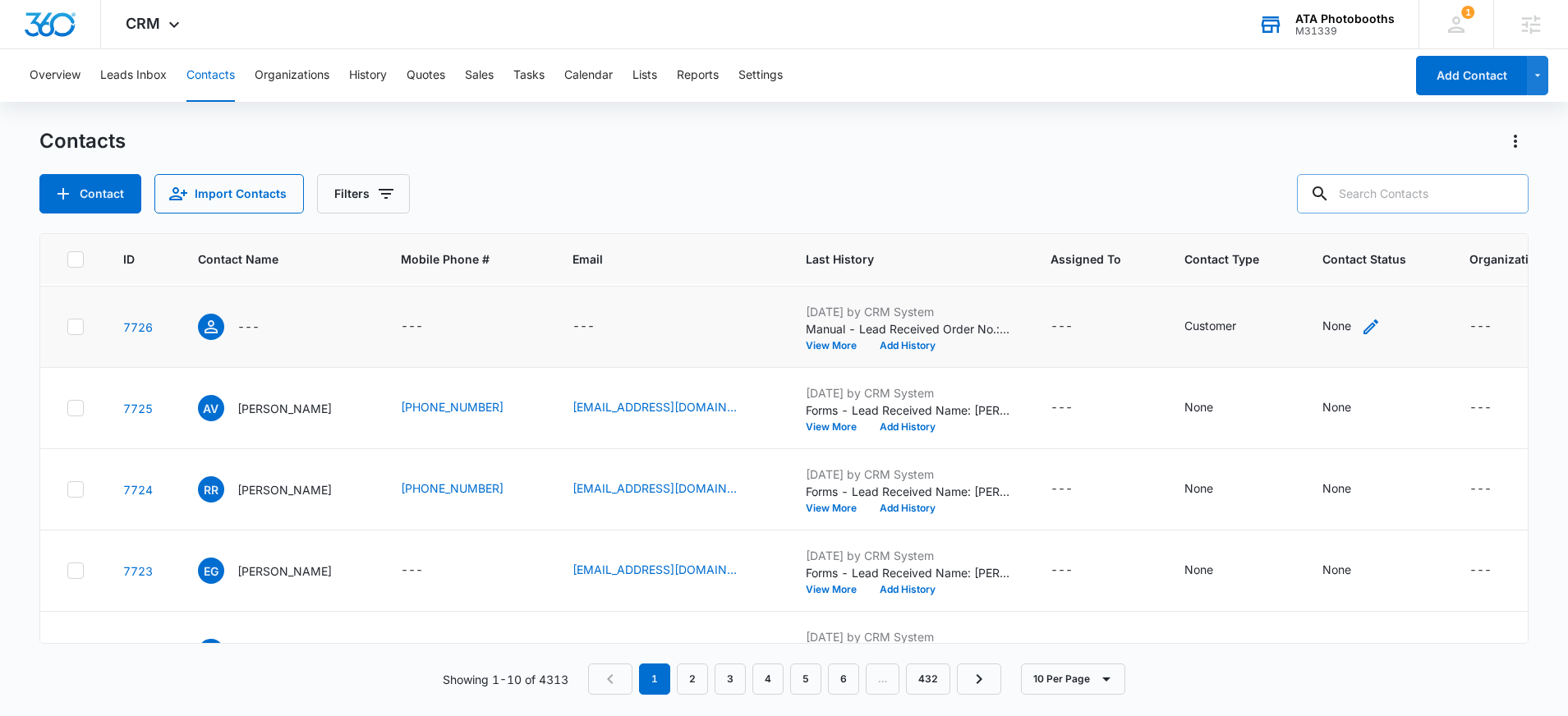
scroll to position [163, 0]
